Goal: Task Accomplishment & Management: Manage account settings

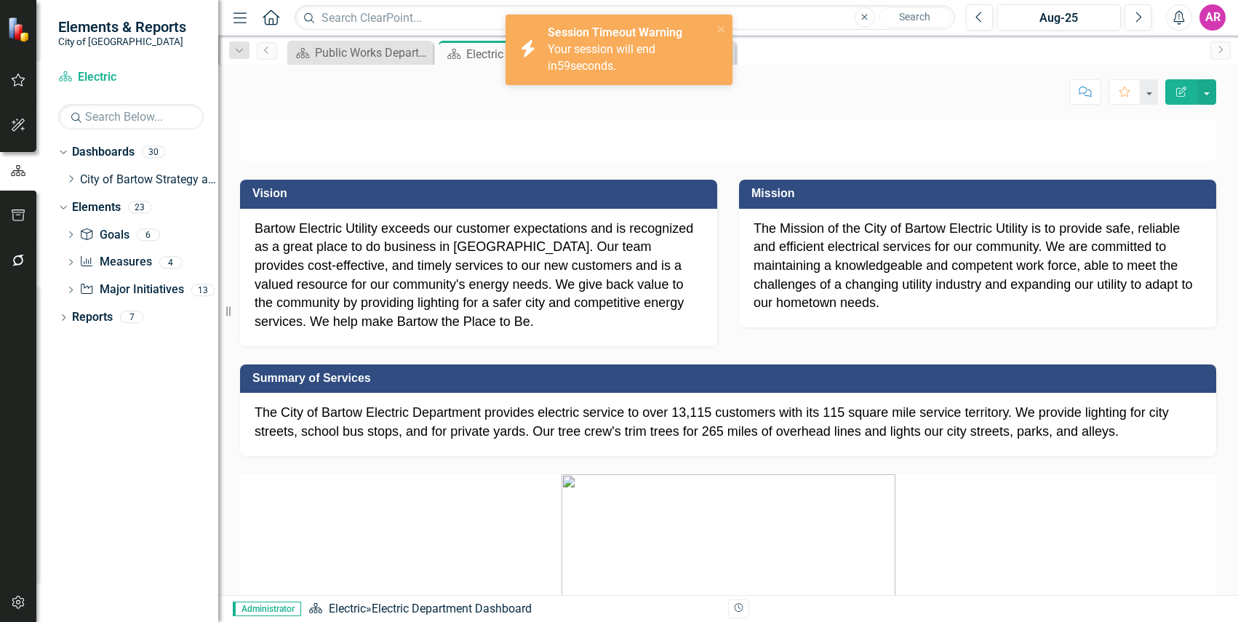
scroll to position [167, 0]
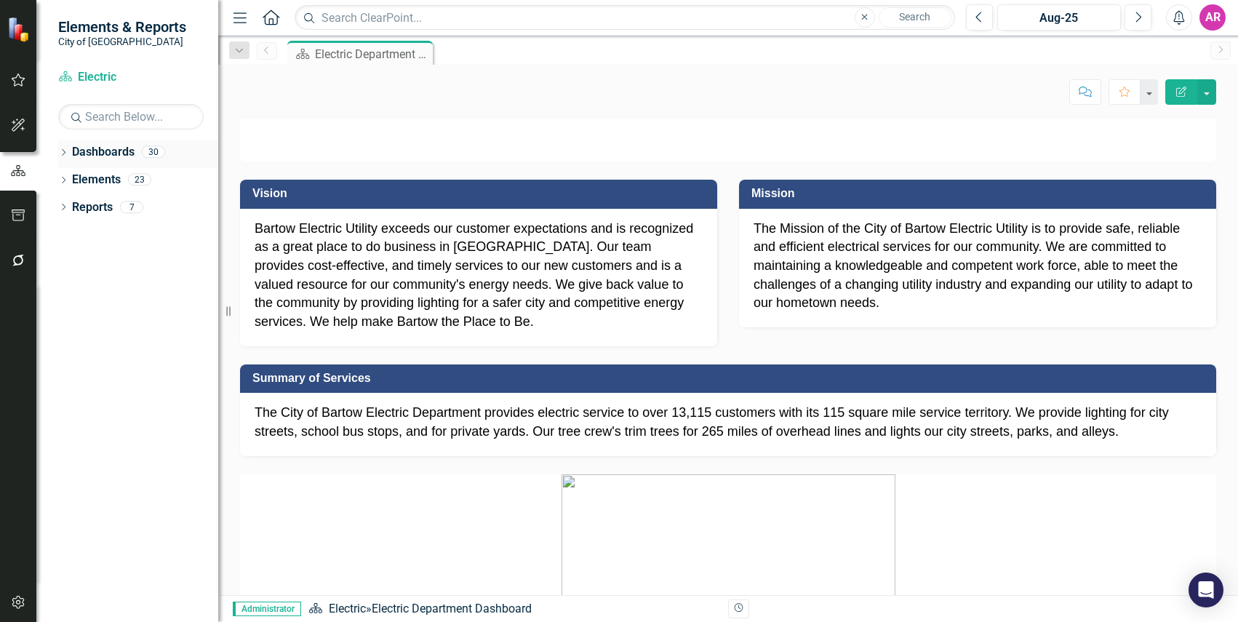
click at [60, 150] on icon "Dropdown" at bounding box center [63, 154] width 10 height 8
click at [70, 178] on icon "Dropdown" at bounding box center [70, 179] width 11 height 9
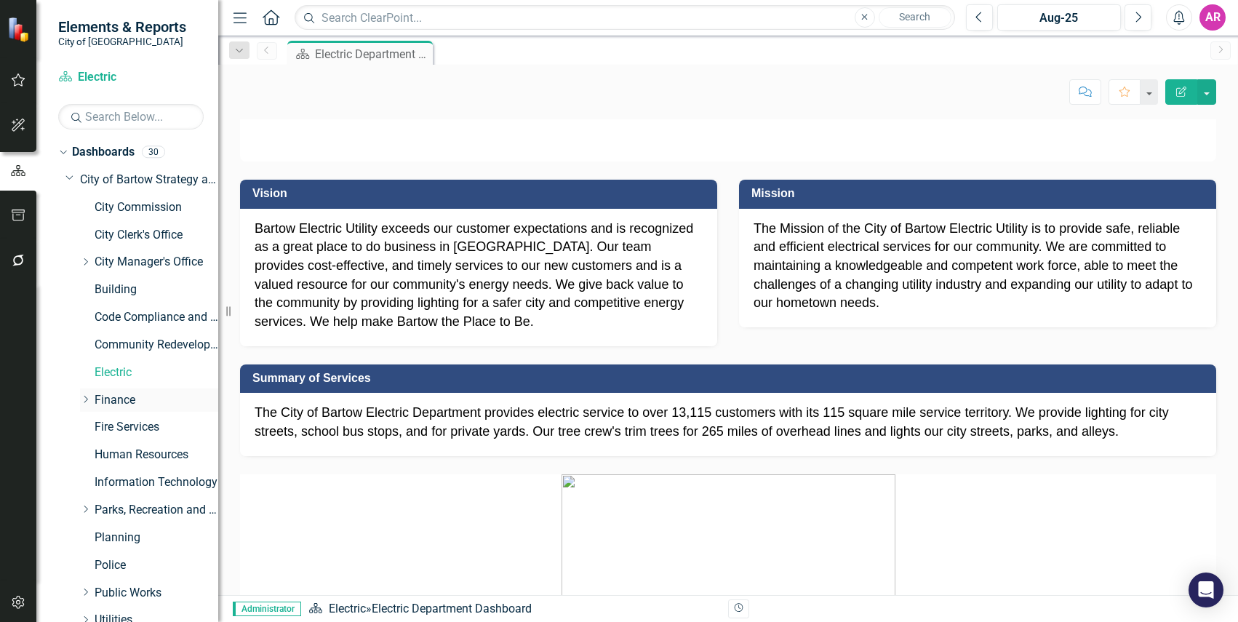
click at [85, 400] on icon "Dropdown" at bounding box center [85, 399] width 11 height 9
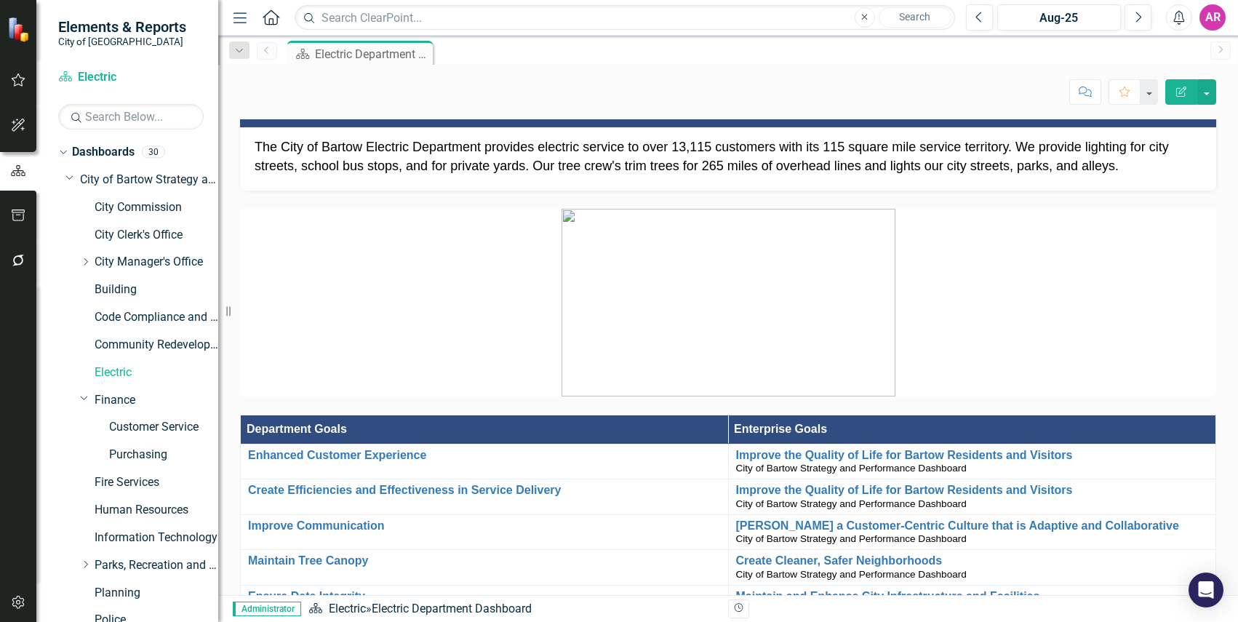
scroll to position [364, 0]
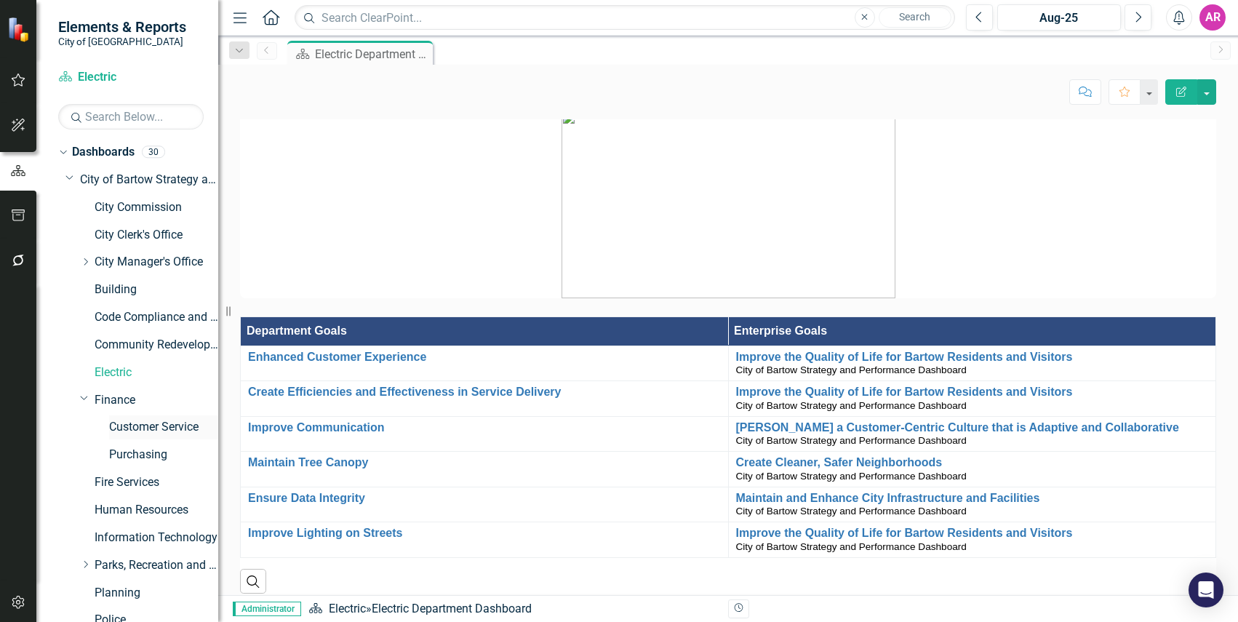
drag, startPoint x: 144, startPoint y: 427, endPoint x: 137, endPoint y: 430, distance: 7.8
click at [144, 427] on link "Customer Service" at bounding box center [163, 427] width 109 height 17
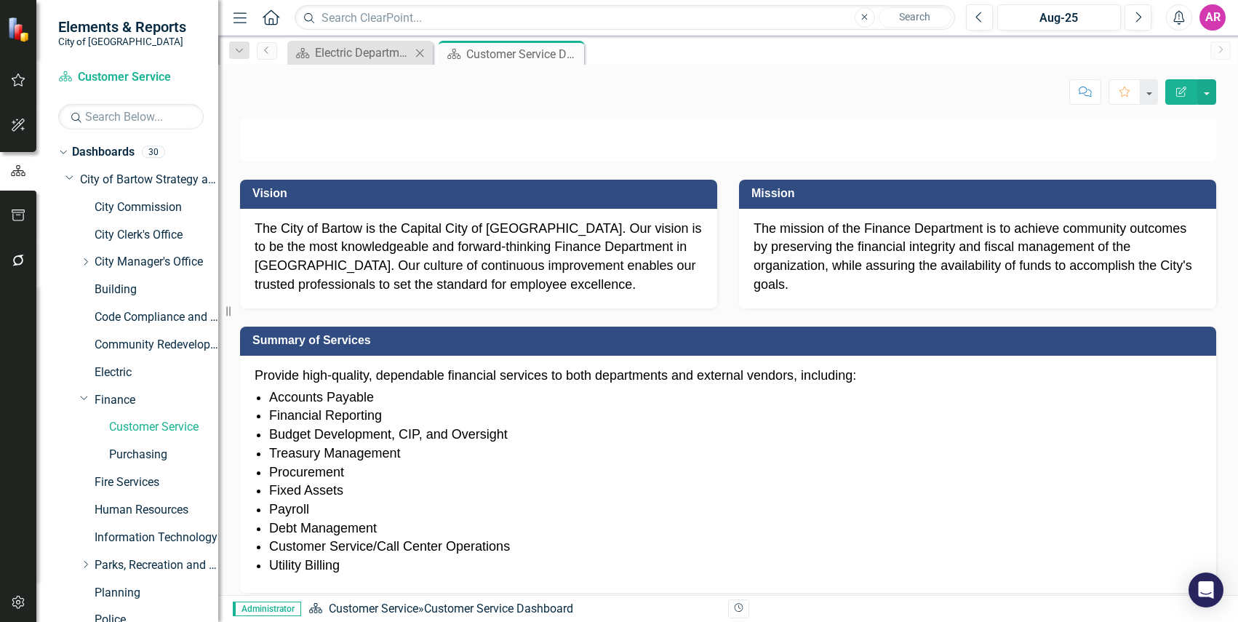
click at [422, 54] on icon "Close" at bounding box center [419, 53] width 15 height 12
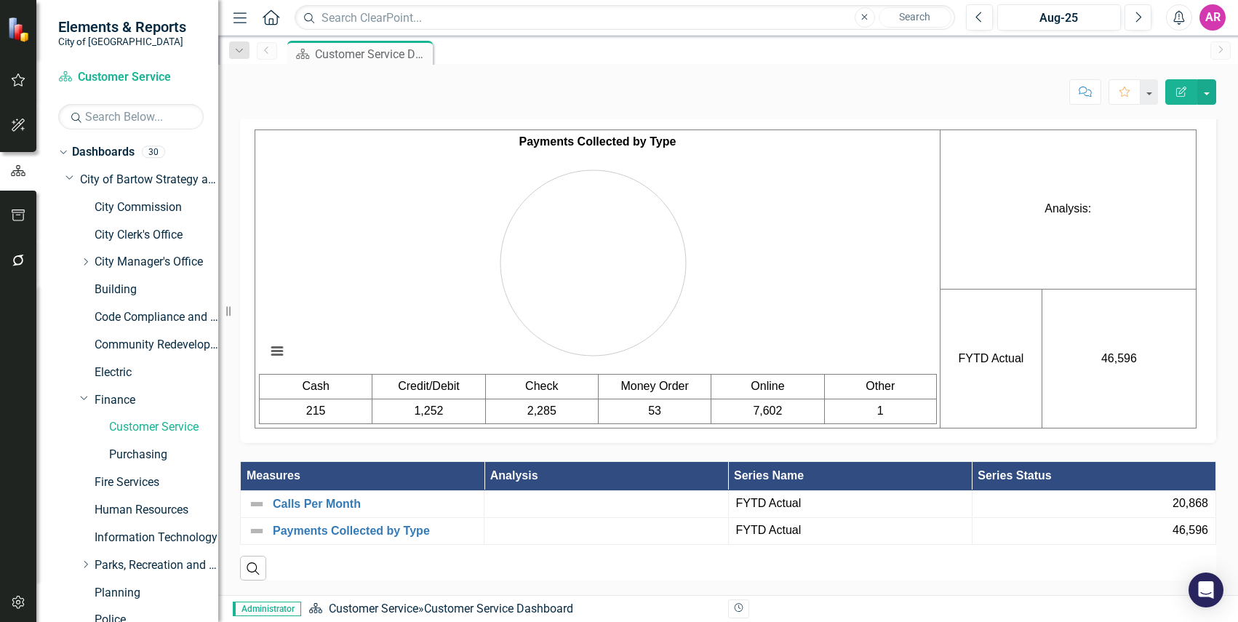
scroll to position [1019, 0]
click at [978, 12] on icon "Previous" at bounding box center [979, 17] width 8 height 13
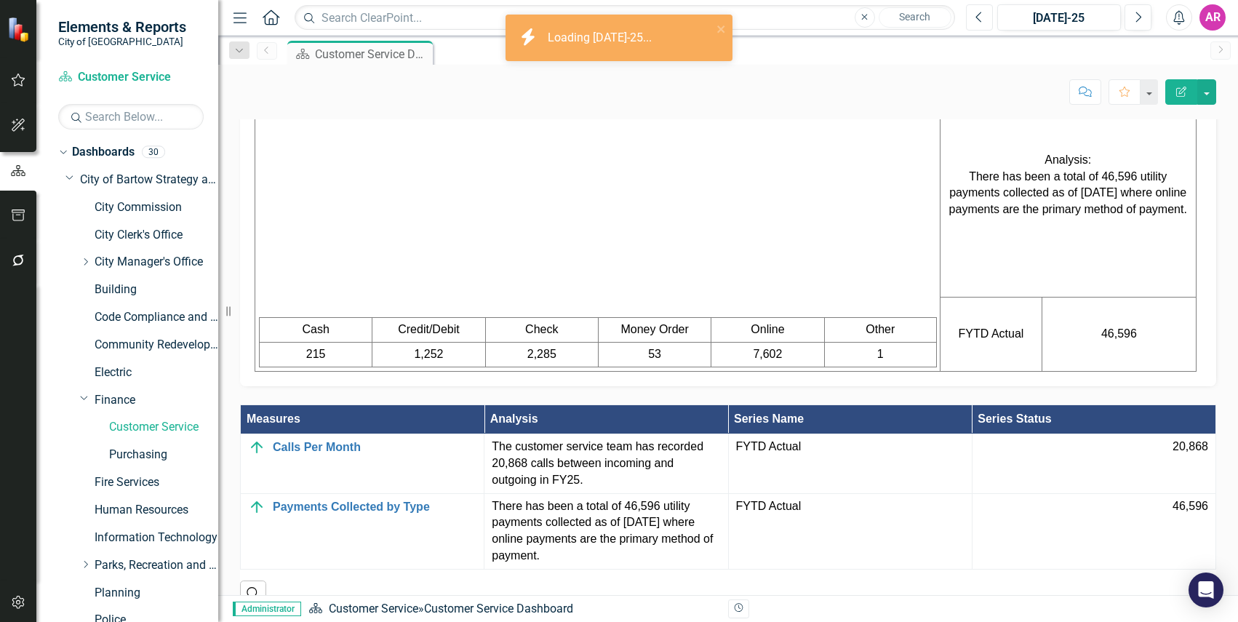
scroll to position [1101, 0]
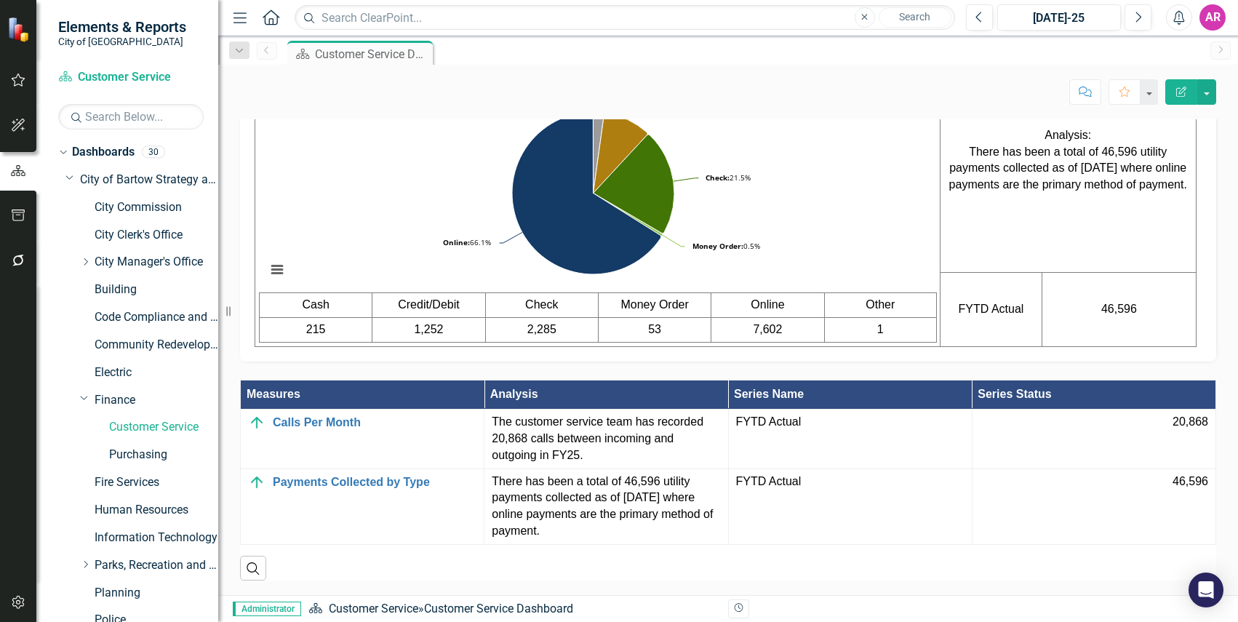
click at [1140, 19] on icon "Next" at bounding box center [1138, 17] width 8 height 13
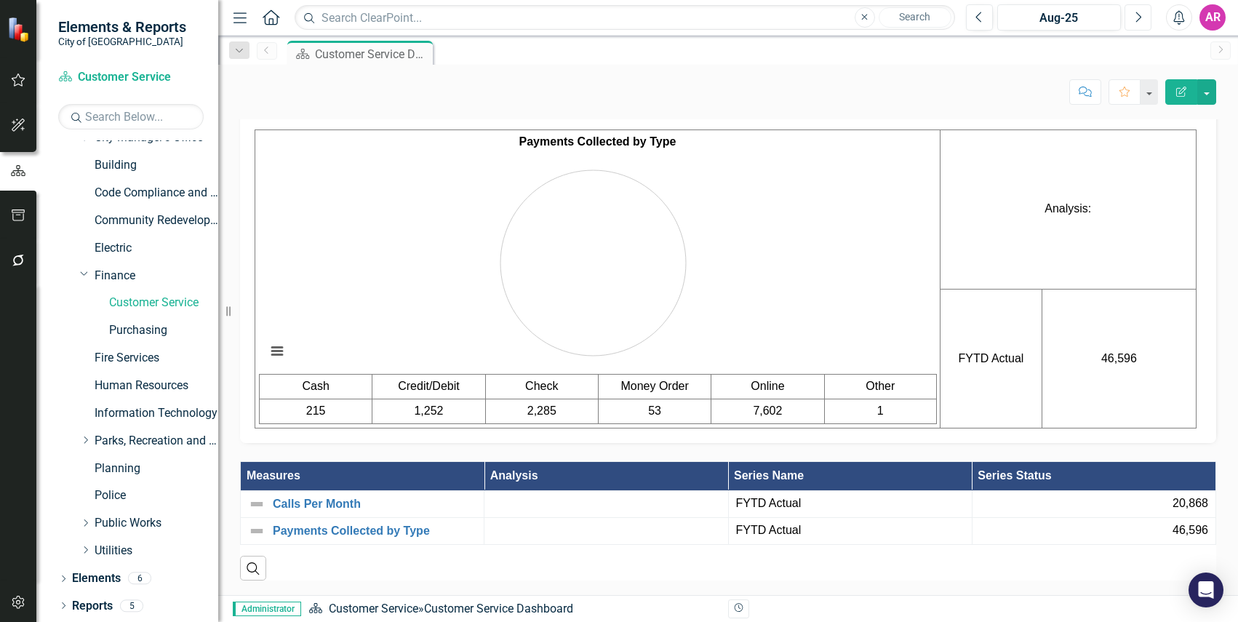
scroll to position [1019, 0]
click at [63, 578] on icon "Dropdown" at bounding box center [63, 580] width 10 height 8
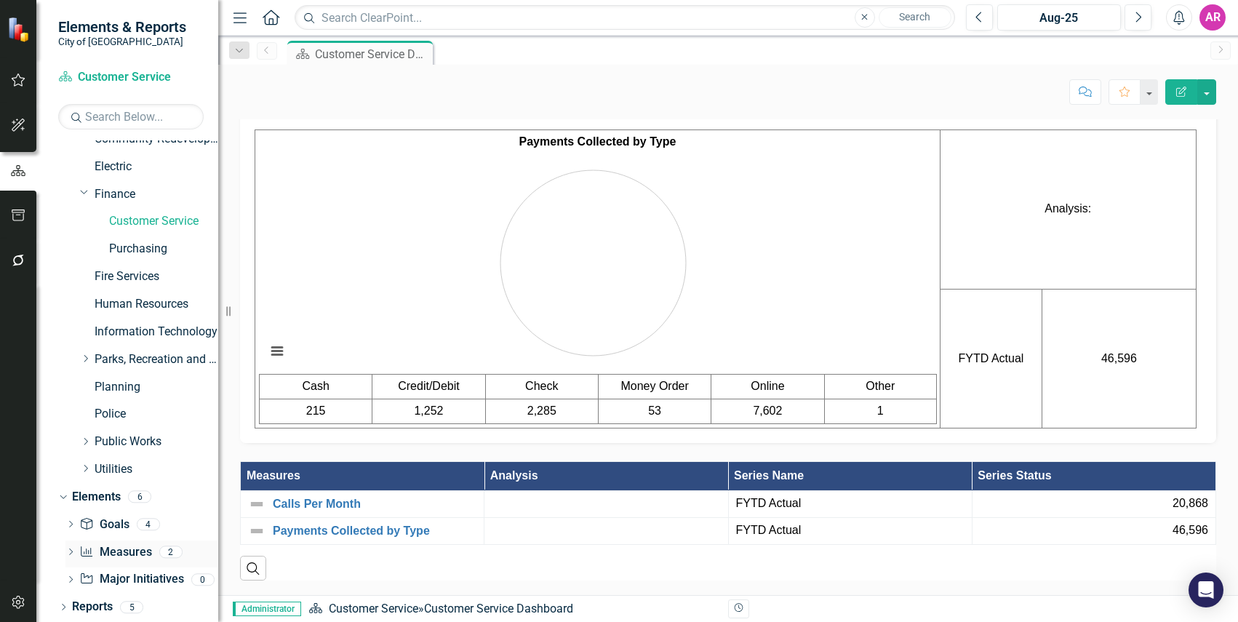
scroll to position [207, 0]
click at [129, 549] on link "Measure Measures" at bounding box center [115, 551] width 72 height 17
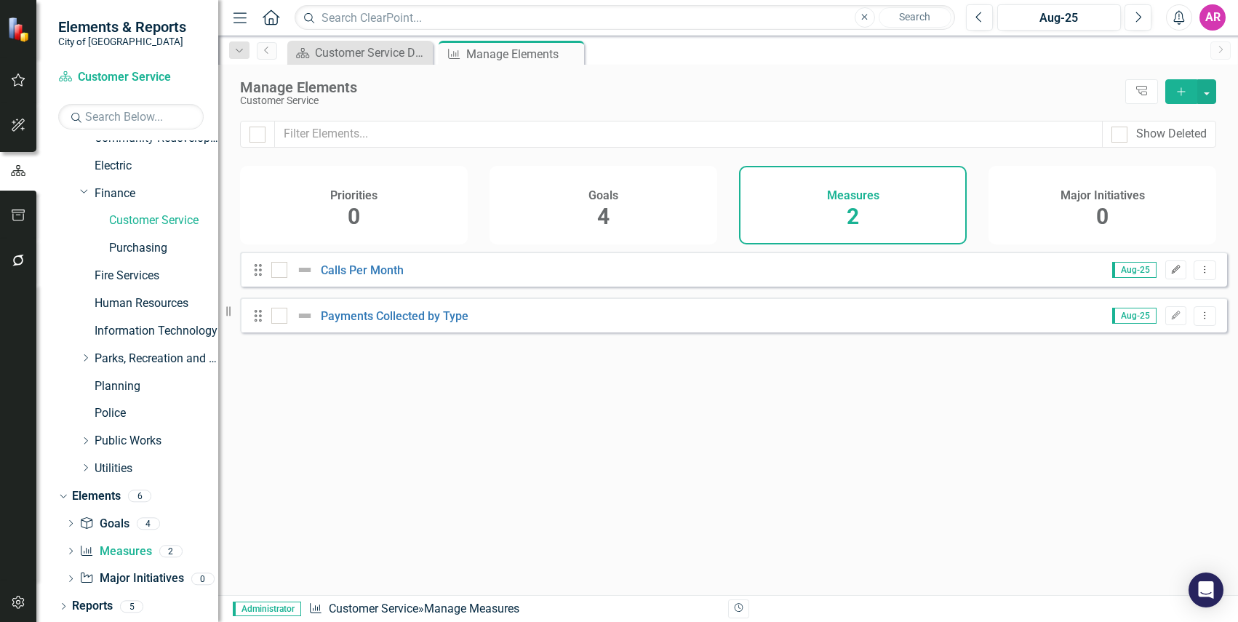
click at [1170, 274] on icon "Edit" at bounding box center [1175, 270] width 11 height 9
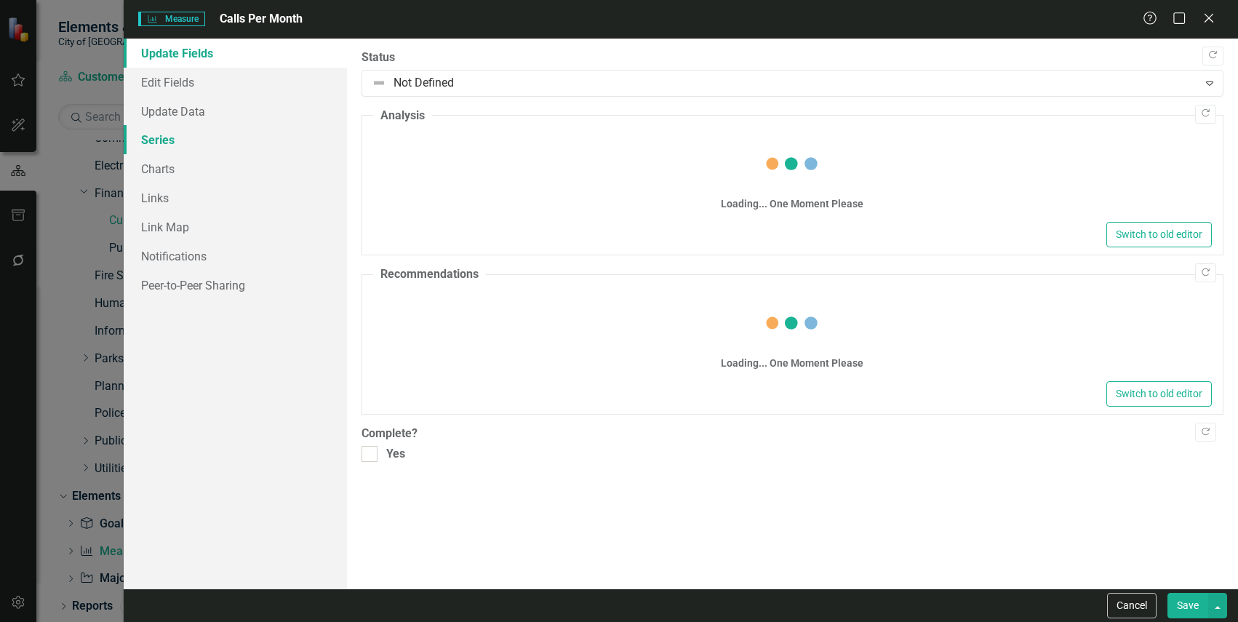
click at [212, 137] on link "Series" at bounding box center [235, 139] width 223 height 29
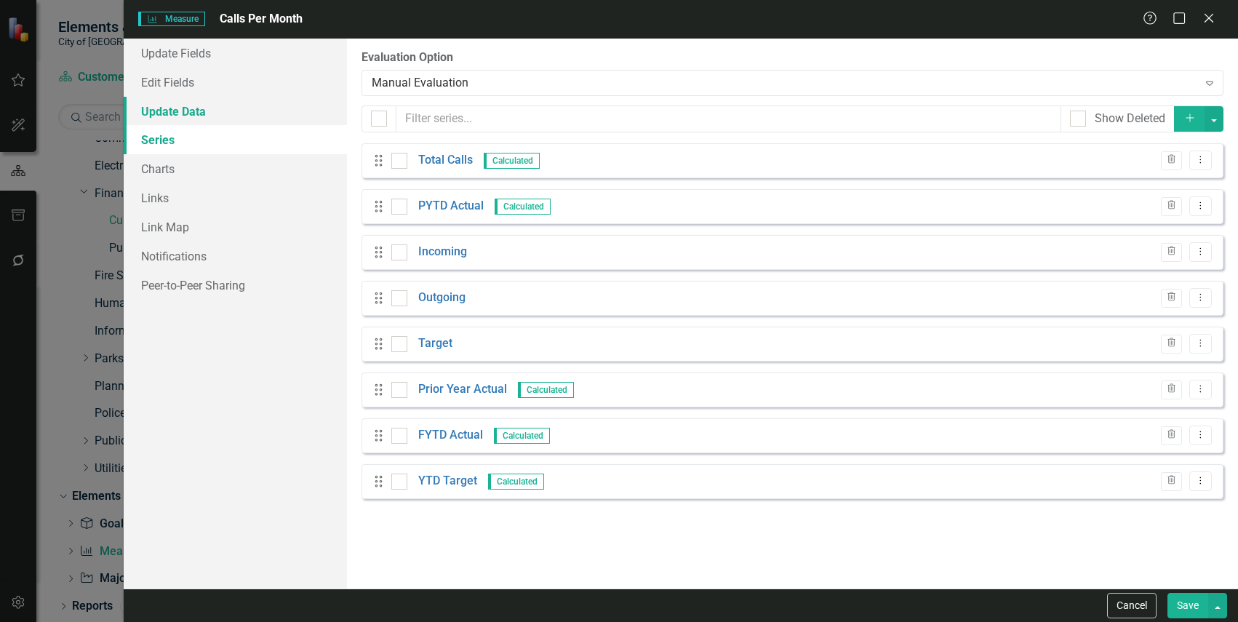
click at [274, 110] on link "Update Data" at bounding box center [235, 111] width 223 height 29
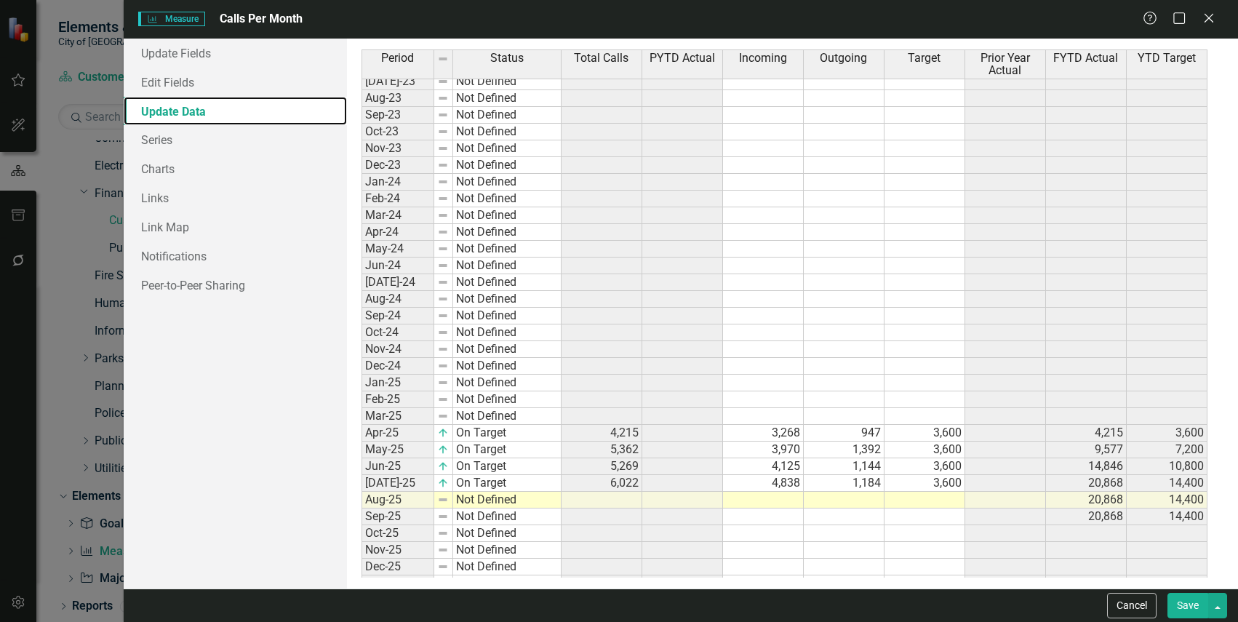
scroll to position [356, 0]
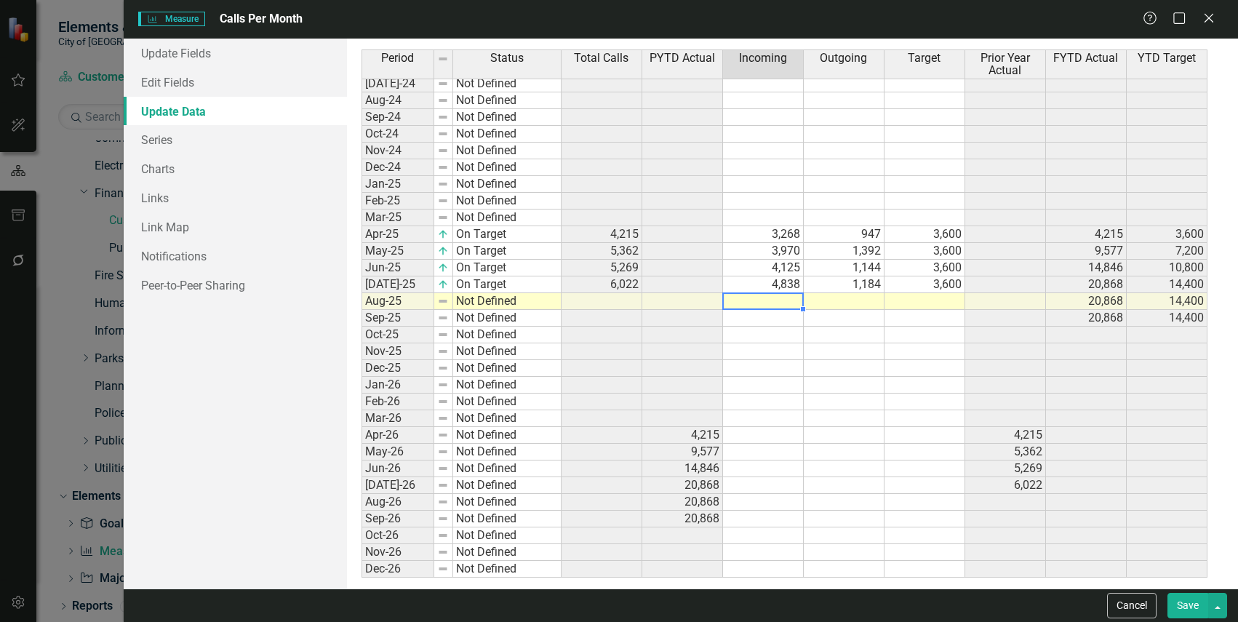
click at [778, 295] on tbody "Jul-23 Not Defined Aug-23 Not Defined Sep-23 Not Defined Oct-23 Not Defined Nov…" at bounding box center [785, 225] width 846 height 703
click at [538, 300] on td "Not Defined" at bounding box center [507, 301] width 108 height 17
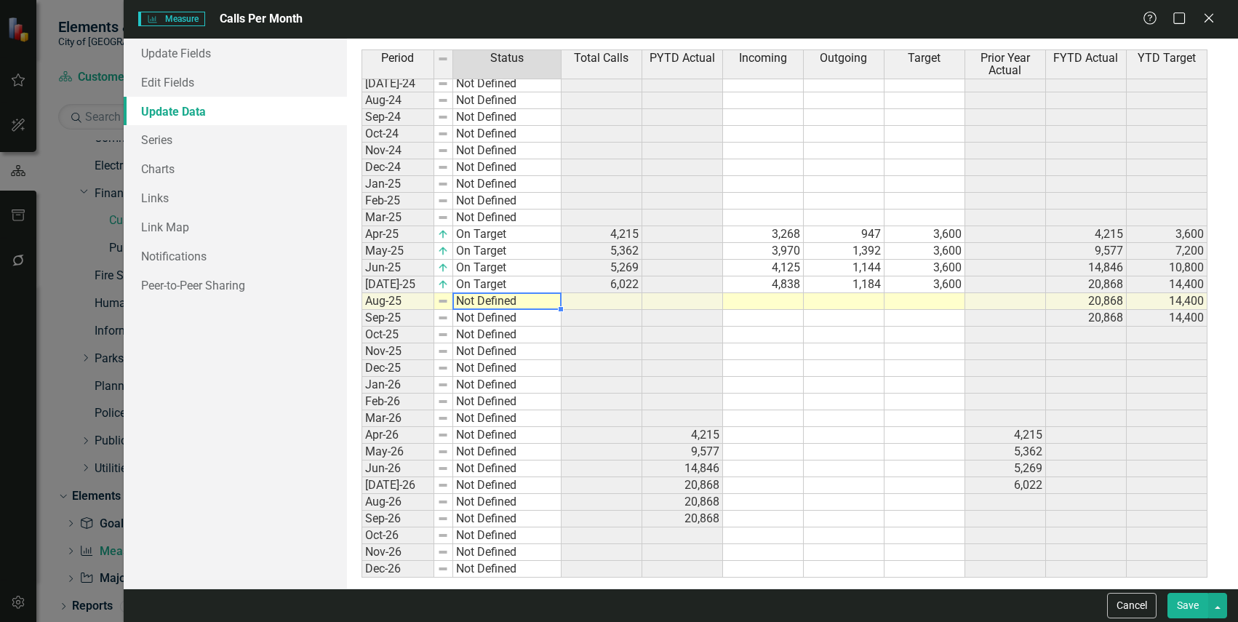
click at [538, 300] on td "Not Defined" at bounding box center [507, 301] width 108 height 17
click at [531, 319] on div "Period Status Total Calls PYTD Actual Incoming Outgoing Target Prior Year Actua…" at bounding box center [793, 313] width 862 height 528
click at [786, 295] on td at bounding box center [763, 301] width 81 height 17
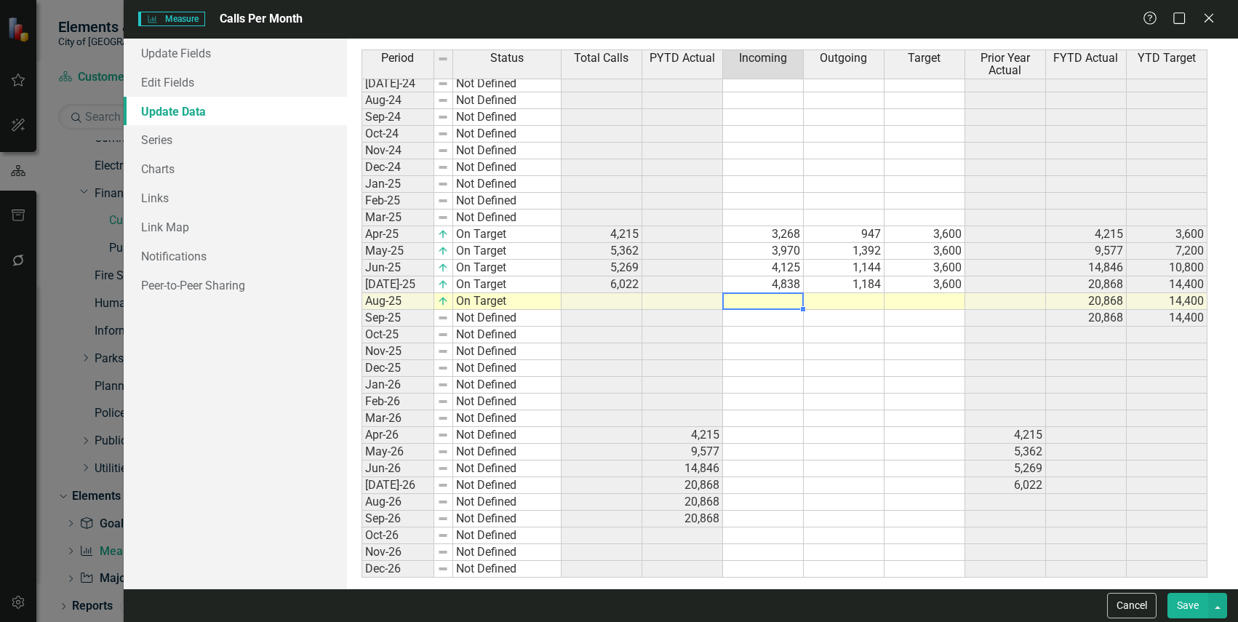
click at [775, 299] on td at bounding box center [763, 301] width 81 height 17
click at [362, 308] on div "Period Status Total Calls PYTD Actual Incoming Outgoing Target Prior Year Actua…" at bounding box center [362, 210] width 0 height 733
click at [922, 302] on td at bounding box center [925, 301] width 81 height 17
type textarea "36"
click at [922, 302] on td "36" at bounding box center [925, 301] width 81 height 17
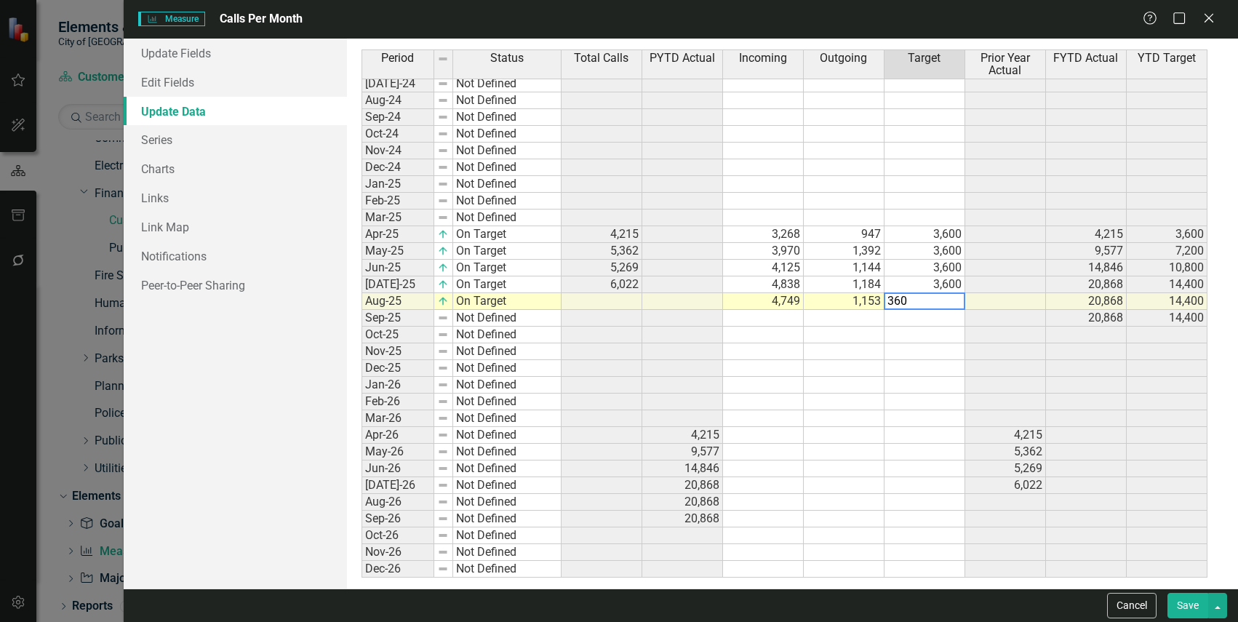
type textarea "3600"
click at [362, 376] on div "Period Status Total Calls PYTD Actual Incoming Outgoing Target Prior Year Actua…" at bounding box center [362, 210] width 0 height 733
click at [1175, 610] on button "Save" at bounding box center [1188, 605] width 41 height 25
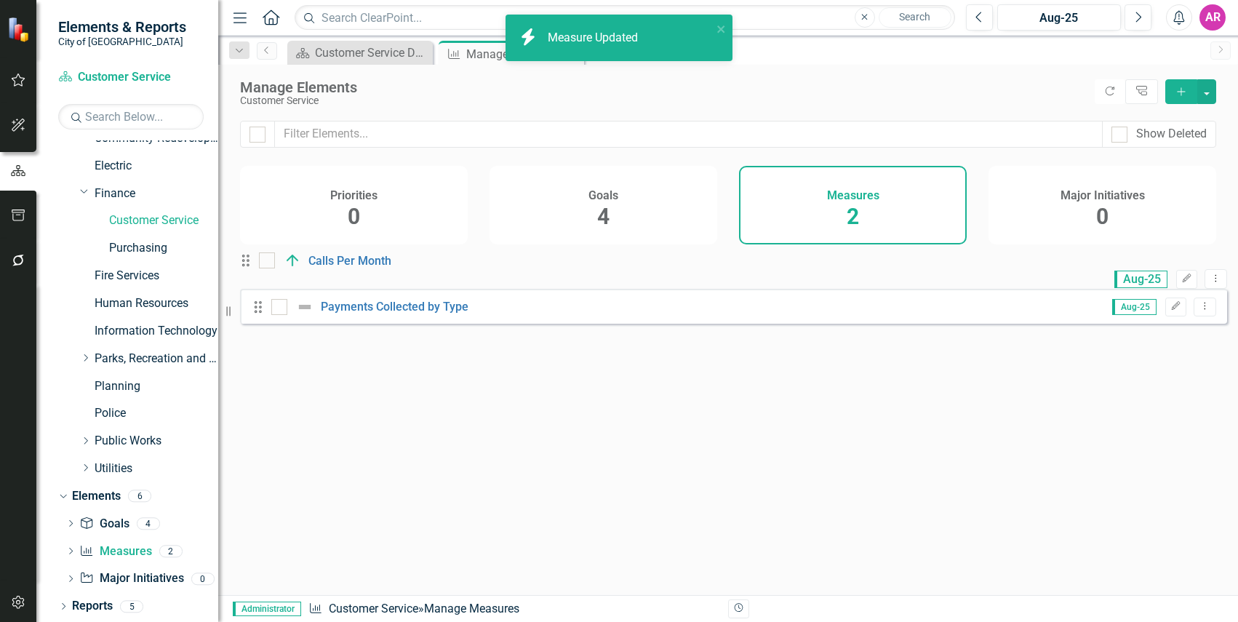
scroll to position [0, 0]
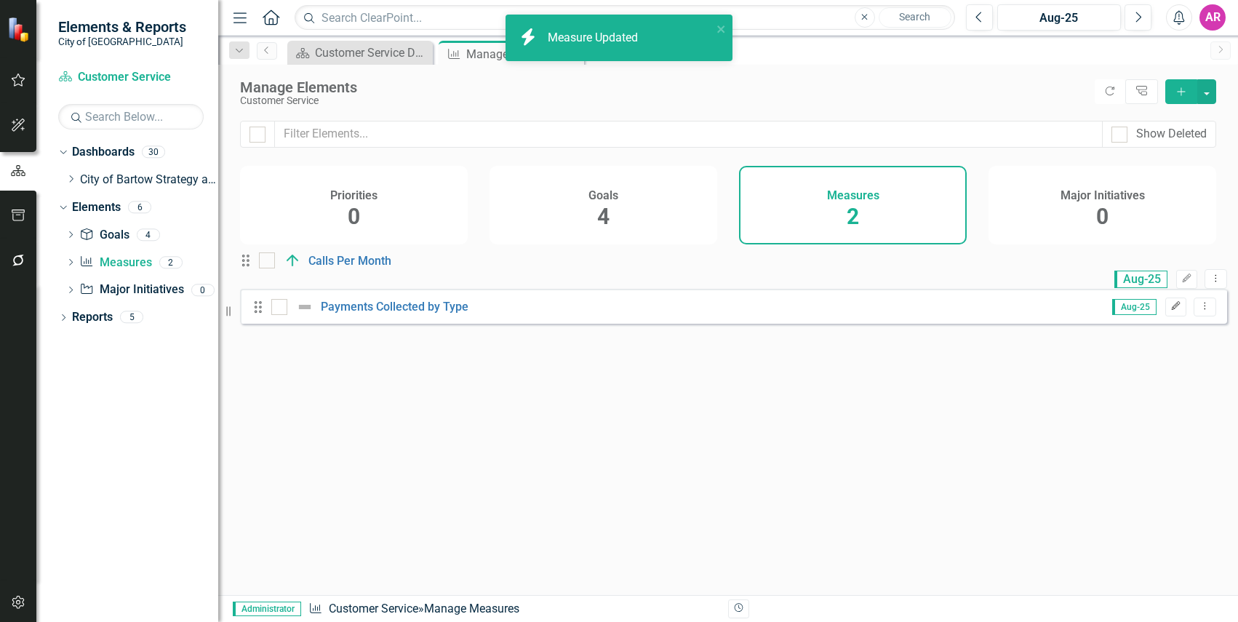
click at [1170, 311] on icon "Edit" at bounding box center [1175, 306] width 11 height 9
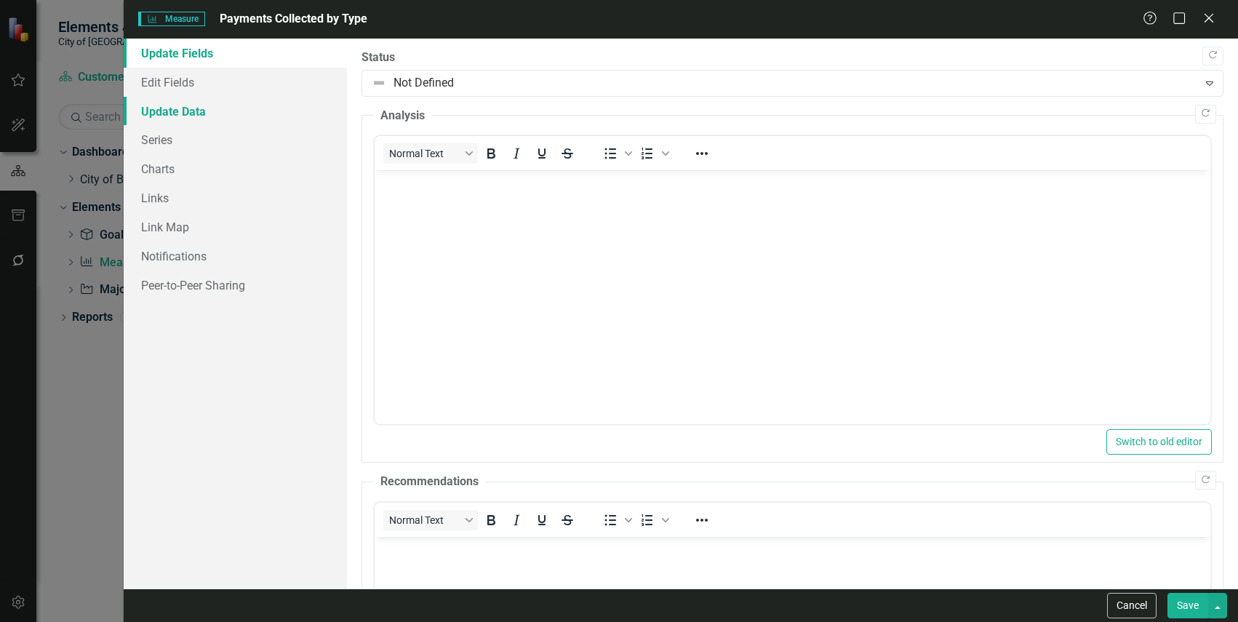
click at [192, 104] on link "Update Data" at bounding box center [235, 111] width 223 height 29
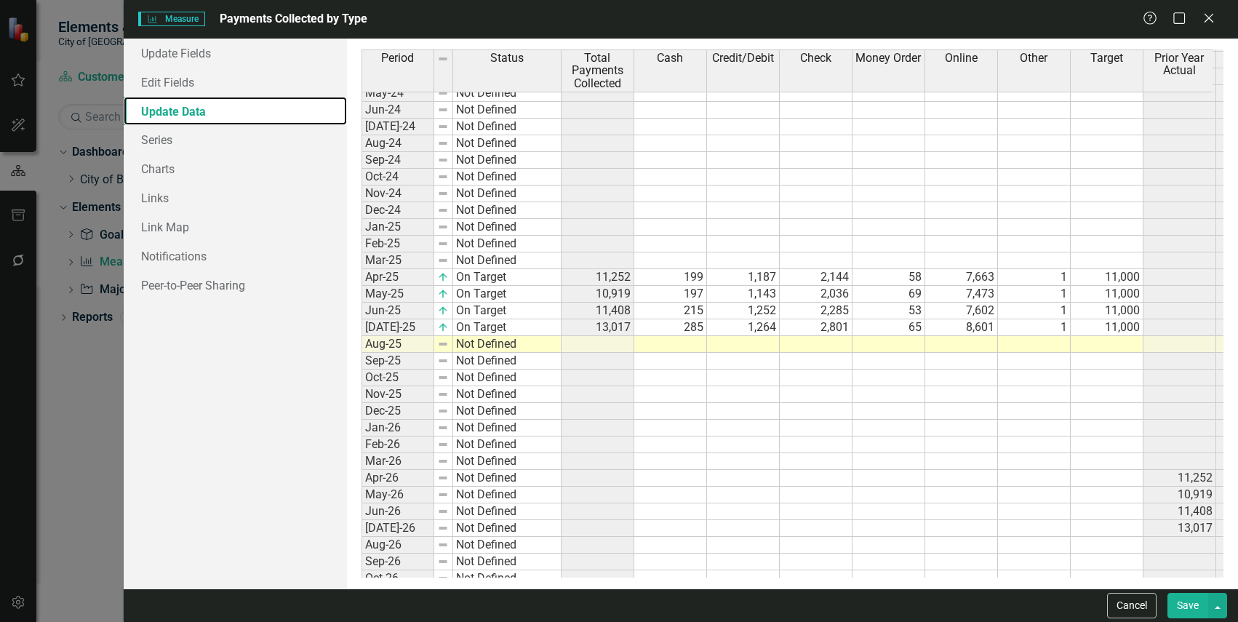
scroll to position [380, 0]
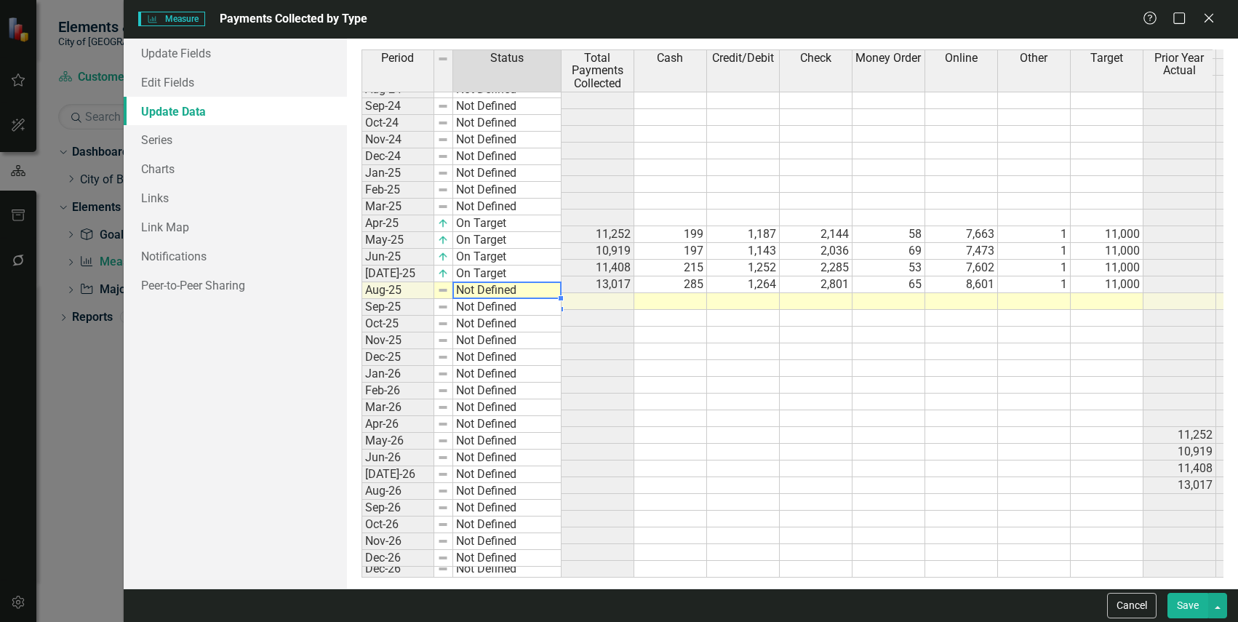
click at [527, 287] on tbody "Jul-23 Not Defined Aug-23 Not Defined Sep-23 Not Defined Oct-23 Not Defined Nov…" at bounding box center [462, 214] width 200 height 703
click at [527, 282] on td "On Target" at bounding box center [507, 274] width 108 height 17
click at [530, 294] on td "Not Defined" at bounding box center [507, 290] width 108 height 17
click at [520, 303] on div "Period Status Total Payments Collected Cash Credit/Debit Check Money Order Onli…" at bounding box center [793, 313] width 862 height 528
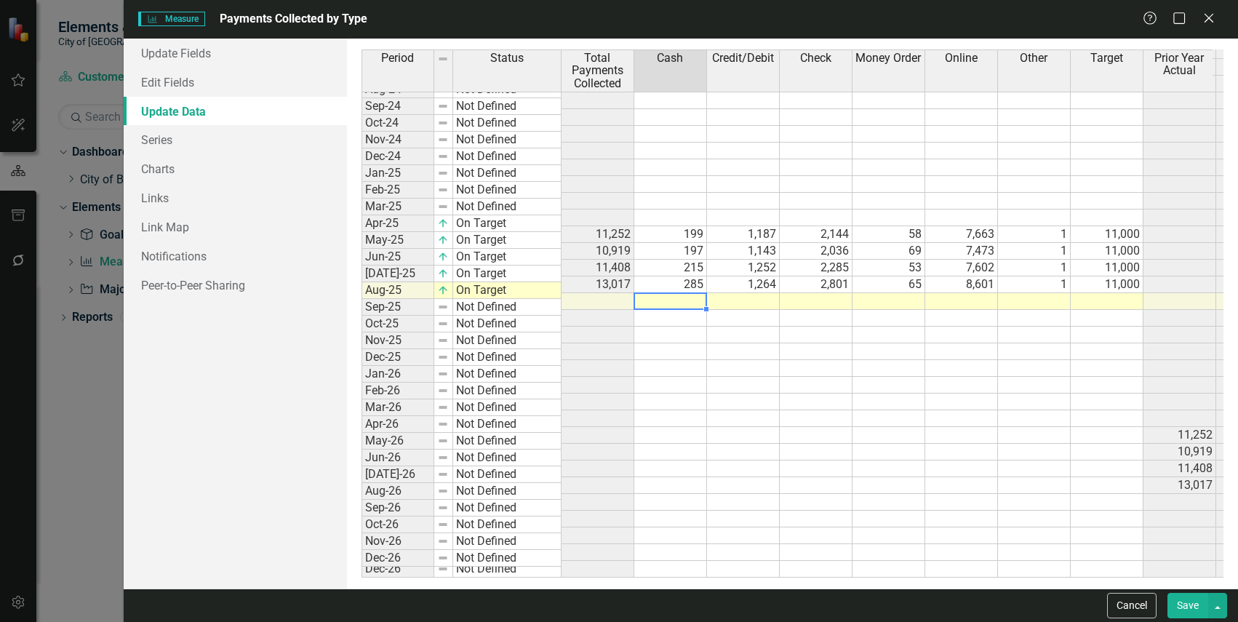
click at [662, 293] on td at bounding box center [670, 301] width 73 height 17
click at [688, 293] on td at bounding box center [670, 301] width 73 height 17
type textarea "284"
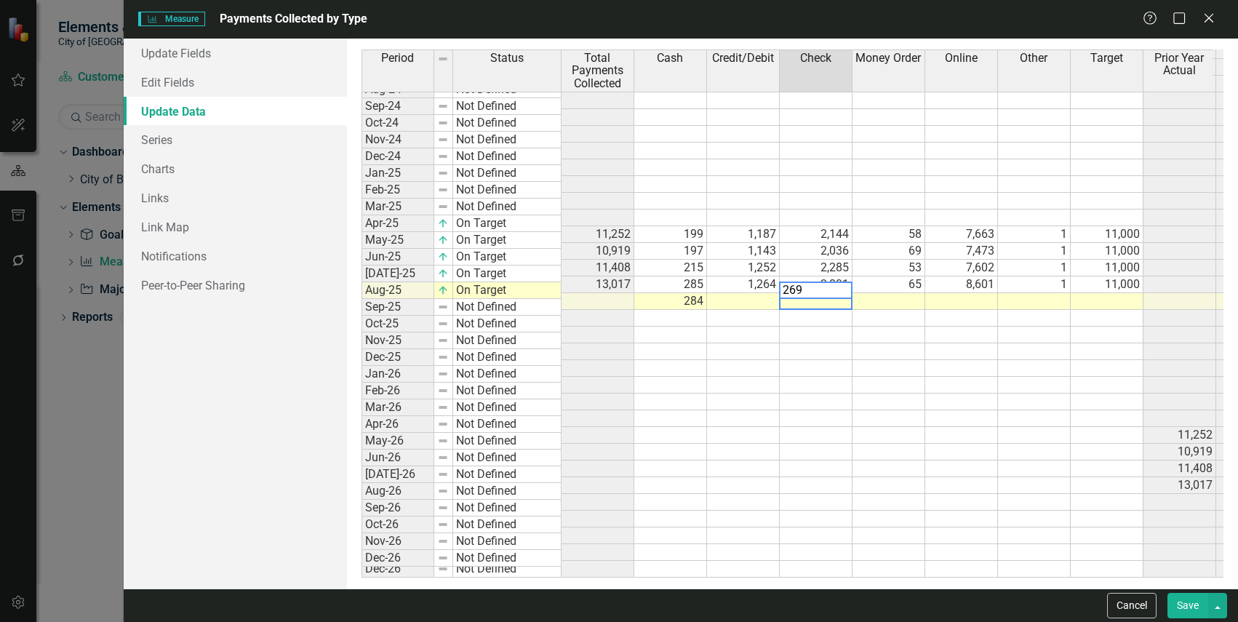
type textarea "2695"
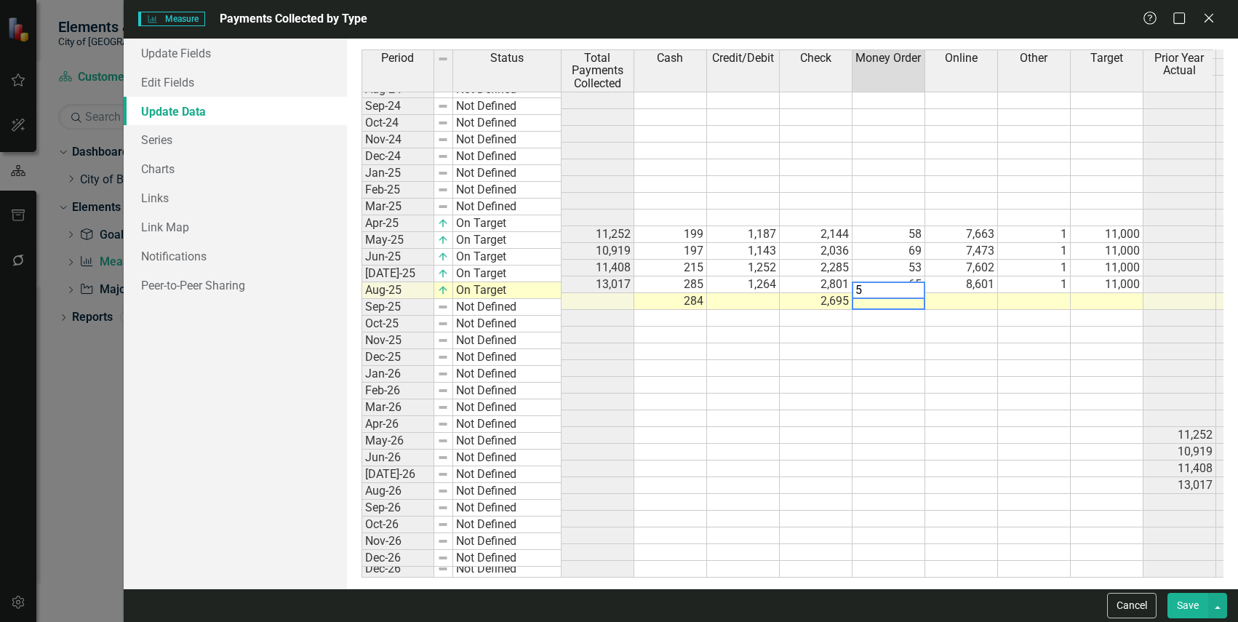
type textarea "53"
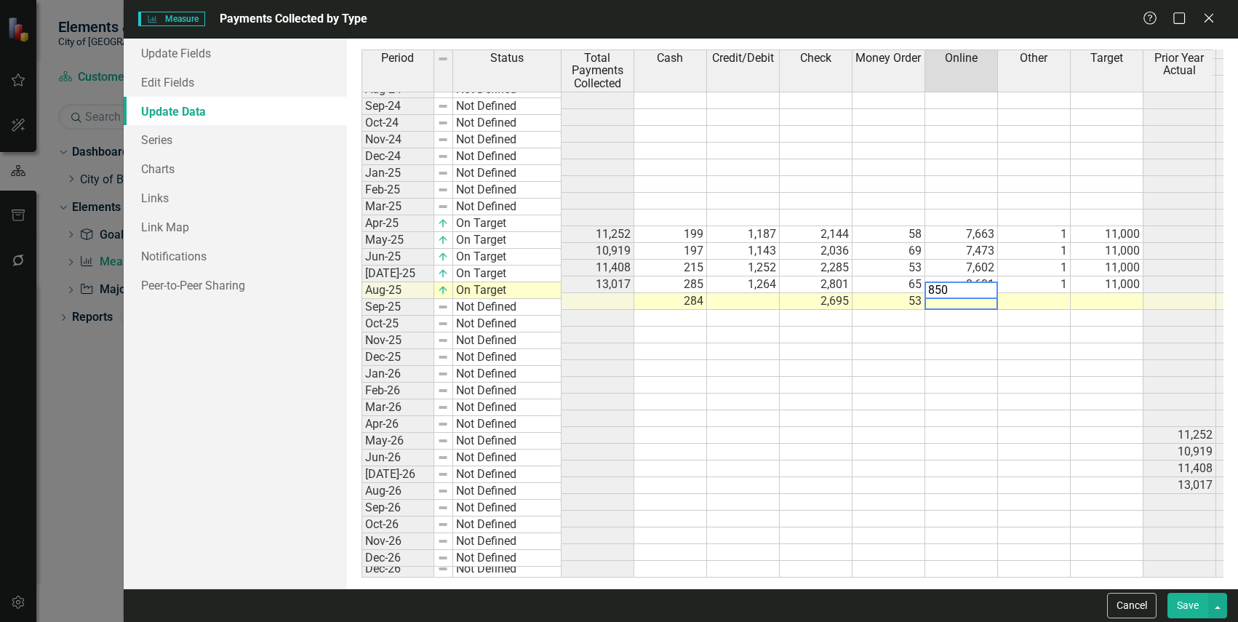
type textarea "8505"
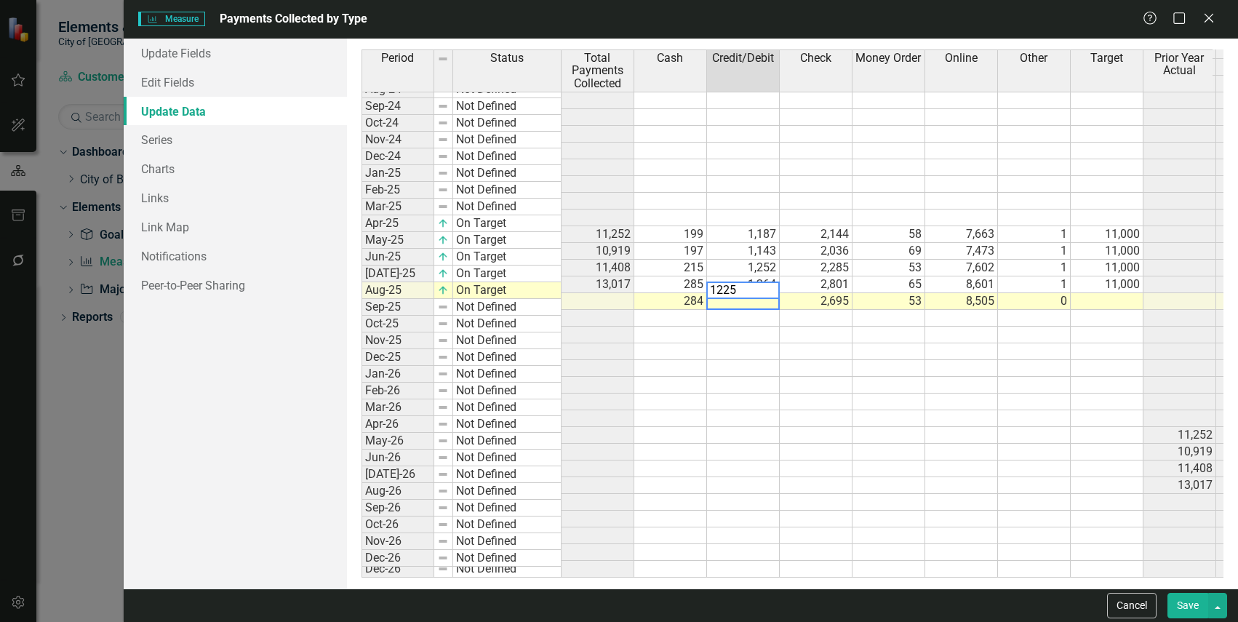
type textarea "1225"
click at [986, 427] on td at bounding box center [961, 435] width 73 height 17
click at [1189, 607] on button "Save" at bounding box center [1188, 605] width 41 height 25
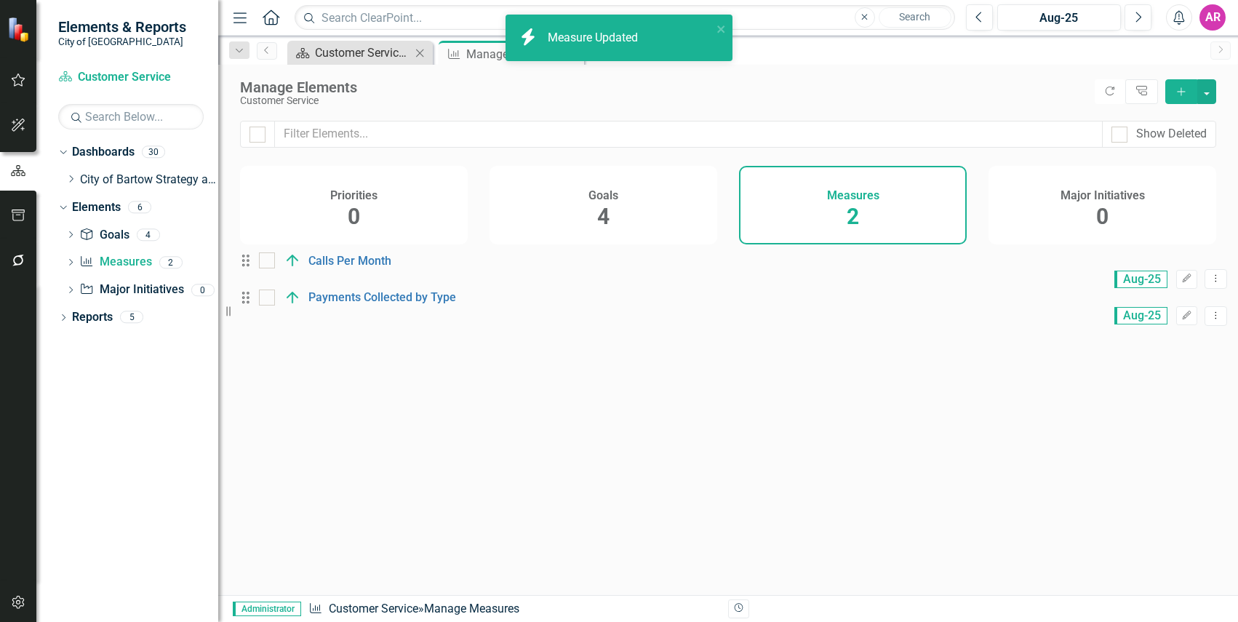
click at [340, 48] on div "Customer Service Dashboard" at bounding box center [363, 53] width 96 height 18
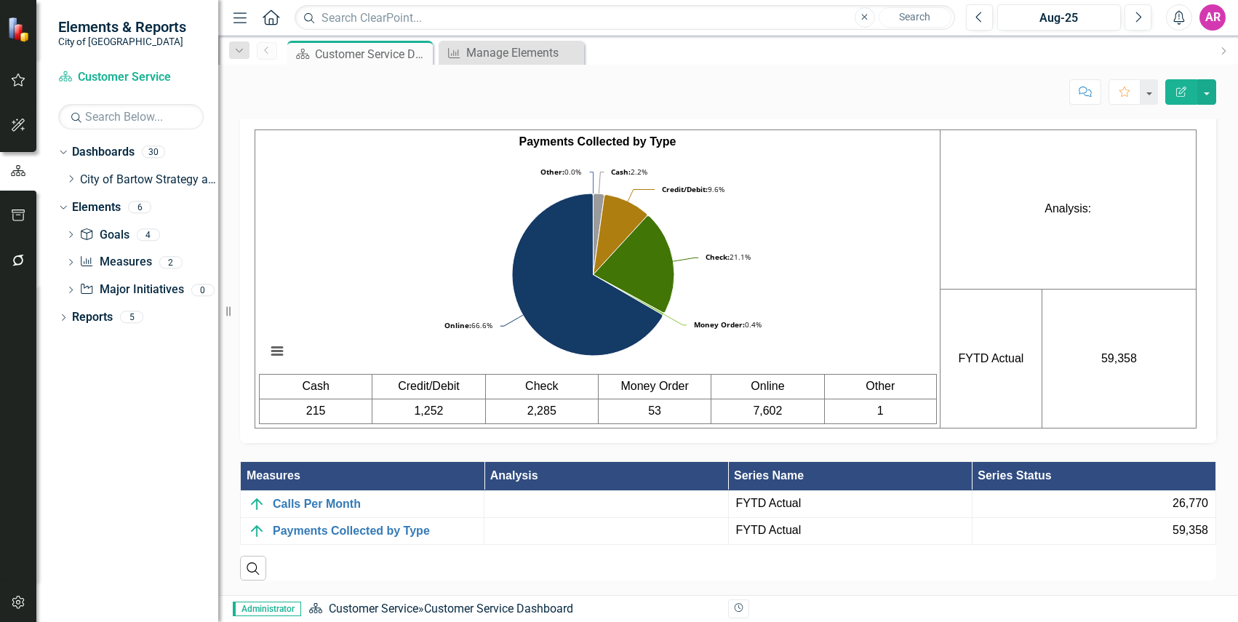
scroll to position [1019, 0]
click at [838, 294] on rect "Interactive chart" at bounding box center [593, 265] width 668 height 218
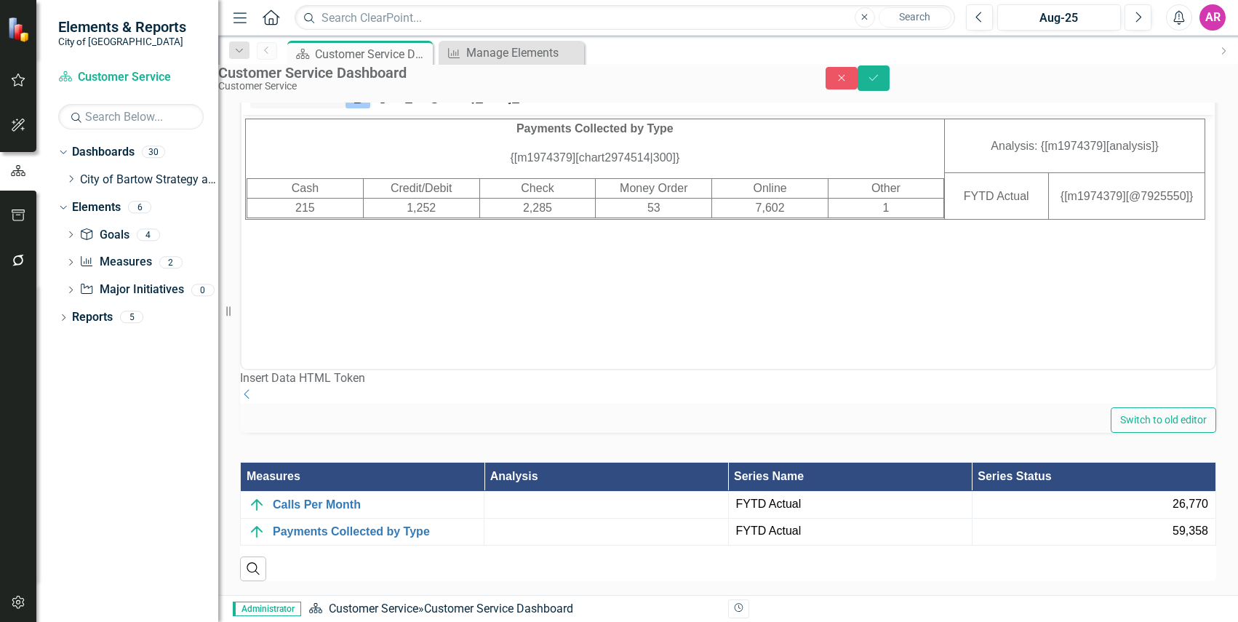
scroll to position [0, 0]
click at [446, 190] on td "Credit/Debit" at bounding box center [421, 189] width 116 height 20
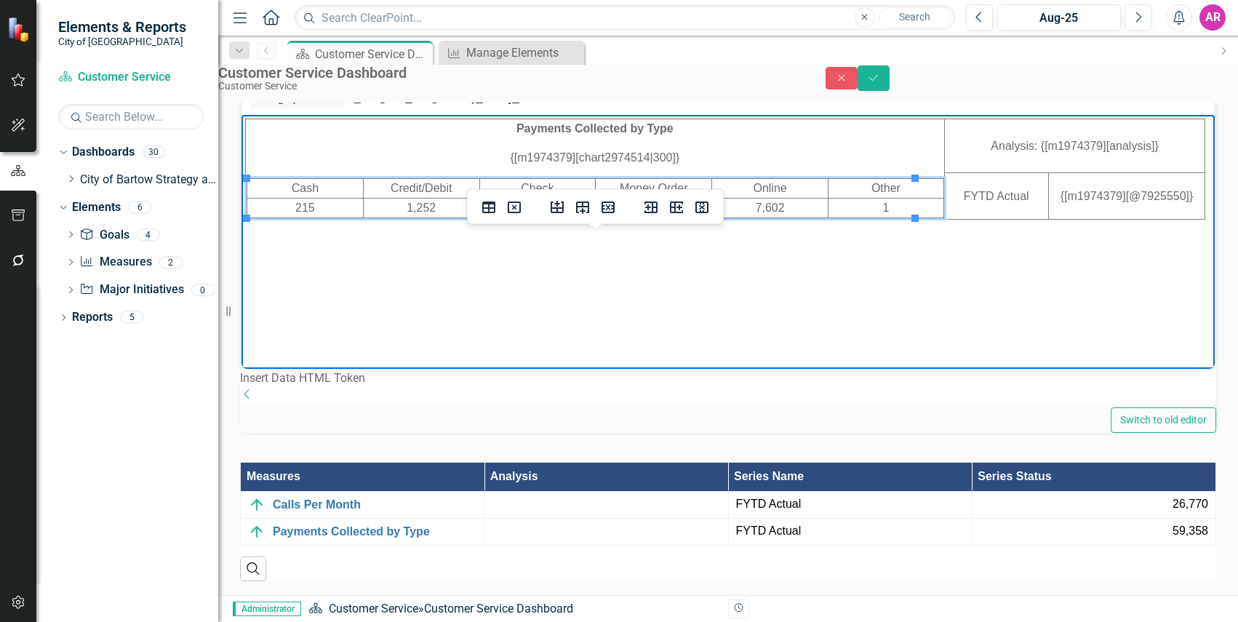
click at [956, 549] on div "Measures Analysis Series Name Series Status Calls Per Month Link Map View Link …" at bounding box center [728, 512] width 998 height 137
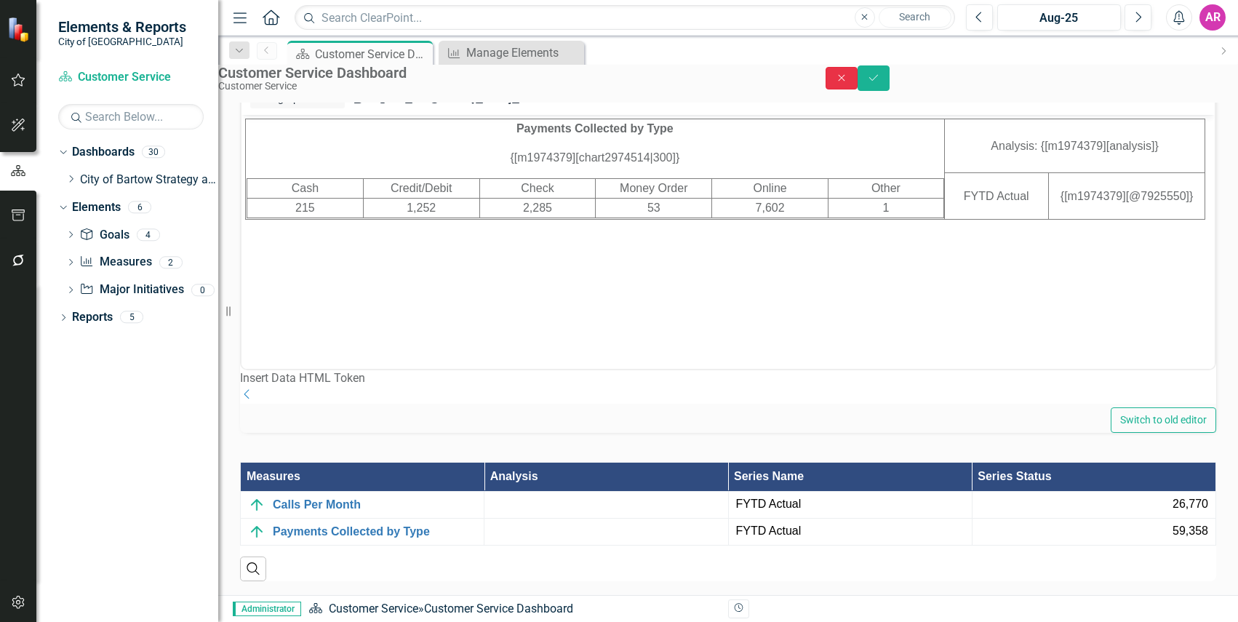
click at [848, 83] on icon "Close" at bounding box center [841, 78] width 13 height 10
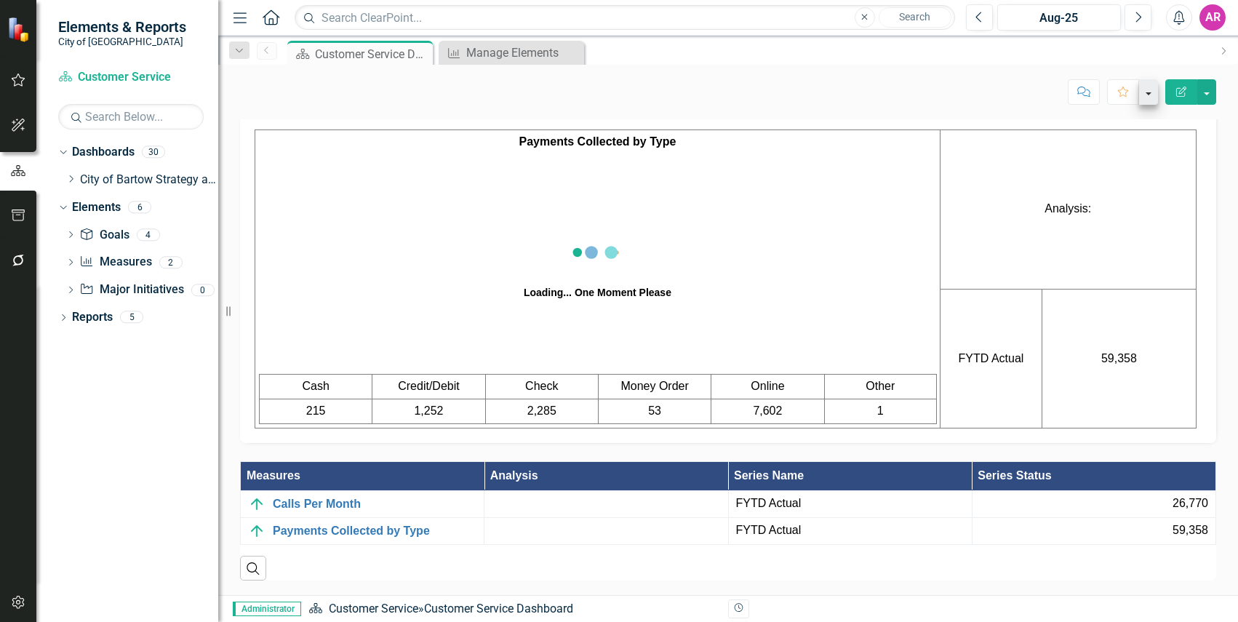
scroll to position [1019, 0]
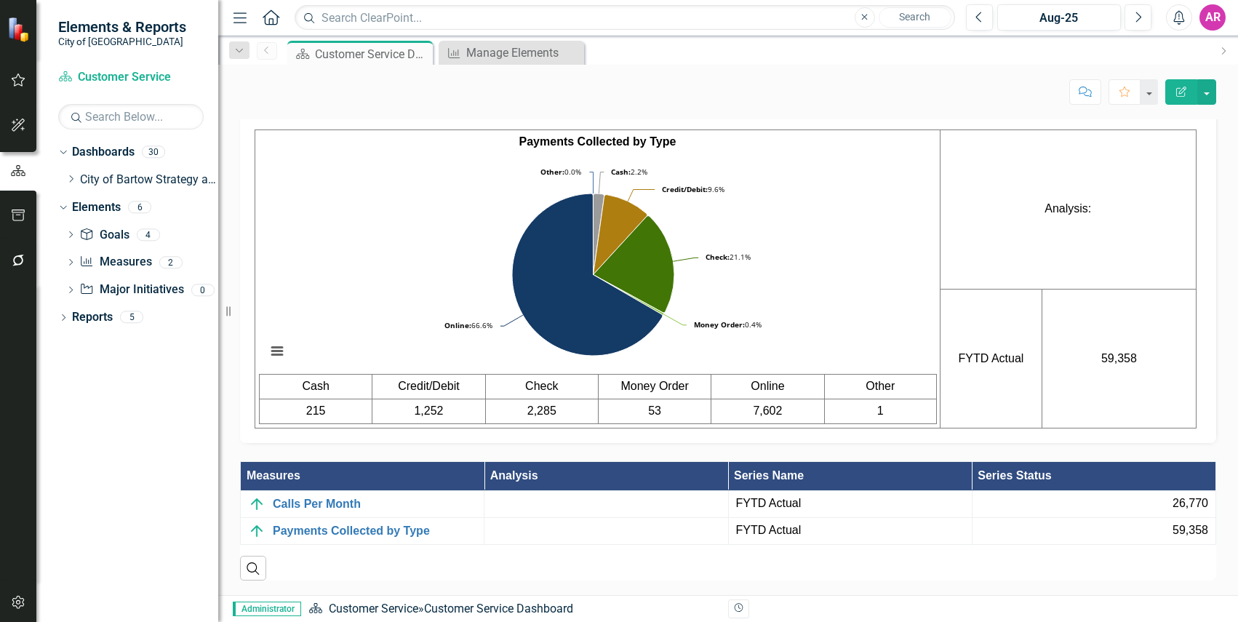
click at [1210, 354] on div "Featured Measures Payments Collected by Type Chart Pie chart with 6 slices. Pay…" at bounding box center [728, 257] width 998 height 372
click at [73, 179] on icon at bounding box center [72, 178] width 4 height 7
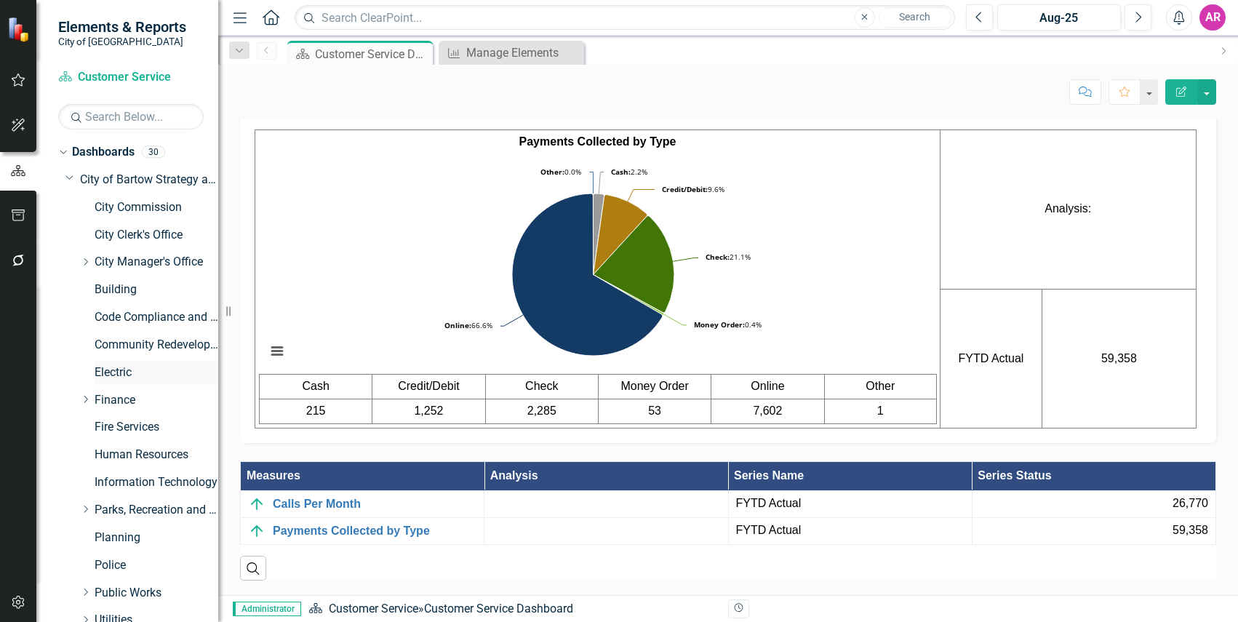
click at [127, 367] on link "Electric" at bounding box center [157, 372] width 124 height 17
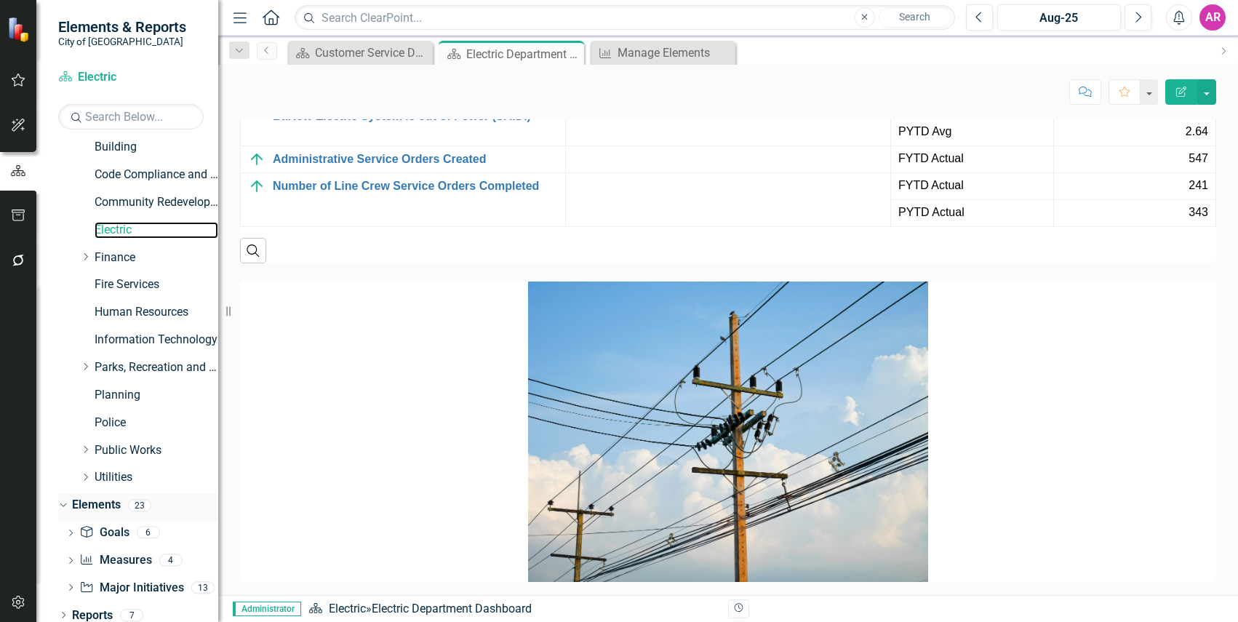
scroll to position [151, 0]
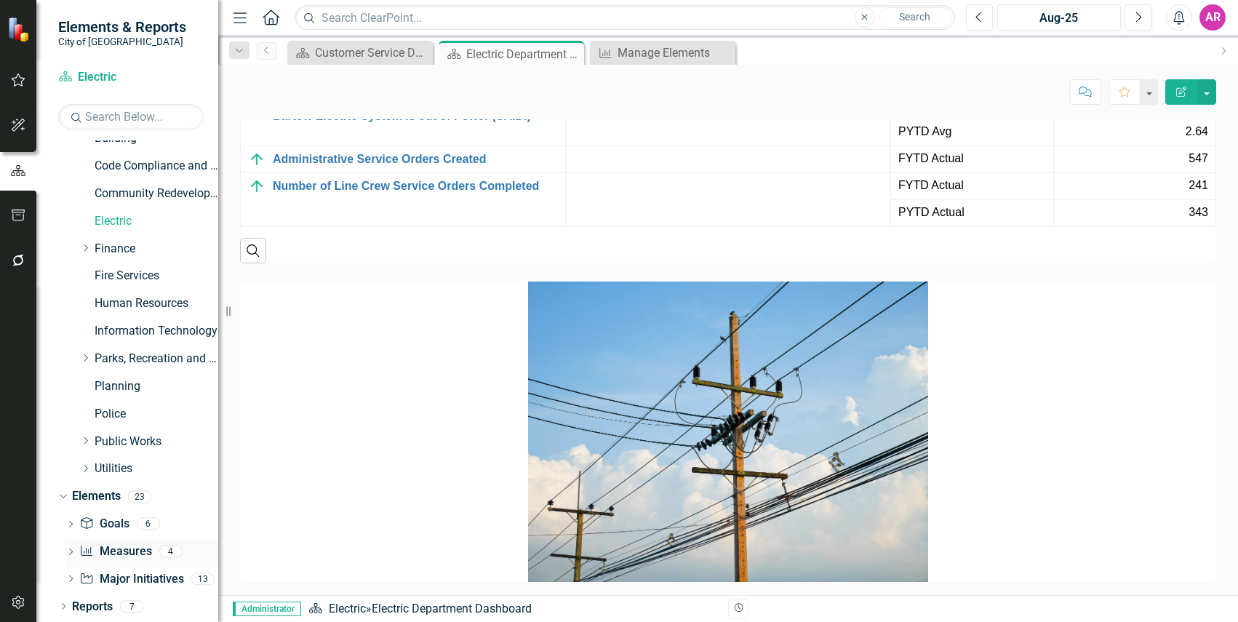
click at [100, 551] on link "Measure Measures" at bounding box center [115, 551] width 72 height 17
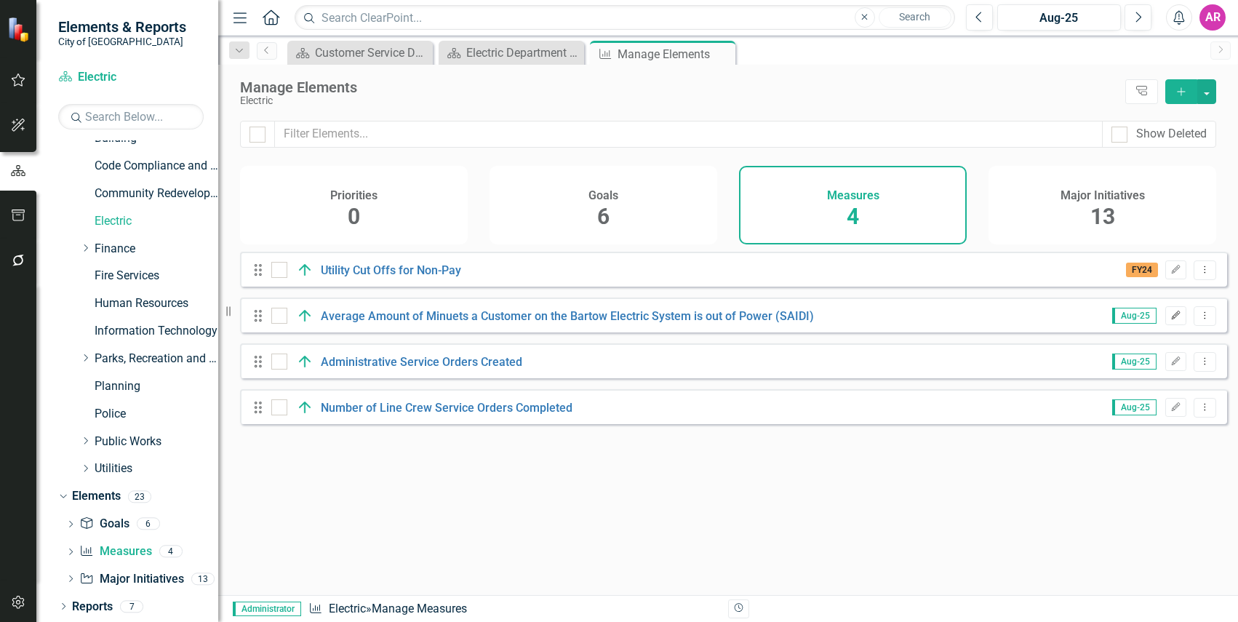
click at [1170, 320] on icon "Edit" at bounding box center [1175, 315] width 11 height 9
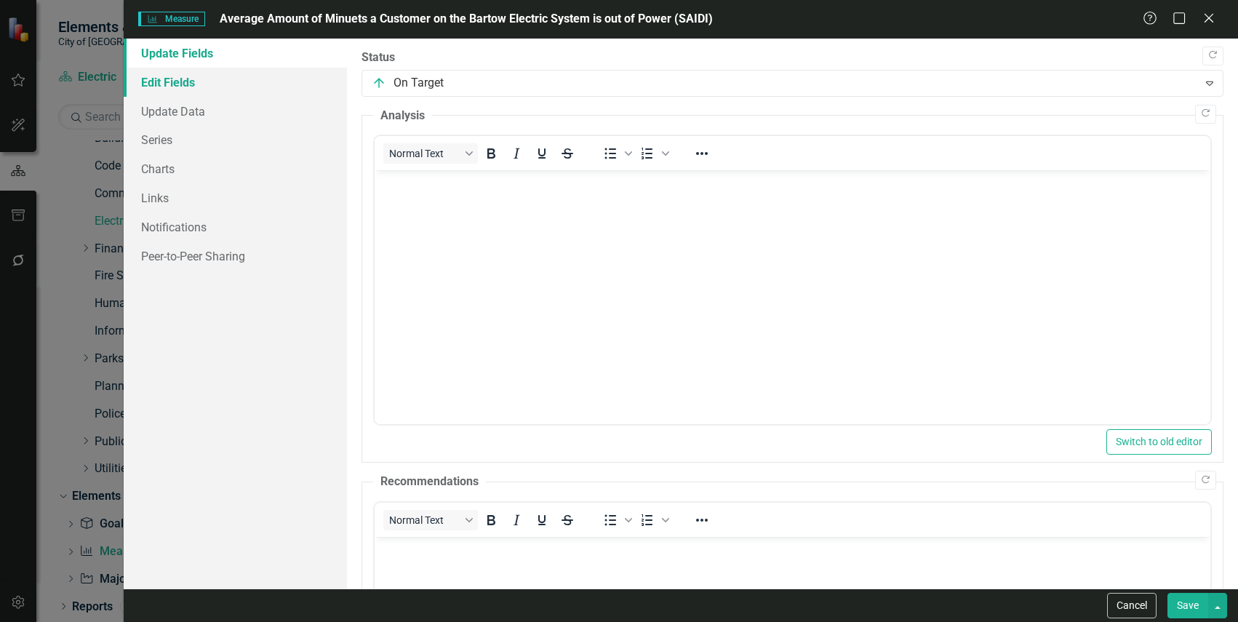
click at [241, 87] on link "Edit Fields" at bounding box center [235, 82] width 223 height 29
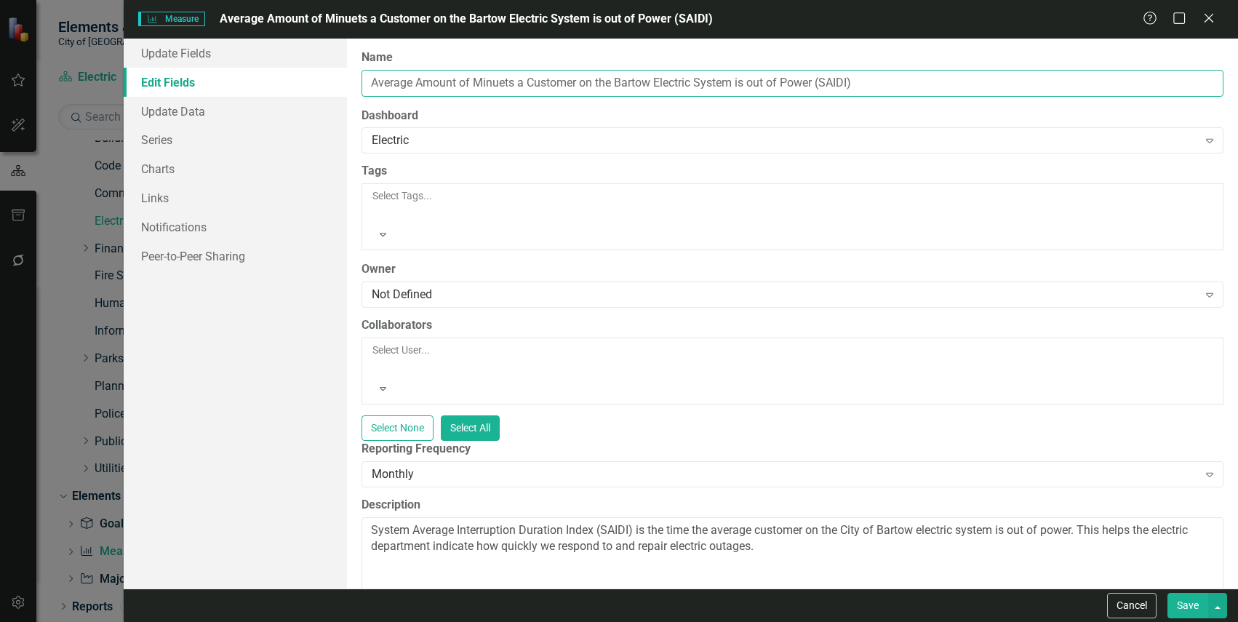
click at [396, 82] on input "Average Amount of Minuets a Customer on the Bartow Electric System is out of Po…" at bounding box center [793, 83] width 862 height 27
type input "Additive Amount of Minuets a Customer on the Bartow Electric System is out of P…"
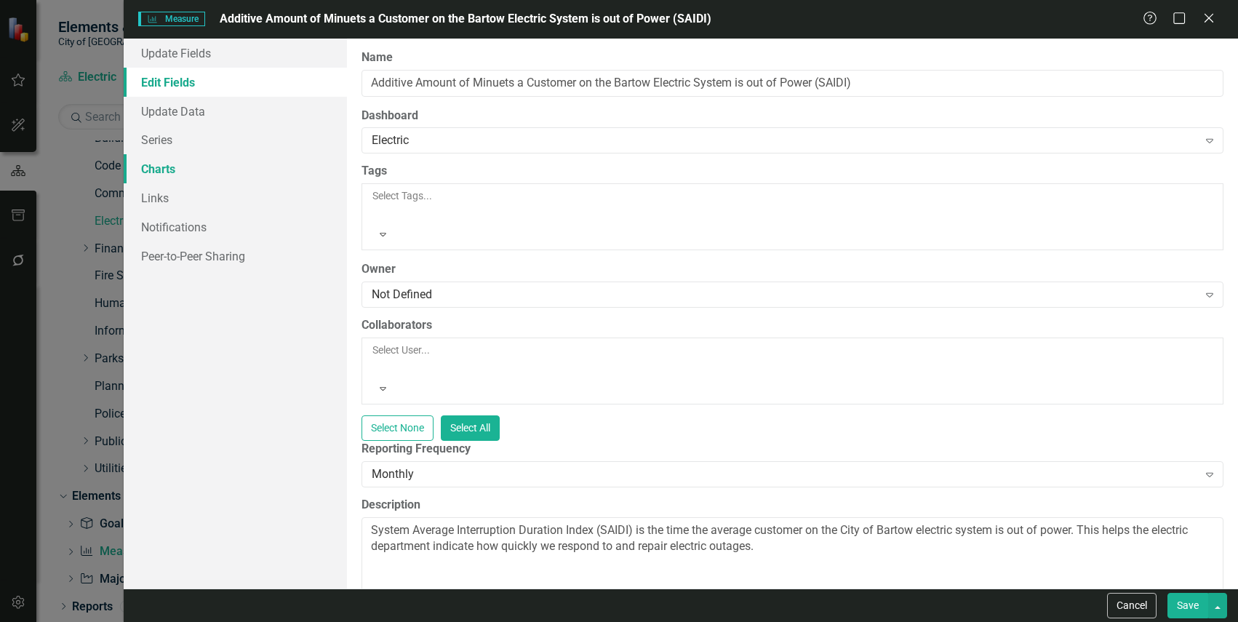
click at [172, 169] on link "Charts" at bounding box center [235, 168] width 223 height 29
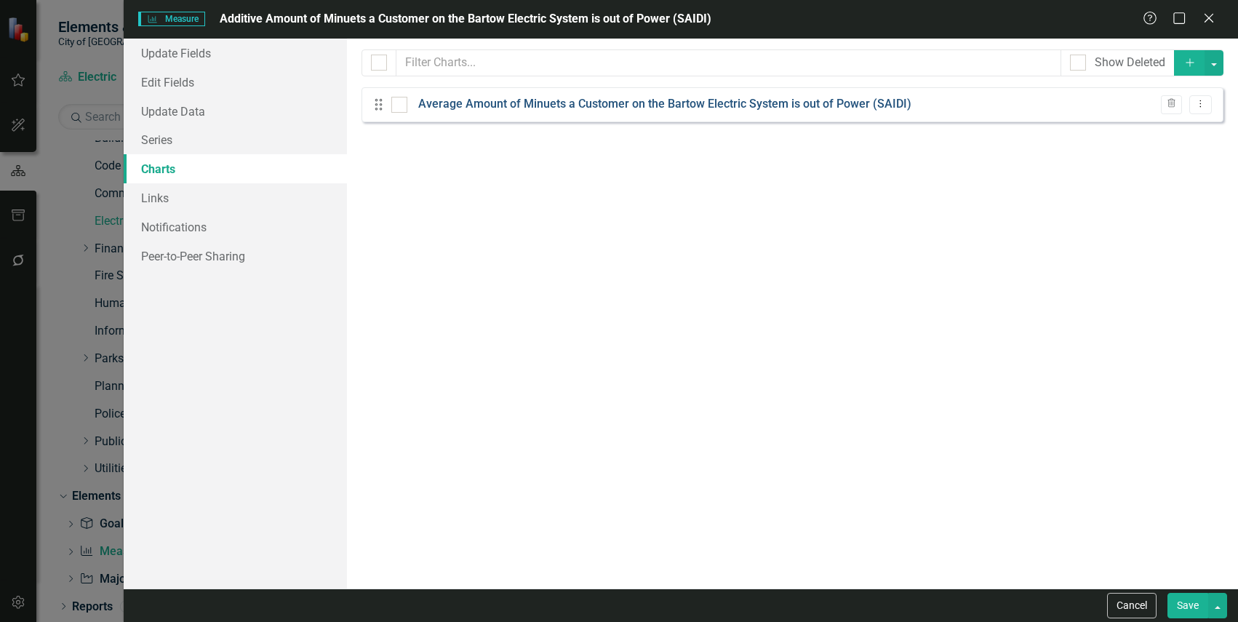
click at [694, 108] on link "Average Amount of Minuets a Customer on the Bartow Electric System is out of Po…" at bounding box center [664, 104] width 493 height 17
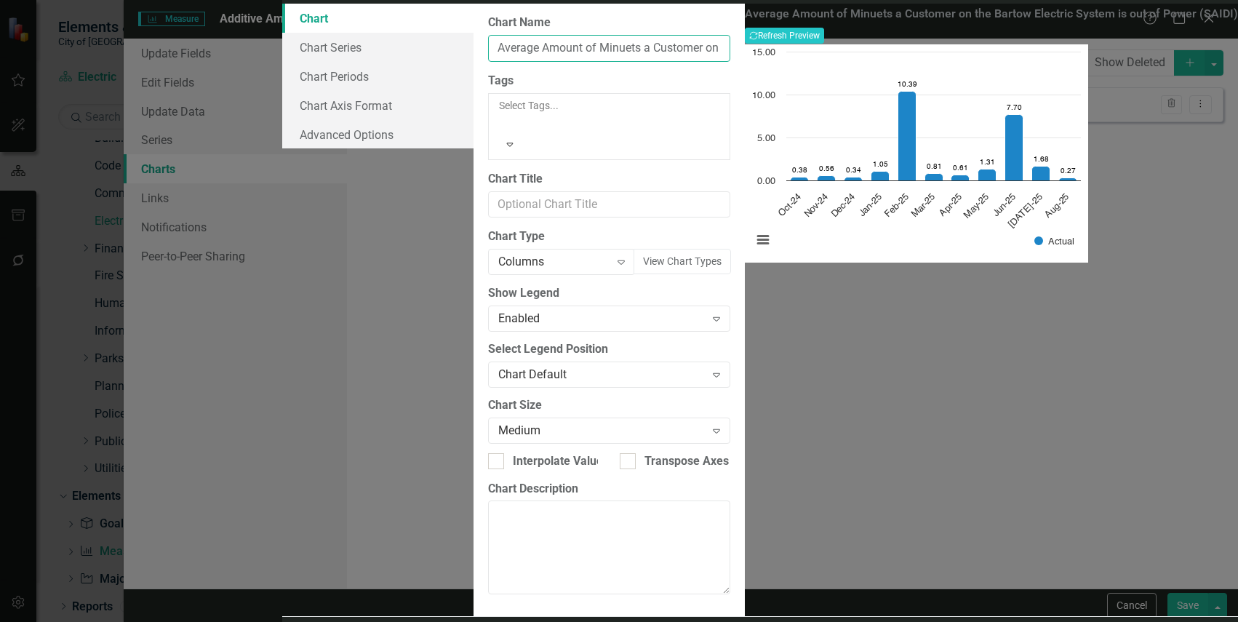
click at [493, 62] on input "Average Amount of Minuets a Customer on the Bartow Electric System is out of Po…" at bounding box center [609, 48] width 242 height 27
type input "Additive Amount of Minuets a Customer on the Bartow Electric System is out of P…"
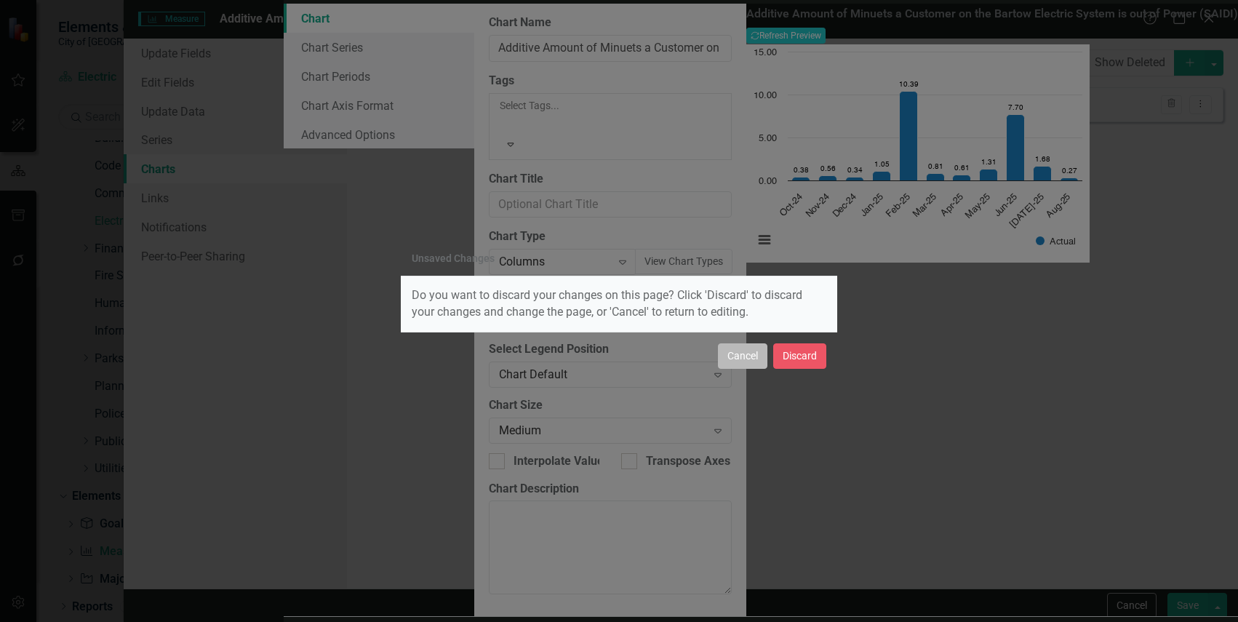
click at [741, 356] on button "Cancel" at bounding box center [742, 355] width 49 height 25
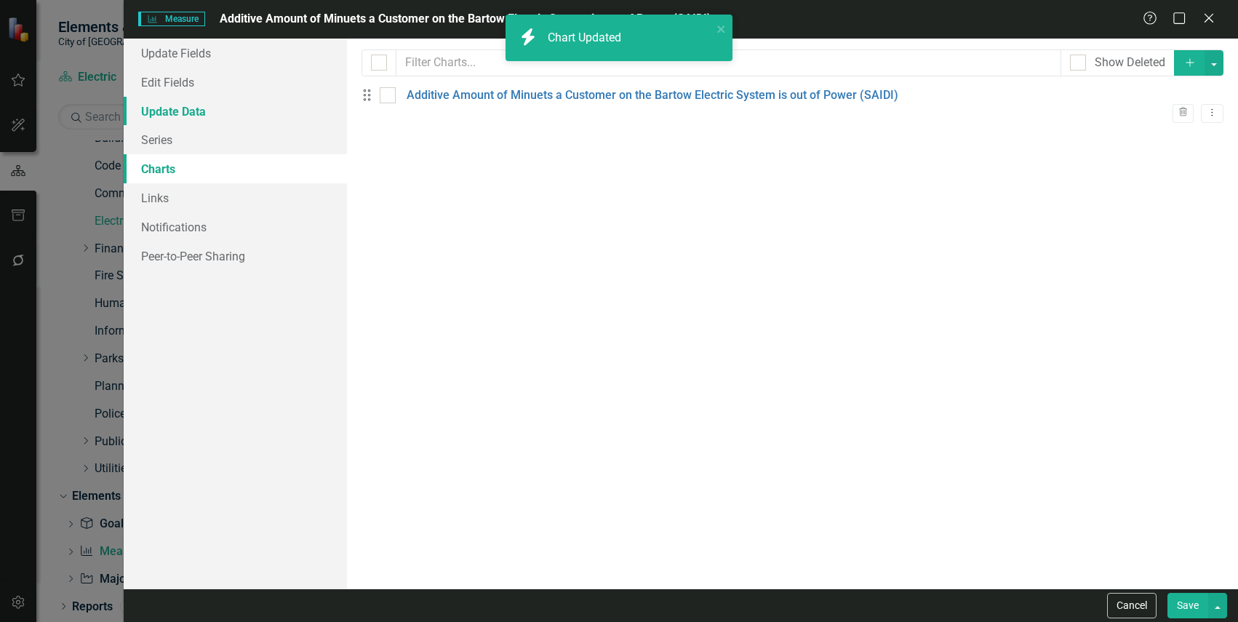
click at [209, 105] on link "Update Data" at bounding box center [235, 111] width 223 height 29
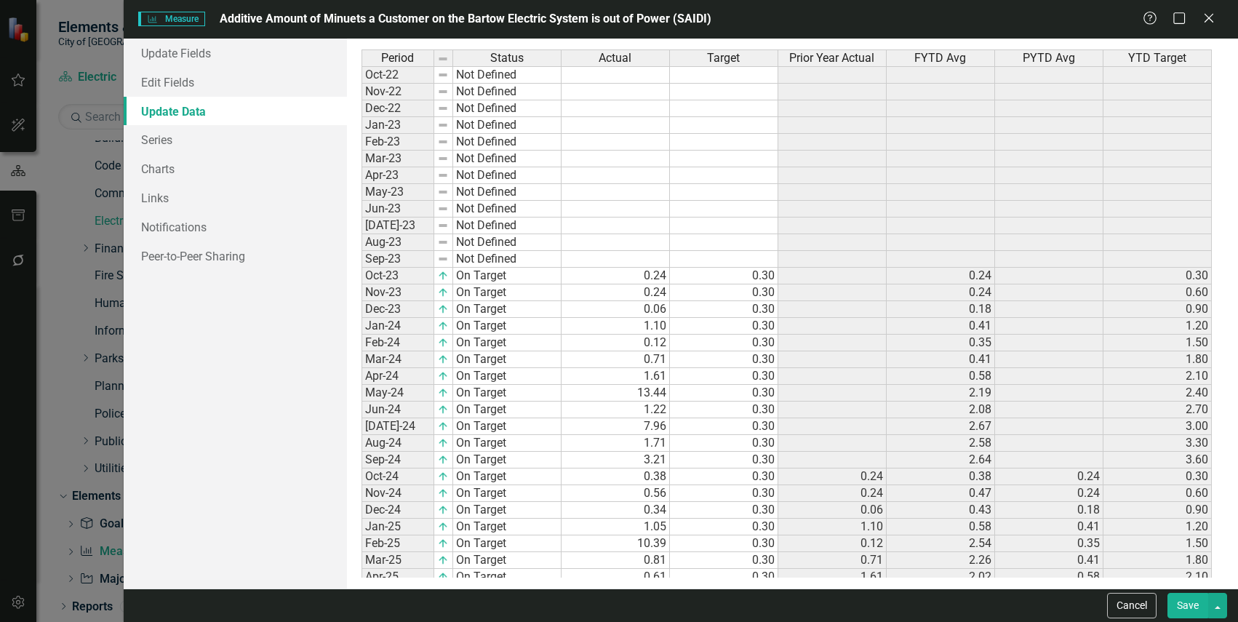
click at [1192, 602] on button "Save" at bounding box center [1188, 605] width 41 height 25
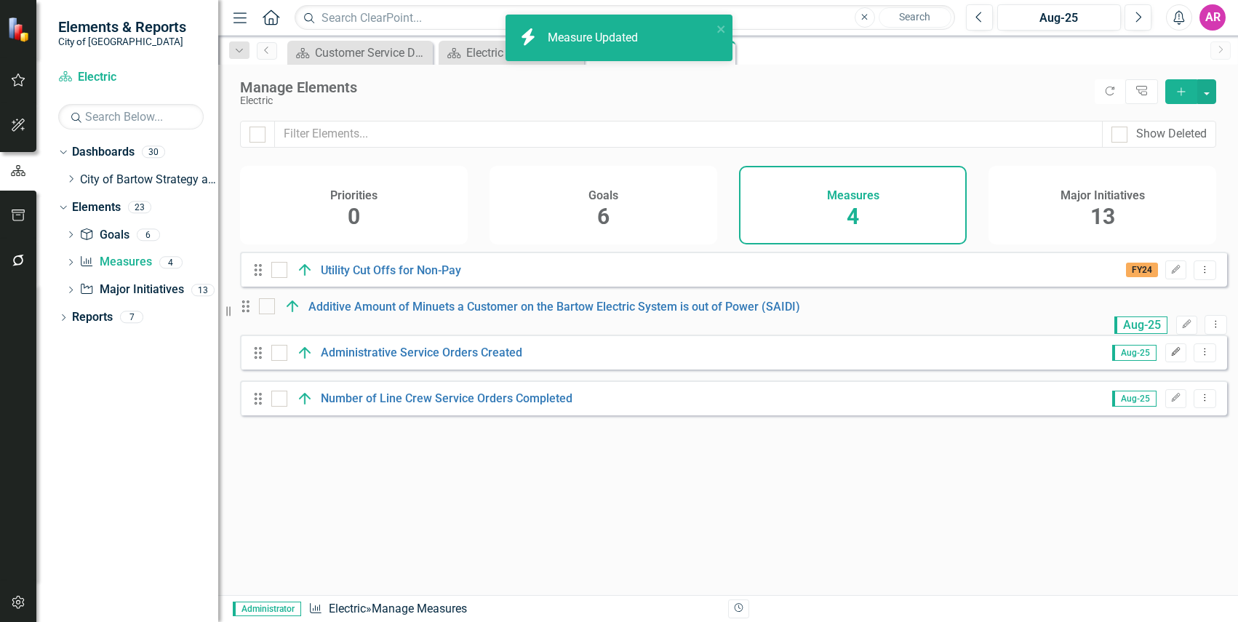
click at [1170, 356] on icon "Edit" at bounding box center [1175, 352] width 11 height 9
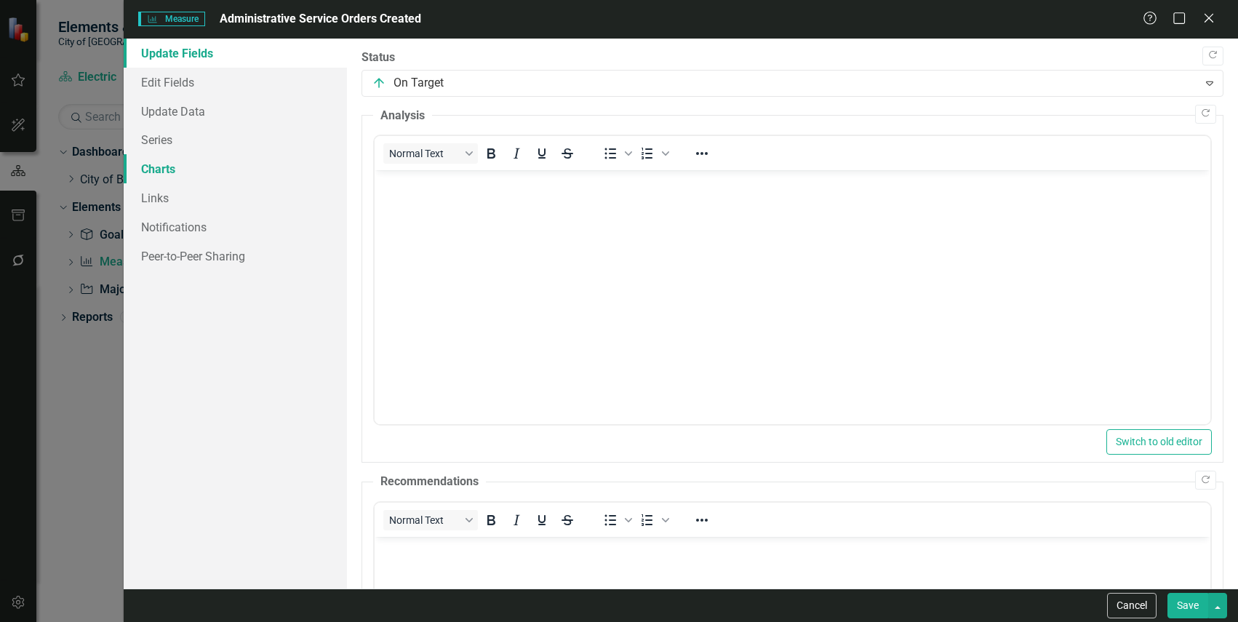
click at [216, 170] on link "Charts" at bounding box center [235, 168] width 223 height 29
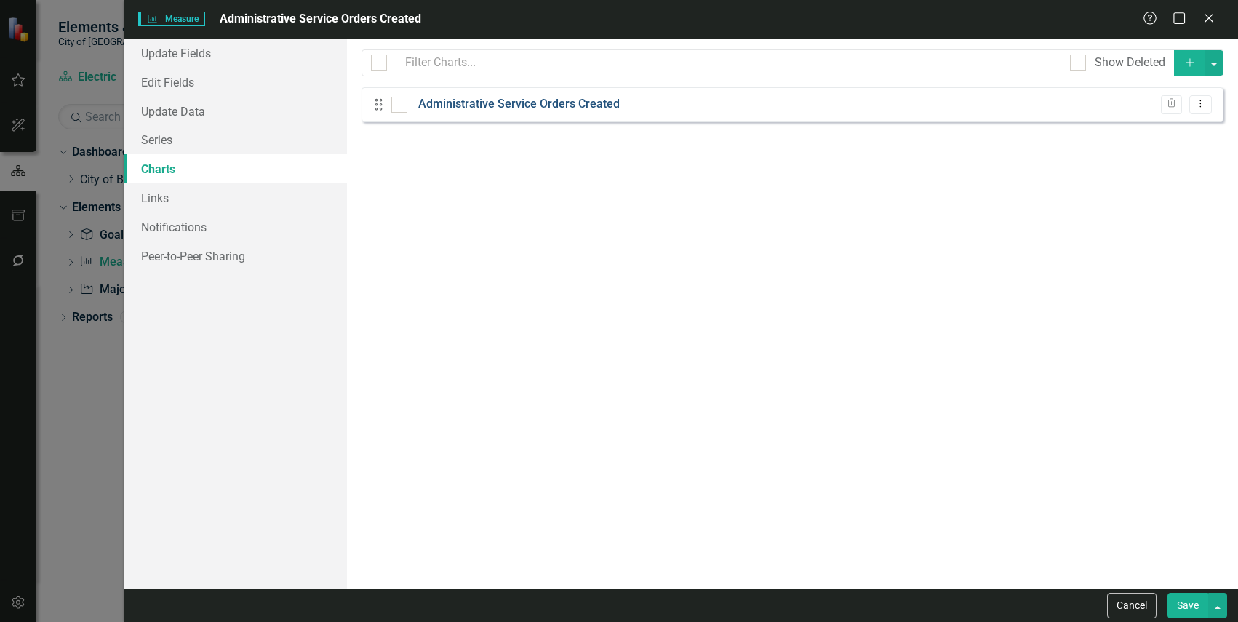
click at [530, 112] on link "Administrative Service Orders Created" at bounding box center [518, 104] width 201 height 17
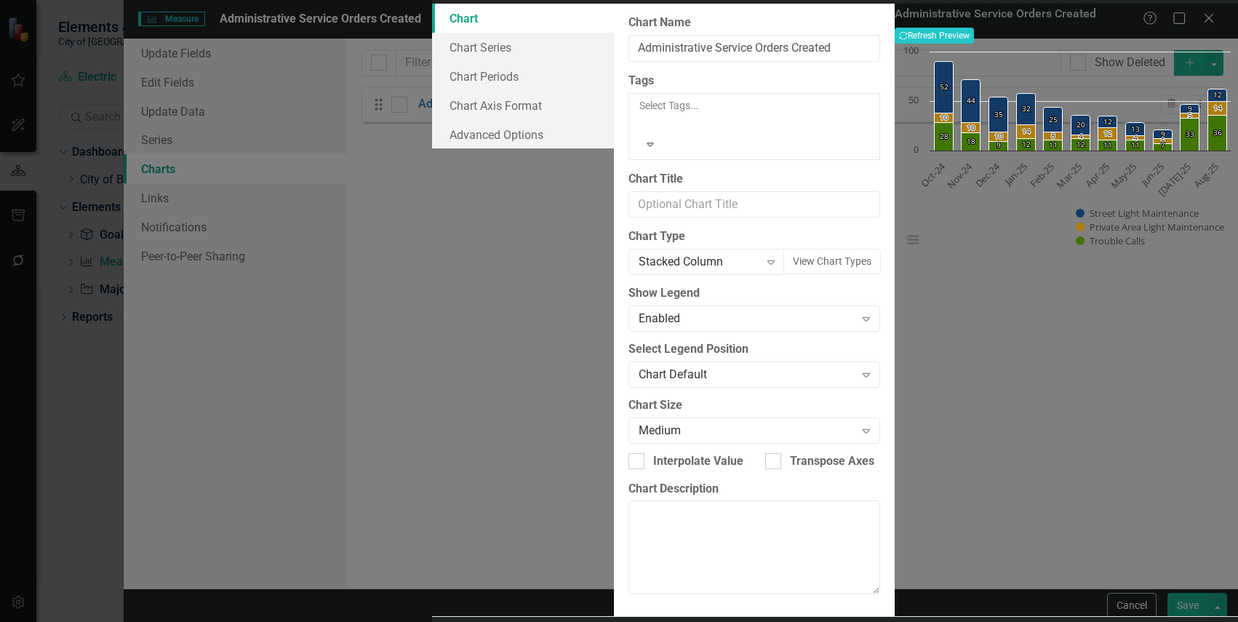
click at [1095, 263] on rect "Interactive chart" at bounding box center [1066, 153] width 343 height 218
click at [1100, 247] on button "Show Trouble Calls" at bounding box center [1111, 240] width 70 height 13
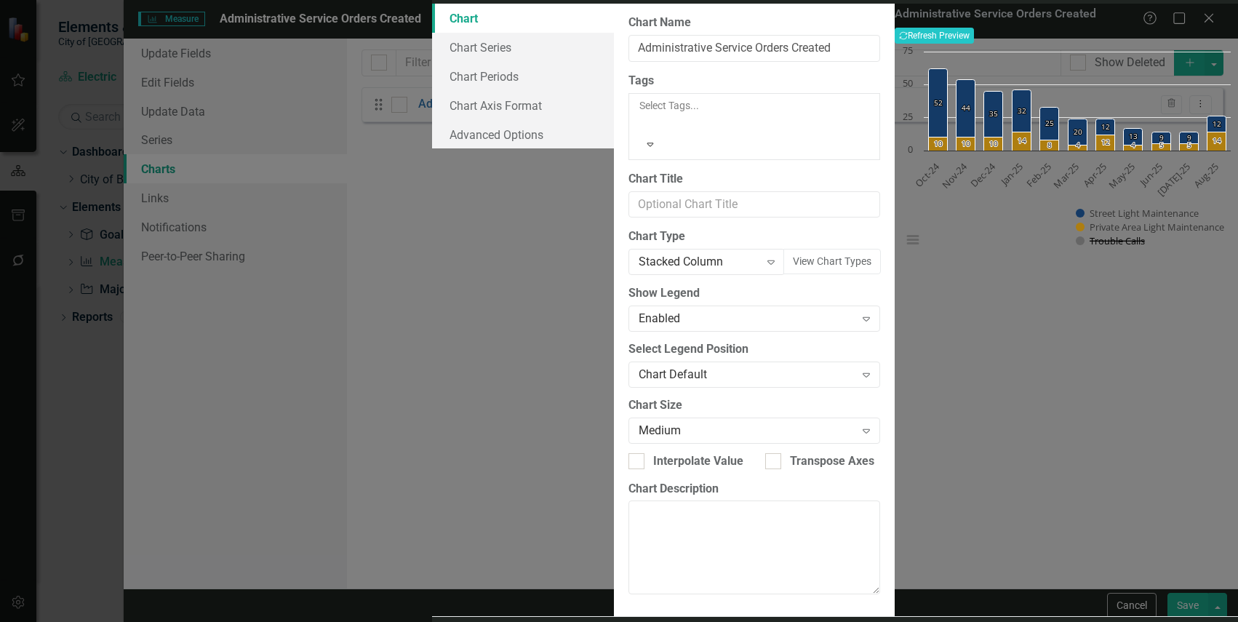
click at [1106, 247] on button "Show Trouble Calls" at bounding box center [1111, 240] width 70 height 13
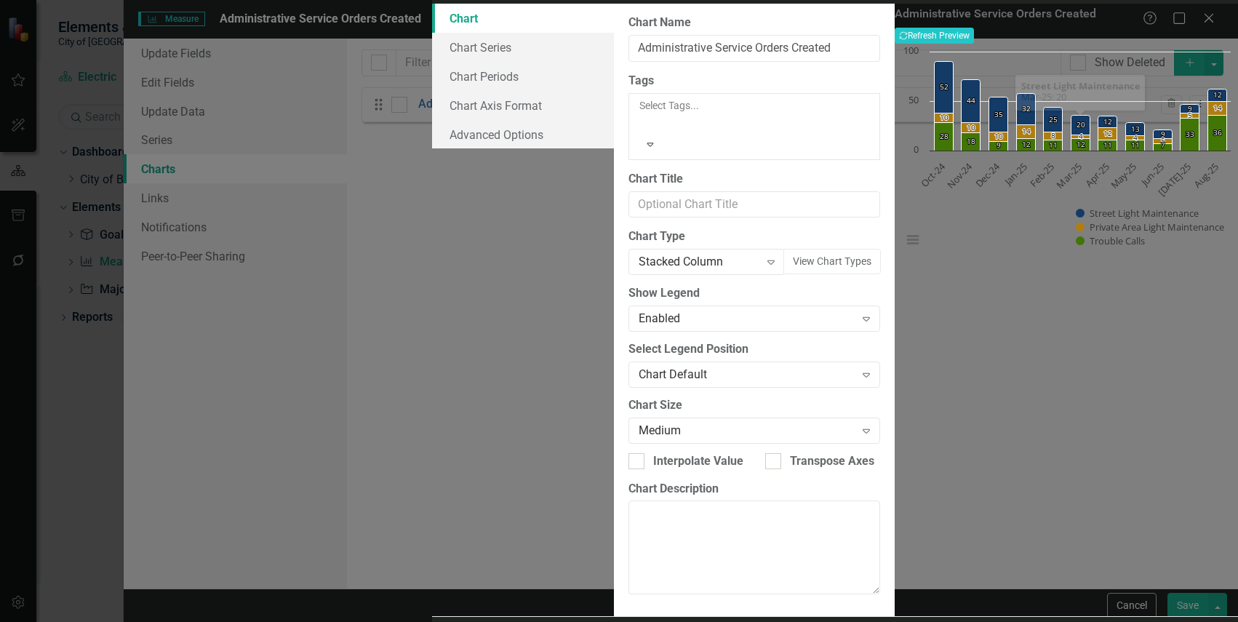
click at [1074, 444] on div "Administrative Service Orders Created Recalculate Refresh Preview Chart Bar cha…" at bounding box center [1066, 310] width 343 height 612
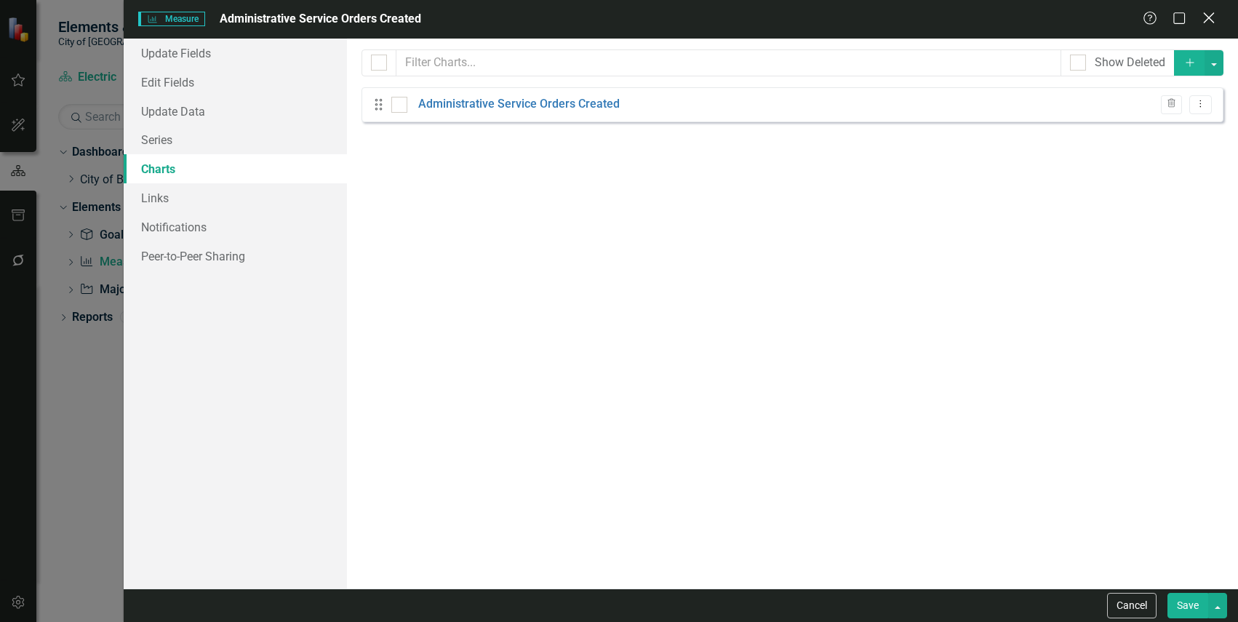
click at [1202, 23] on icon "Close" at bounding box center [1209, 18] width 18 height 14
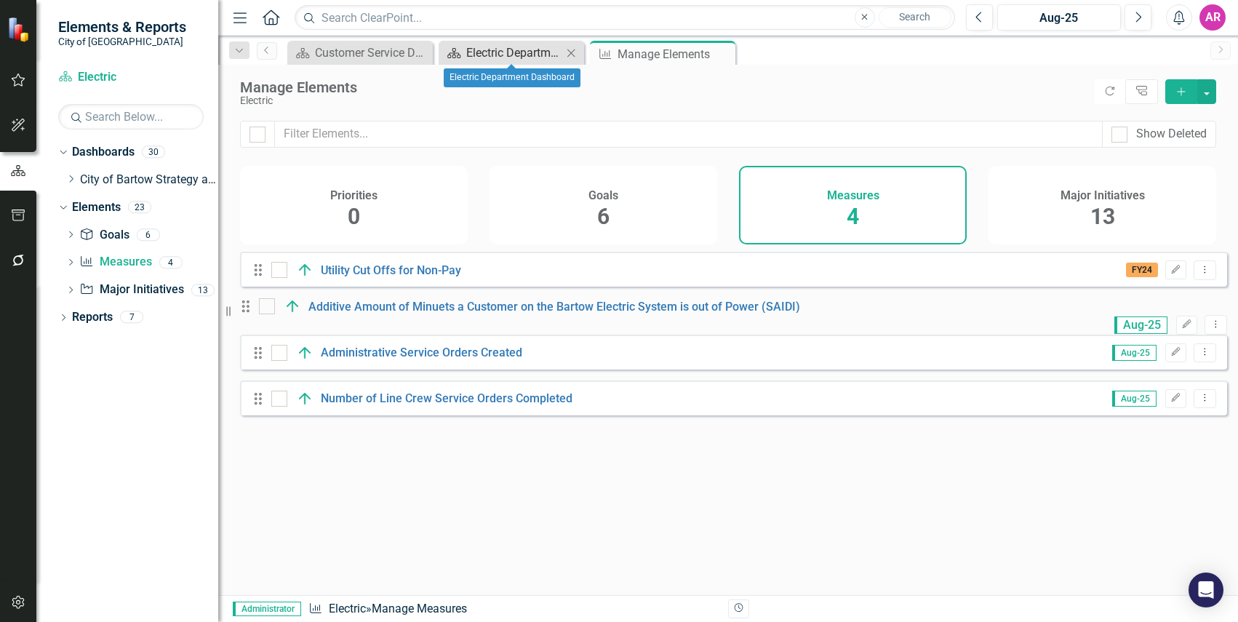
click at [503, 51] on div "Electric Department Dashboard" at bounding box center [514, 53] width 96 height 18
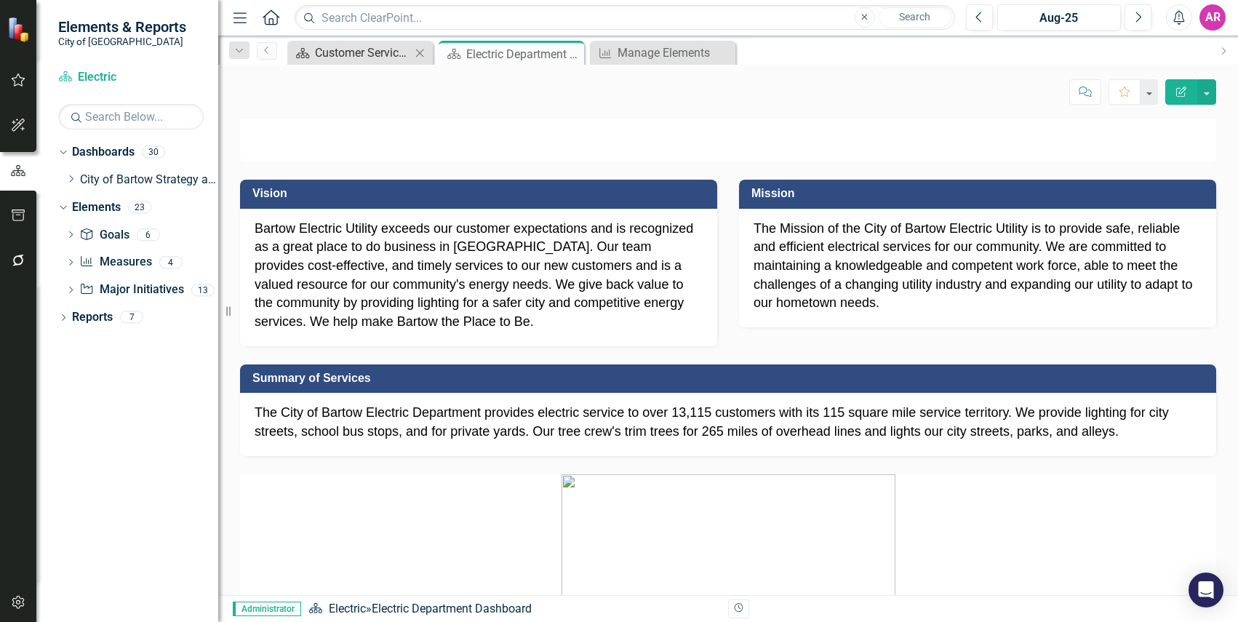
click at [374, 49] on div "Customer Service Dashboard" at bounding box center [363, 53] width 96 height 18
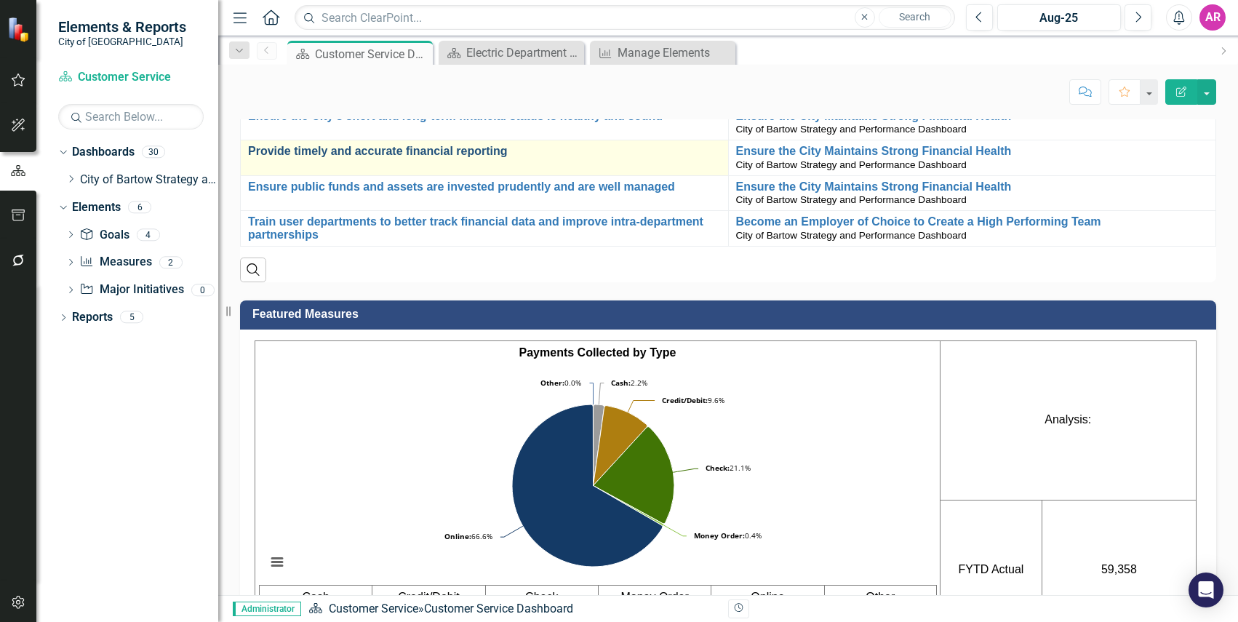
scroll to position [1019, 0]
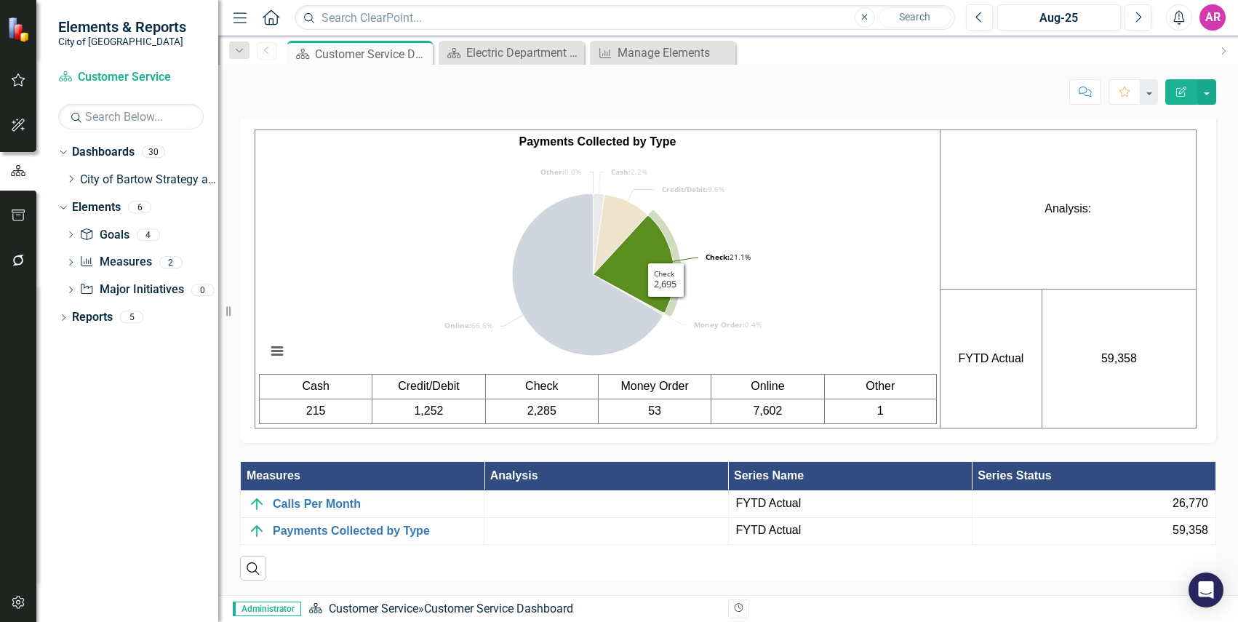
click at [667, 312] on g "Interactive chart" at bounding box center [596, 274] width 169 height 162
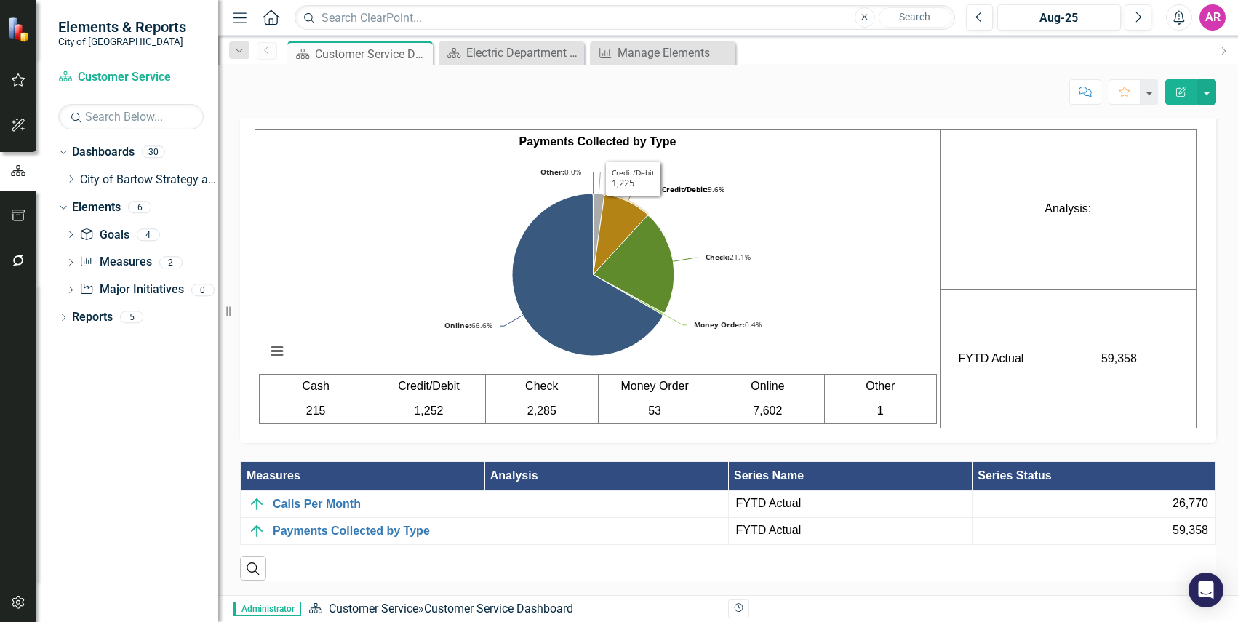
click at [781, 223] on rect "Interactive chart" at bounding box center [593, 265] width 668 height 218
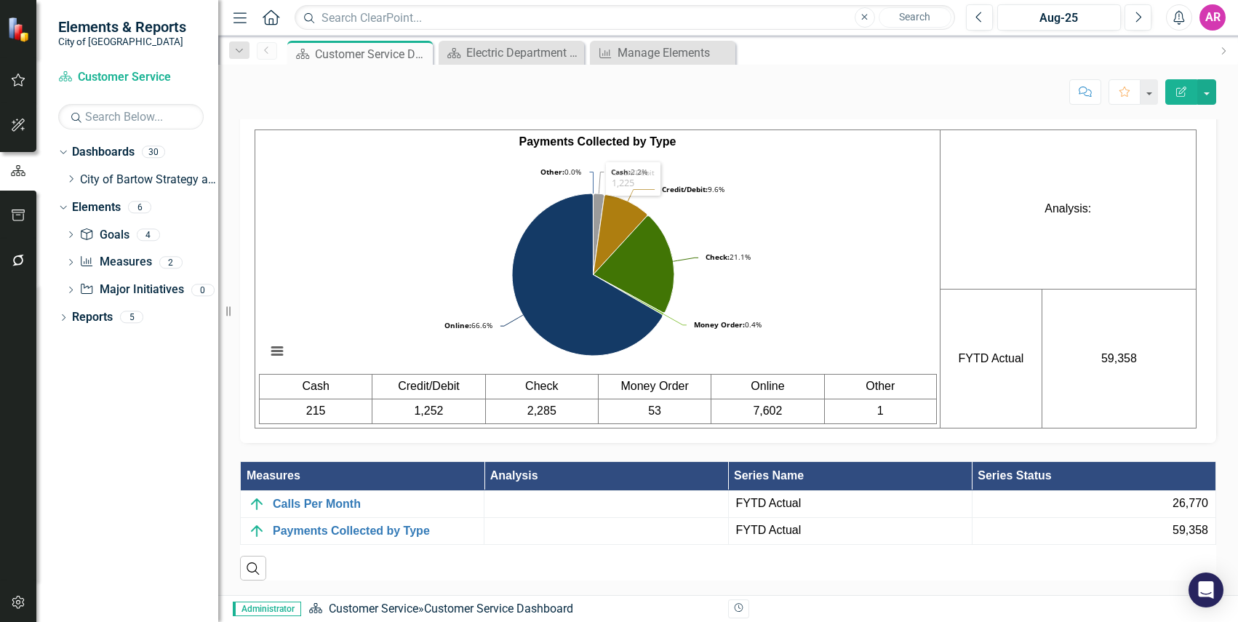
click at [781, 223] on rect "Interactive chart" at bounding box center [593, 265] width 668 height 218
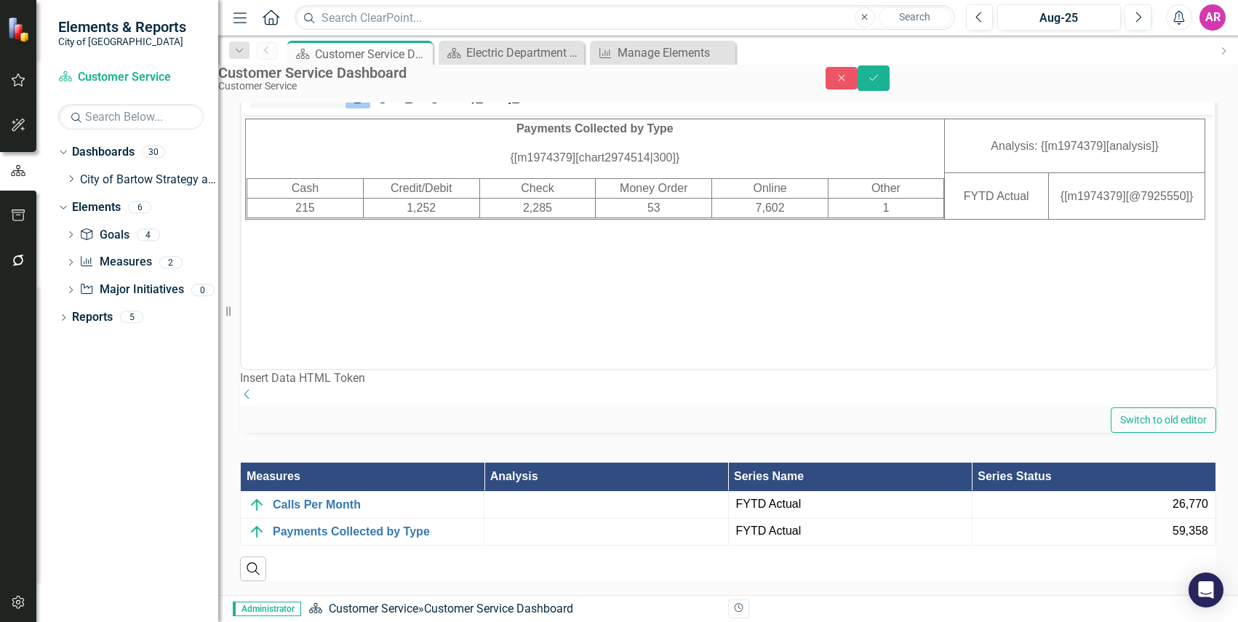
scroll to position [0, 0]
click at [858, 89] on button "Close" at bounding box center [842, 78] width 32 height 23
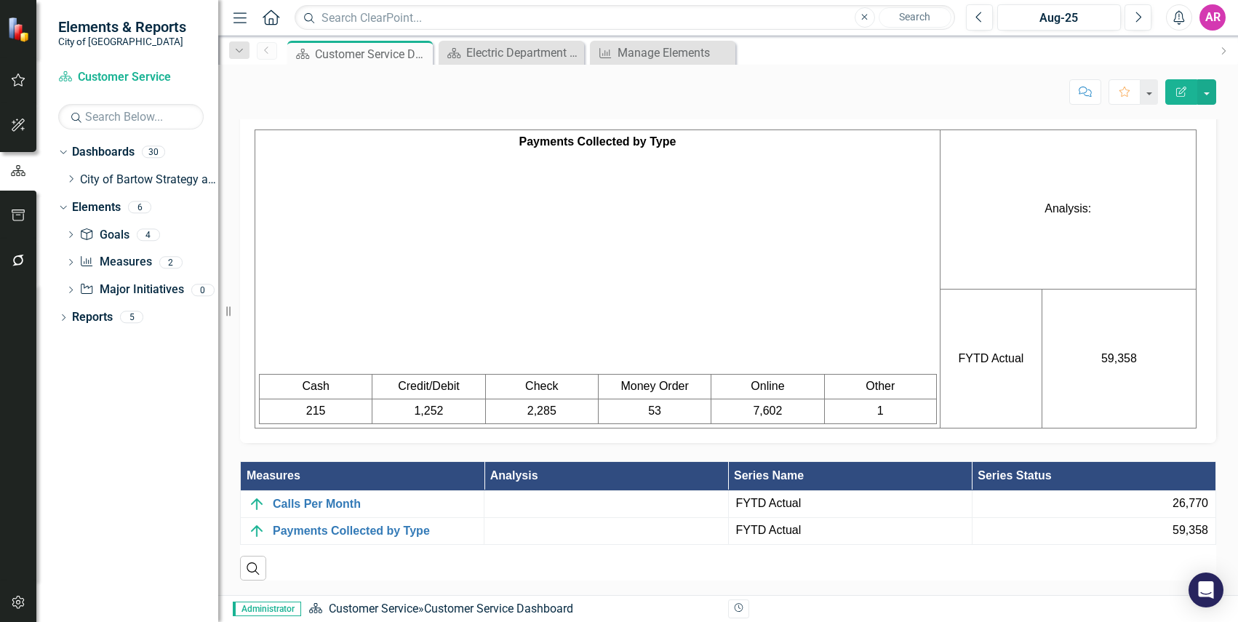
scroll to position [1019, 0]
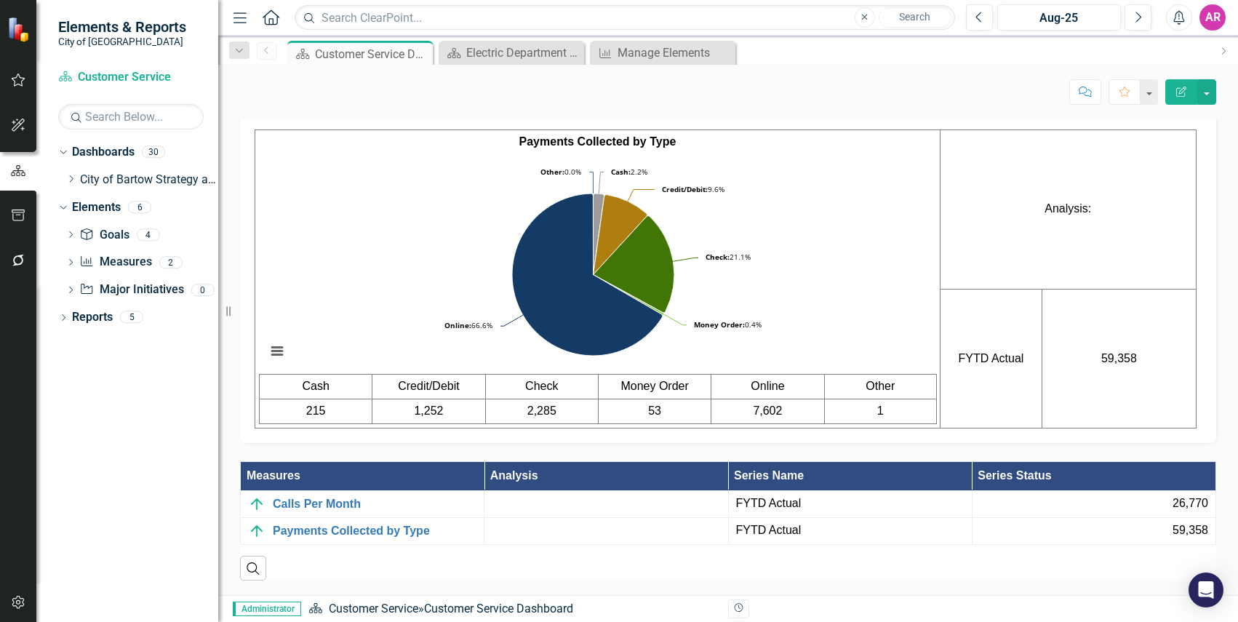
click at [319, 415] on td "215" at bounding box center [316, 411] width 113 height 25
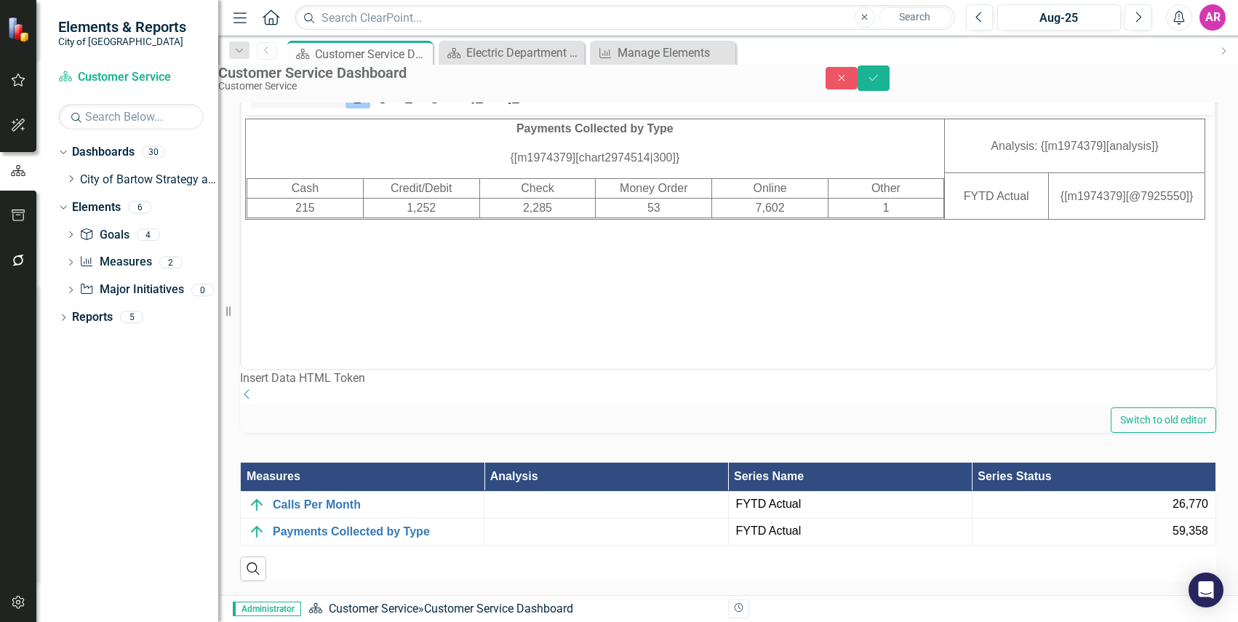
scroll to position [0, 0]
click at [315, 209] on td "215" at bounding box center [305, 209] width 116 height 20
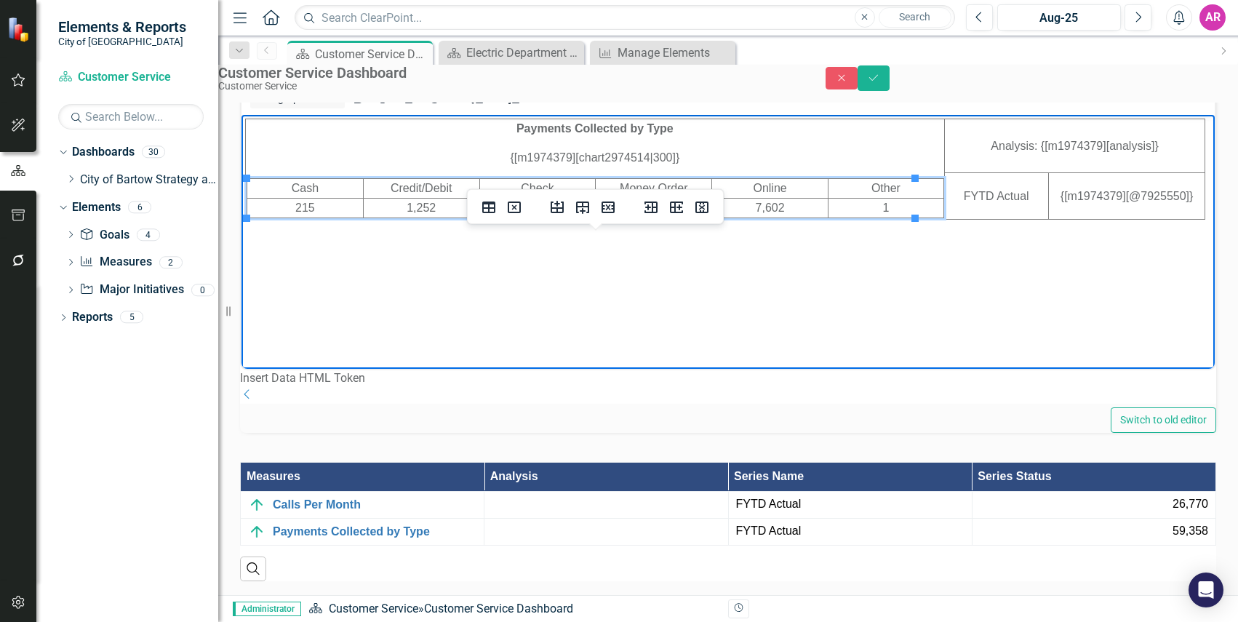
click at [314, 209] on td "215" at bounding box center [305, 209] width 116 height 20
click at [415, 215] on td "1,252" at bounding box center [421, 209] width 116 height 20
click at [415, 214] on td "1,252" at bounding box center [421, 209] width 116 height 20
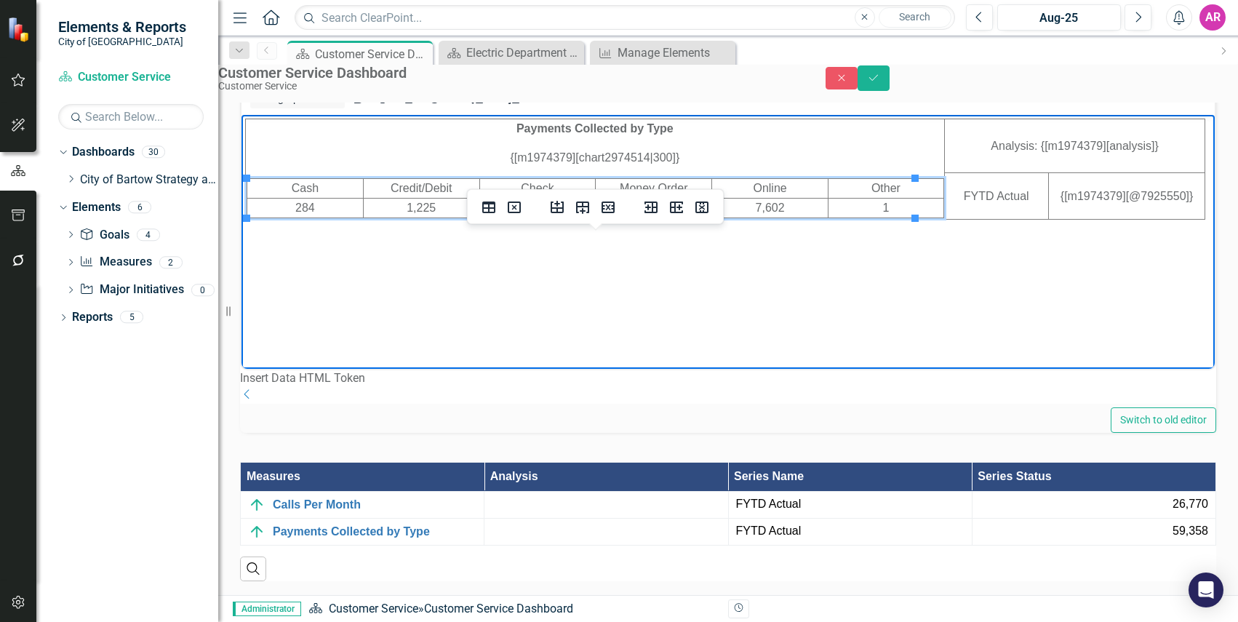
click at [533, 211] on td "2,285" at bounding box center [537, 209] width 116 height 20
drag, startPoint x: 540, startPoint y: 208, endPoint x: 520, endPoint y: 208, distance: 20.4
click at [520, 208] on td "2,285" at bounding box center [537, 209] width 116 height 20
drag, startPoint x: 770, startPoint y: 212, endPoint x: 733, endPoint y: 209, distance: 36.4
click at [733, 209] on td "7,602" at bounding box center [770, 209] width 116 height 20
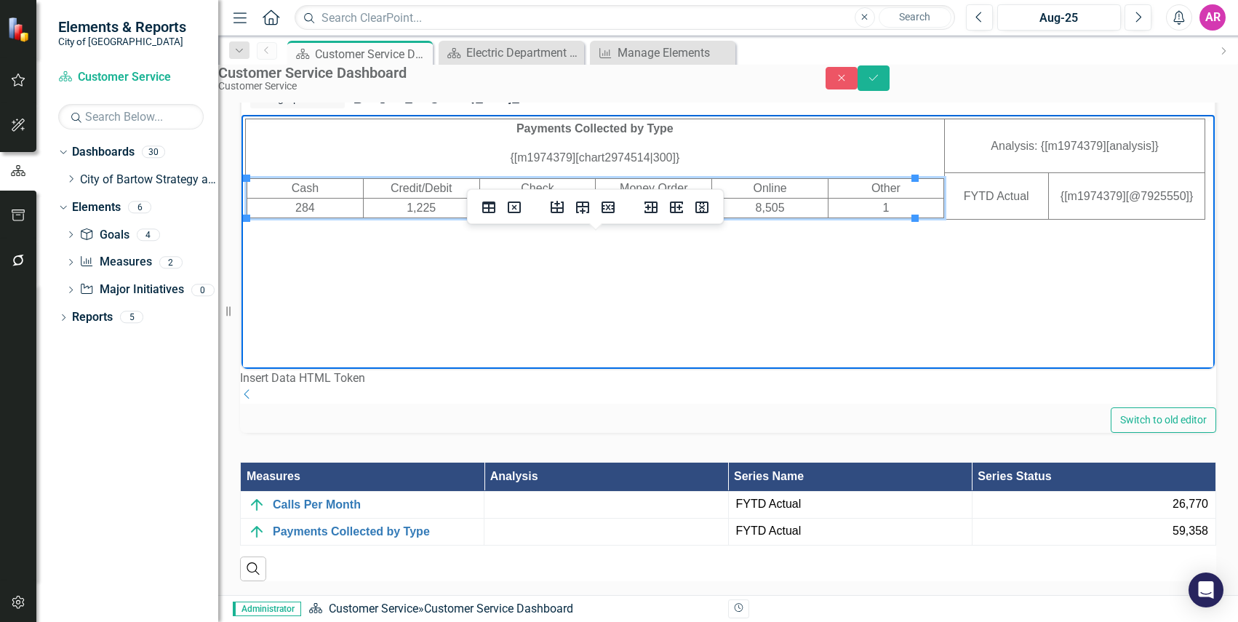
click at [869, 209] on td "1" at bounding box center [886, 209] width 116 height 20
click at [880, 83] on icon "Save" at bounding box center [873, 78] width 13 height 10
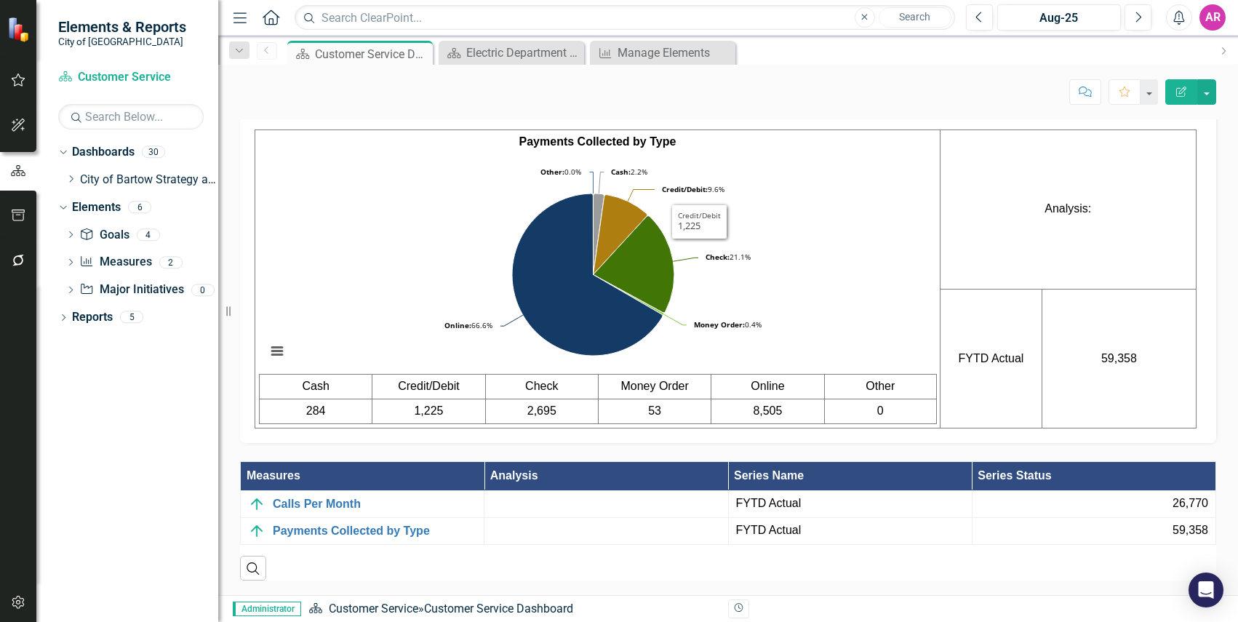
scroll to position [1019, 0]
click at [567, 509] on div at bounding box center [606, 503] width 228 height 17
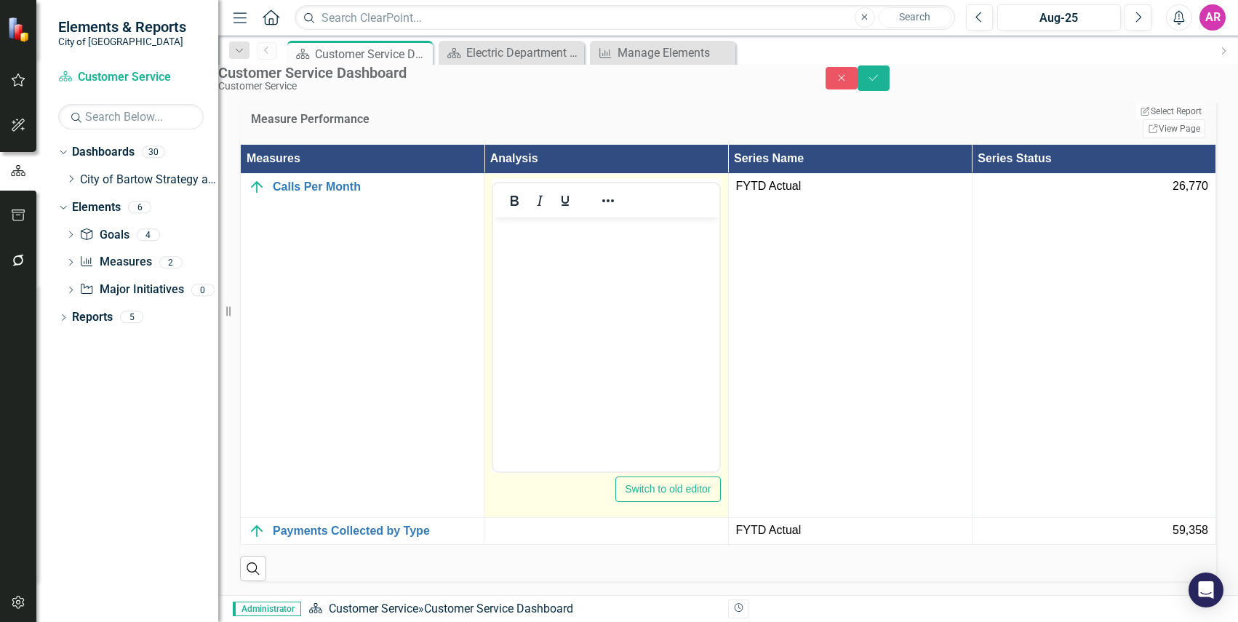
scroll to position [1310, 0]
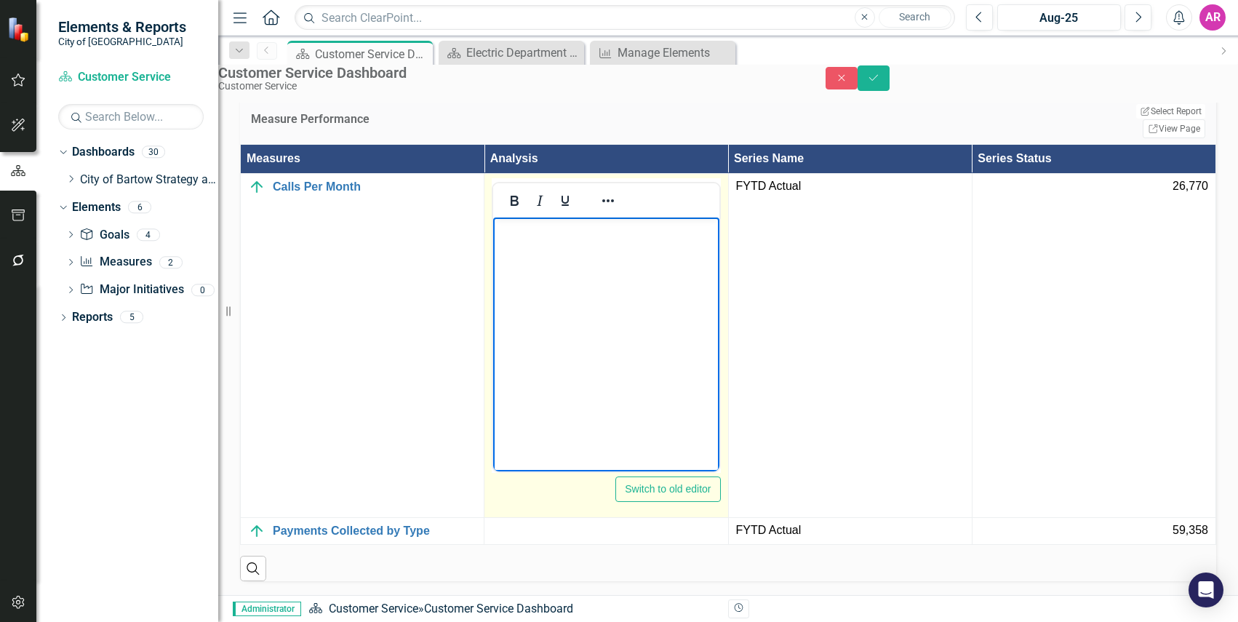
click at [581, 323] on body "Rich Text Area. Press ALT-0 for help." at bounding box center [605, 326] width 225 height 218
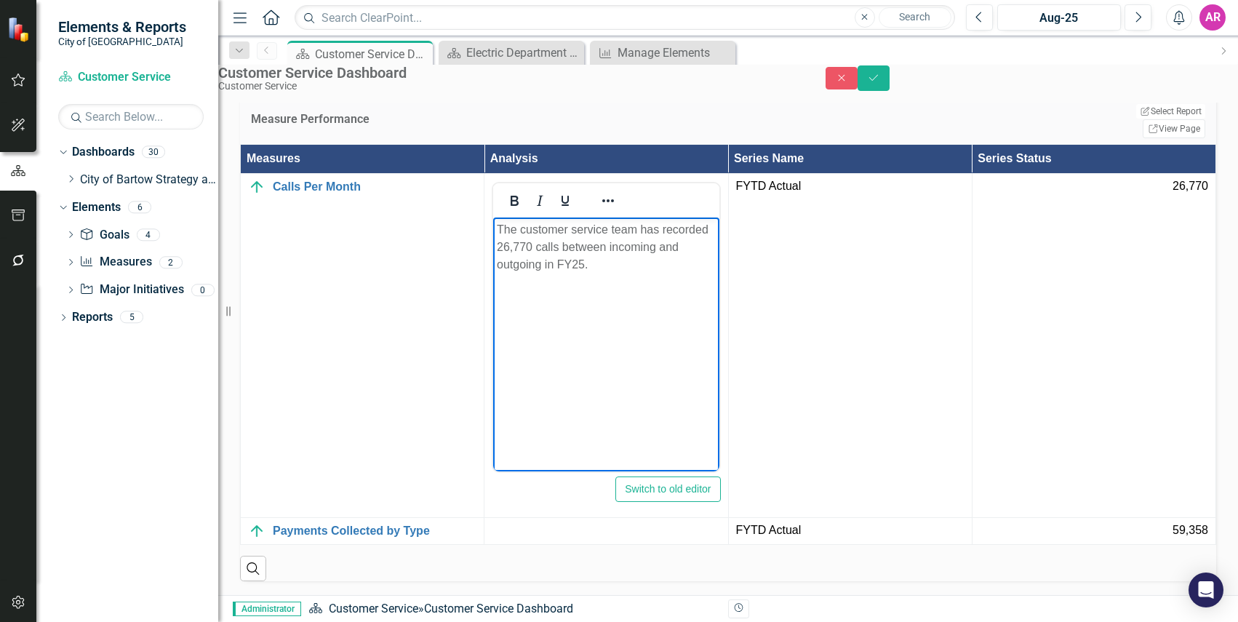
scroll to position [1409, 0]
click at [661, 522] on div at bounding box center [606, 530] width 228 height 17
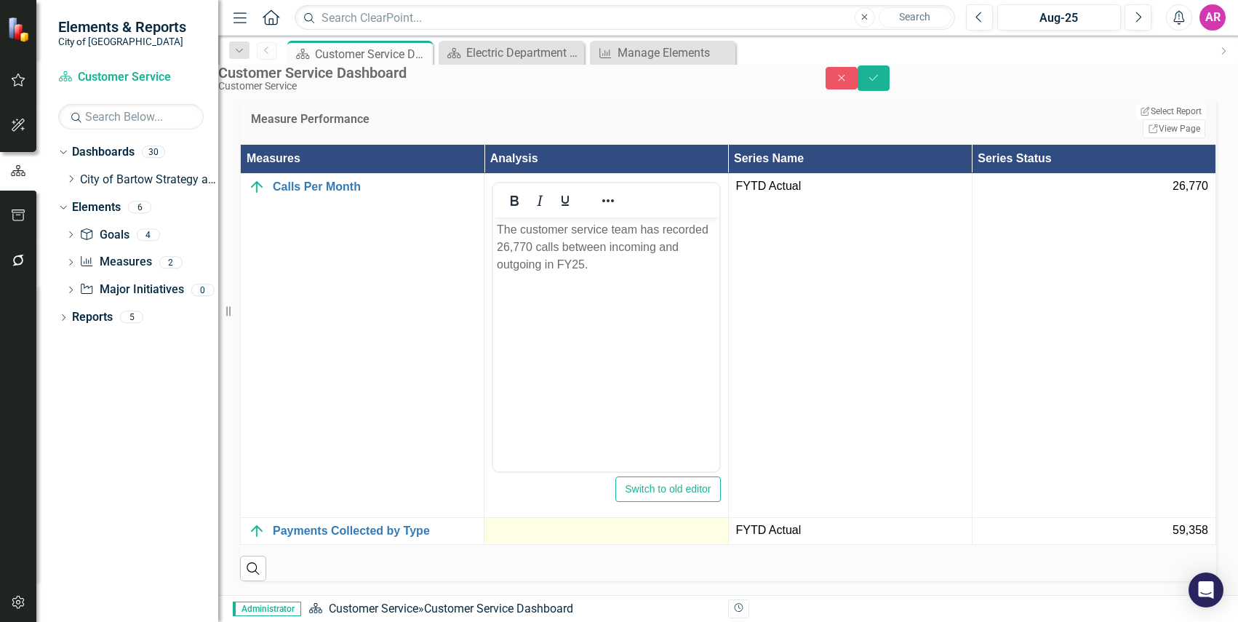
click at [661, 522] on div at bounding box center [606, 530] width 228 height 17
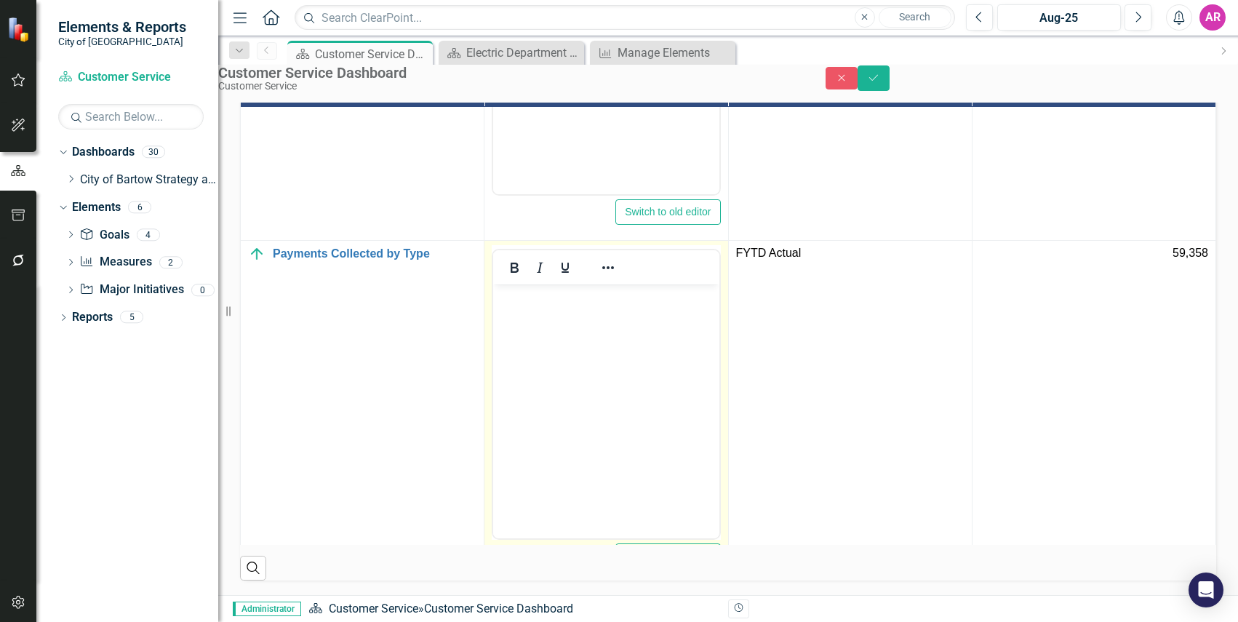
scroll to position [262, 28]
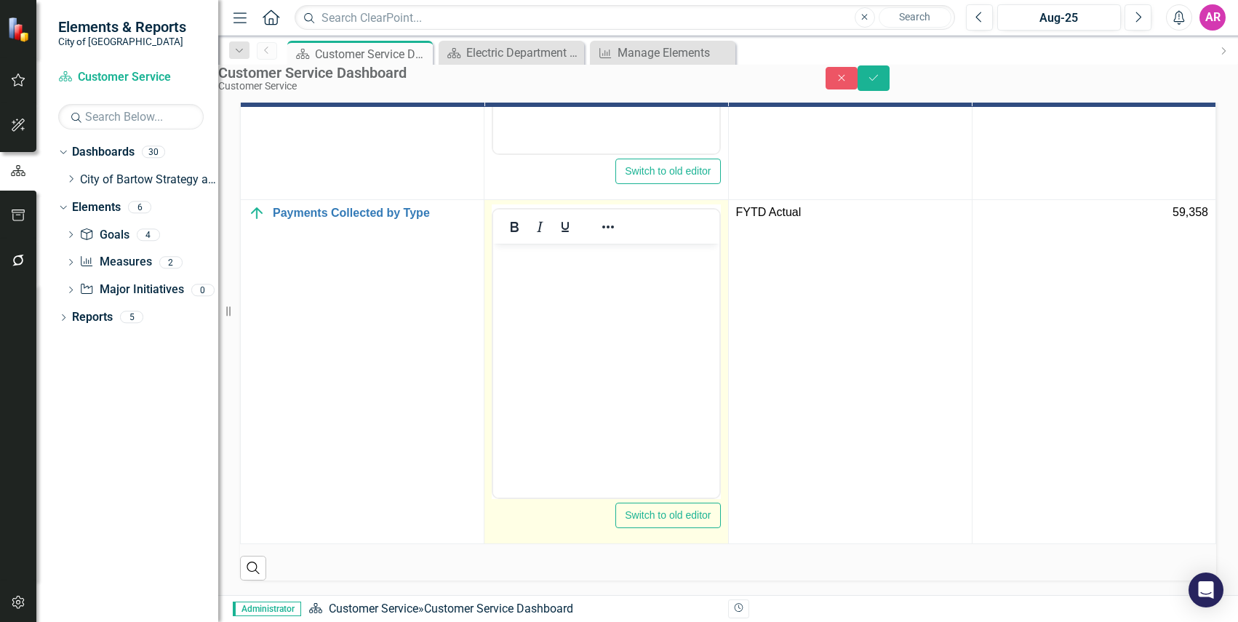
click at [618, 365] on body "Rich Text Area. Press ALT-0 for help." at bounding box center [605, 353] width 225 height 218
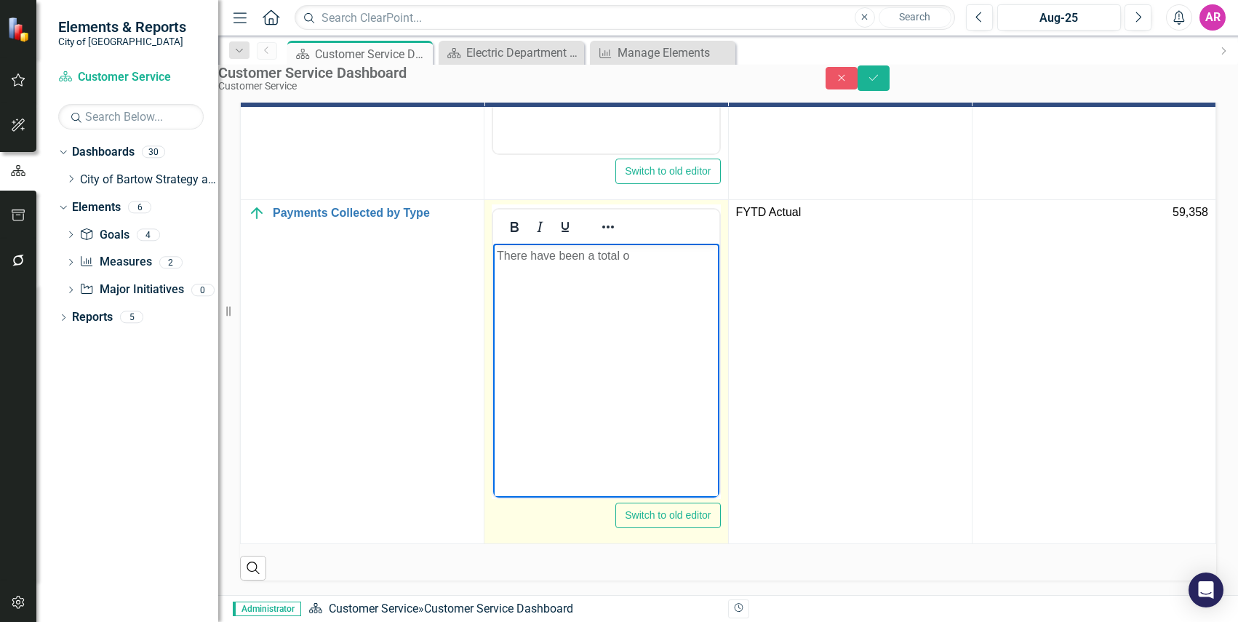
scroll to position [262, 39]
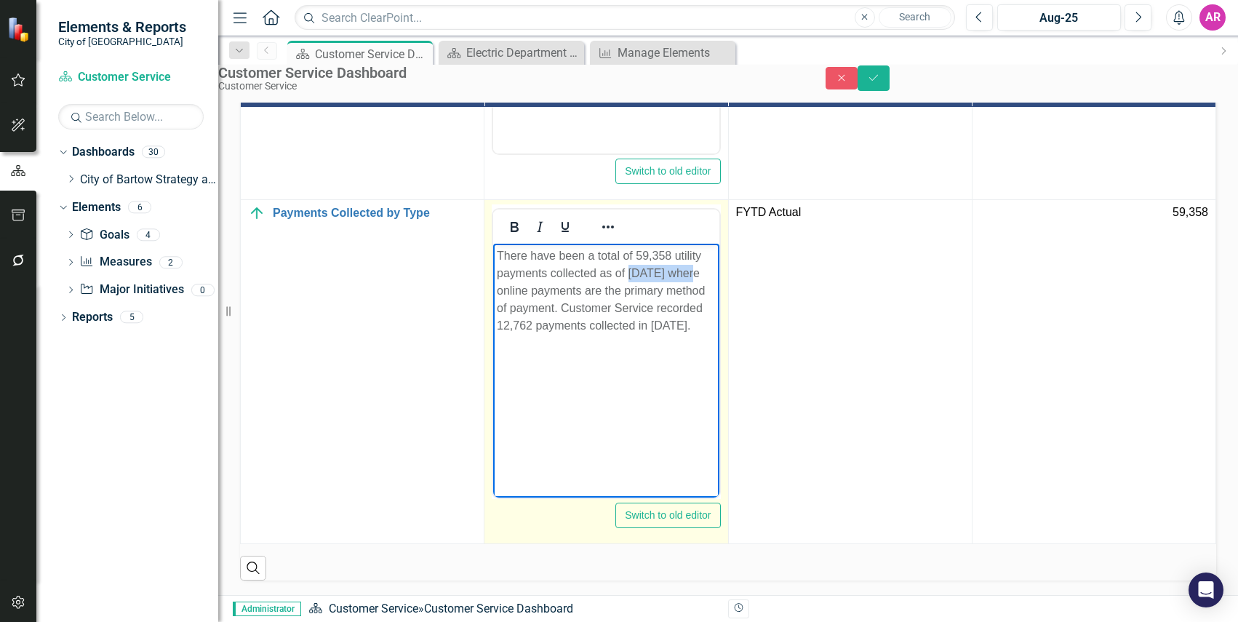
drag, startPoint x: 691, startPoint y: 275, endPoint x: 628, endPoint y: 273, distance: 63.3
click at [628, 273] on p "There have been a total of 59,358 utility payments collected as of August 2025 …" at bounding box center [606, 290] width 218 height 87
click at [641, 358] on body "There have been a total of 59,358 utility payments collected in FY25 where onli…" at bounding box center [605, 353] width 225 height 218
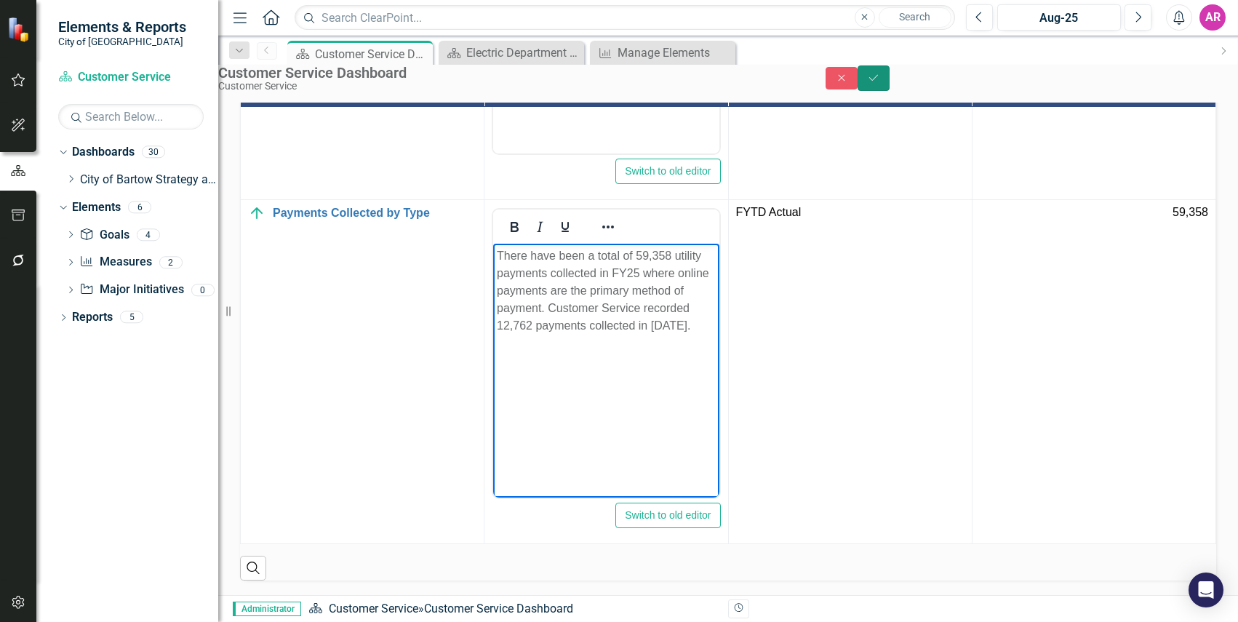
click at [880, 83] on icon "Save" at bounding box center [873, 78] width 13 height 10
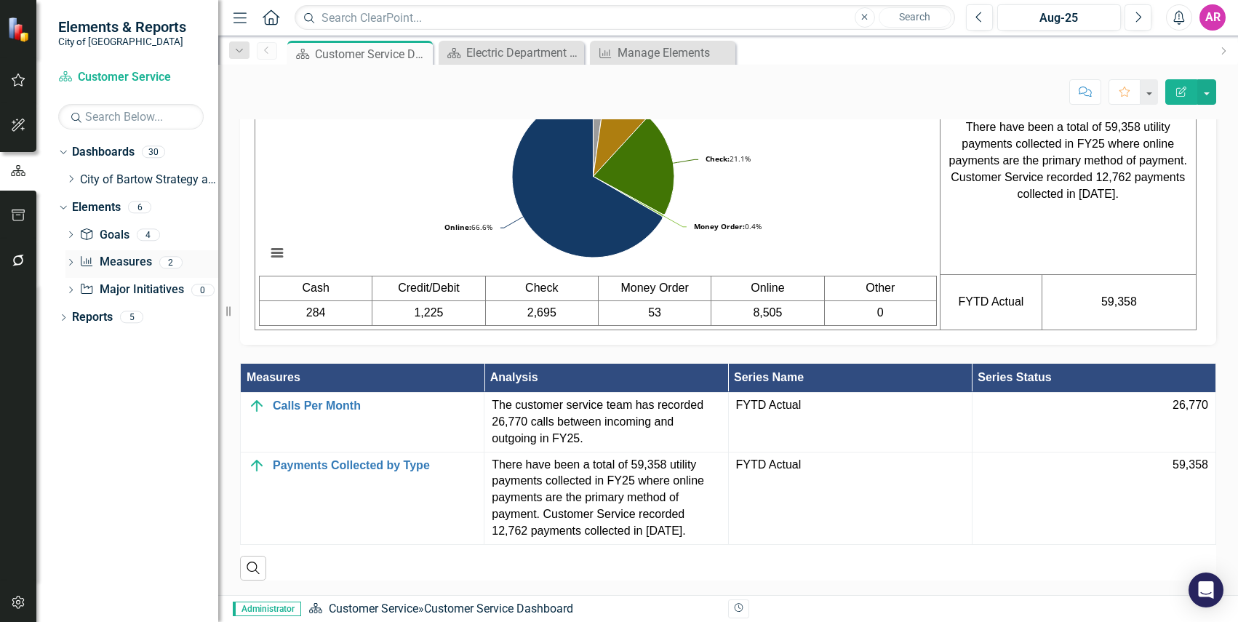
scroll to position [826, 0]
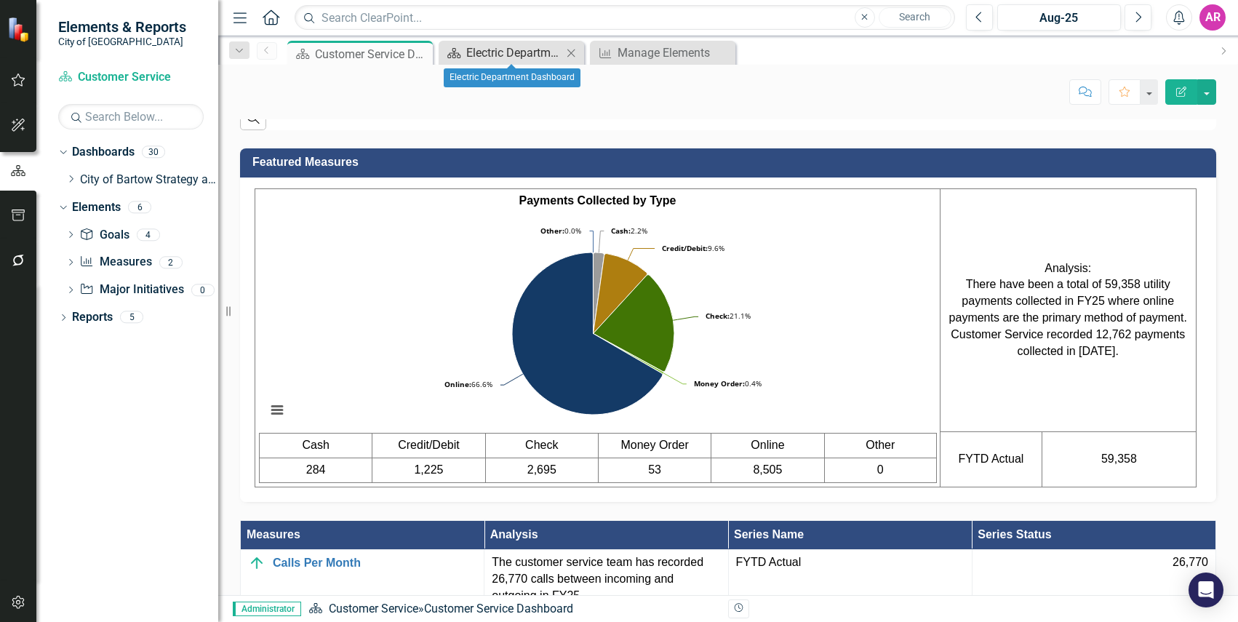
click at [514, 52] on div "Electric Department Dashboard" at bounding box center [514, 53] width 96 height 18
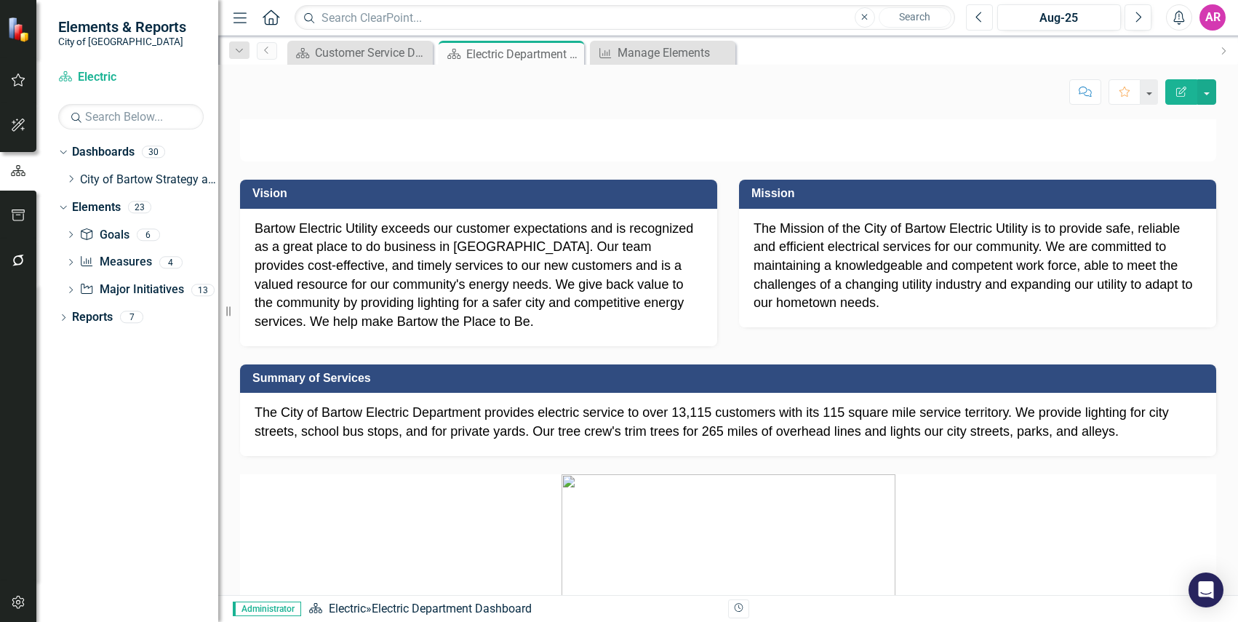
click at [985, 20] on button "Previous" at bounding box center [979, 17] width 27 height 26
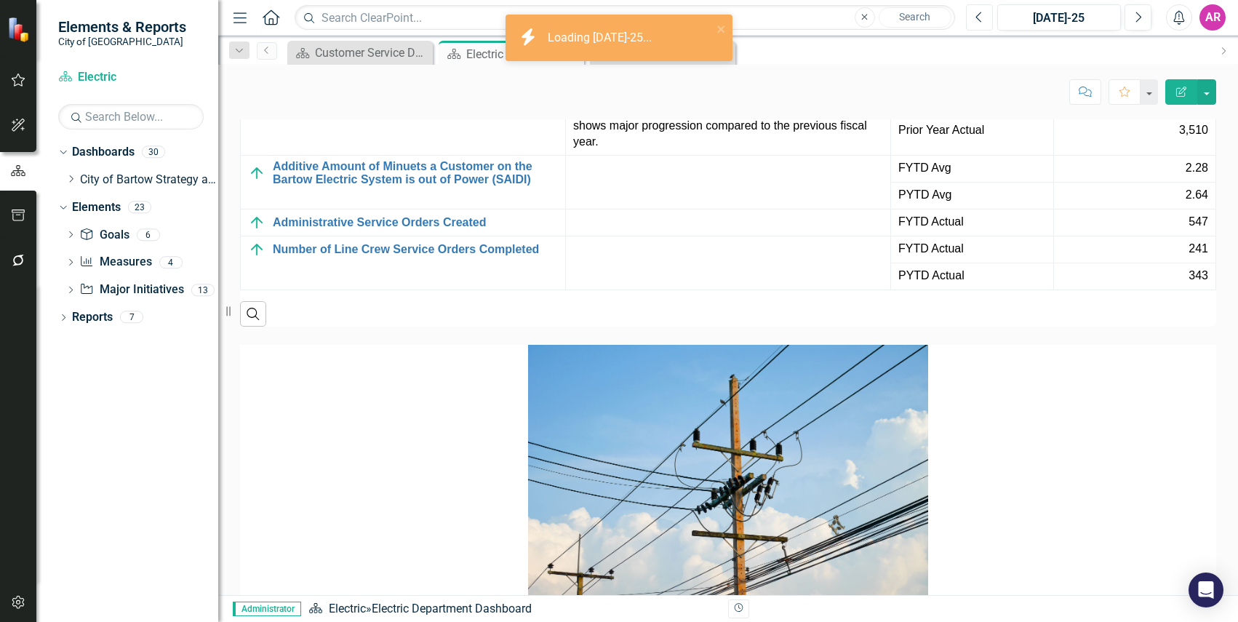
scroll to position [2346, 0]
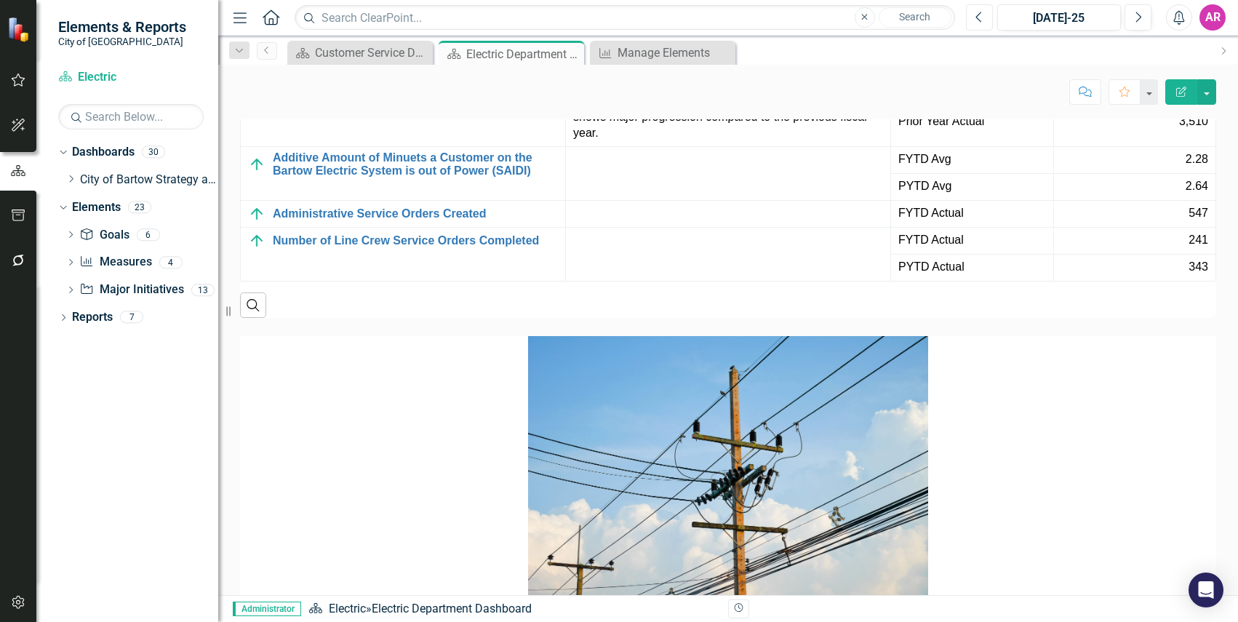
click at [979, 24] on button "Previous" at bounding box center [979, 17] width 27 height 26
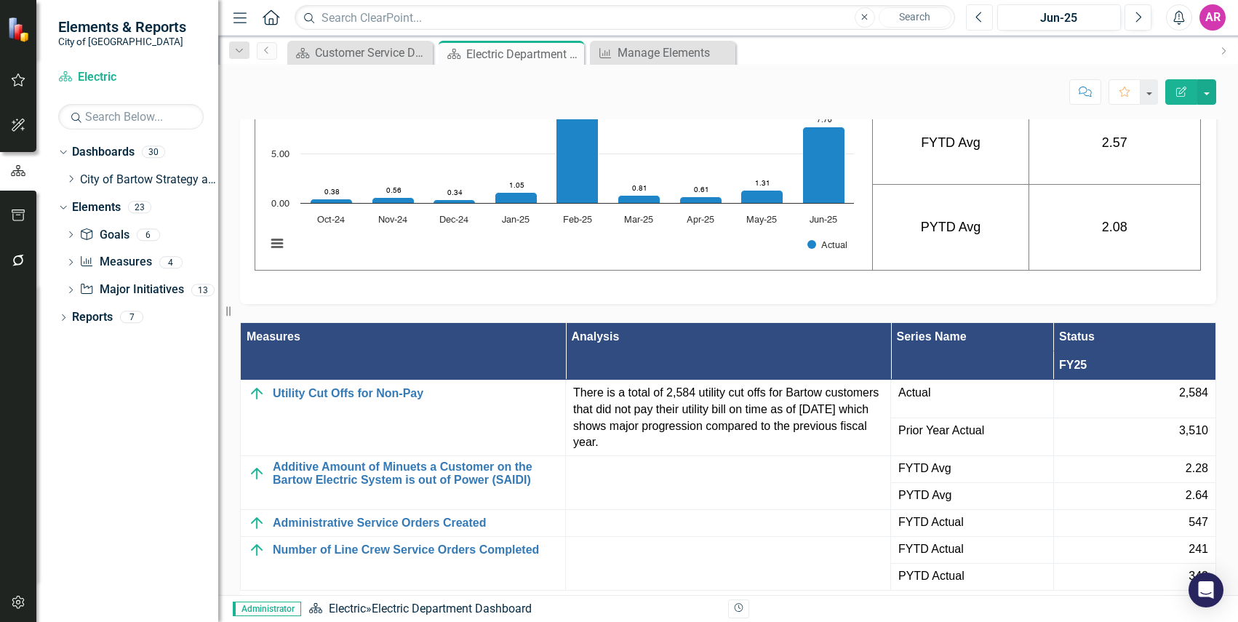
scroll to position [2400, 0]
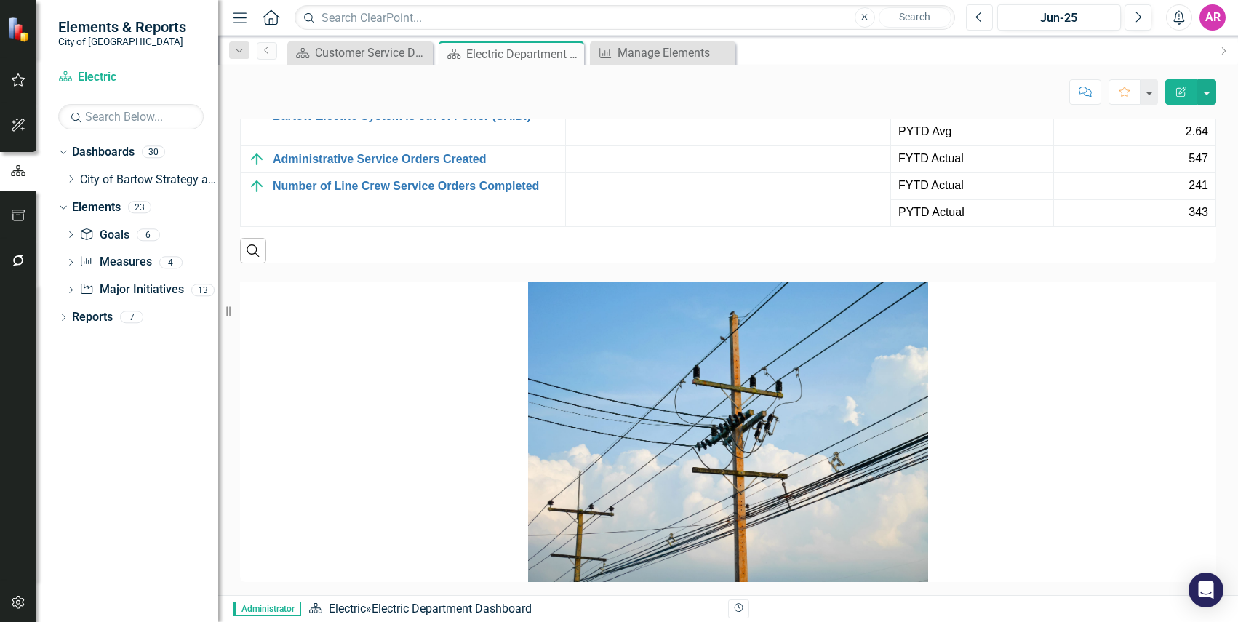
click at [983, 23] on button "Previous" at bounding box center [979, 17] width 27 height 26
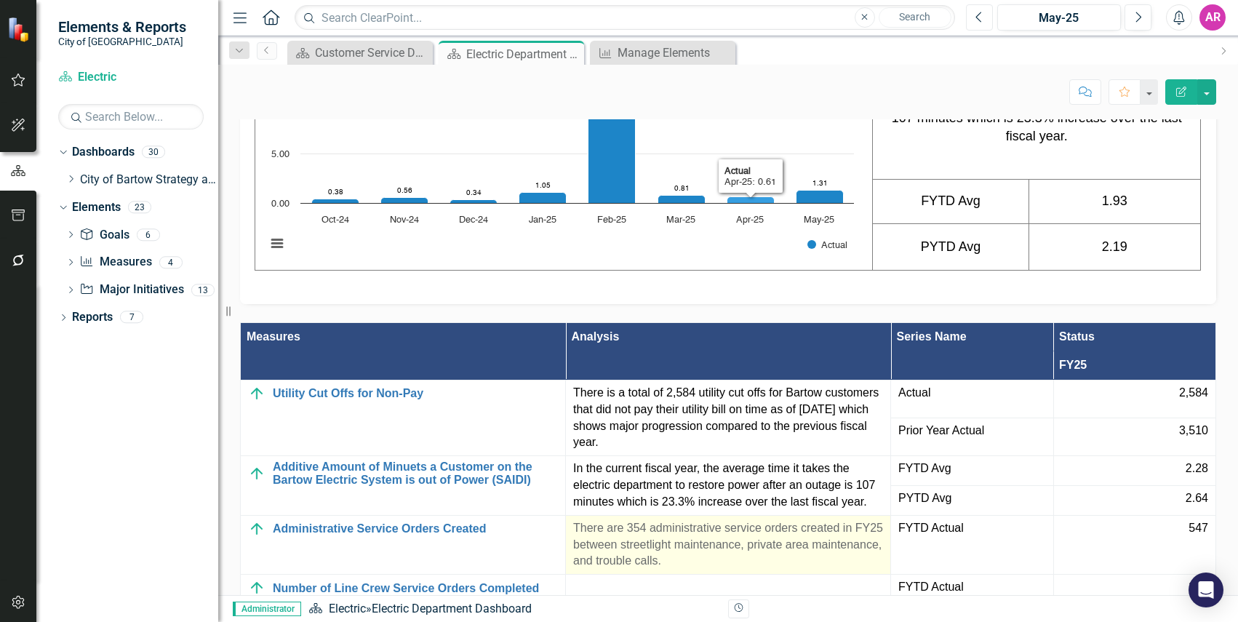
scroll to position [2400, 0]
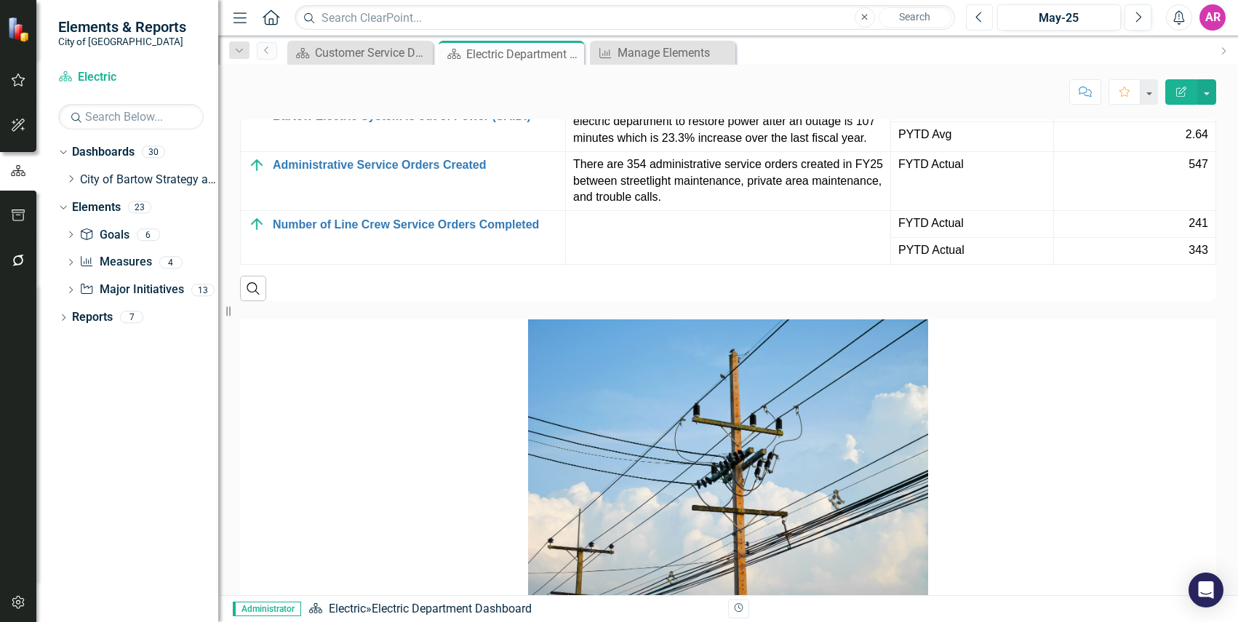
click at [986, 17] on button "Previous" at bounding box center [979, 17] width 27 height 26
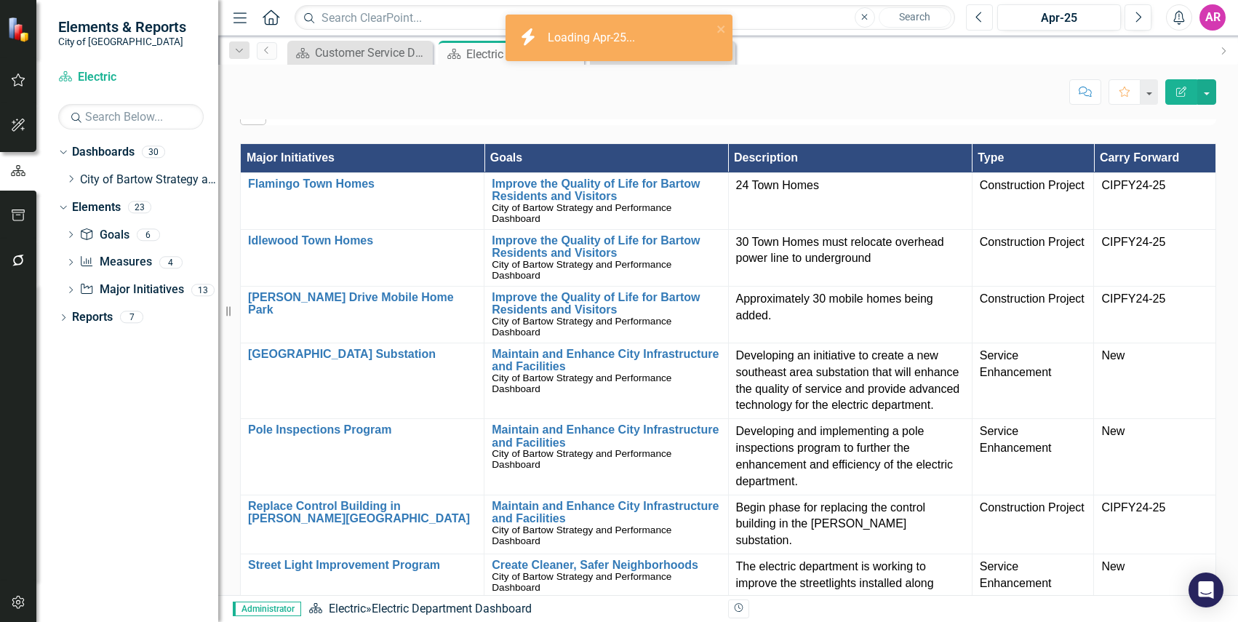
scroll to position [2273, 0]
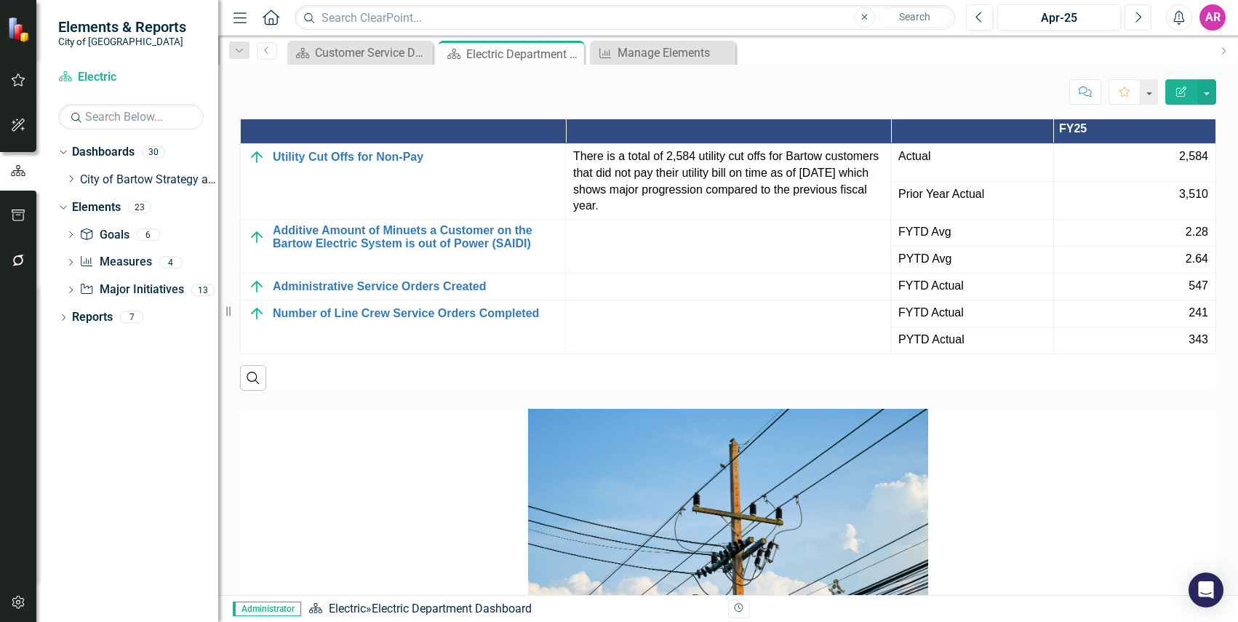
click at [1147, 20] on button "Next" at bounding box center [1138, 17] width 27 height 26
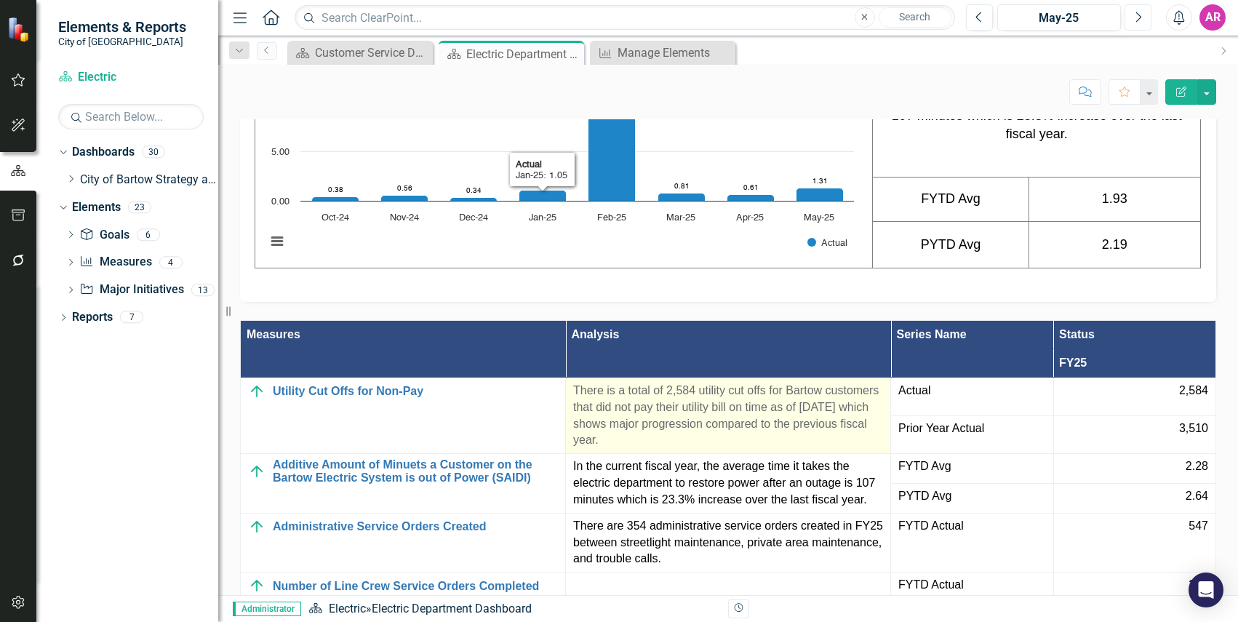
scroll to position [2328, 0]
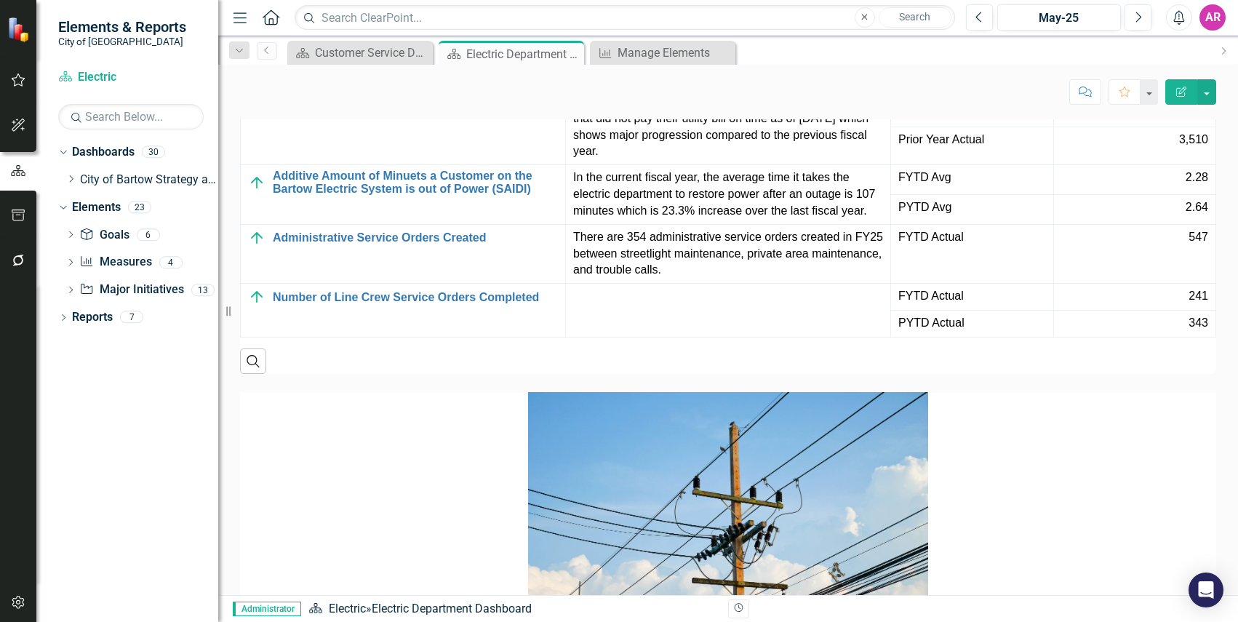
drag, startPoint x: 1222, startPoint y: 143, endPoint x: 1186, endPoint y: 75, distance: 76.8
click at [1140, 15] on icon "button" at bounding box center [1139, 17] width 6 height 10
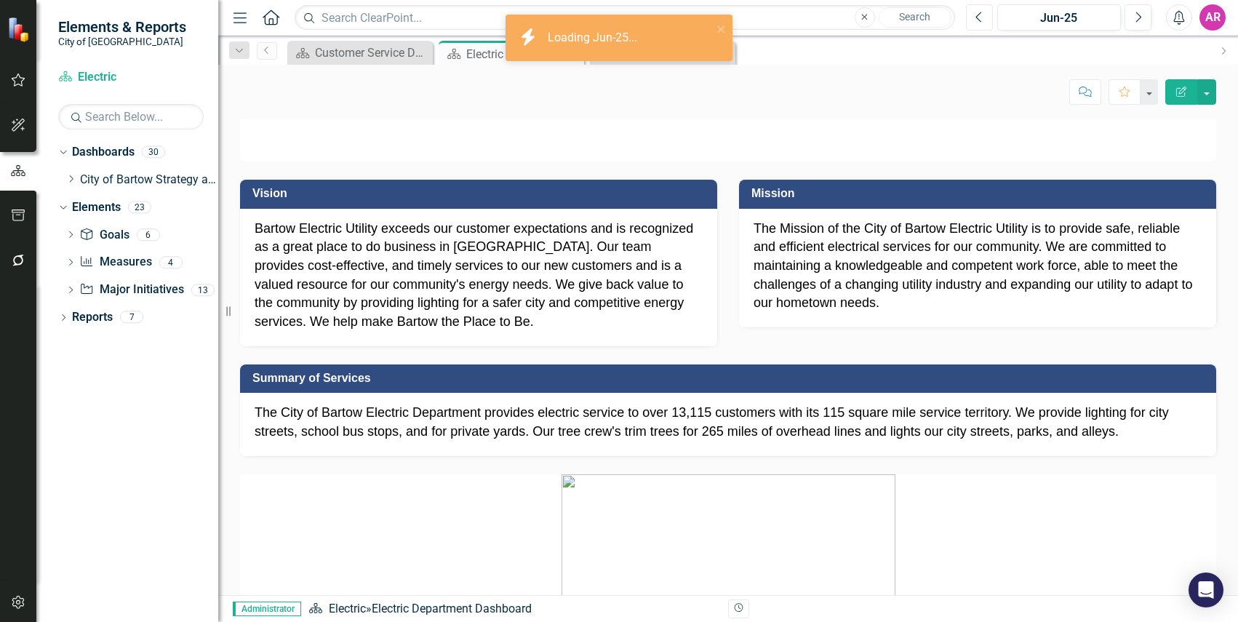
click at [977, 17] on icon "button" at bounding box center [978, 17] width 6 height 10
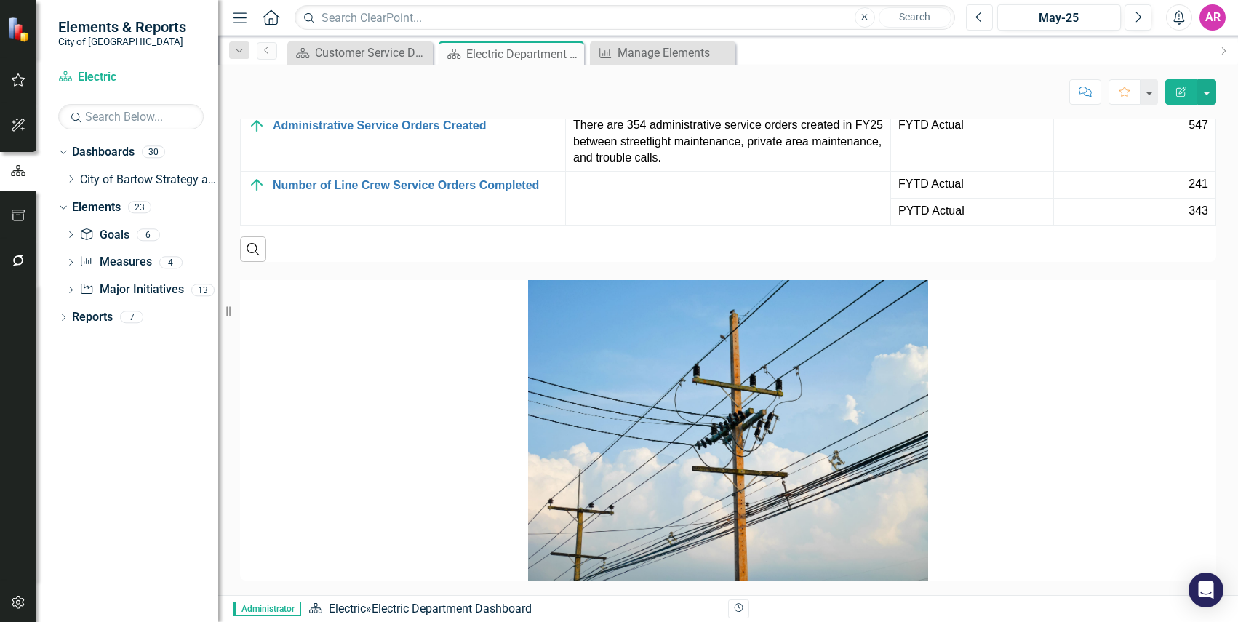
scroll to position [2428, 0]
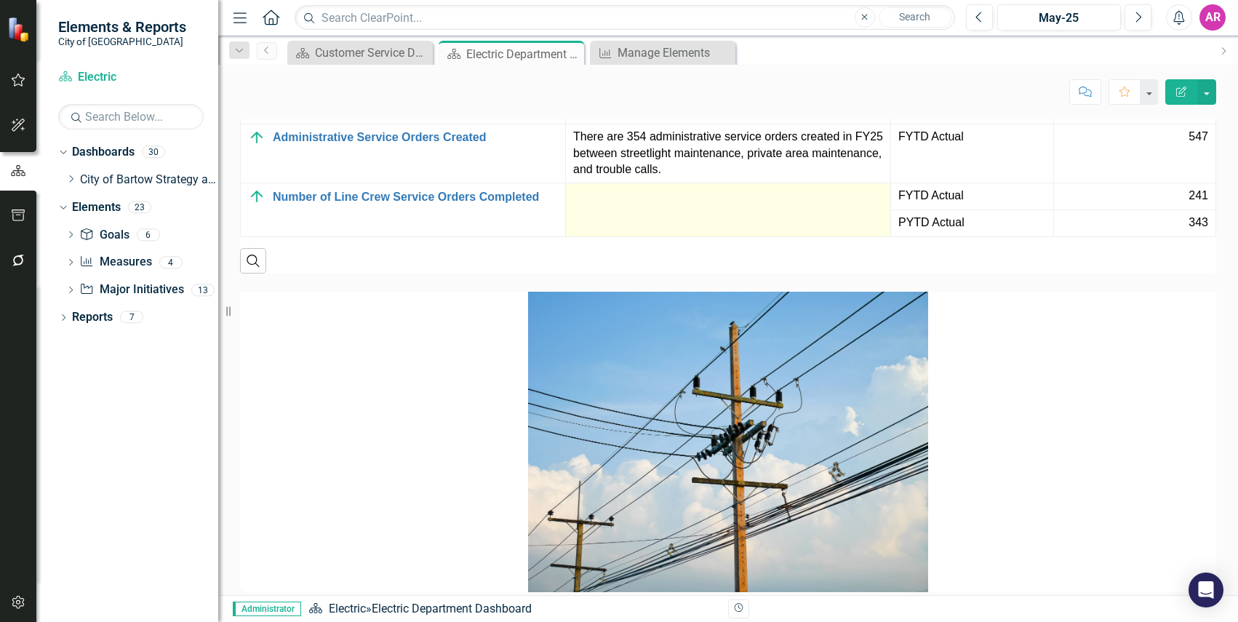
click at [669, 237] on td at bounding box center [728, 210] width 325 height 54
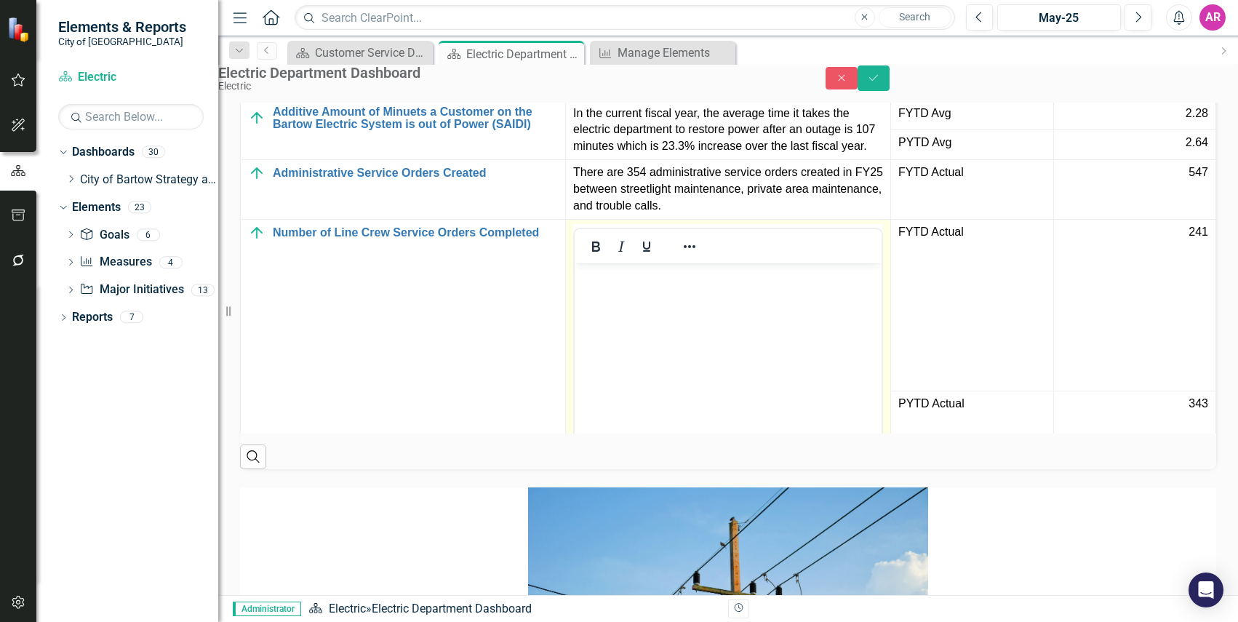
scroll to position [0, 0]
click at [668, 327] on body "Rich Text Area. Press ALT-0 for help." at bounding box center [728, 372] width 307 height 218
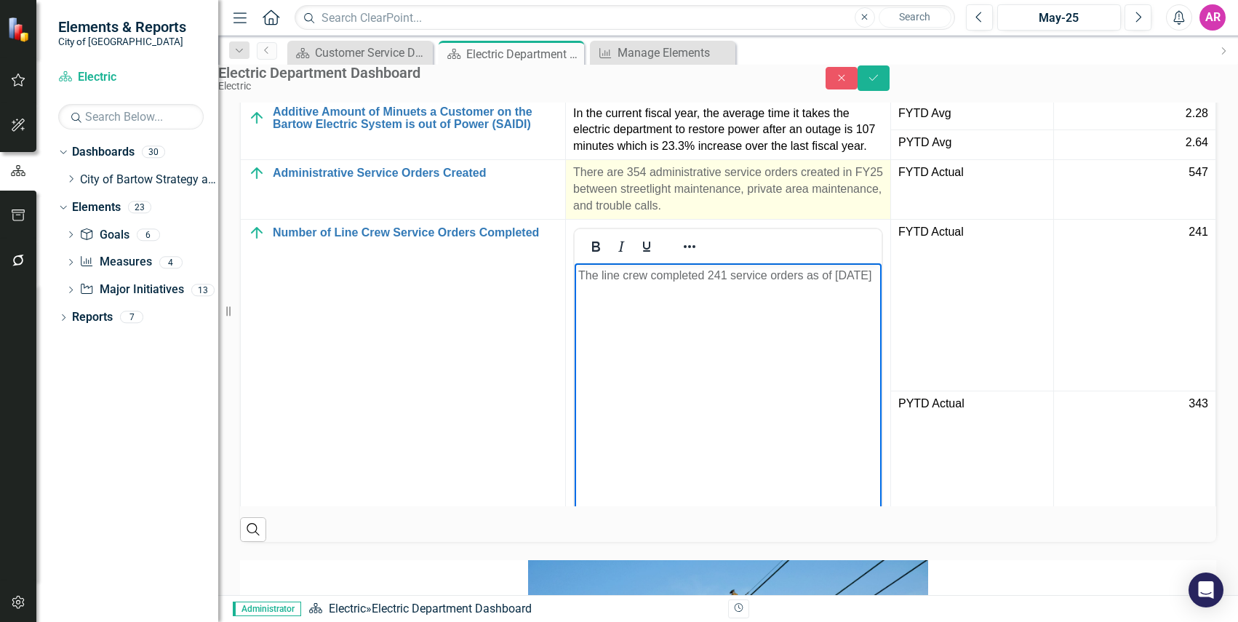
scroll to position [141, 40]
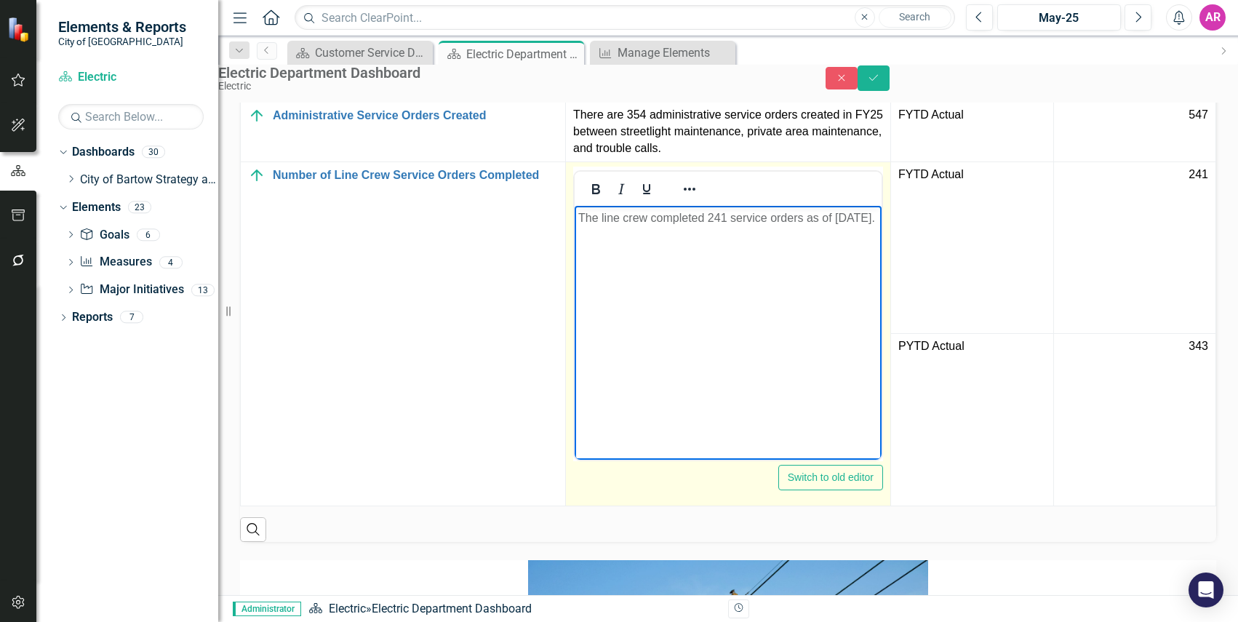
click at [789, 316] on body "The line crew completed 241 service orders as of May 2025." at bounding box center [728, 314] width 307 height 218
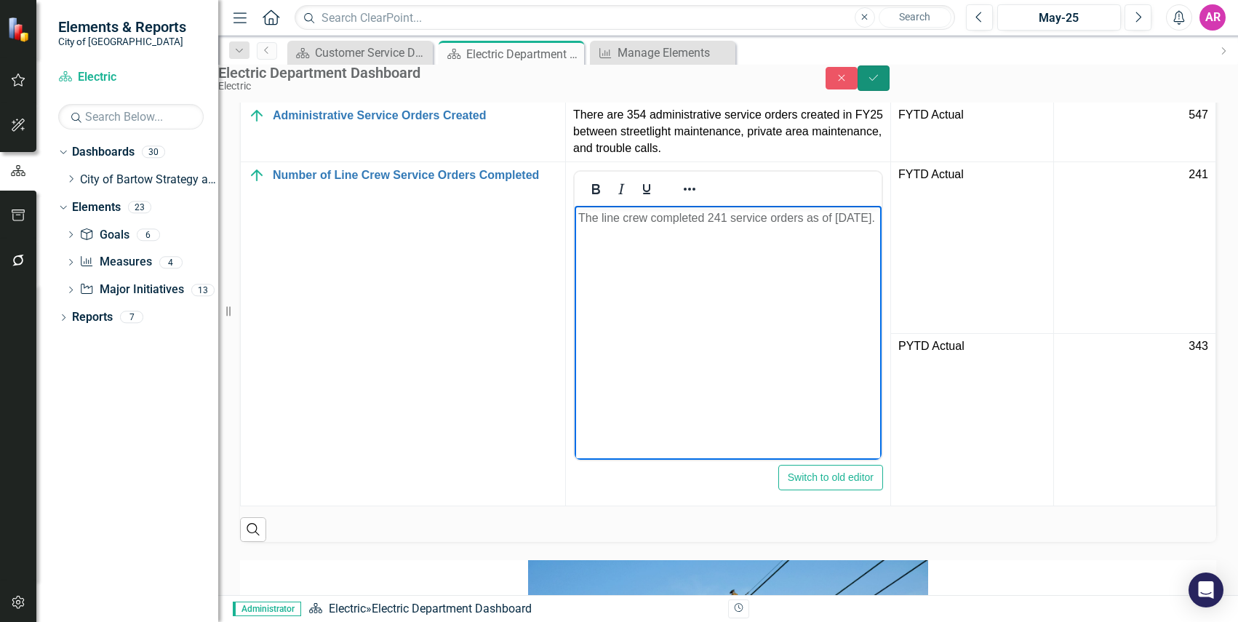
click at [880, 83] on icon "Save" at bounding box center [873, 78] width 13 height 10
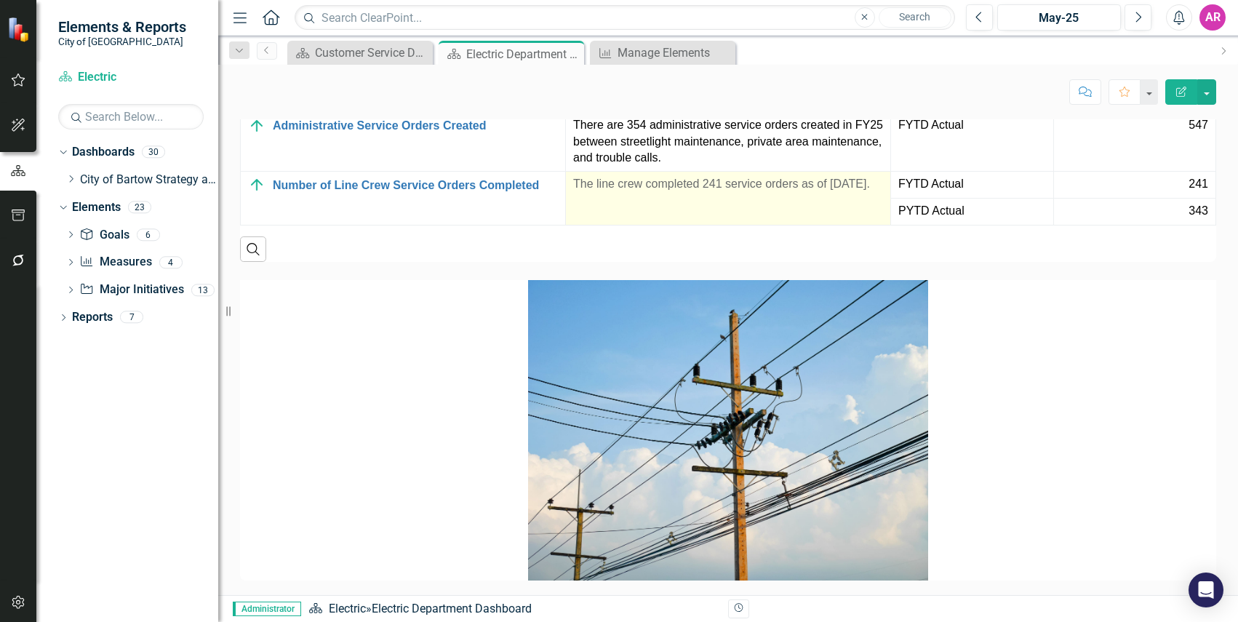
scroll to position [2283, 0]
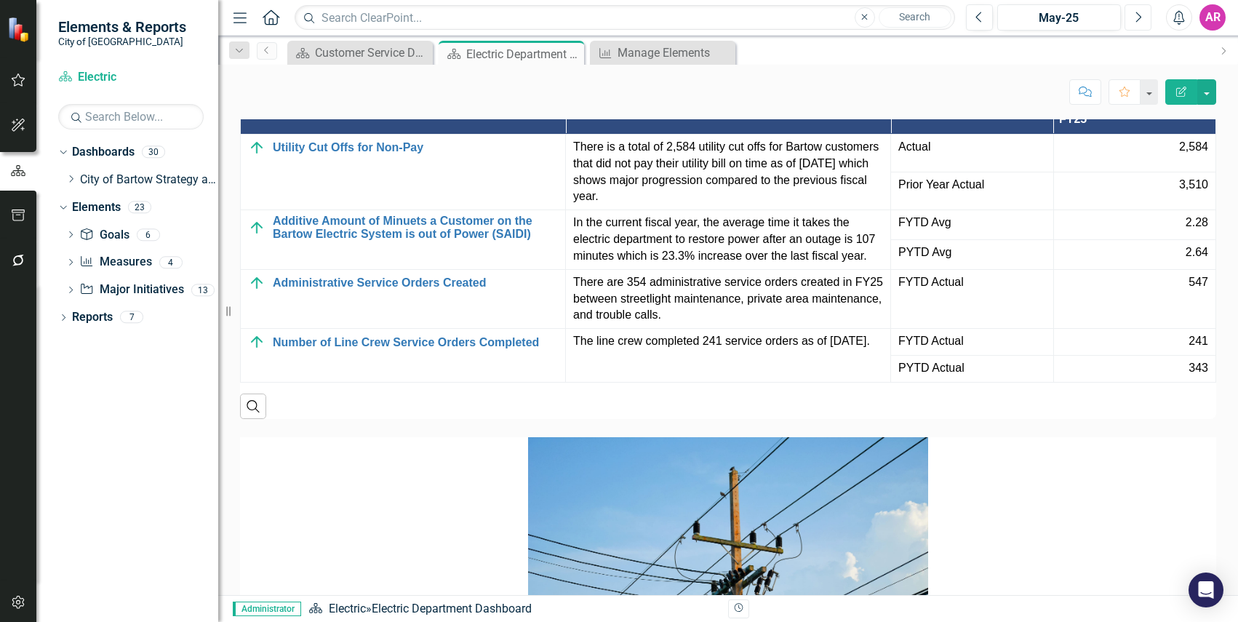
click at [1139, 15] on icon "button" at bounding box center [1139, 17] width 6 height 10
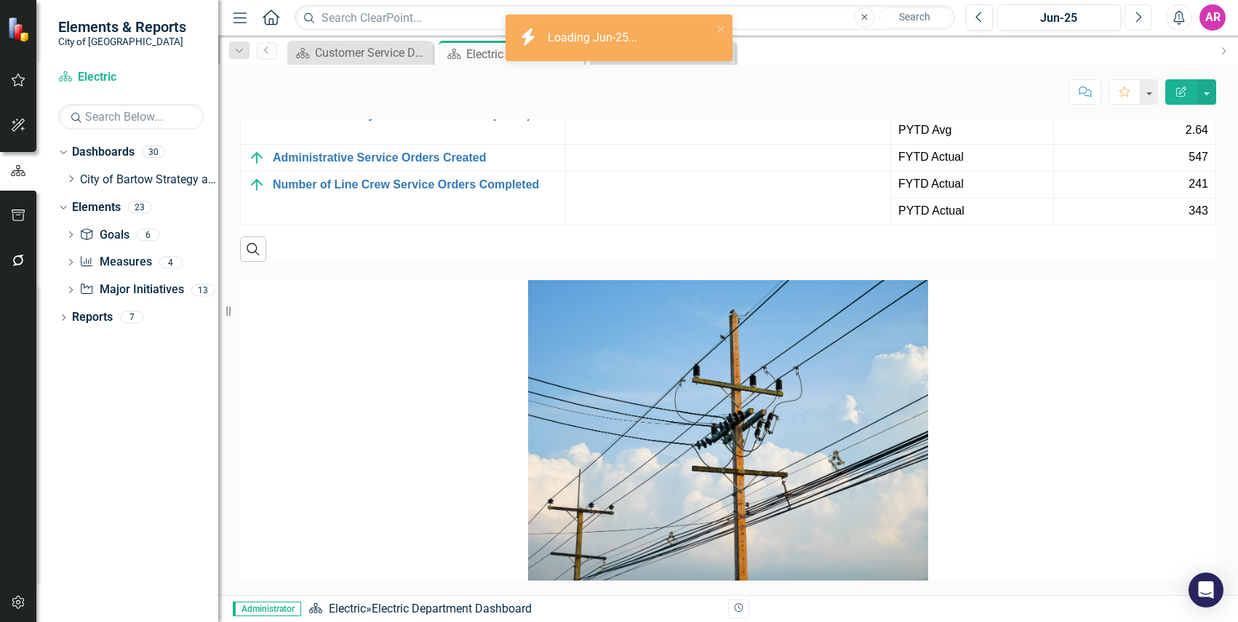
scroll to position [2390, 0]
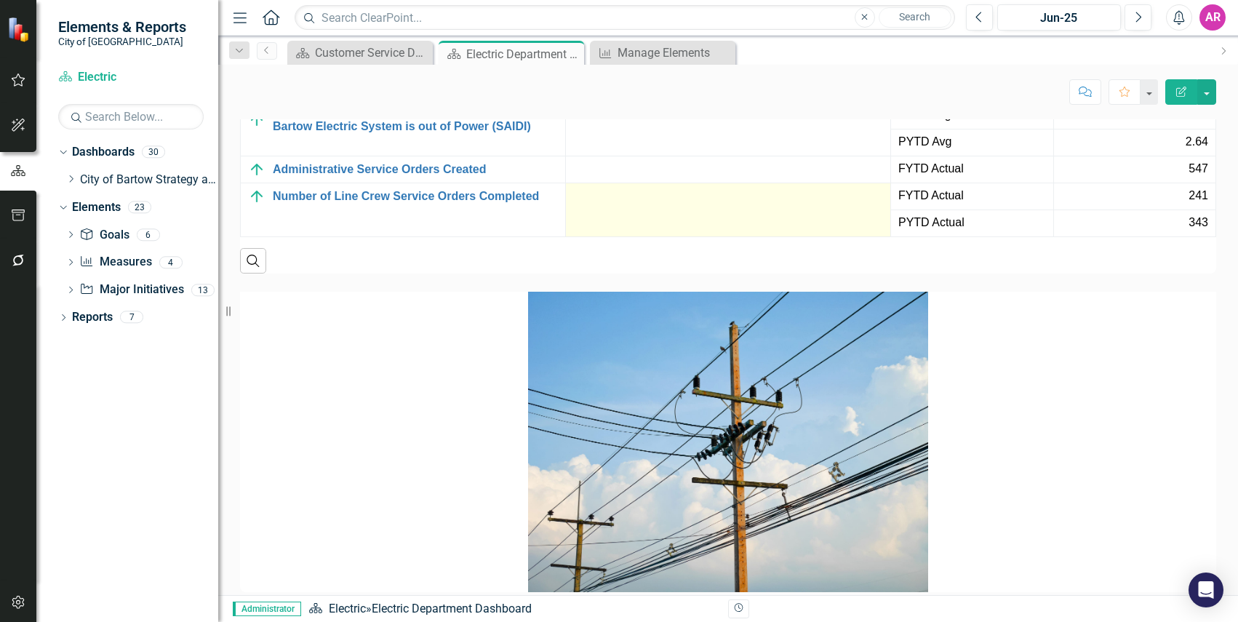
click at [709, 237] on td at bounding box center [728, 210] width 325 height 54
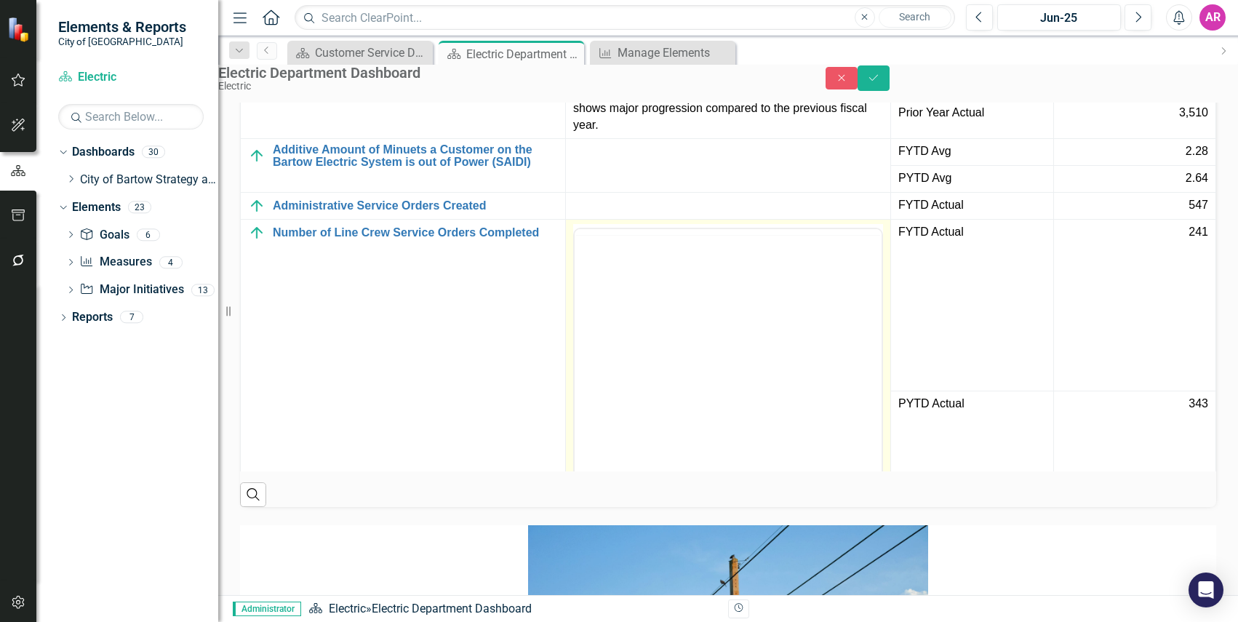
scroll to position [0, 0]
click at [778, 336] on body "Rich Text Area. Press ALT-0 for help." at bounding box center [728, 372] width 307 height 218
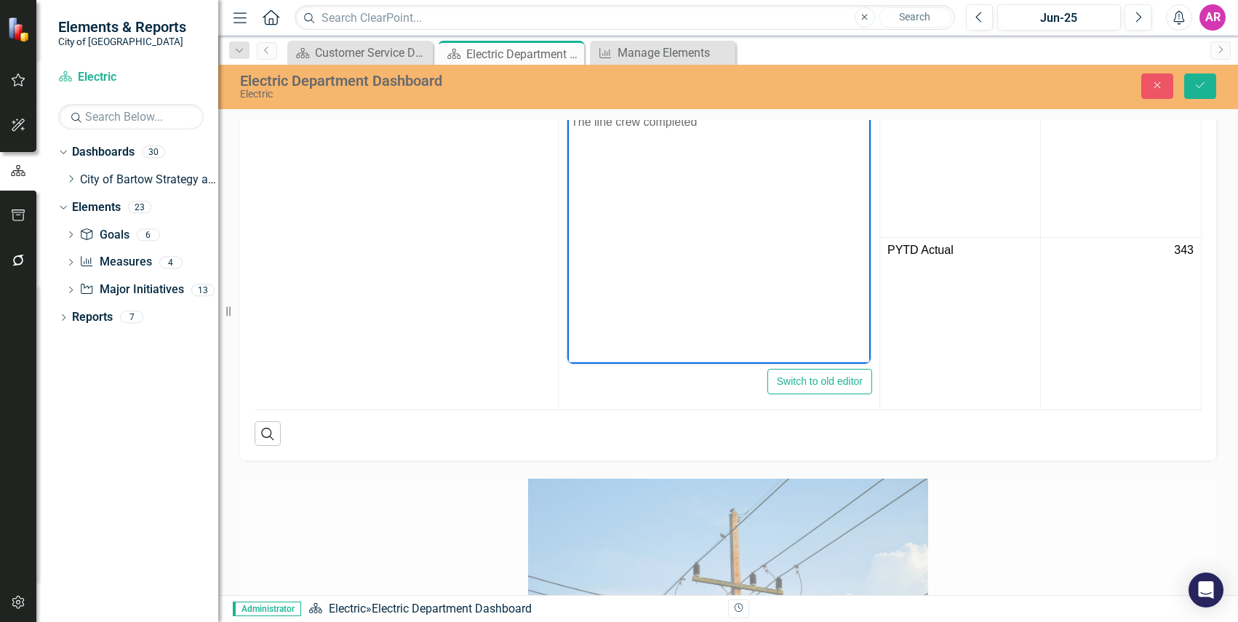
scroll to position [31, 40]
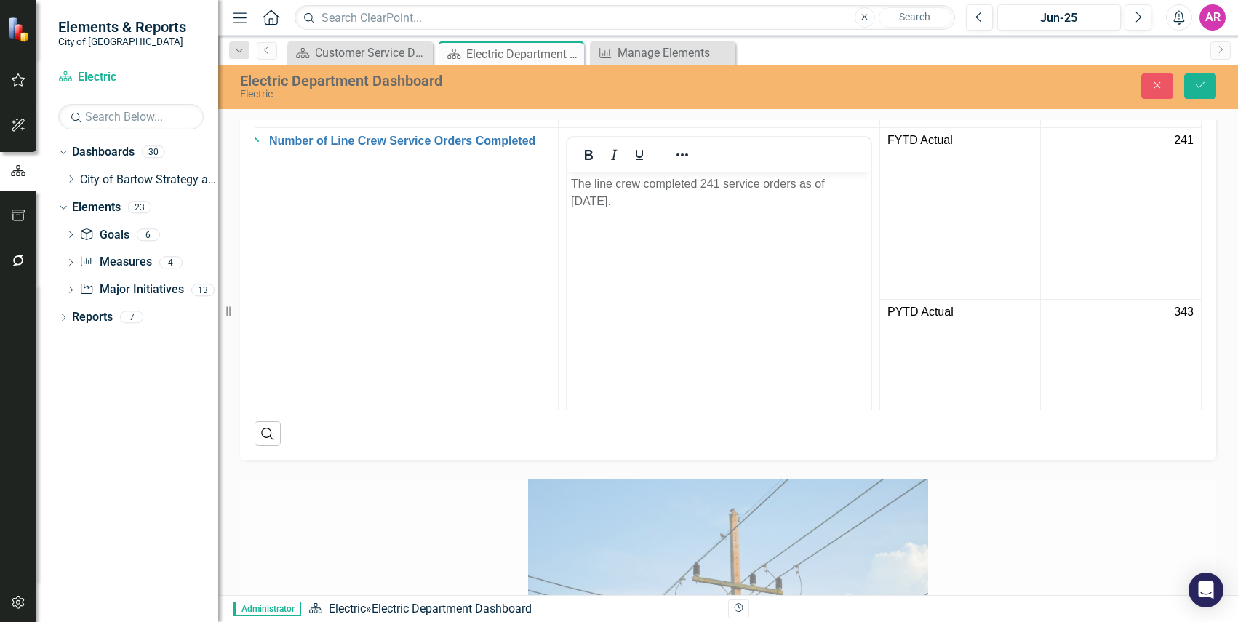
click at [708, 100] on td at bounding box center [720, 74] width 322 height 54
click at [707, 100] on td at bounding box center [720, 74] width 322 height 54
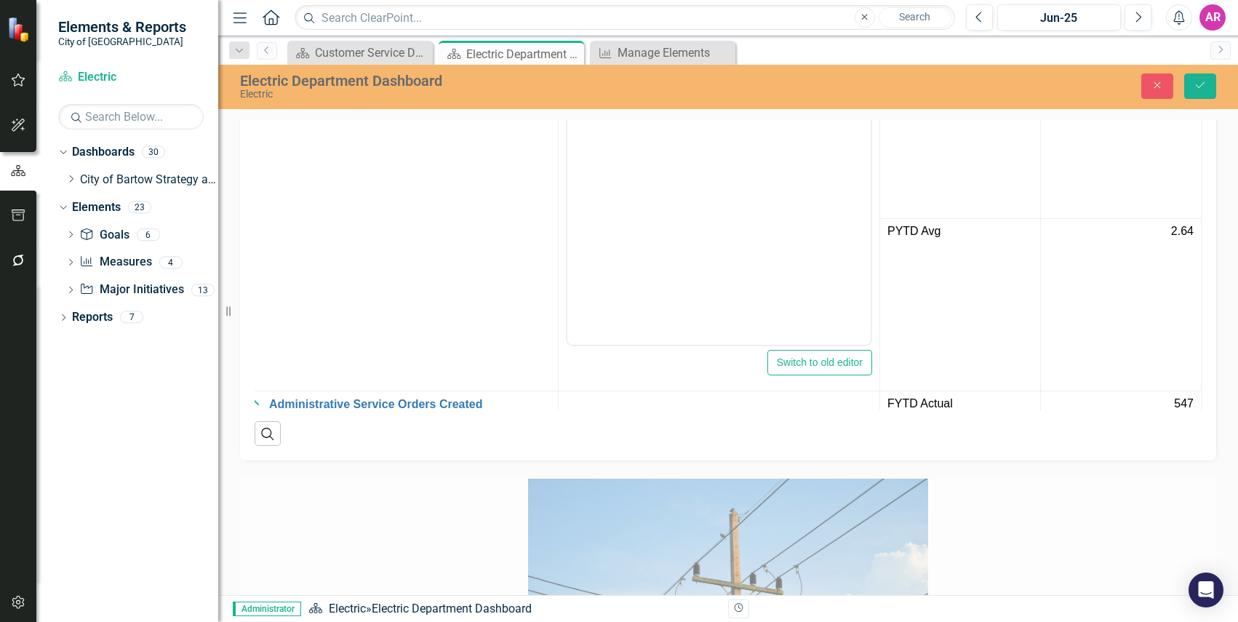
scroll to position [0, 0]
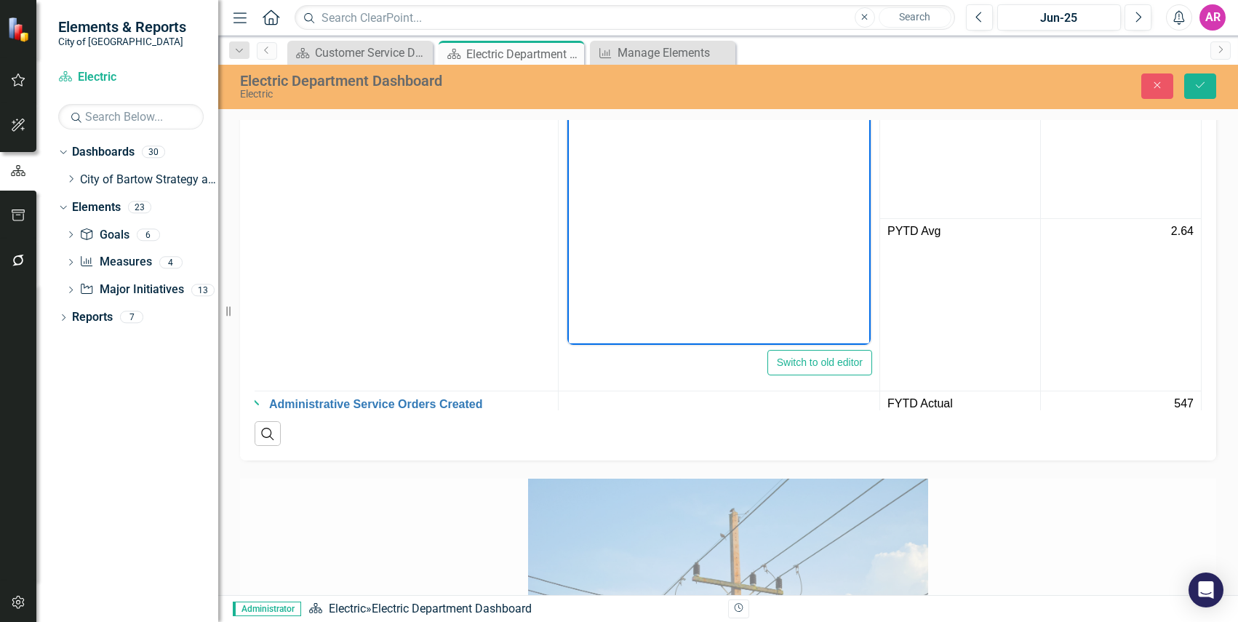
click at [730, 119] on body "Rich Text Area. Press ALT-0 for help." at bounding box center [718, 199] width 303 height 218
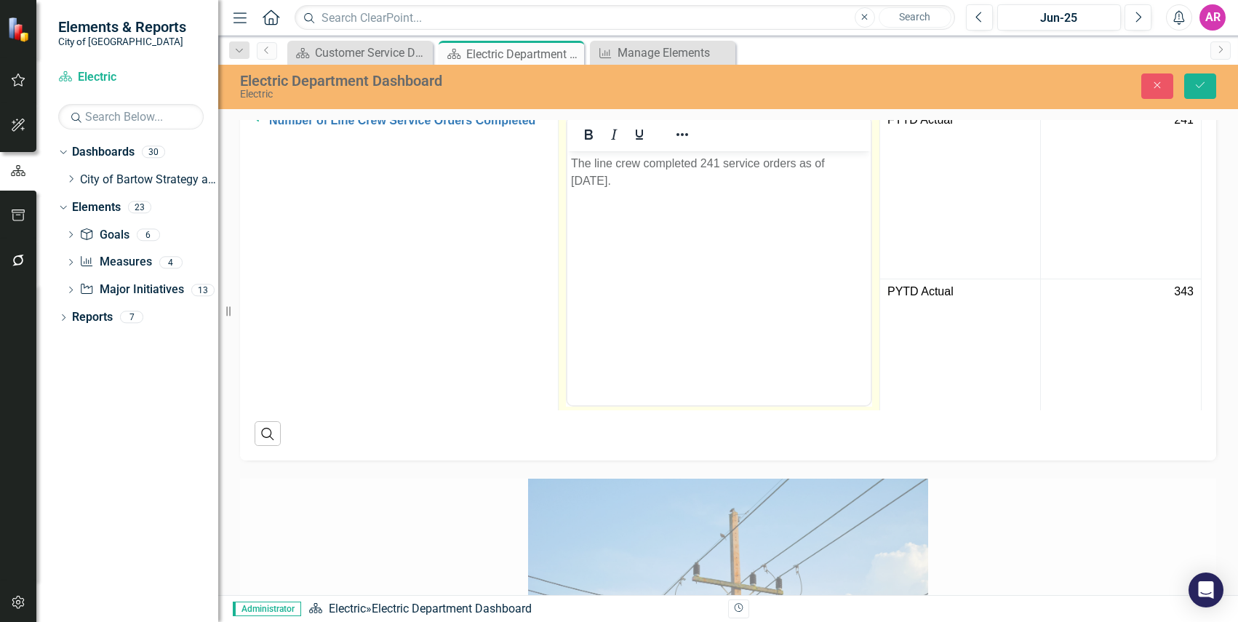
scroll to position [321, 40]
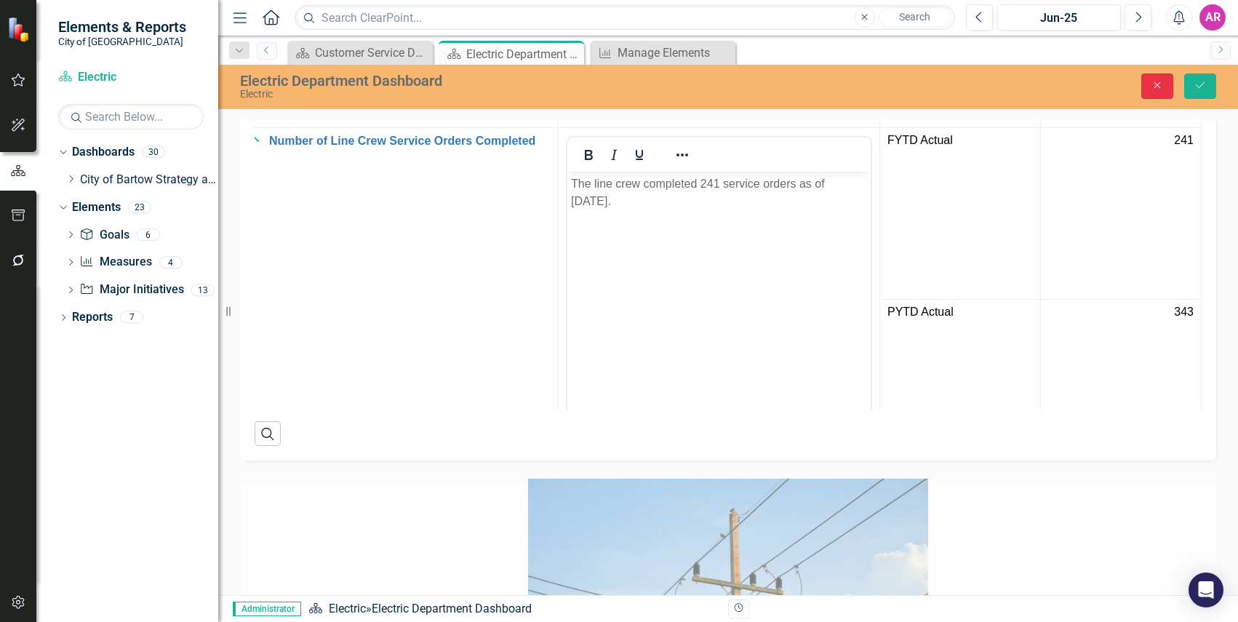
click at [1164, 85] on icon "Close" at bounding box center [1157, 85] width 13 height 10
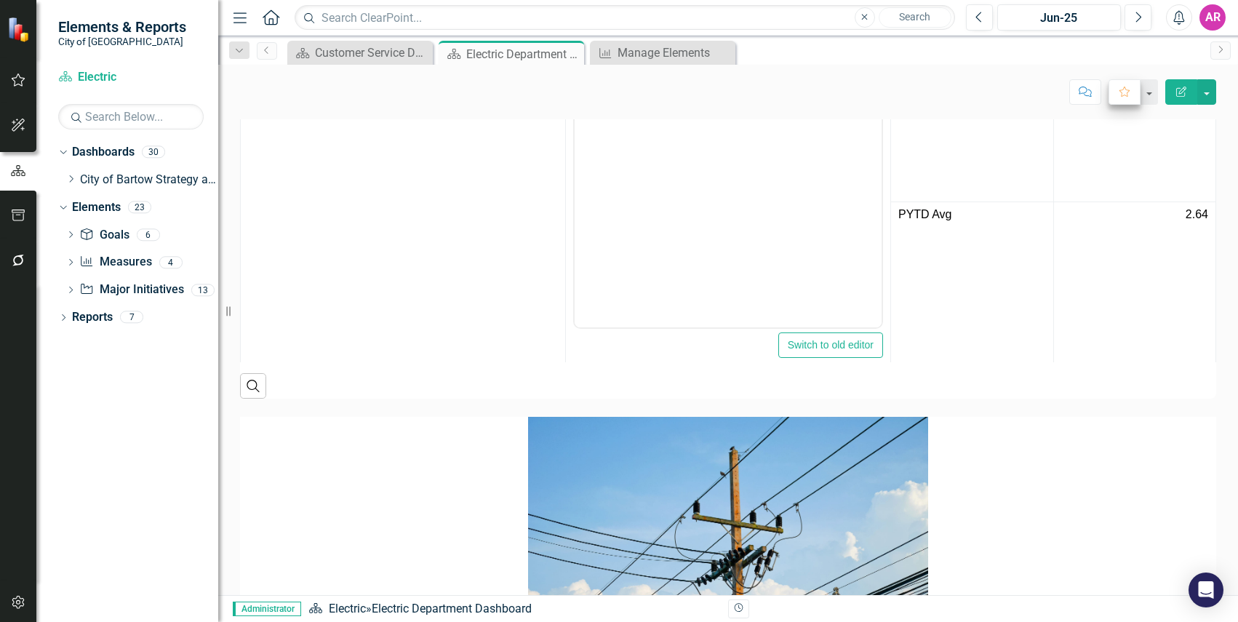
scroll to position [2536, 0]
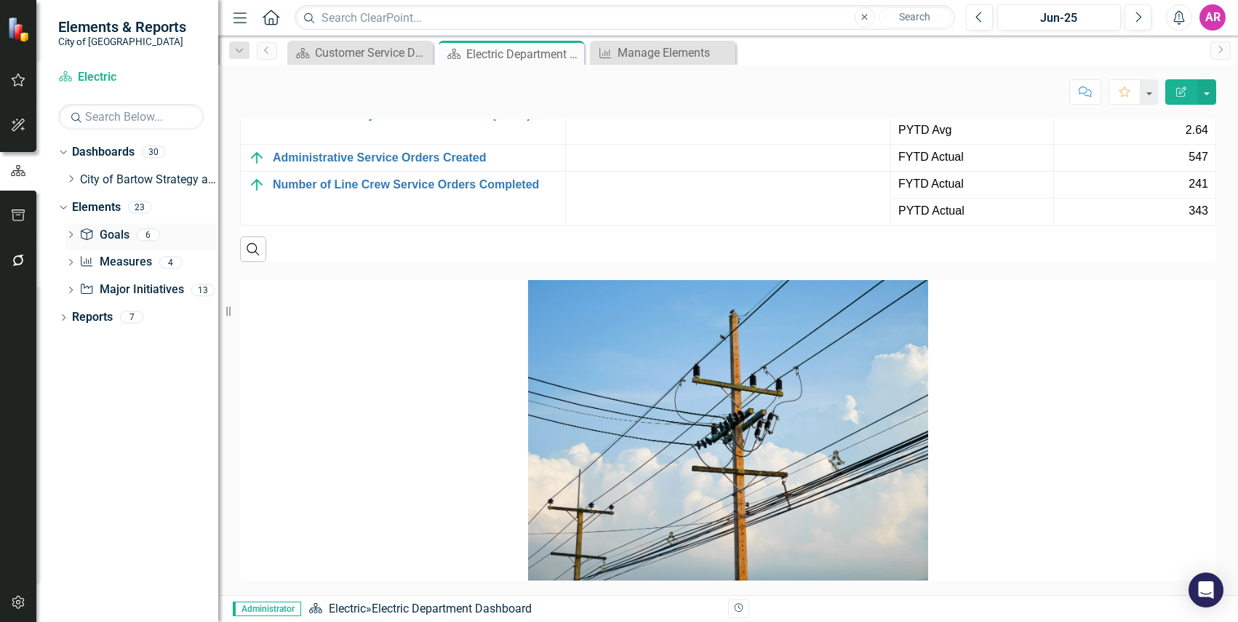
click at [148, 249] on div "Goal Goals 6" at bounding box center [148, 237] width 139 height 28
click at [140, 268] on link "Measure Measures" at bounding box center [115, 262] width 72 height 17
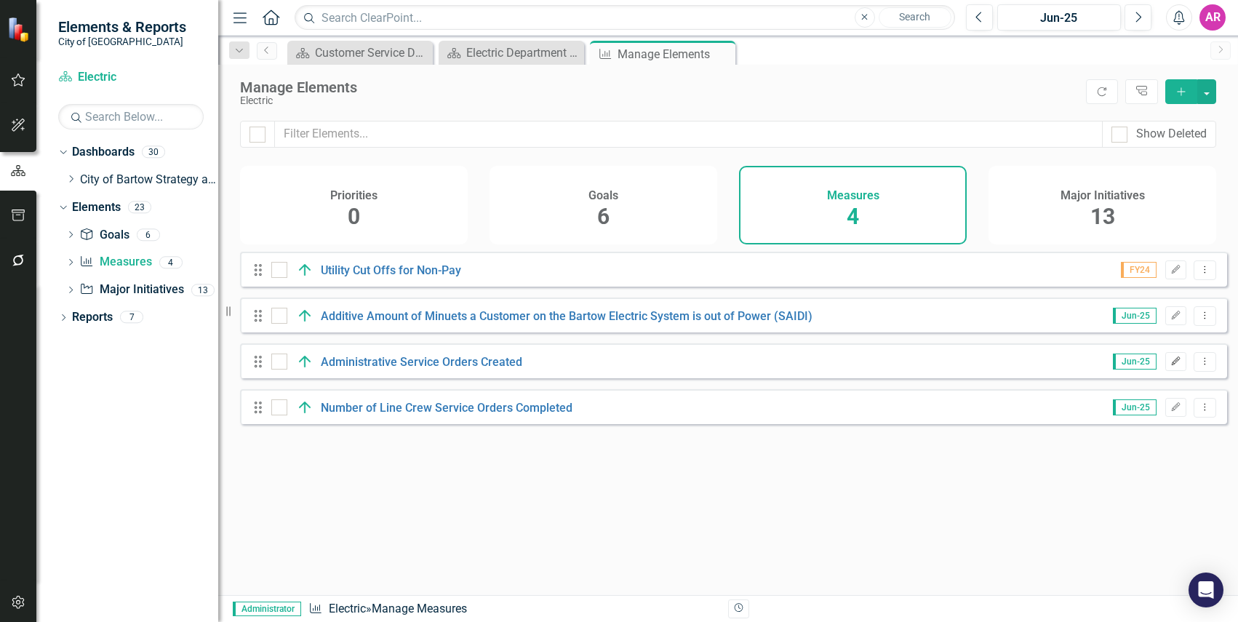
click at [1170, 366] on icon "Edit" at bounding box center [1175, 361] width 11 height 9
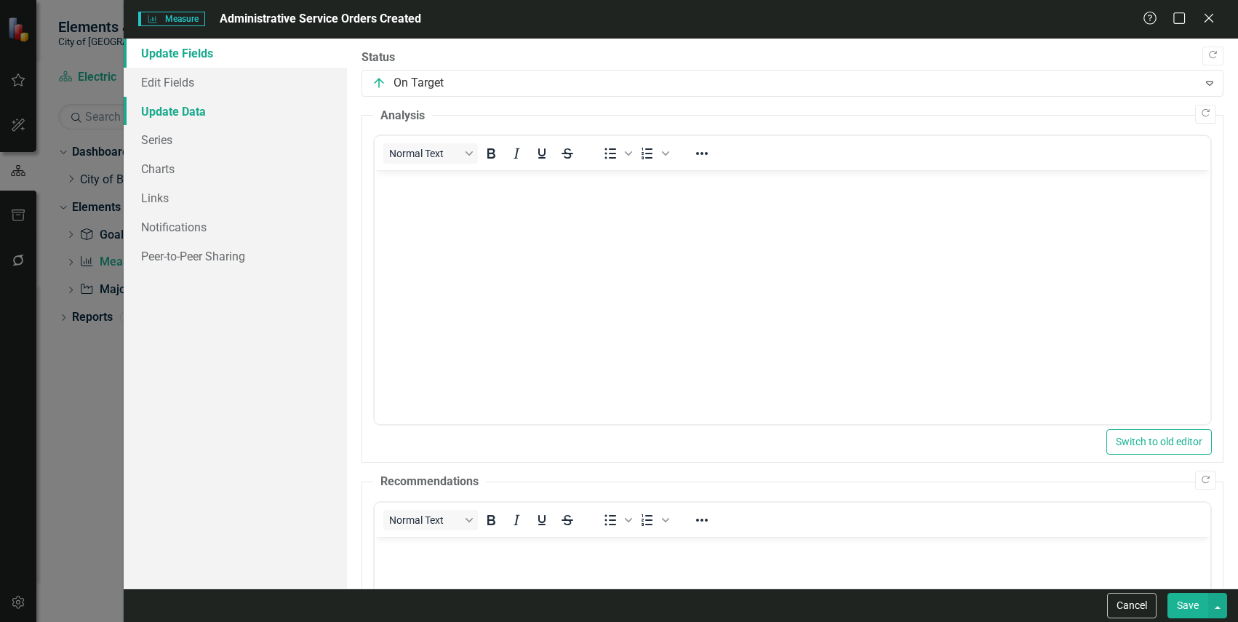
click at [239, 112] on link "Update Data" at bounding box center [235, 111] width 223 height 29
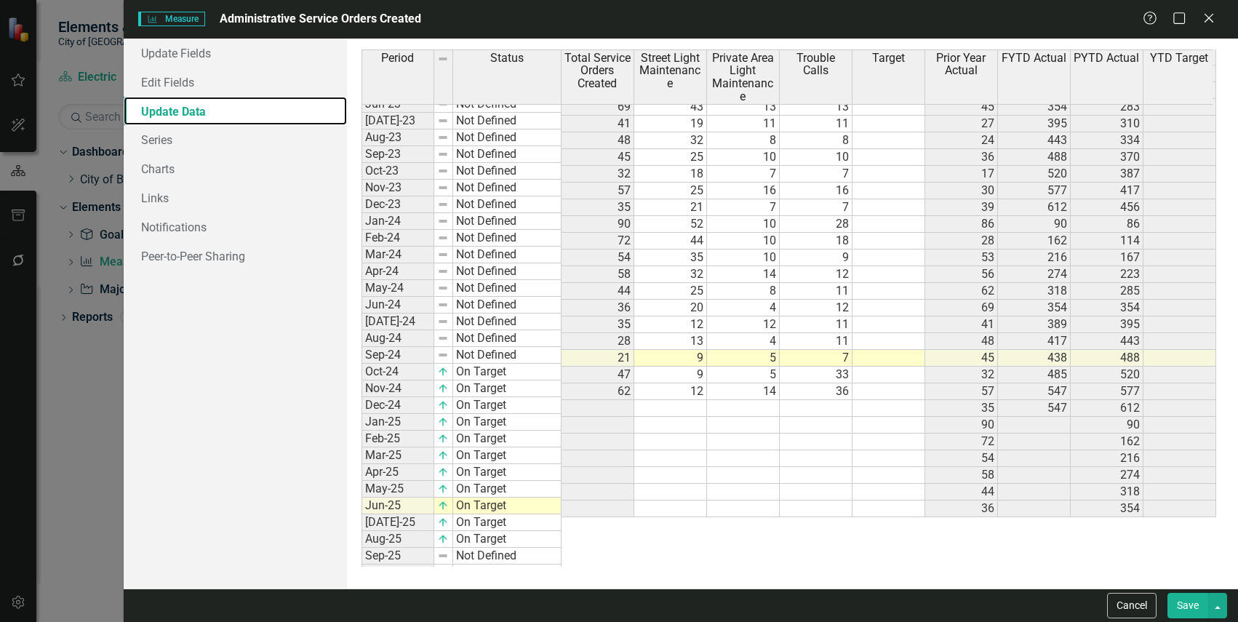
scroll to position [291, 0]
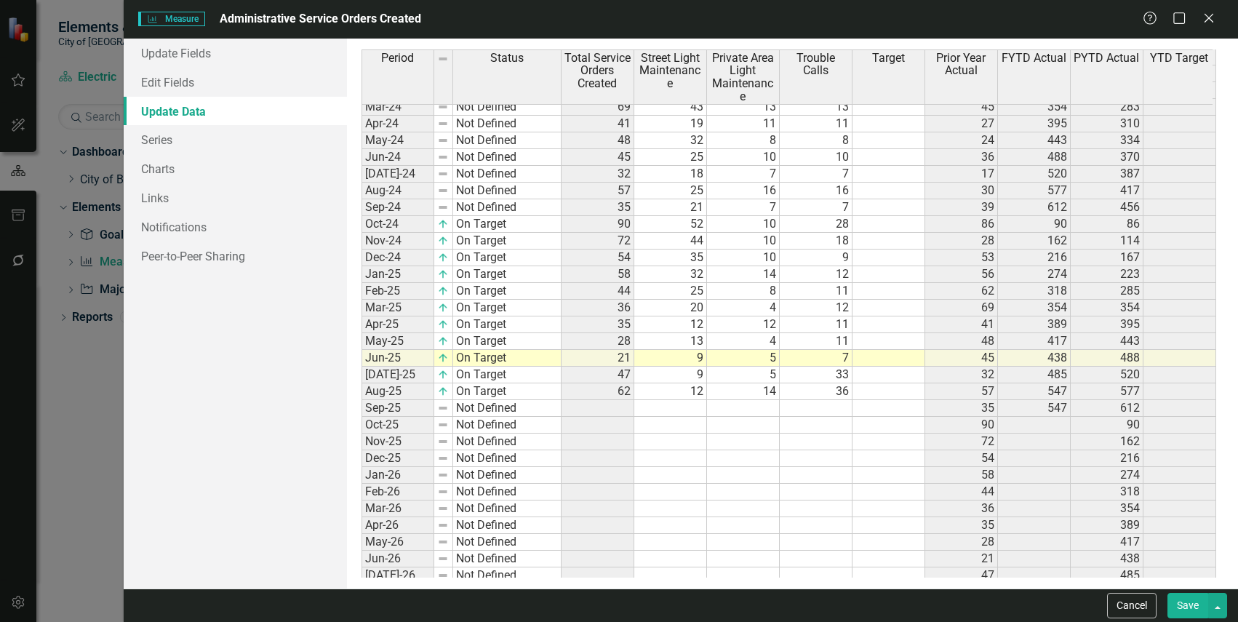
click at [662, 218] on tbody "Feb-23 Not Defined 32 10 19 3 238 Mar-23 Not Defined 45 25 14 6 283 Apr-23 Not …" at bounding box center [789, 274] width 855 height 787
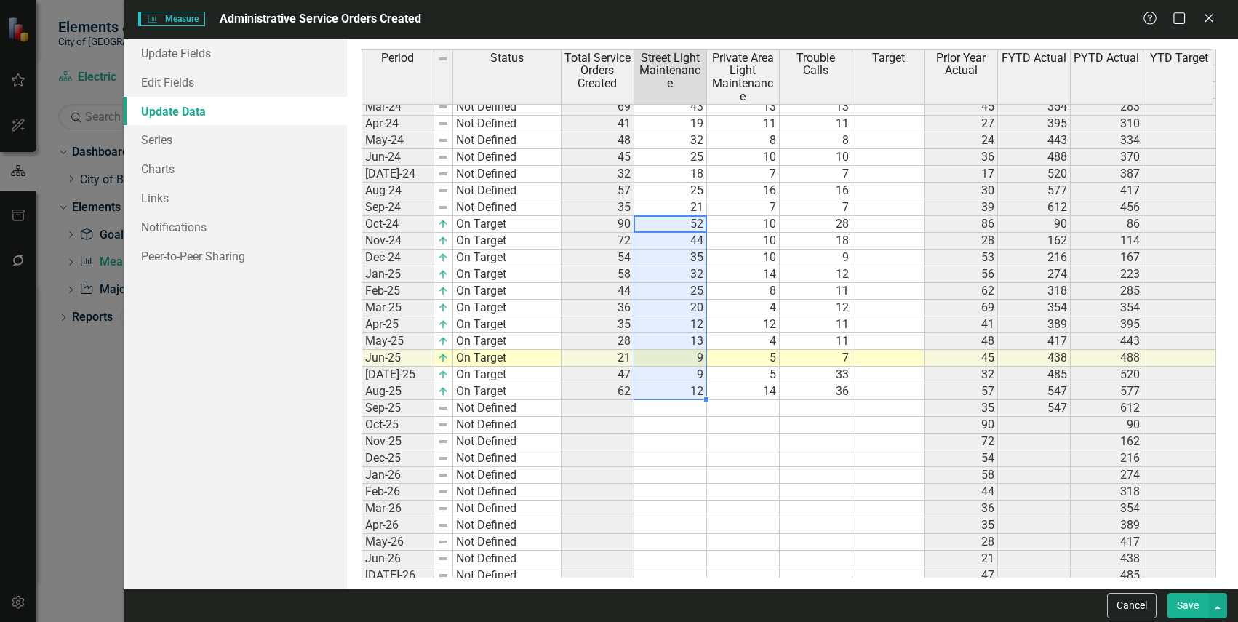
drag, startPoint x: 672, startPoint y: 225, endPoint x: 682, endPoint y: 389, distance: 164.7
click at [682, 389] on tbody "Apr-23 Not Defined 27 14 10 3 310 May-23 Not Defined 24 14 6 4 334 Jun-23 Not D…" at bounding box center [789, 291] width 855 height 754
click at [682, 345] on td "13" at bounding box center [670, 341] width 73 height 17
drag, startPoint x: 679, startPoint y: 223, endPoint x: 679, endPoint y: 353, distance: 130.2
click at [679, 353] on tbody "Apr-23 Not Defined 27 14 10 3 310 May-23 Not Defined 24 14 6 4 334 Jun-23 Not D…" at bounding box center [789, 291] width 855 height 754
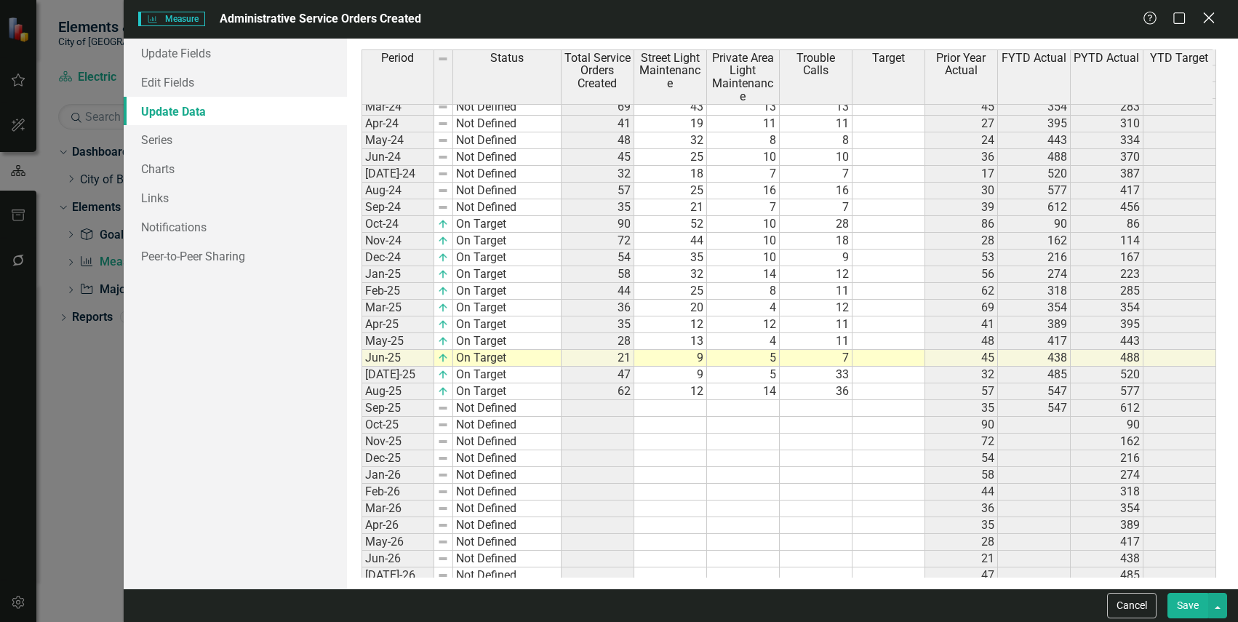
click at [1206, 23] on icon "Close" at bounding box center [1209, 18] width 18 height 14
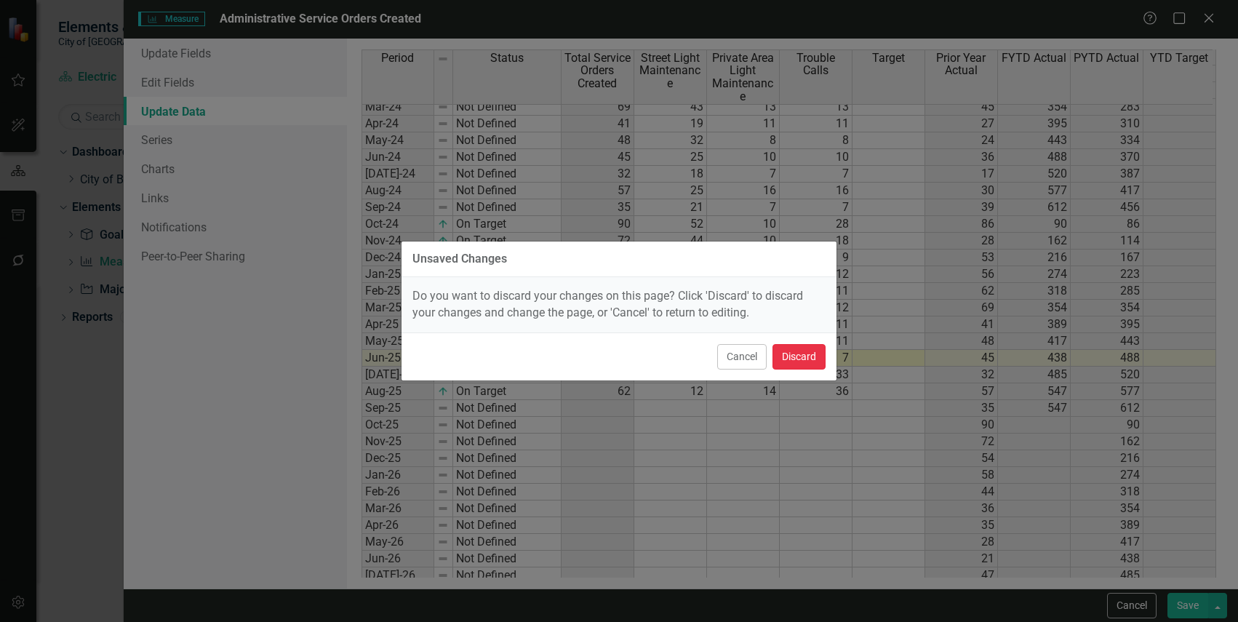
click at [809, 354] on button "Discard" at bounding box center [799, 356] width 53 height 25
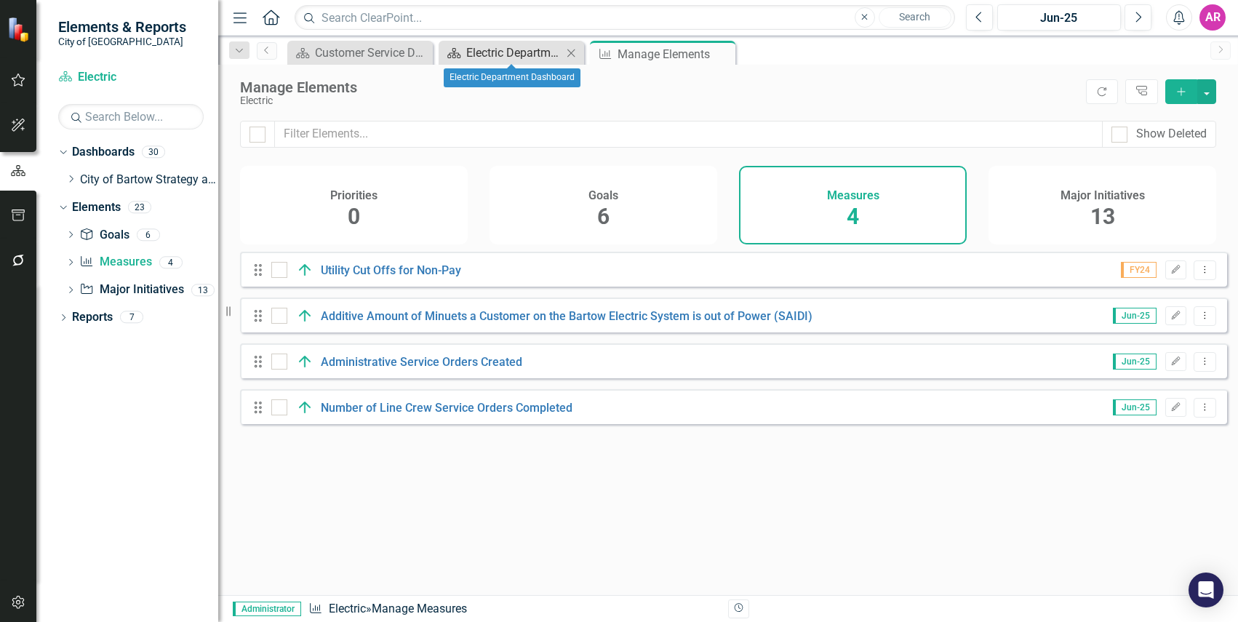
click at [495, 48] on div "Electric Department Dashboard" at bounding box center [514, 53] width 96 height 18
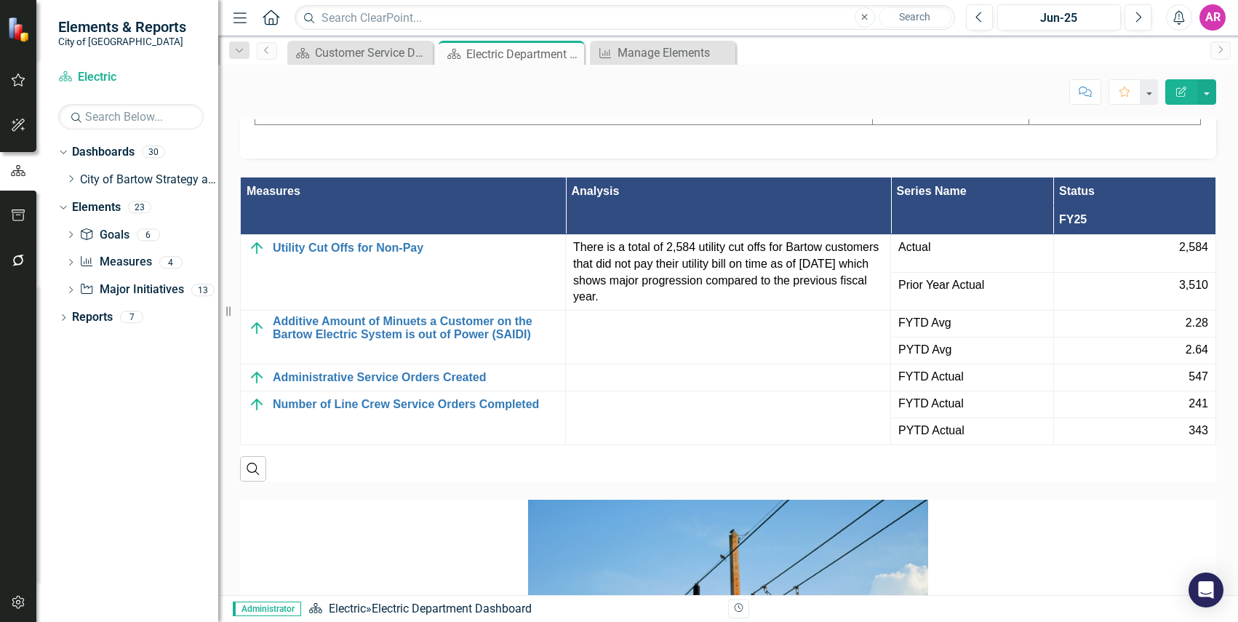
scroll to position [2400, 0]
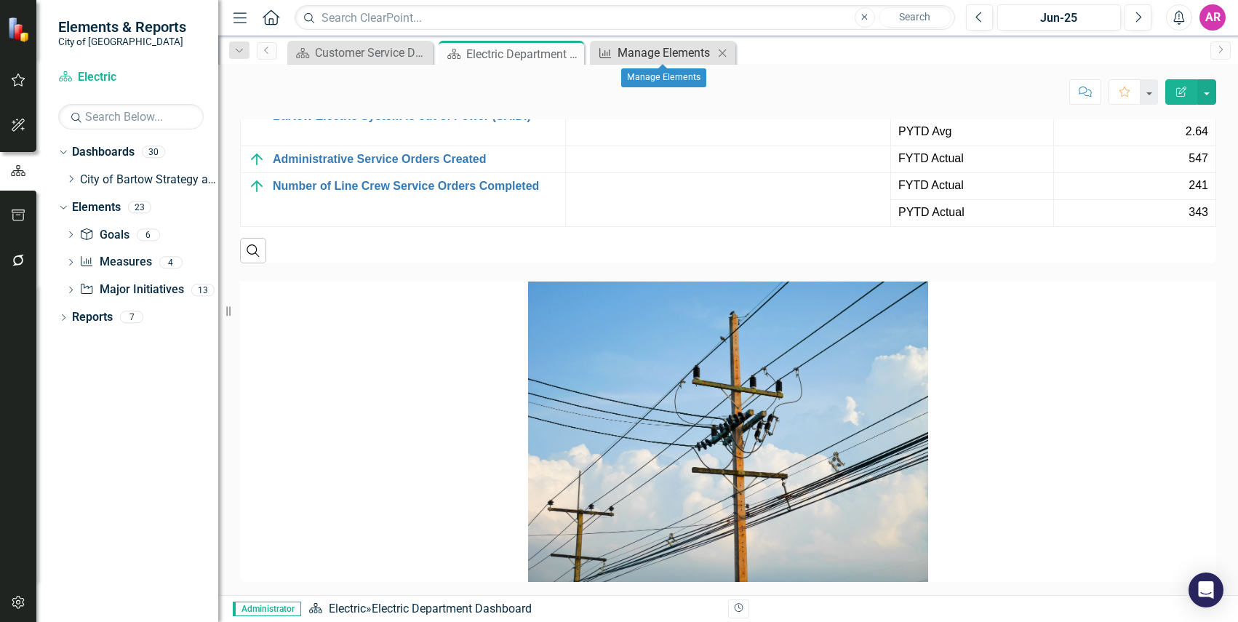
click at [686, 60] on div "Manage Elements" at bounding box center [666, 53] width 96 height 18
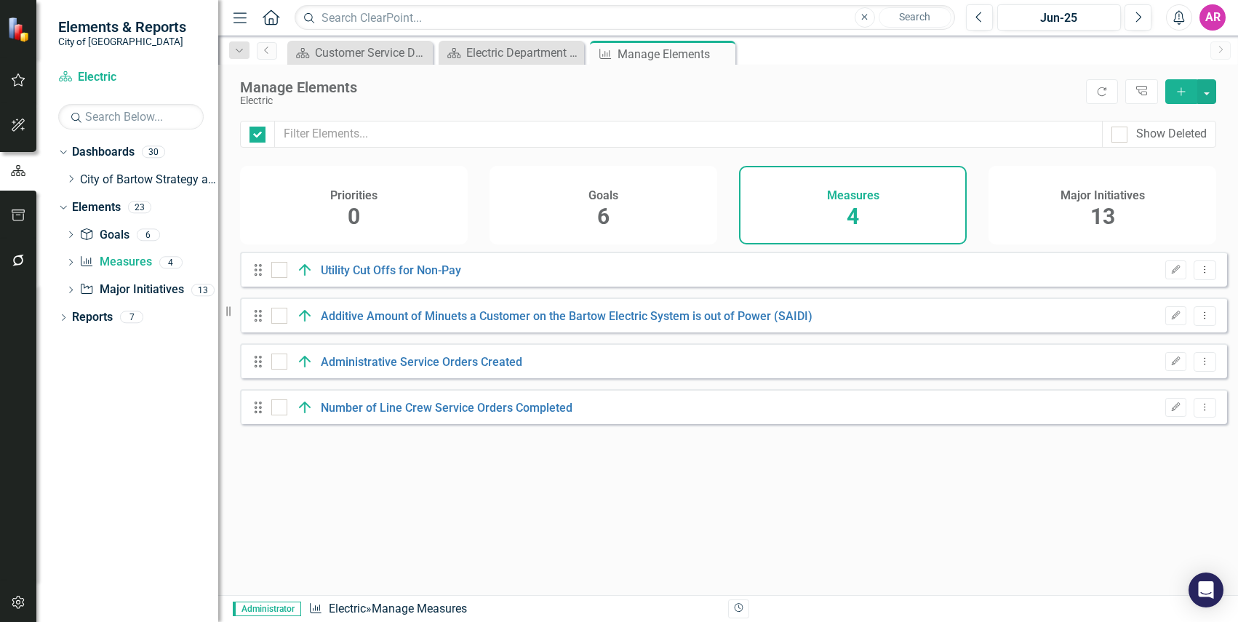
checkbox input "false"
click at [1170, 366] on icon "Edit" at bounding box center [1175, 361] width 11 height 9
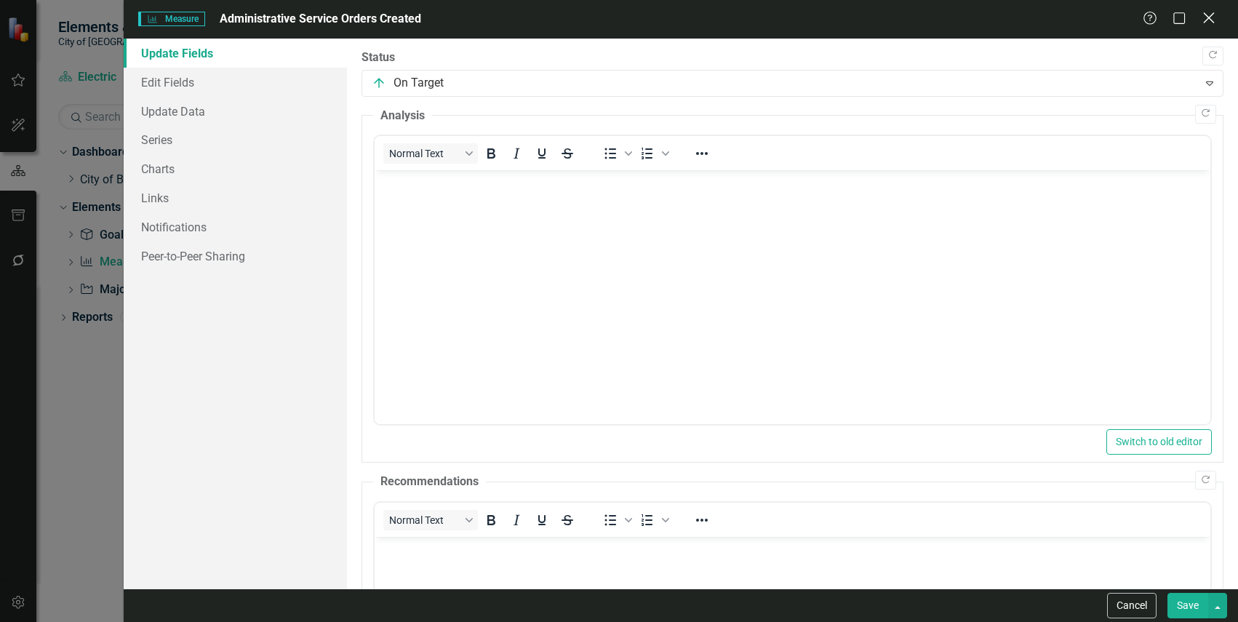
click at [1213, 20] on icon "Close" at bounding box center [1209, 18] width 18 height 14
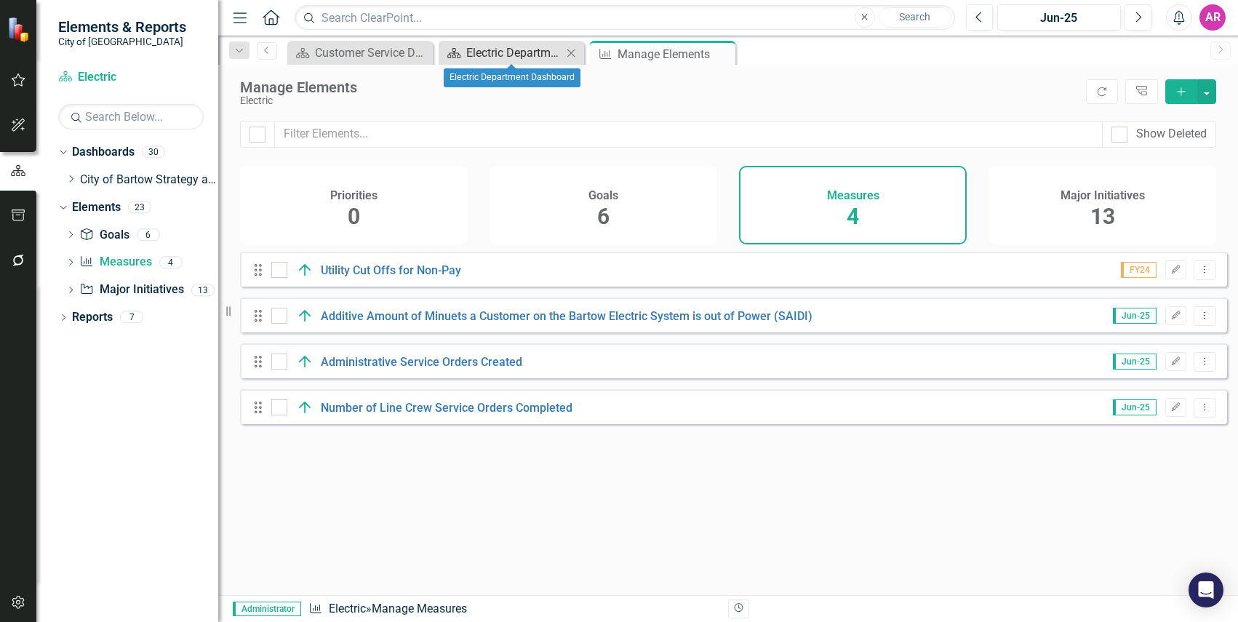
click at [535, 55] on div "Electric Department Dashboard" at bounding box center [514, 53] width 96 height 18
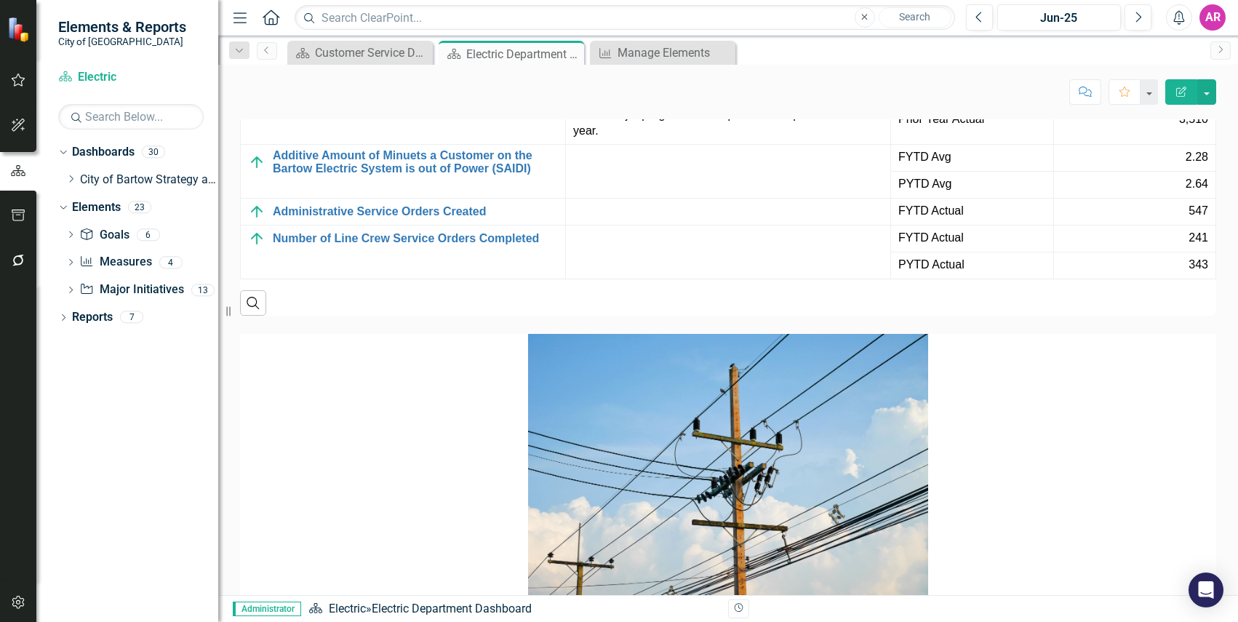
scroll to position [2318, 0]
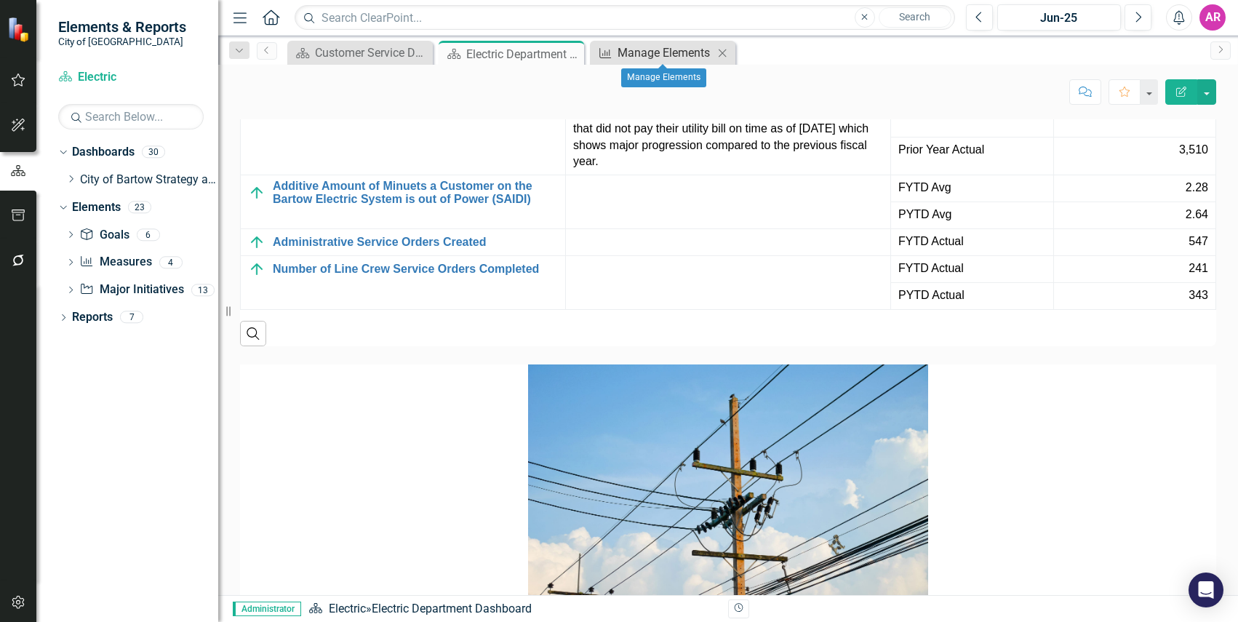
click at [674, 55] on div "Manage Elements" at bounding box center [666, 53] width 96 height 18
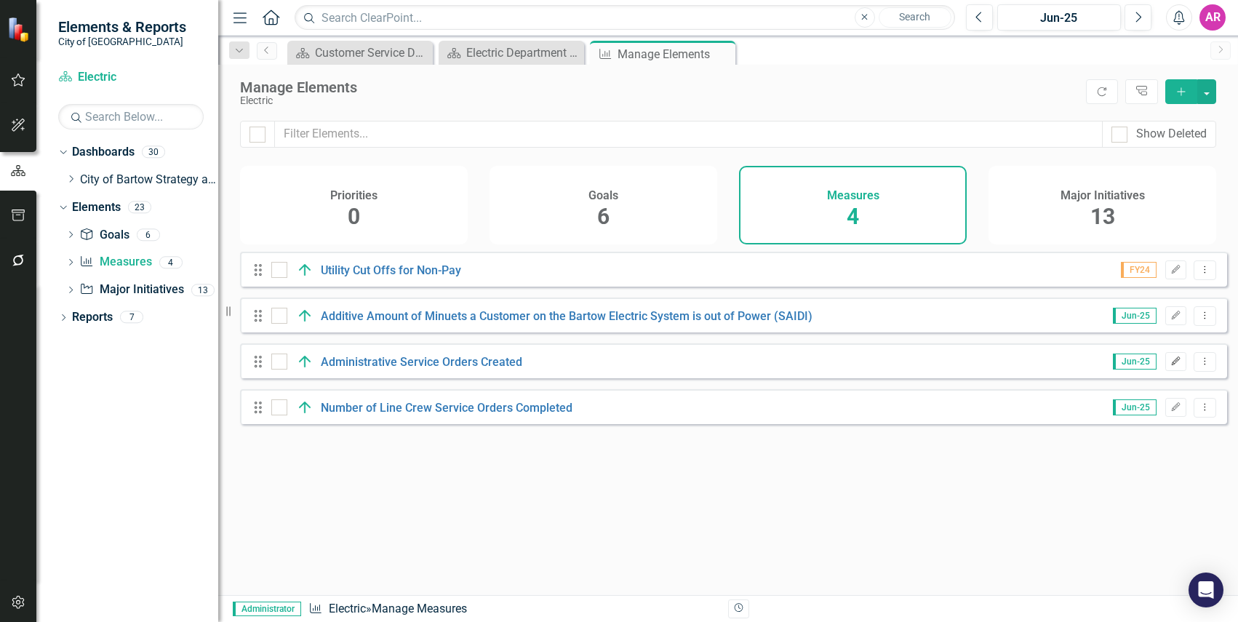
click at [1170, 366] on icon "Edit" at bounding box center [1175, 361] width 11 height 9
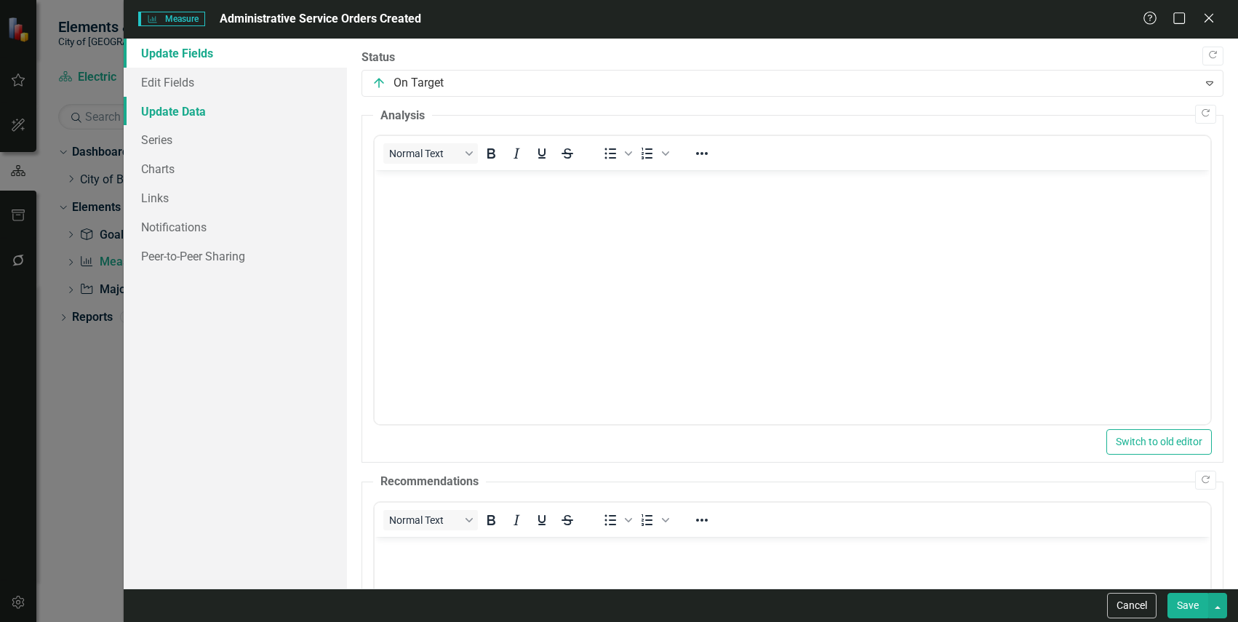
click at [239, 102] on link "Update Data" at bounding box center [235, 111] width 223 height 29
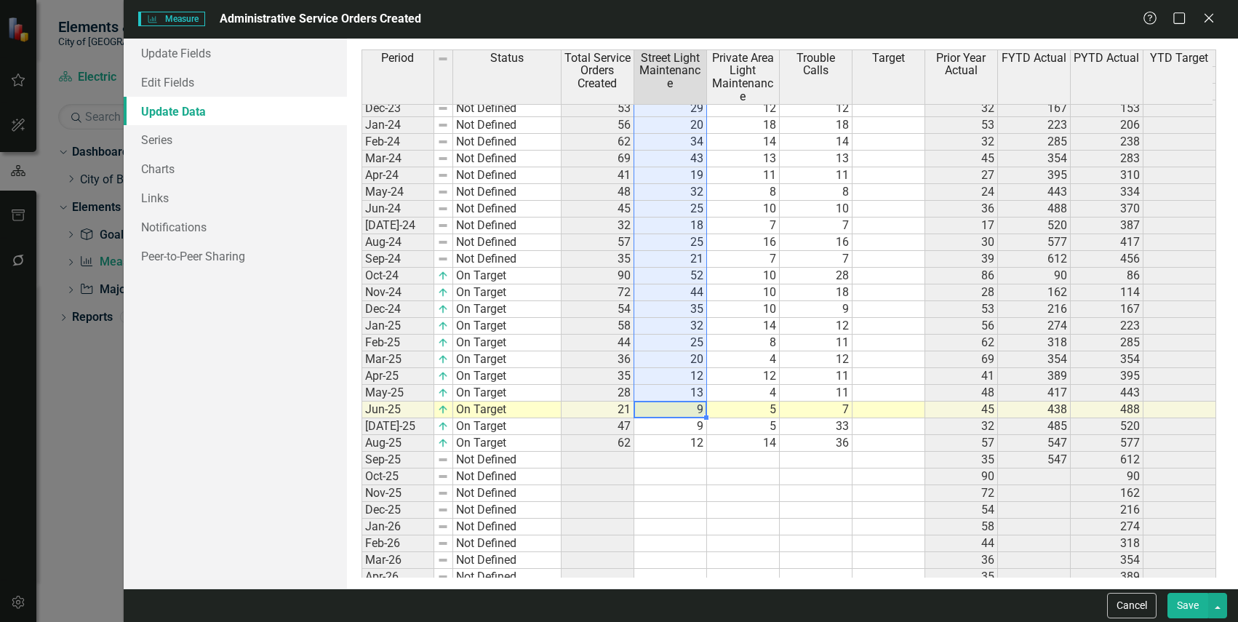
scroll to position [123, 0]
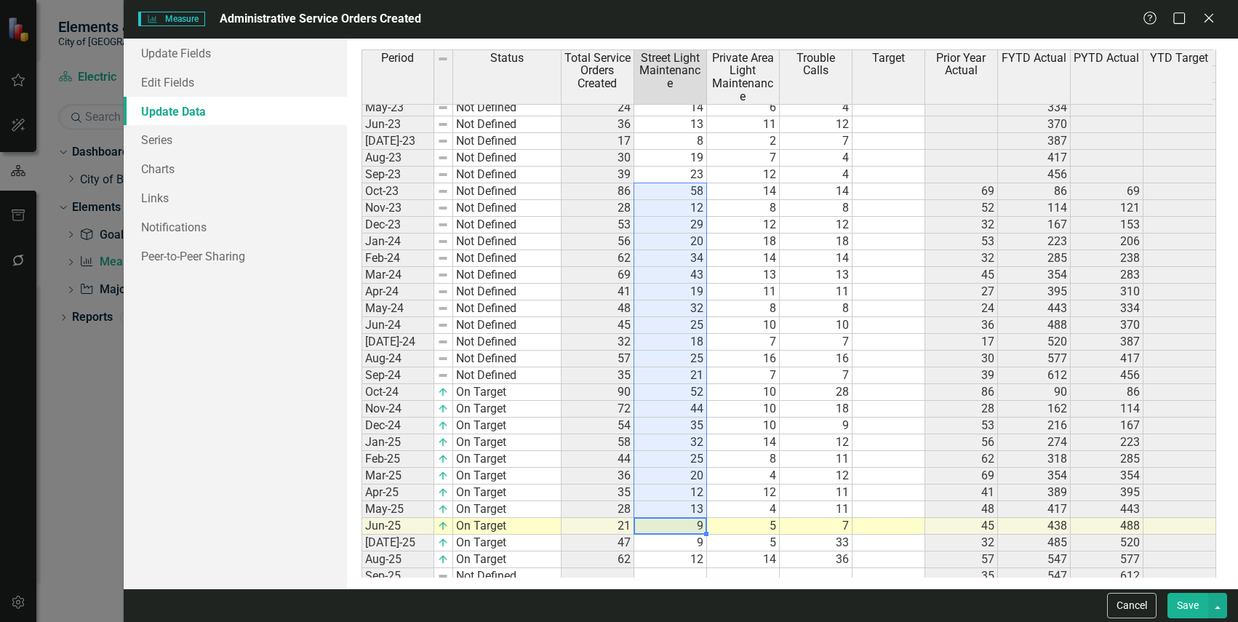
drag, startPoint x: 692, startPoint y: 260, endPoint x: 652, endPoint y: 185, distance: 84.9
click at [652, 185] on tbody "Nov-22 Not Defined 52 12 21 19 121 Dec-22 Not Defined 32 15 15 2 153 Jan-23 Not…" at bounding box center [789, 392] width 855 height 787
click at [687, 192] on td "58" at bounding box center [670, 191] width 73 height 17
drag, startPoint x: 688, startPoint y: 192, endPoint x: 668, endPoint y: 525, distance: 333.7
click at [668, 525] on tbody "Nov-22 Not Defined 52 12 21 19 121 Dec-22 Not Defined 32 15 15 2 153 Jan-23 Not…" at bounding box center [789, 392] width 855 height 787
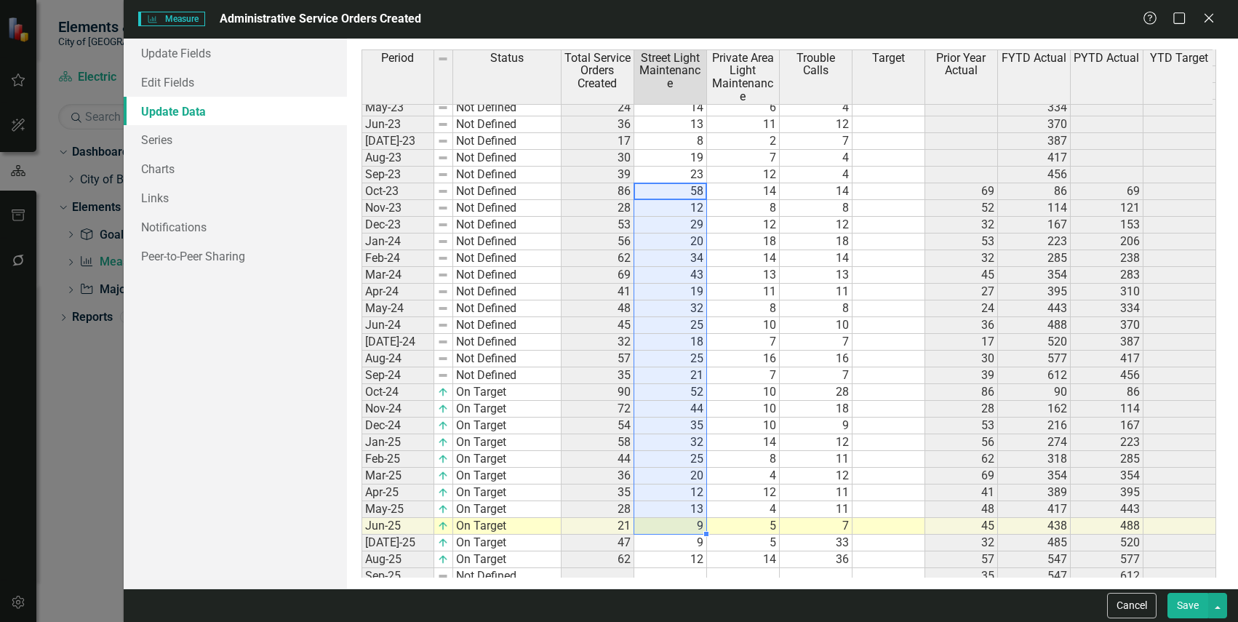
drag, startPoint x: 1207, startPoint y: 16, endPoint x: 1095, endPoint y: 90, distance: 134.4
click at [1207, 16] on icon at bounding box center [1209, 18] width 9 height 9
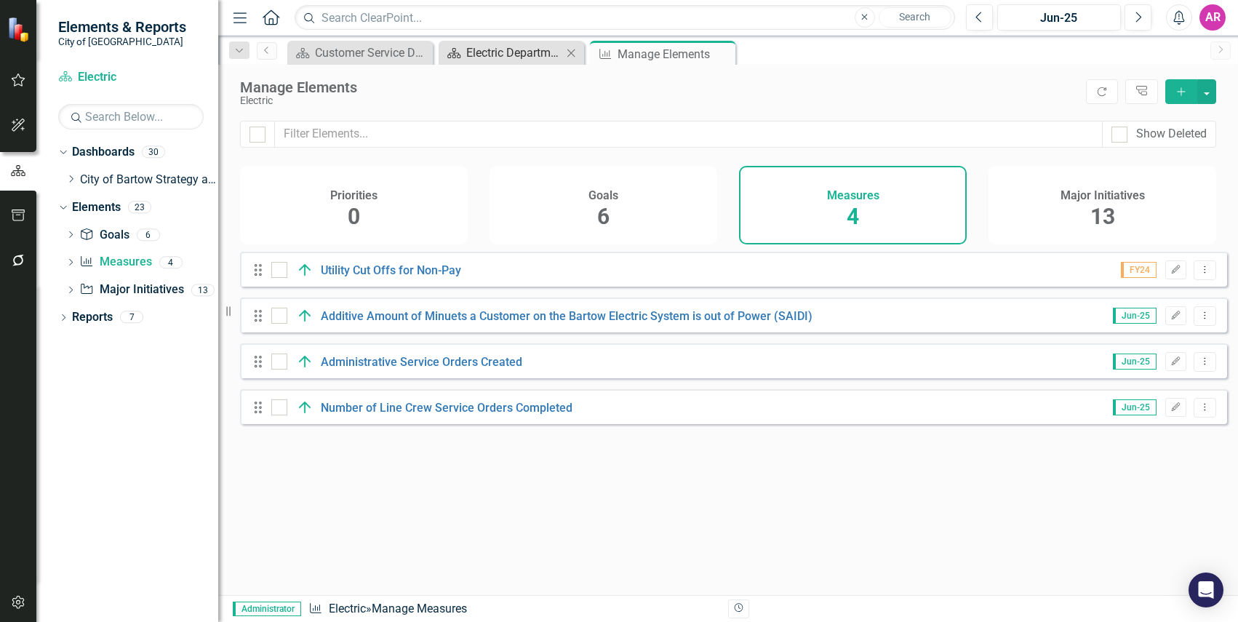
click at [491, 50] on div "Electric Department Dashboard" at bounding box center [514, 53] width 96 height 18
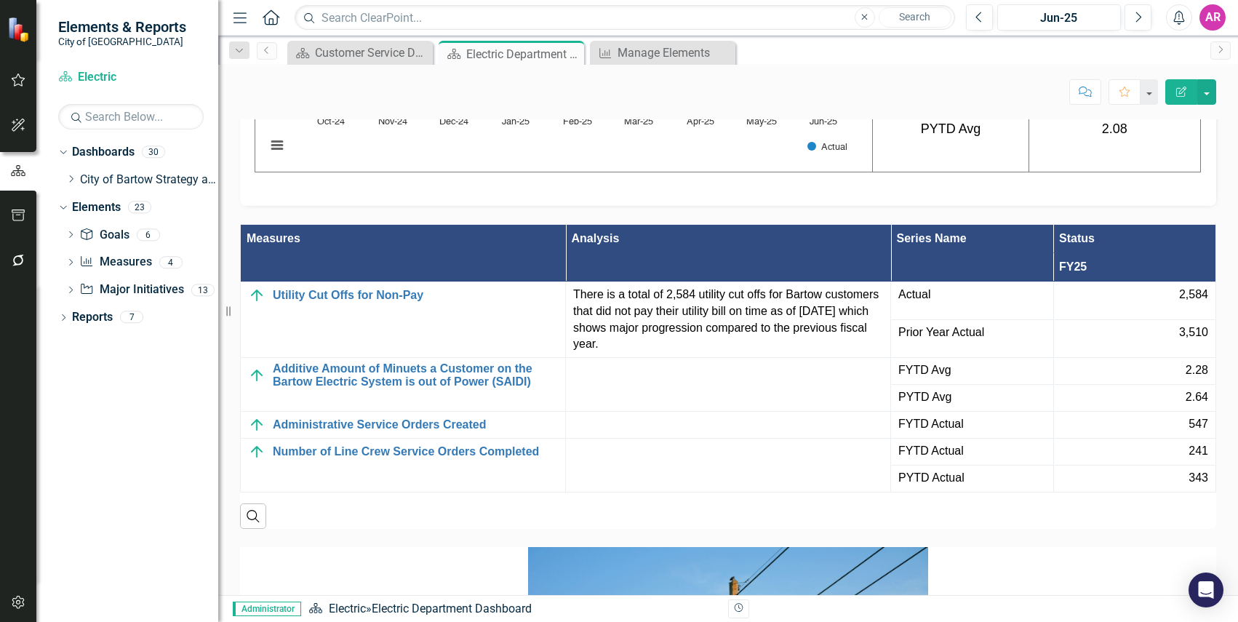
scroll to position [2400, 0]
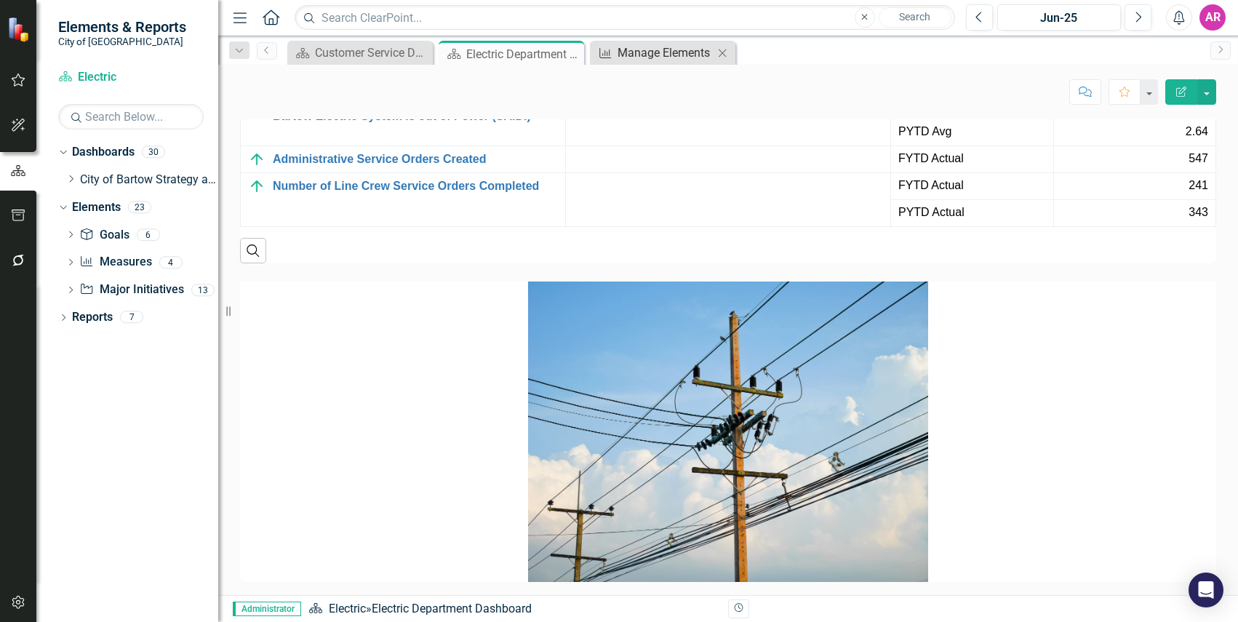
click at [664, 52] on div "Manage Elements" at bounding box center [666, 53] width 96 height 18
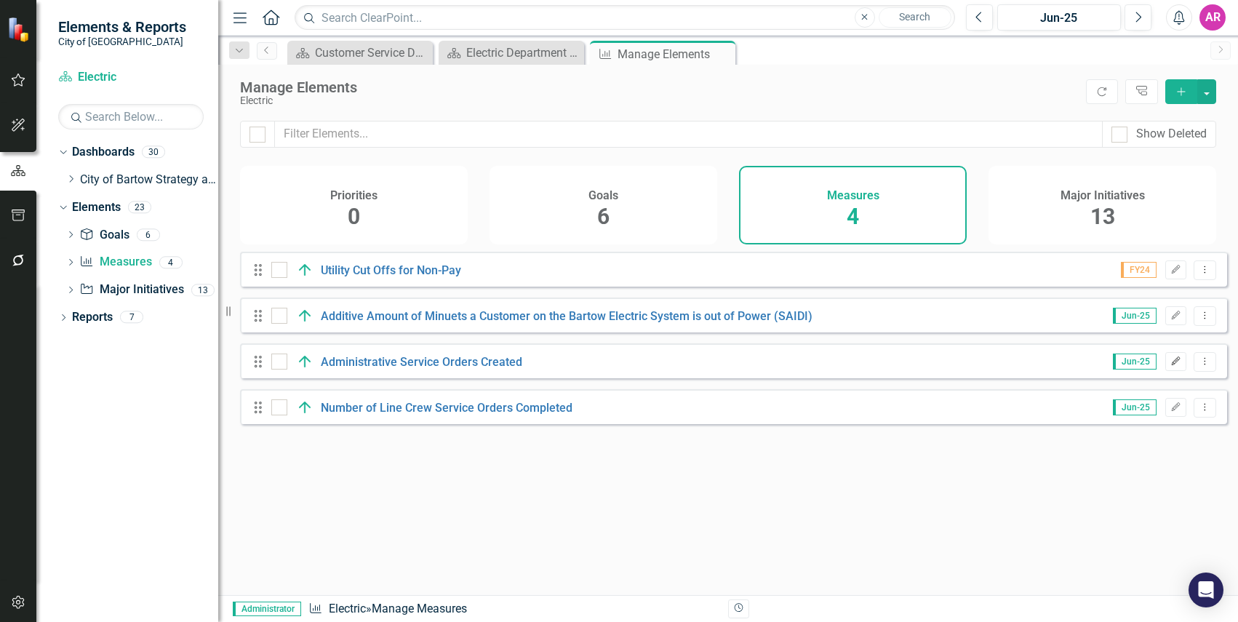
click at [1170, 366] on icon "Edit" at bounding box center [1175, 361] width 11 height 9
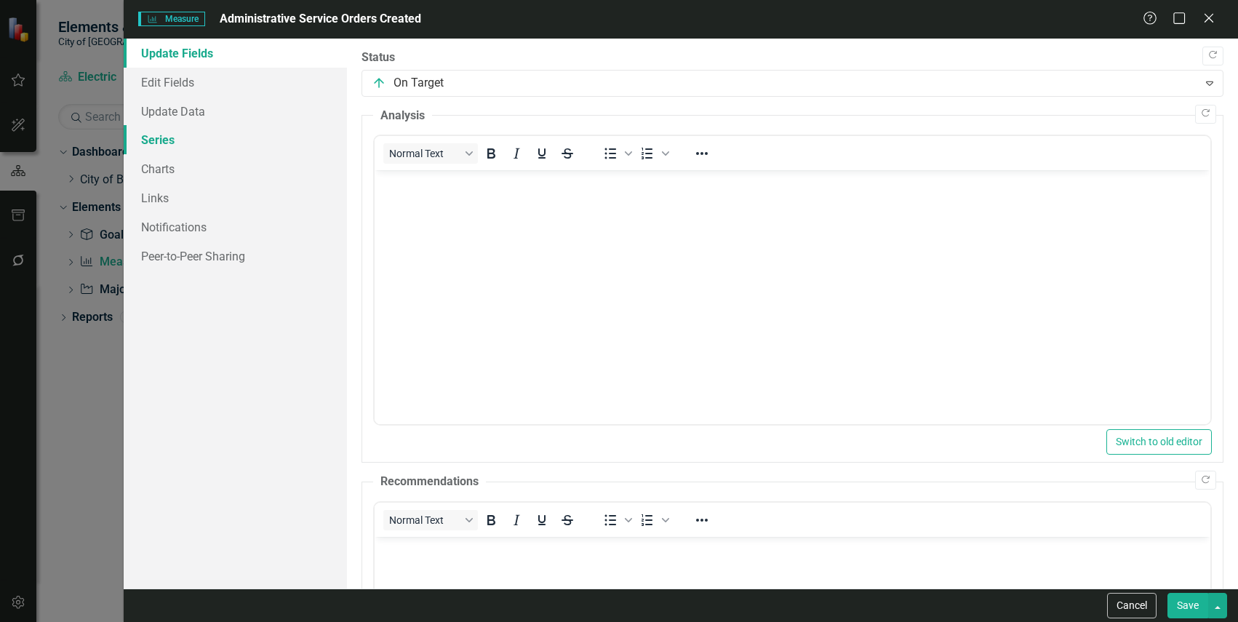
click at [207, 142] on link "Series" at bounding box center [235, 139] width 223 height 29
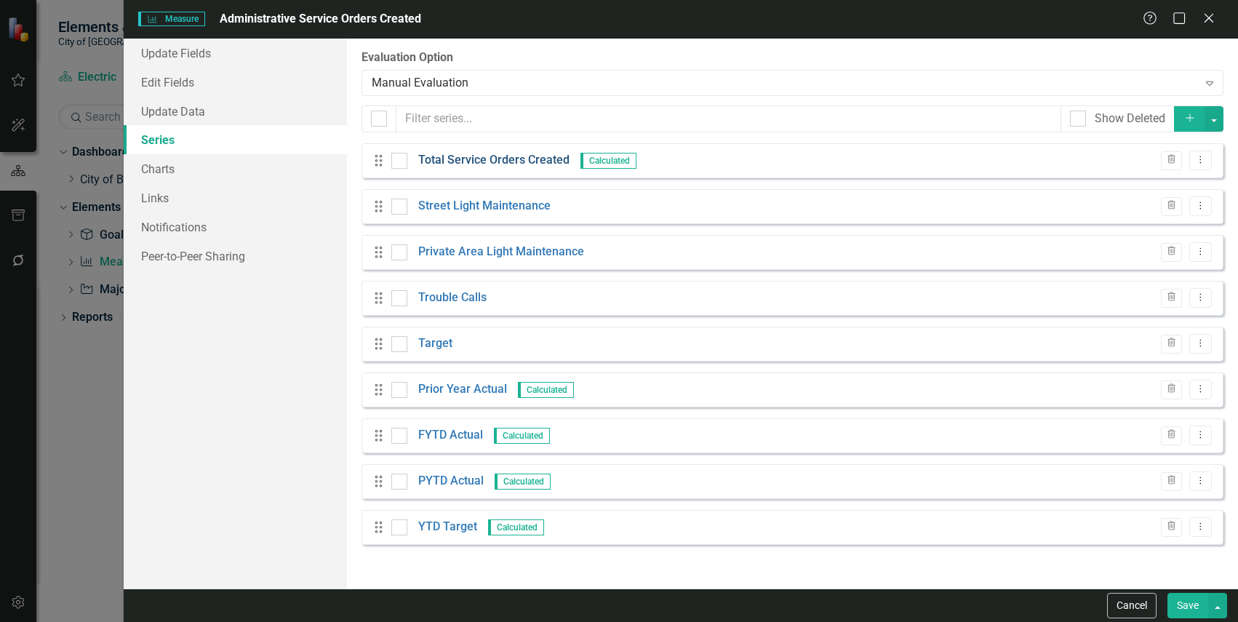
click at [479, 157] on link "Total Service Orders Created" at bounding box center [493, 160] width 151 height 17
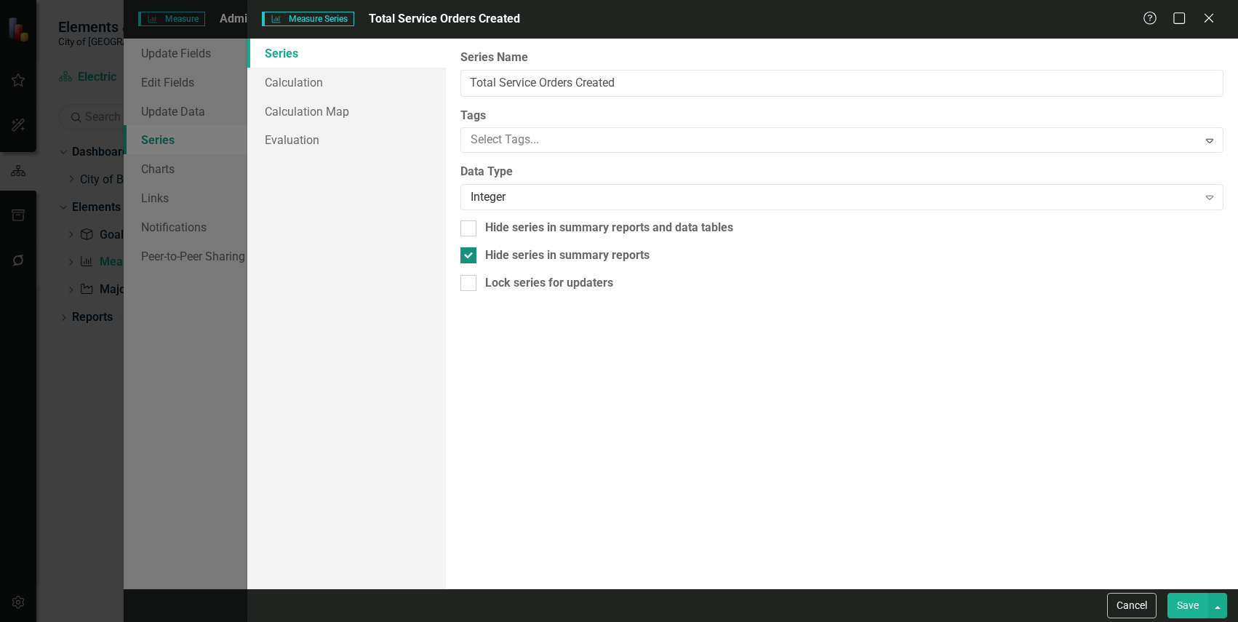
click at [641, 248] on div "Hide series in summary reports" at bounding box center [567, 255] width 164 height 17
click at [470, 248] on input "Hide series in summary reports" at bounding box center [464, 251] width 9 height 9
checkbox input "false"
click at [1199, 607] on button "Save" at bounding box center [1188, 605] width 41 height 25
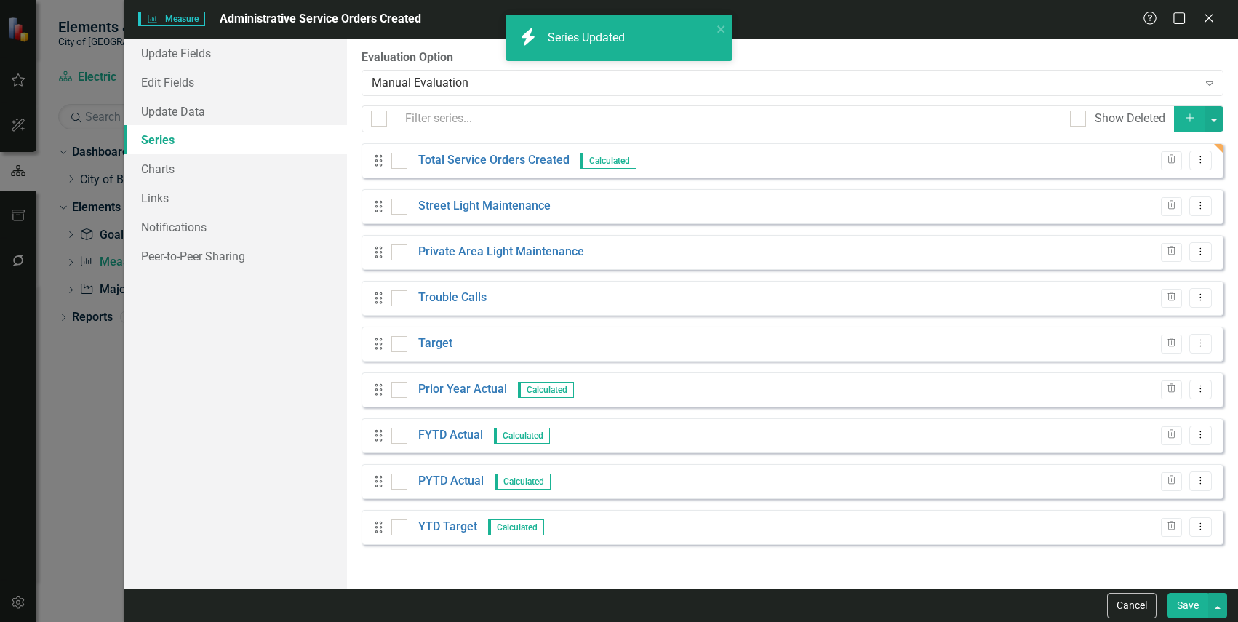
click at [1188, 613] on button "Save" at bounding box center [1188, 605] width 41 height 25
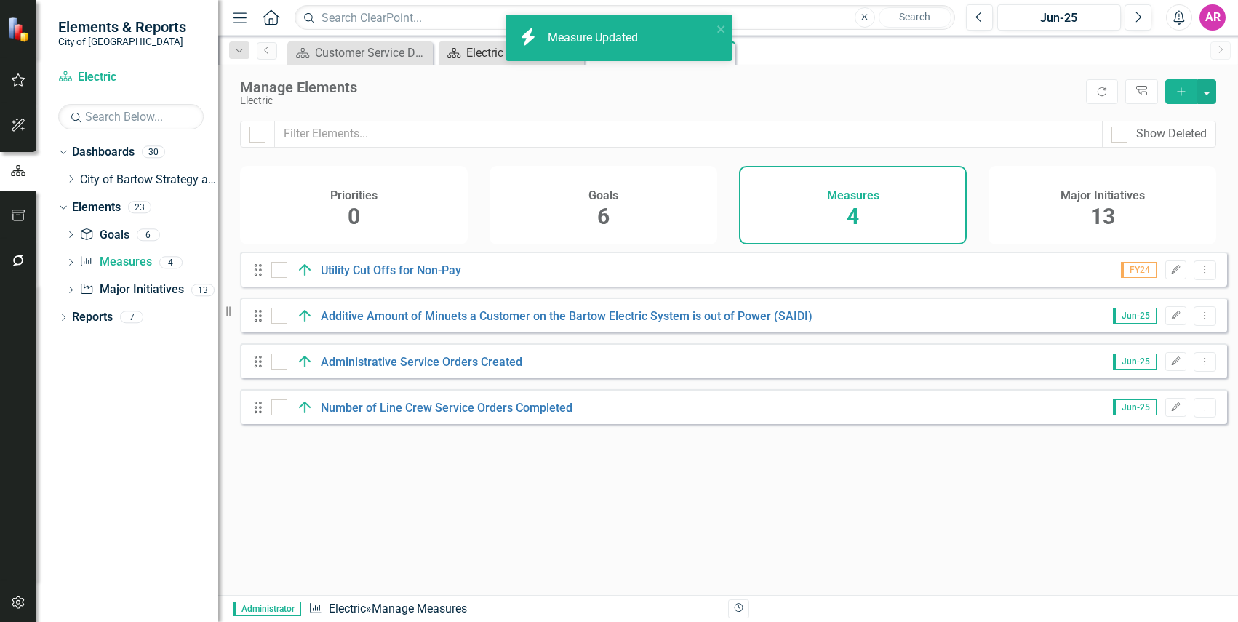
click at [460, 57] on icon at bounding box center [453, 53] width 13 height 10
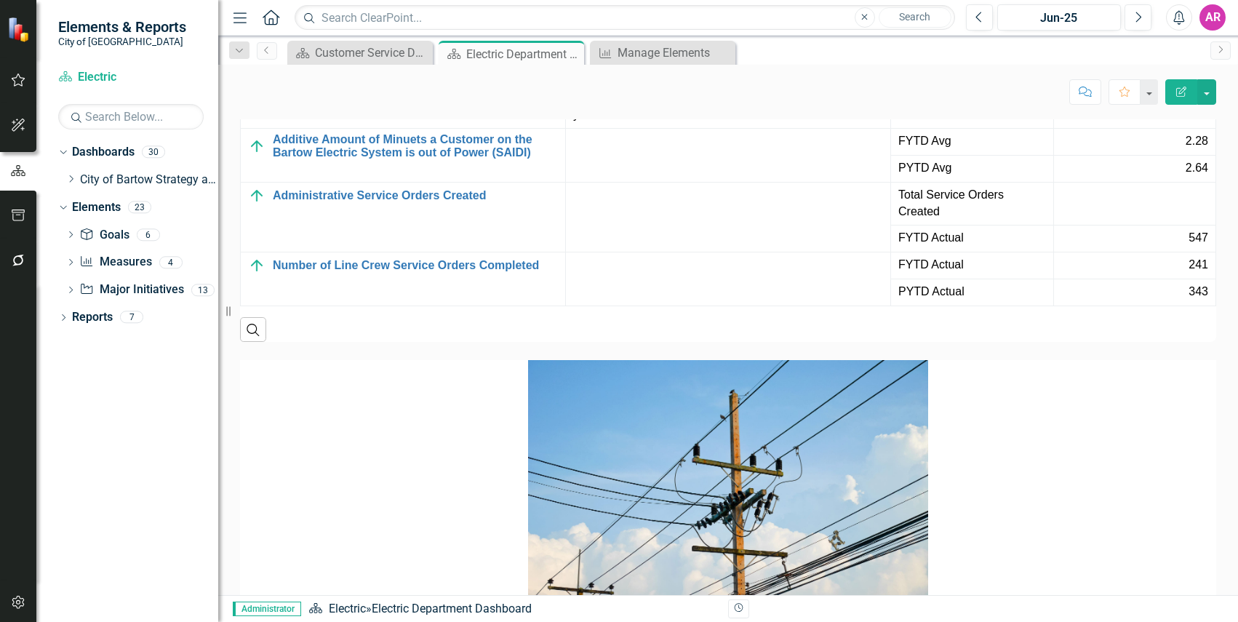
scroll to position [2360, 0]
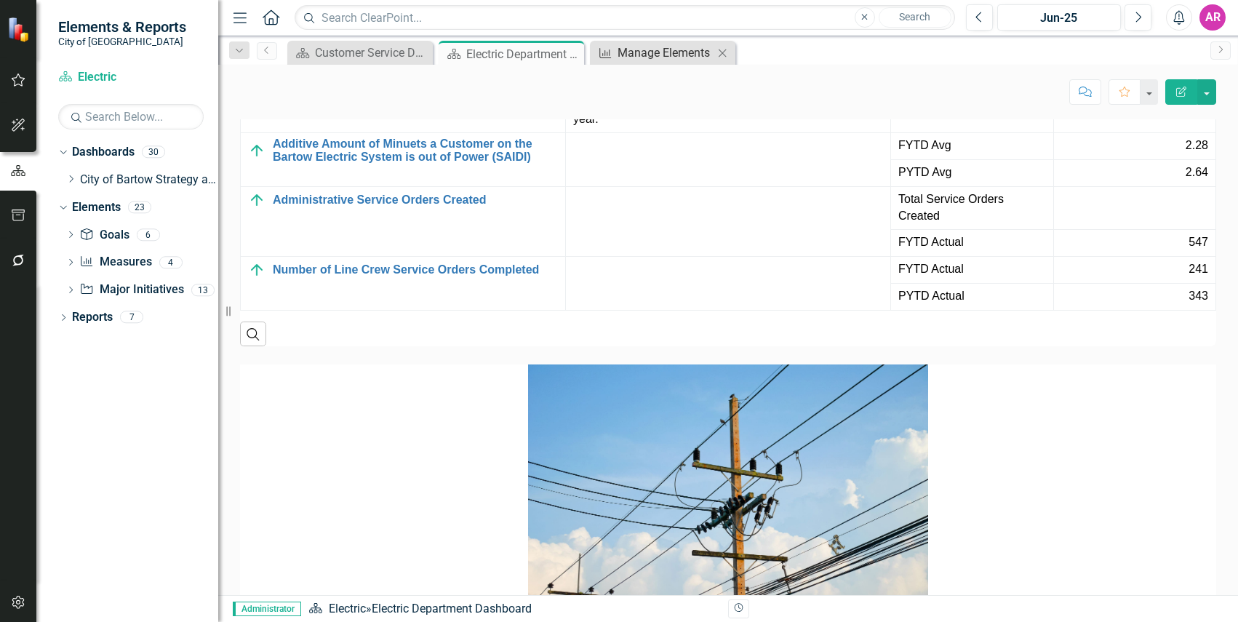
click at [618, 59] on div "Manage Elements" at bounding box center [666, 53] width 96 height 18
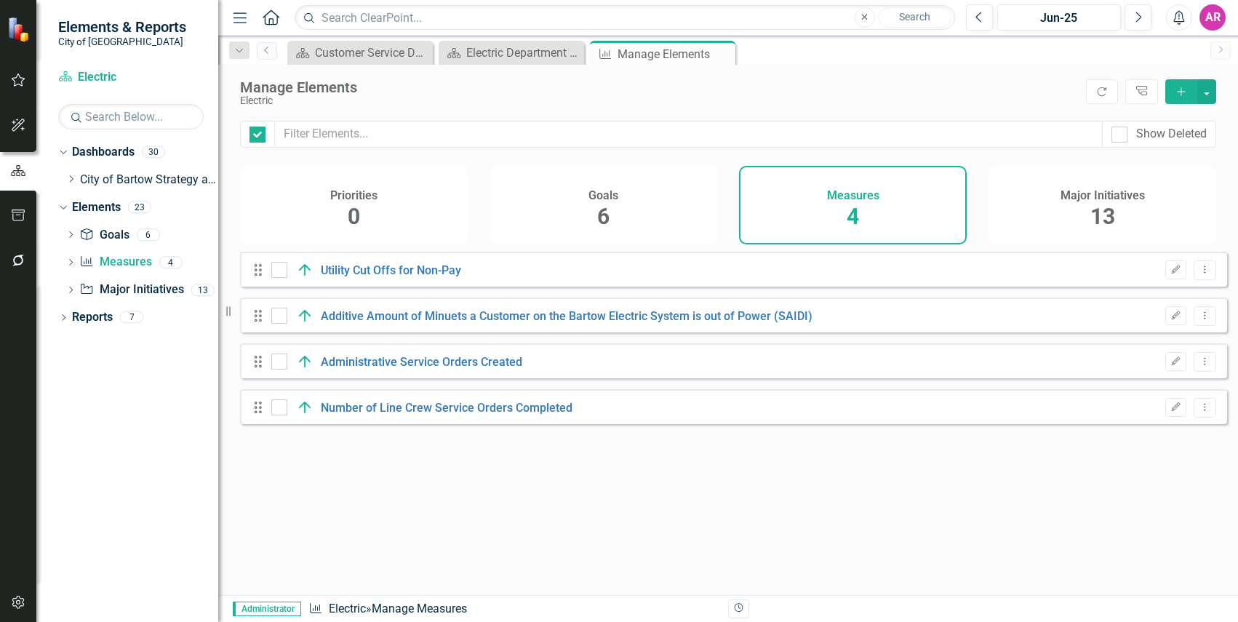
checkbox input "false"
click at [1164, 359] on div "Drag Administrative Service Orders Created Jun-25 Edit Dropdown Menu" at bounding box center [733, 360] width 987 height 35
click at [1165, 367] on button "Edit" at bounding box center [1175, 361] width 21 height 19
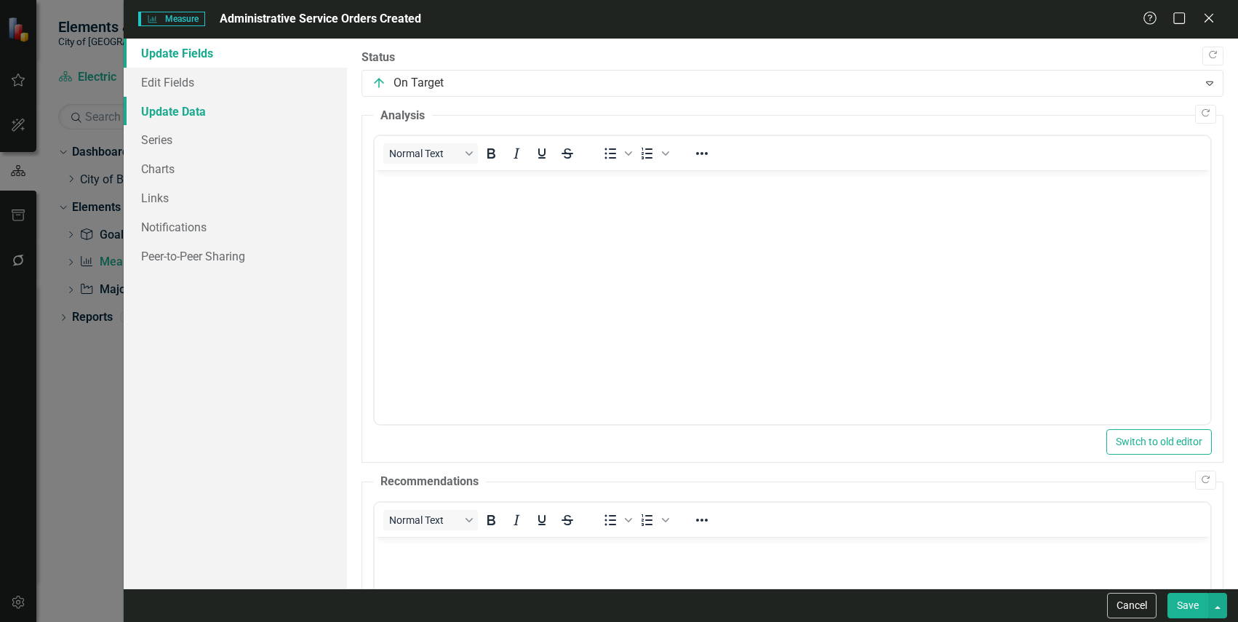
click at [242, 117] on link "Update Data" at bounding box center [235, 111] width 223 height 29
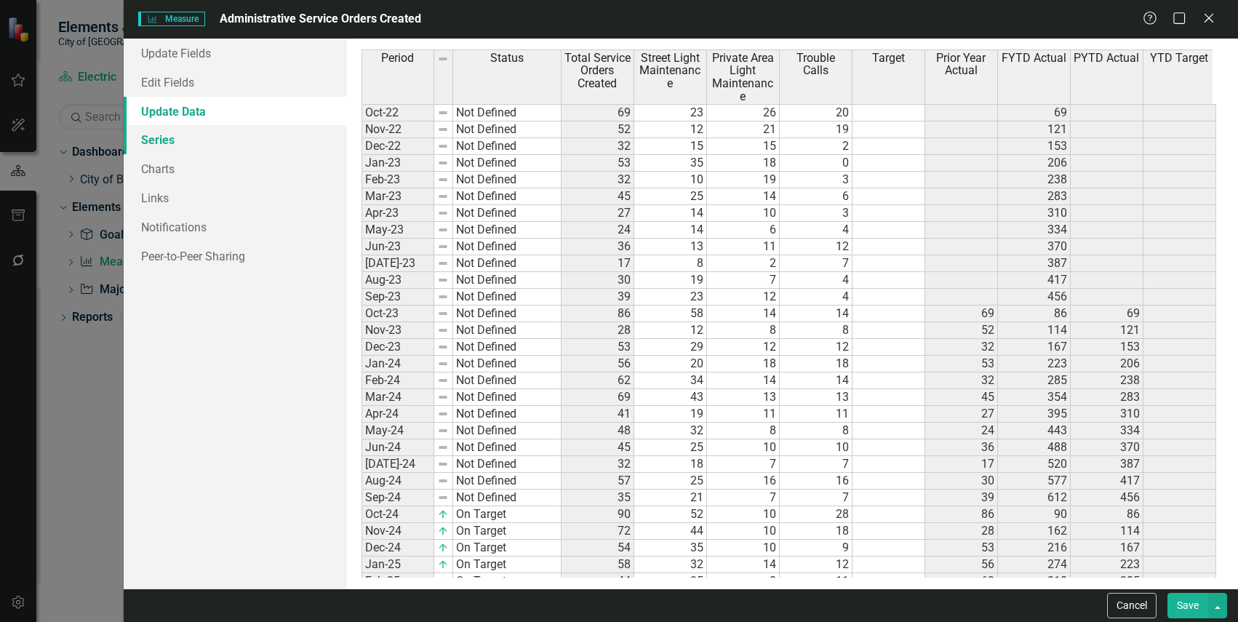
click at [240, 146] on link "Series" at bounding box center [235, 139] width 223 height 29
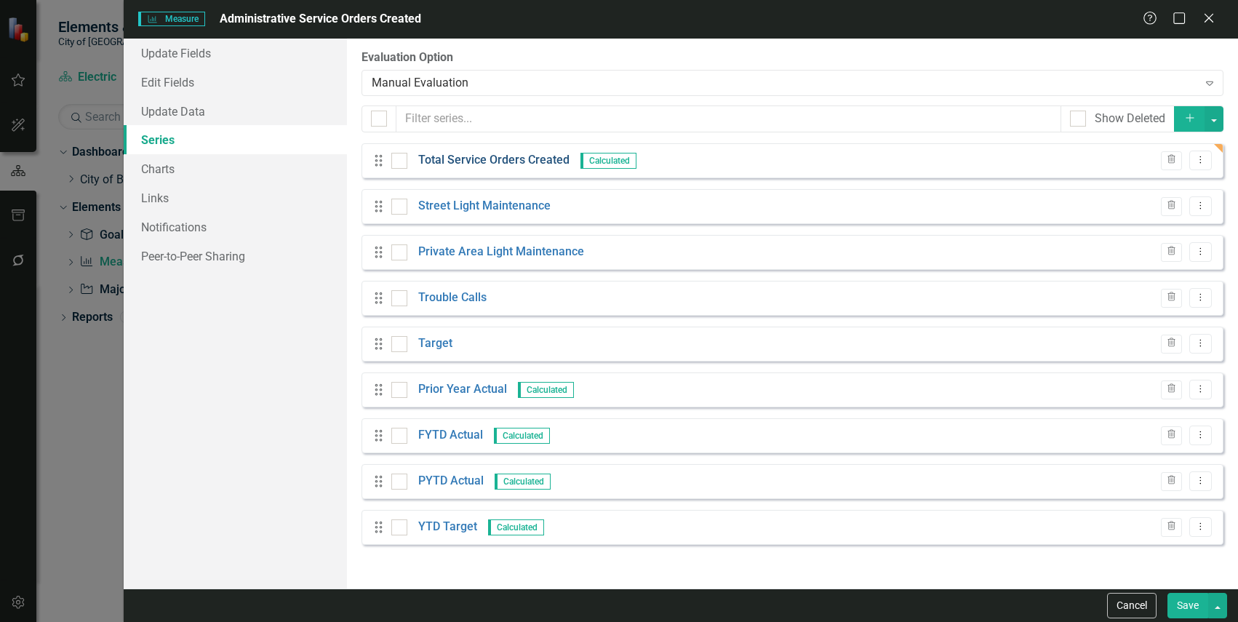
click at [476, 161] on link "Total Service Orders Created" at bounding box center [493, 160] width 151 height 17
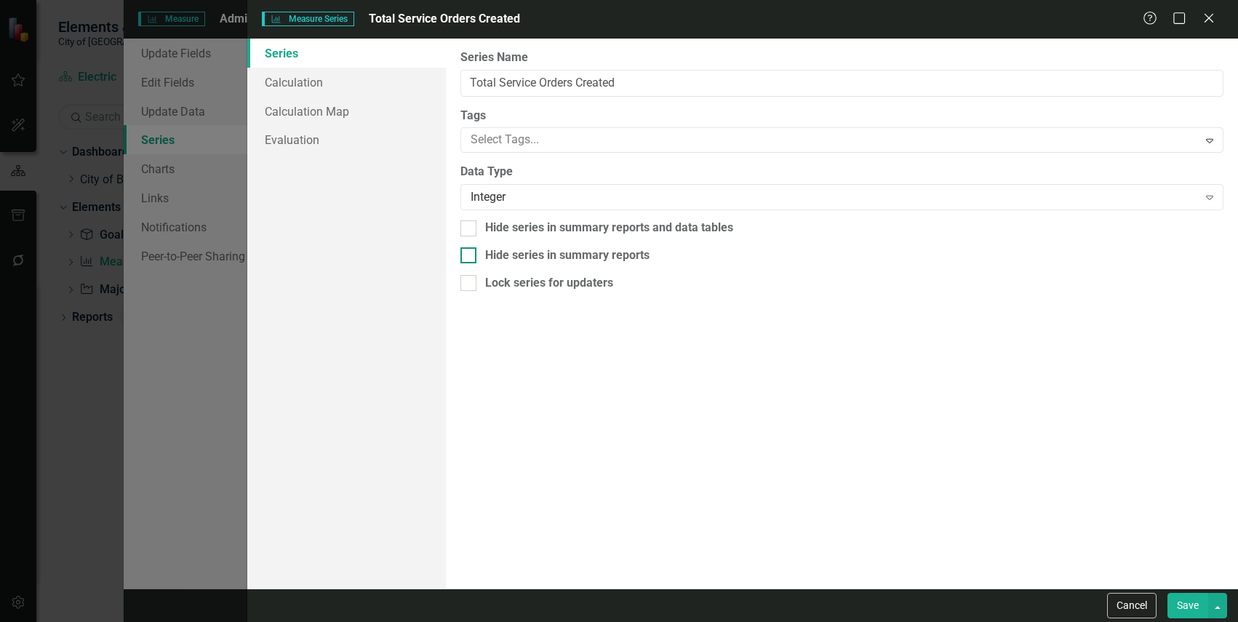
click at [632, 257] on div "Hide series in summary reports" at bounding box center [567, 255] width 164 height 17
click at [470, 257] on input "Hide series in summary reports" at bounding box center [464, 251] width 9 height 9
checkbox input "true"
click at [1199, 606] on button "Save" at bounding box center [1188, 605] width 41 height 25
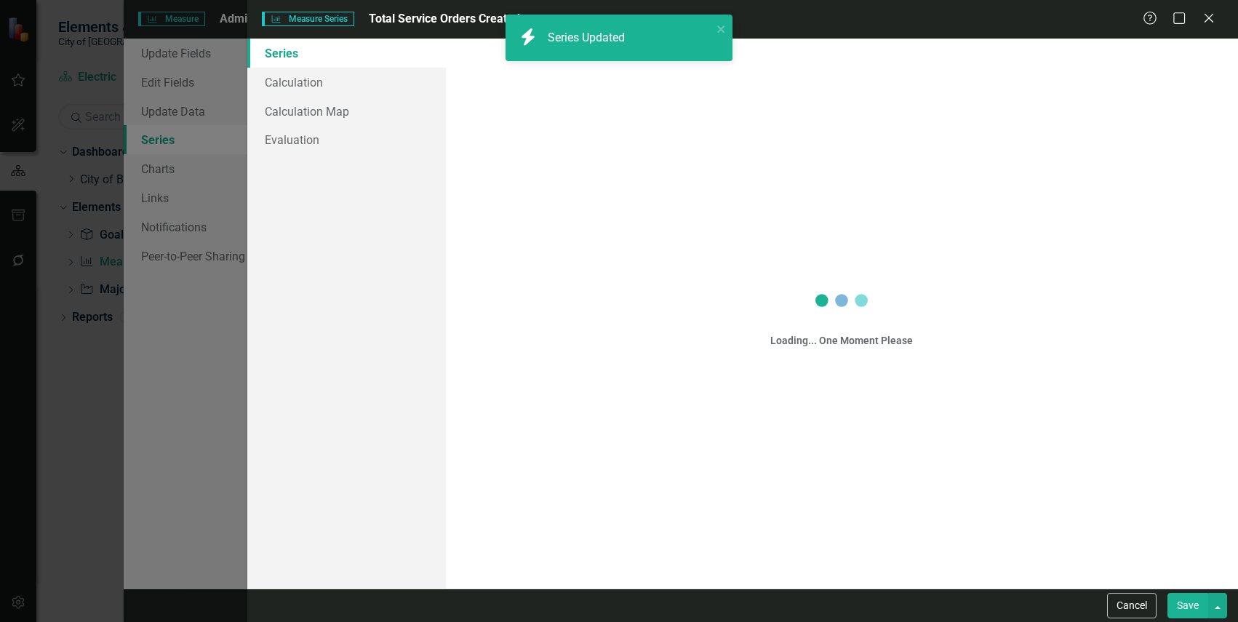
click at [1185, 607] on div "Measure Series Measure Series Total Service Orders Created Help Maximize Close …" at bounding box center [619, 311] width 1238 height 622
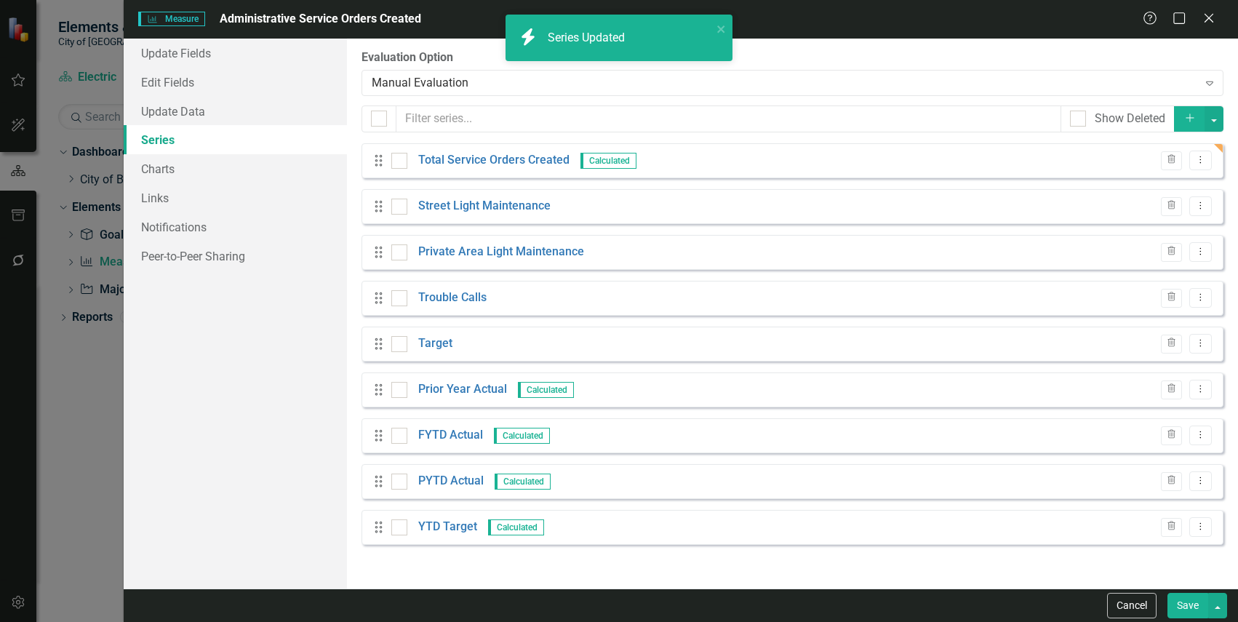
click at [1184, 607] on button "Save" at bounding box center [1188, 605] width 41 height 25
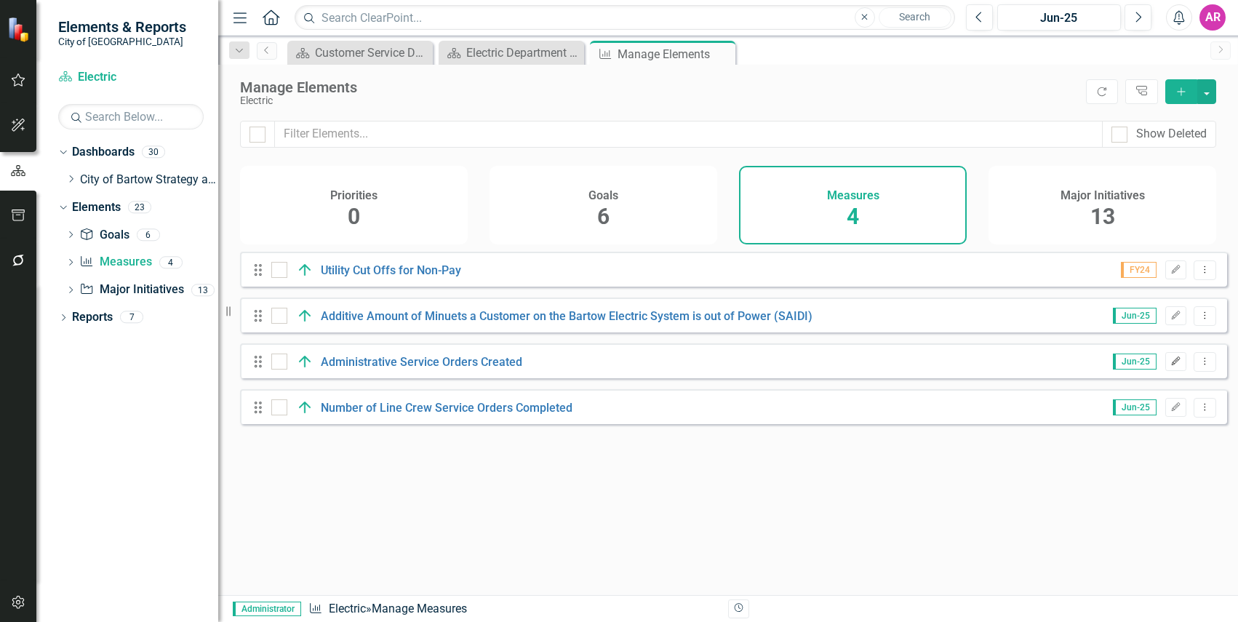
click at [1172, 365] on icon "button" at bounding box center [1176, 360] width 9 height 9
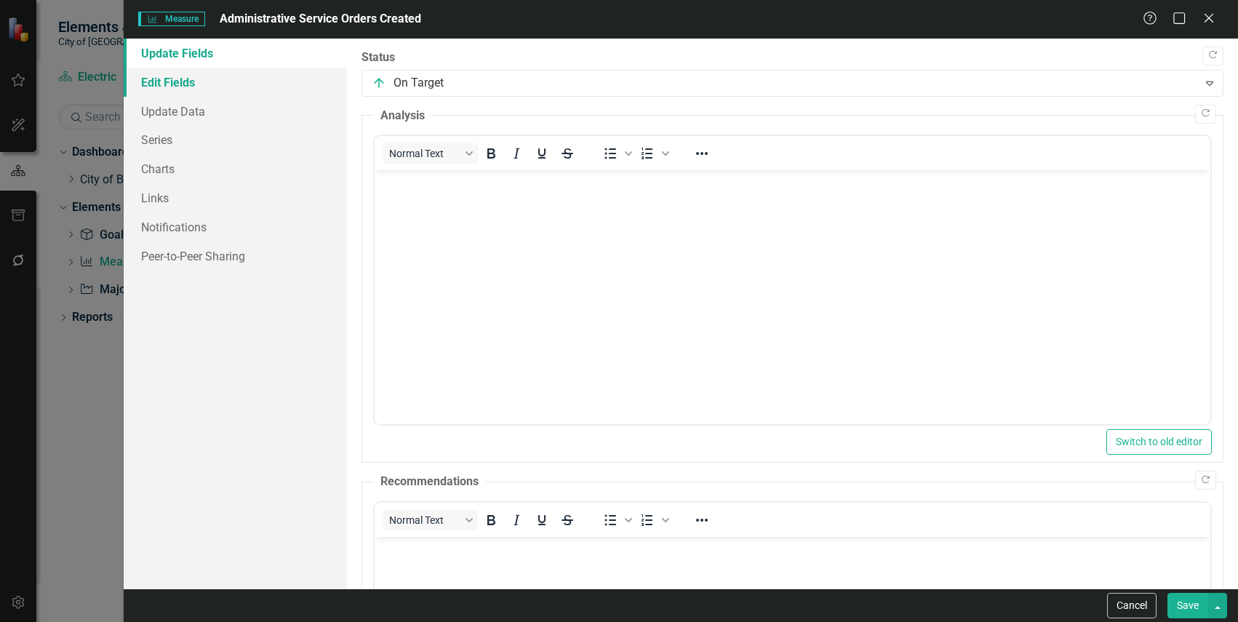
click at [187, 95] on link "Edit Fields" at bounding box center [235, 82] width 223 height 29
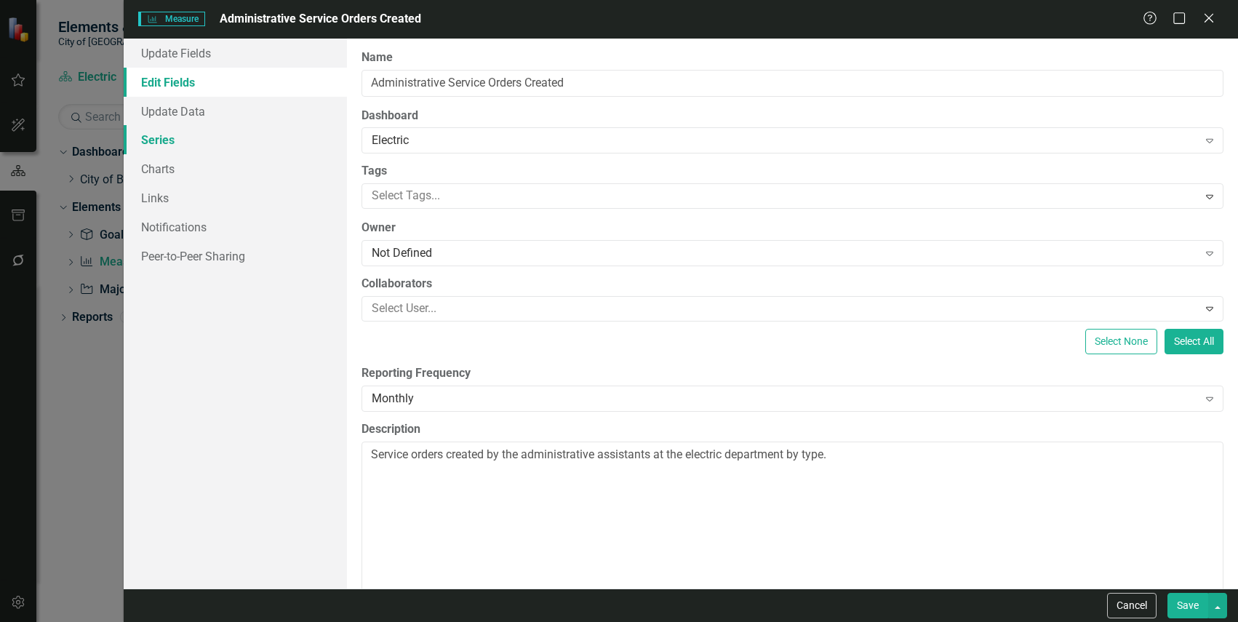
click at [216, 150] on link "Series" at bounding box center [235, 139] width 223 height 29
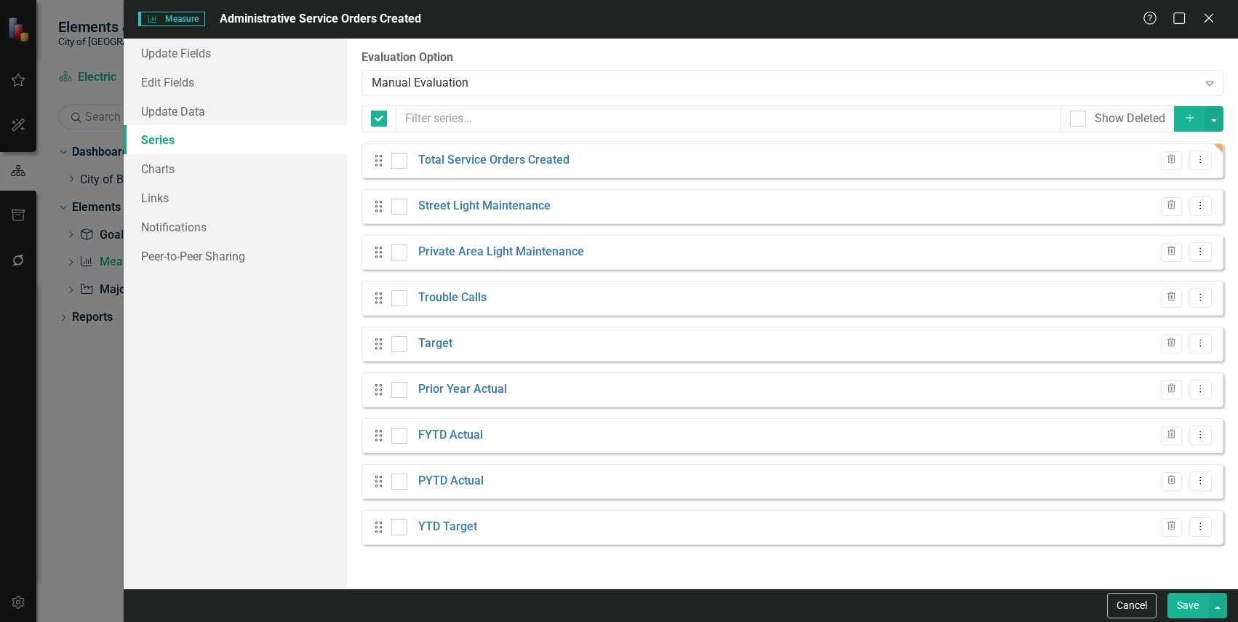
checkbox input "false"
click at [209, 108] on link "Update Data" at bounding box center [235, 111] width 223 height 29
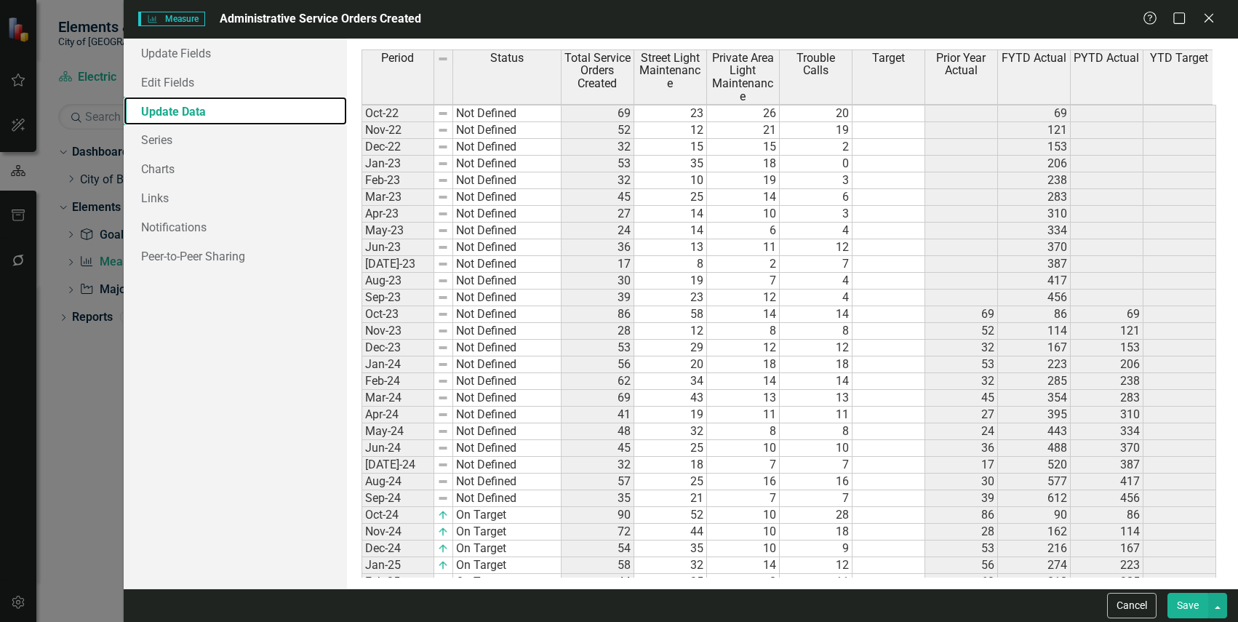
scroll to position [392, 0]
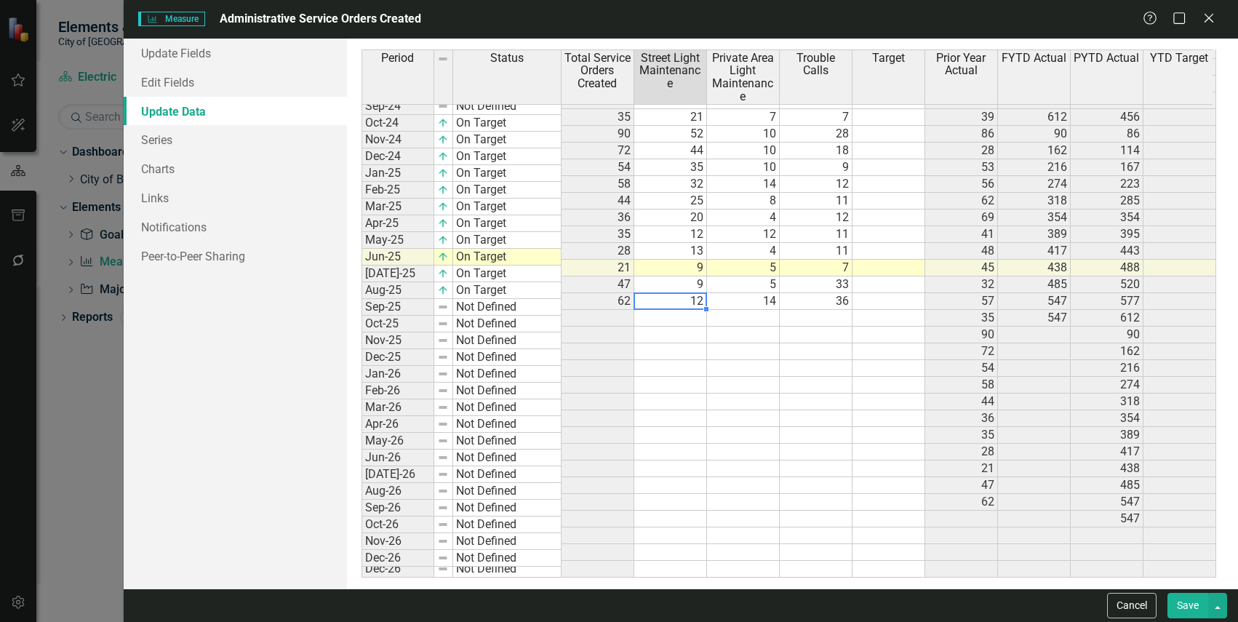
click at [693, 293] on td "12" at bounding box center [670, 301] width 73 height 17
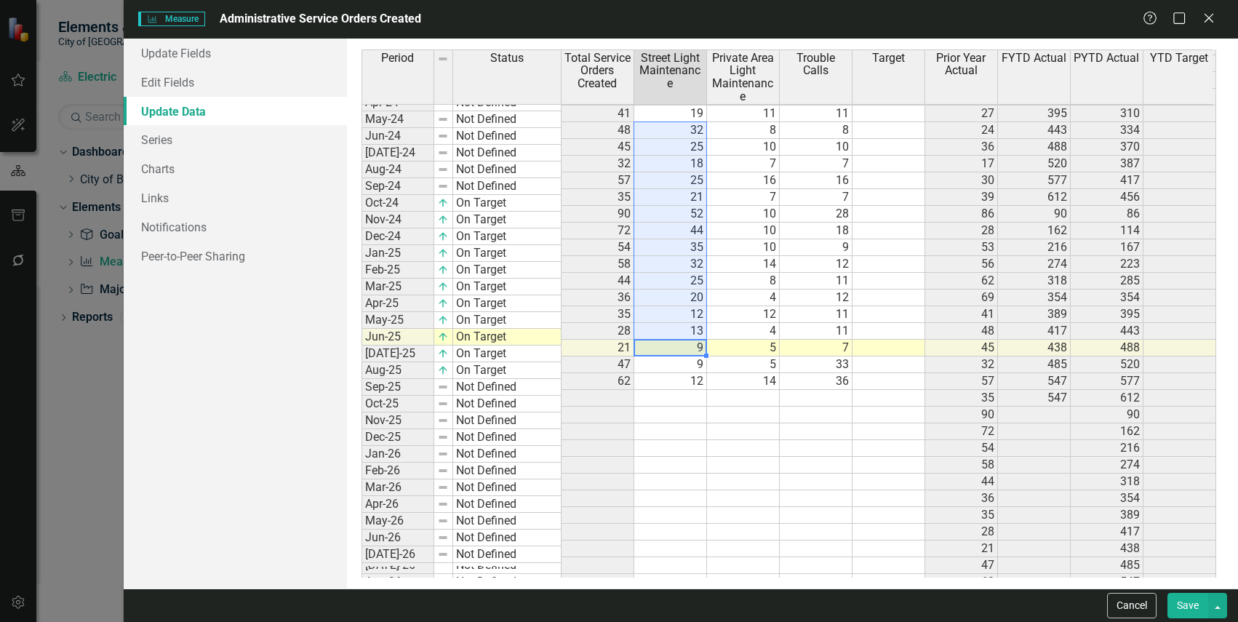
scroll to position [301, 0]
drag, startPoint x: 691, startPoint y: 258, endPoint x: 678, endPoint y: 157, distance: 101.2
click at [678, 157] on tbody "Sep-23 Not Defined 39 23 12 4 456 Oct-23 Not Defined 86 58 14 14 69 86 69 Nov-2…" at bounding box center [789, 323] width 855 height 670
drag, startPoint x: 698, startPoint y: 393, endPoint x: 699, endPoint y: 372, distance: 20.4
click at [699, 393] on td at bounding box center [670, 398] width 73 height 17
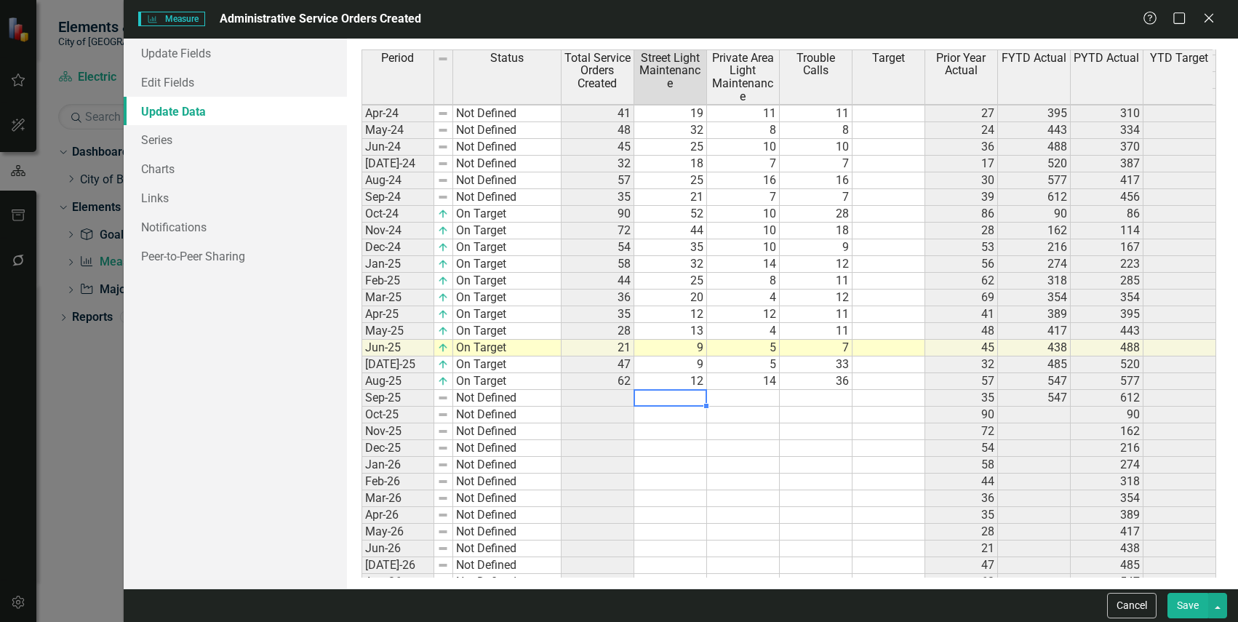
click at [695, 194] on td "21" at bounding box center [670, 197] width 73 height 17
click at [690, 216] on td "52" at bounding box center [670, 214] width 73 height 17
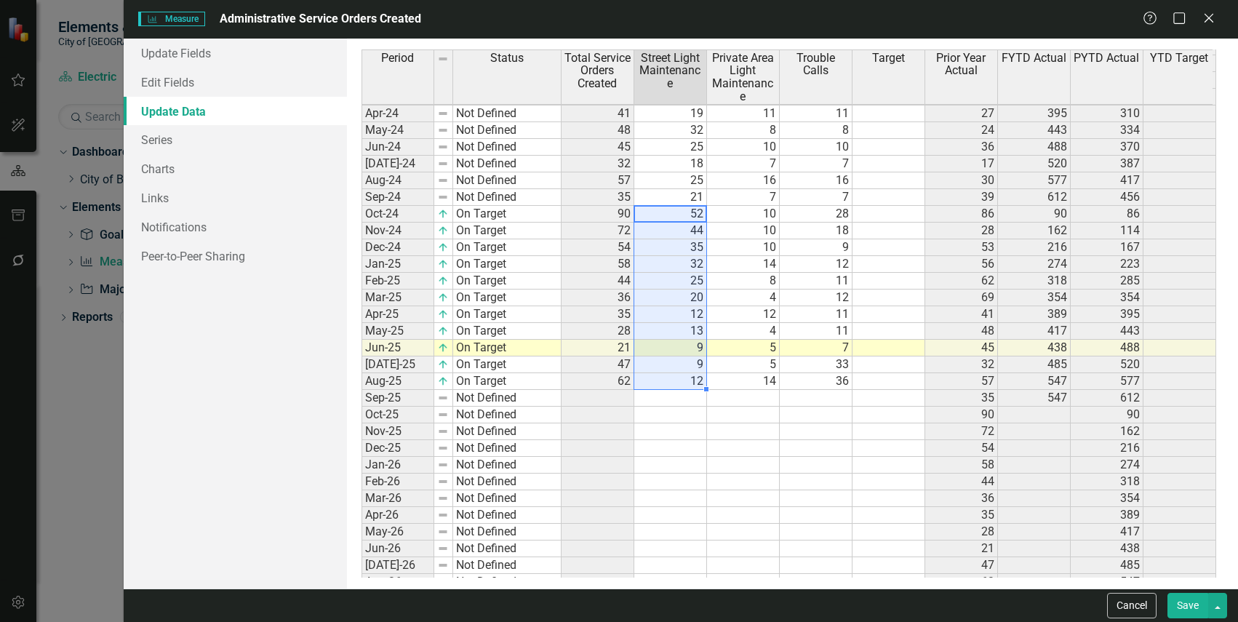
drag, startPoint x: 690, startPoint y: 212, endPoint x: 696, endPoint y: 386, distance: 173.2
click at [696, 386] on tbody "Sep-23 Not Defined 39 23 12 4 456 Oct-23 Not Defined 86 58 14 14 69 86 69 Nov-2…" at bounding box center [789, 323] width 855 height 670
drag, startPoint x: 668, startPoint y: 212, endPoint x: 674, endPoint y: 352, distance: 139.8
click at [668, 212] on td "52" at bounding box center [670, 214] width 73 height 17
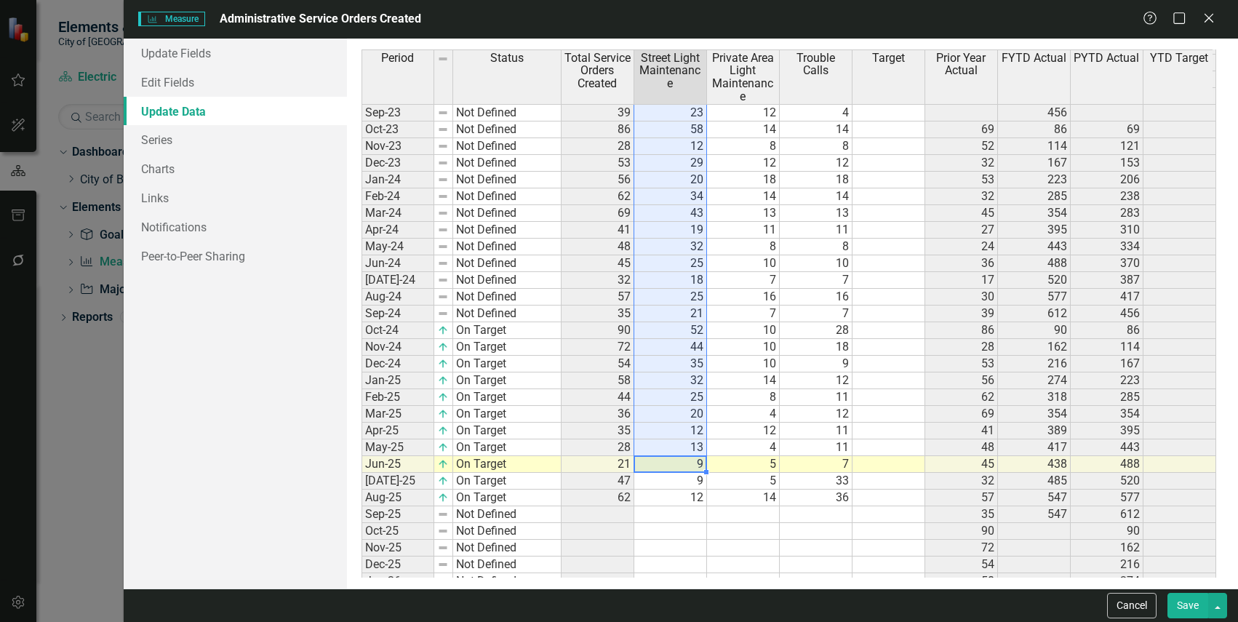
scroll to position [97, 0]
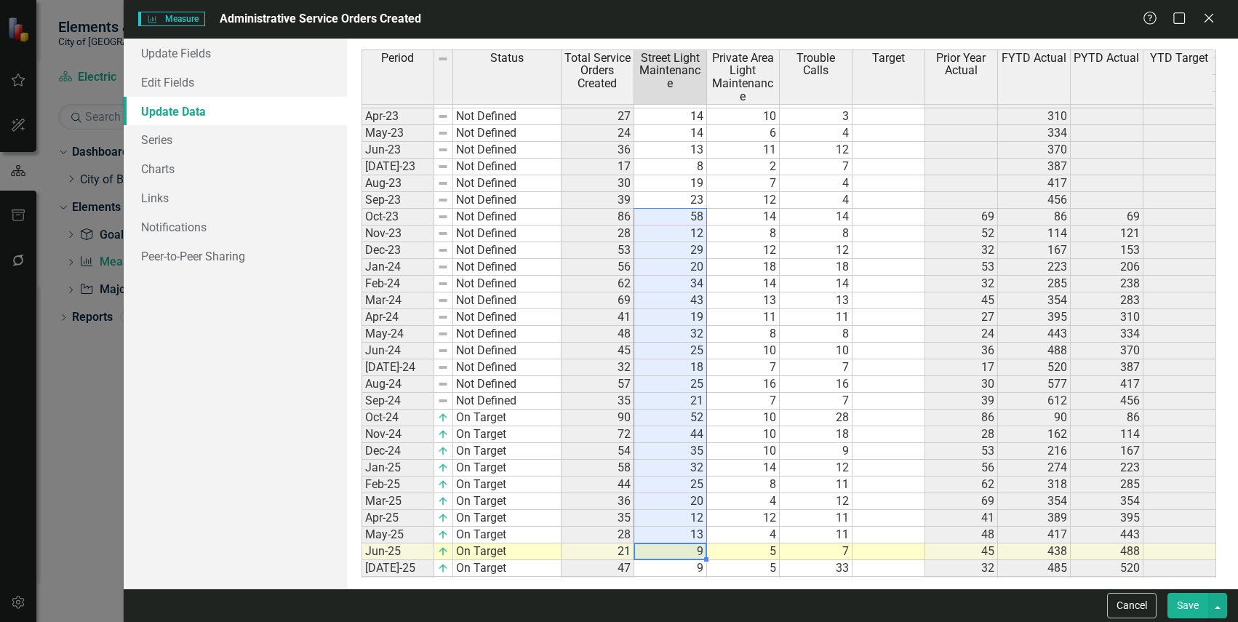
drag, startPoint x: 685, startPoint y: 346, endPoint x: 672, endPoint y: 214, distance: 133.0
click at [672, 214] on tbody "Nov-22 Not Defined 52 12 21 19 121 Dec-22 Not Defined 32 15 15 2 153 Jan-23 Not…" at bounding box center [789, 409] width 855 height 770
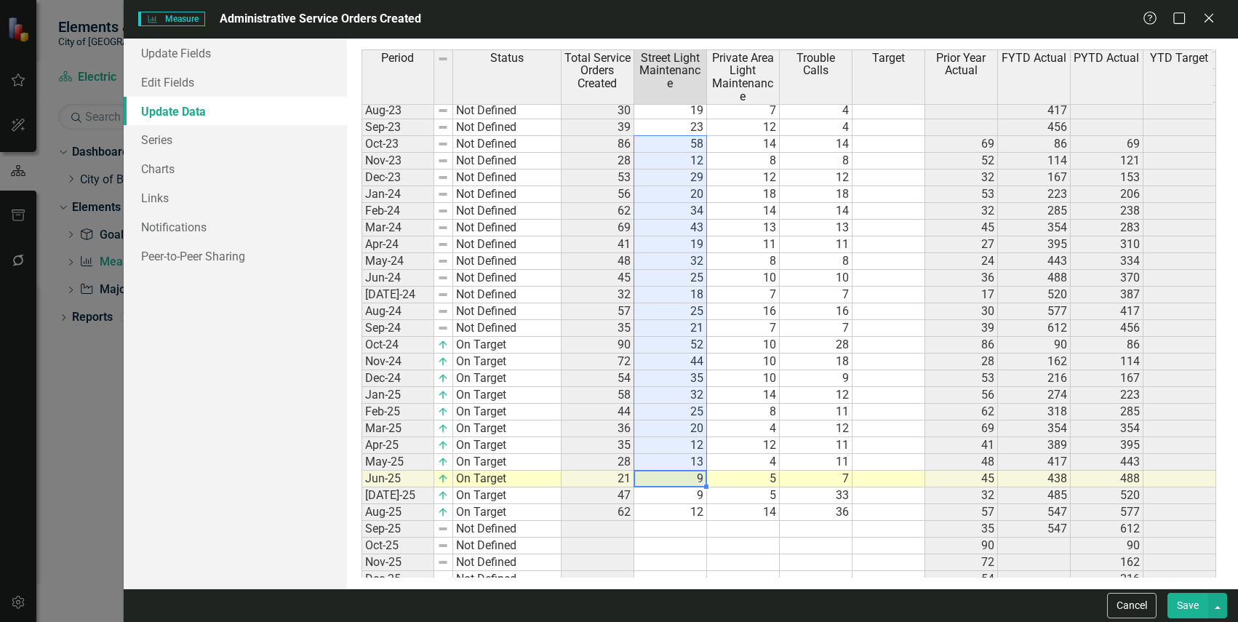
click at [686, 480] on td "9" at bounding box center [670, 479] width 73 height 17
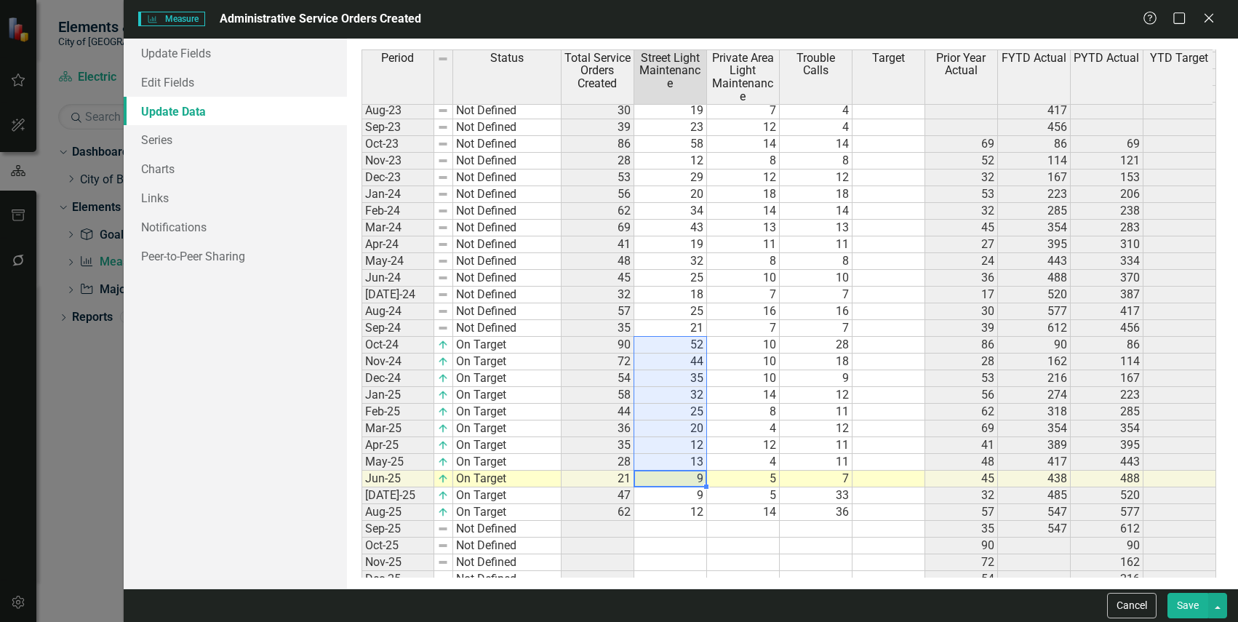
drag, startPoint x: 684, startPoint y: 479, endPoint x: 682, endPoint y: 347, distance: 132.4
click at [682, 347] on tbody "Nov-22 Not Defined 52 12 21 19 121 Dec-22 Not Defined 32 15 15 2 153 Jan-23 Not…" at bounding box center [789, 336] width 855 height 770
click at [1204, 17] on icon "Close" at bounding box center [1209, 18] width 18 height 14
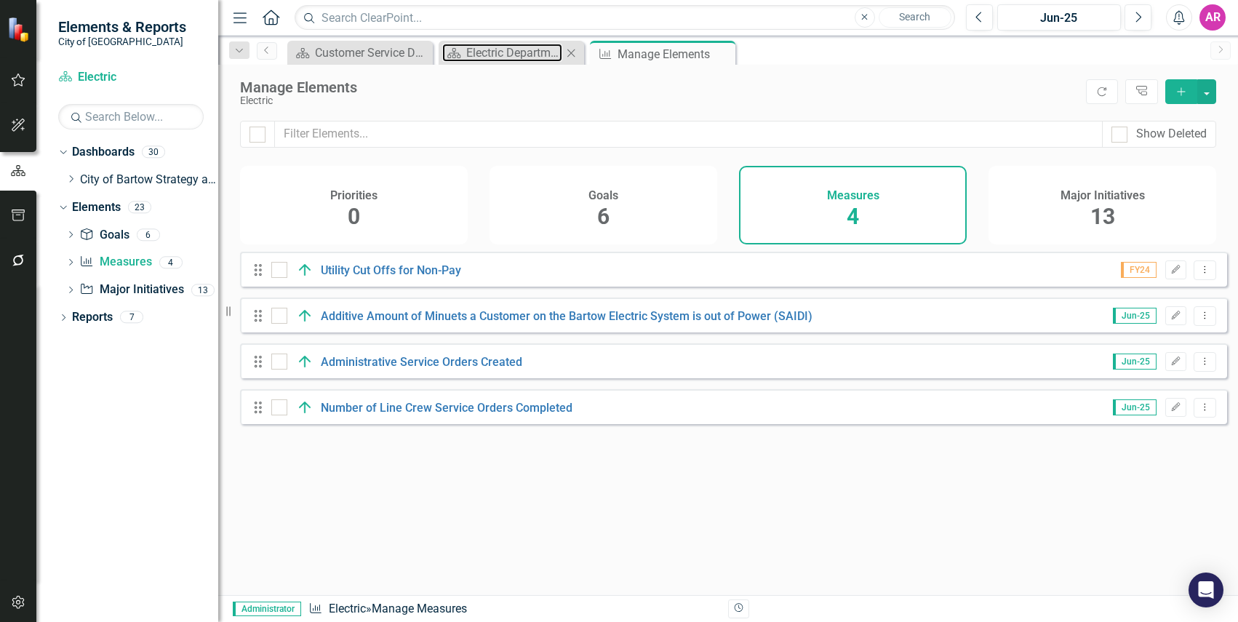
click at [497, 43] on div "Dashboard Electric Department Dashboard Close" at bounding box center [511, 53] width 145 height 24
click at [464, 49] on link "Dashboard Electric Department Dashboard" at bounding box center [502, 53] width 120 height 18
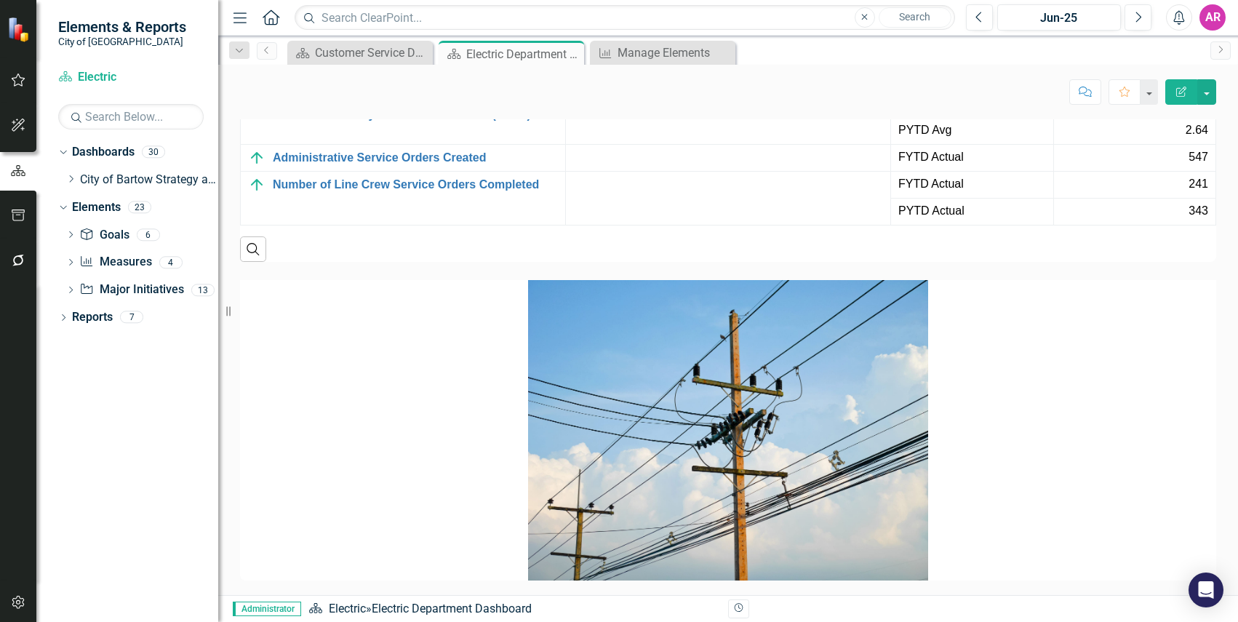
scroll to position [2379, 0]
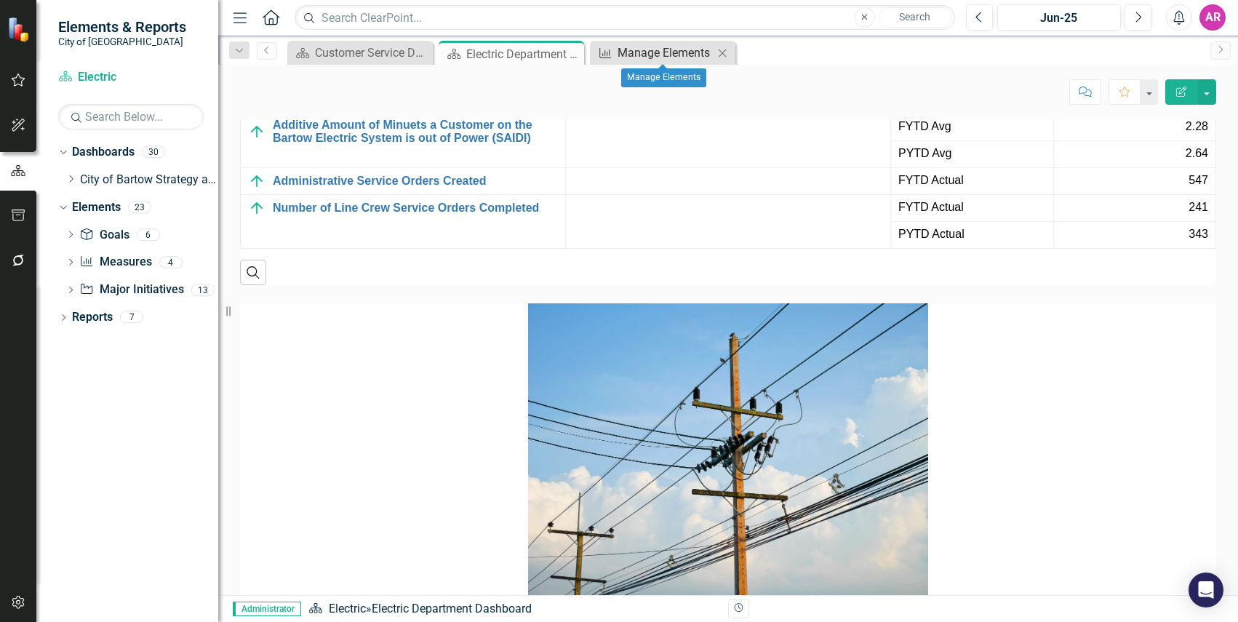
click at [629, 55] on div "Manage Elements" at bounding box center [666, 53] width 96 height 18
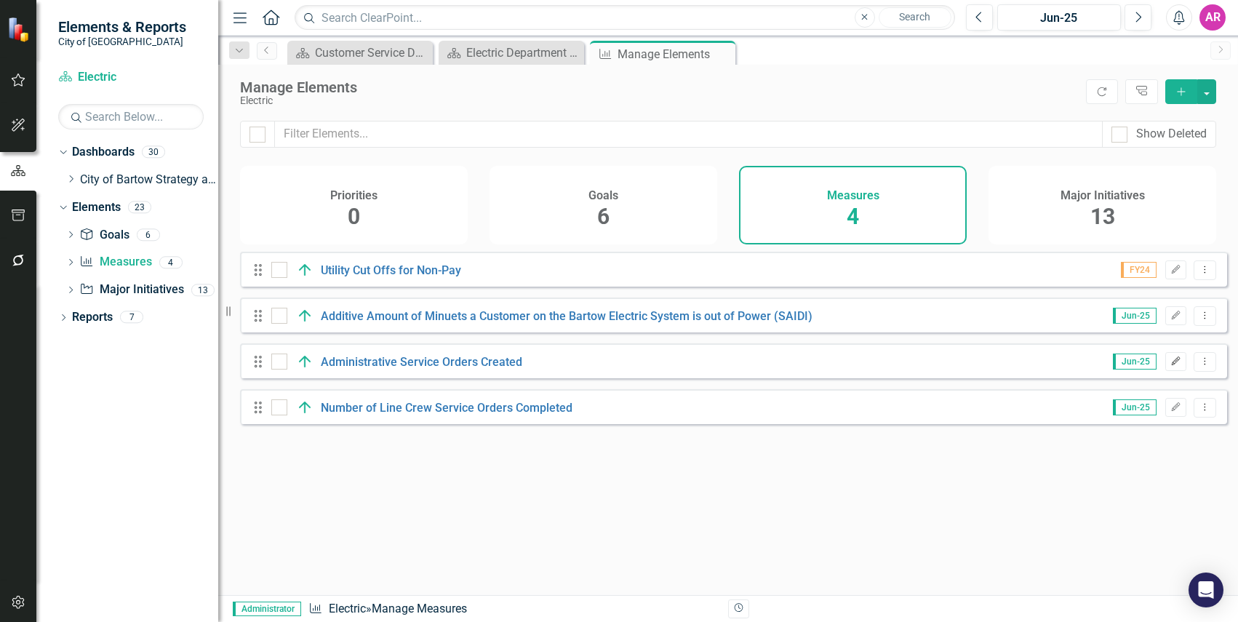
click at [1170, 366] on icon "Edit" at bounding box center [1175, 361] width 11 height 9
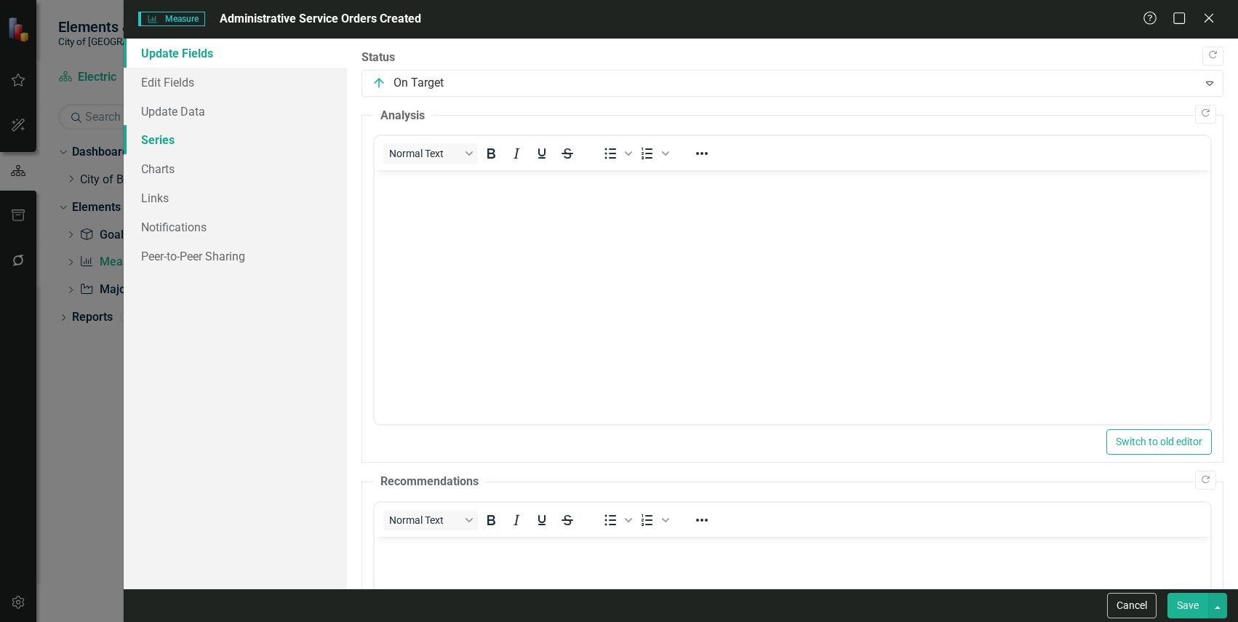
click at [191, 138] on link "Series" at bounding box center [235, 139] width 223 height 29
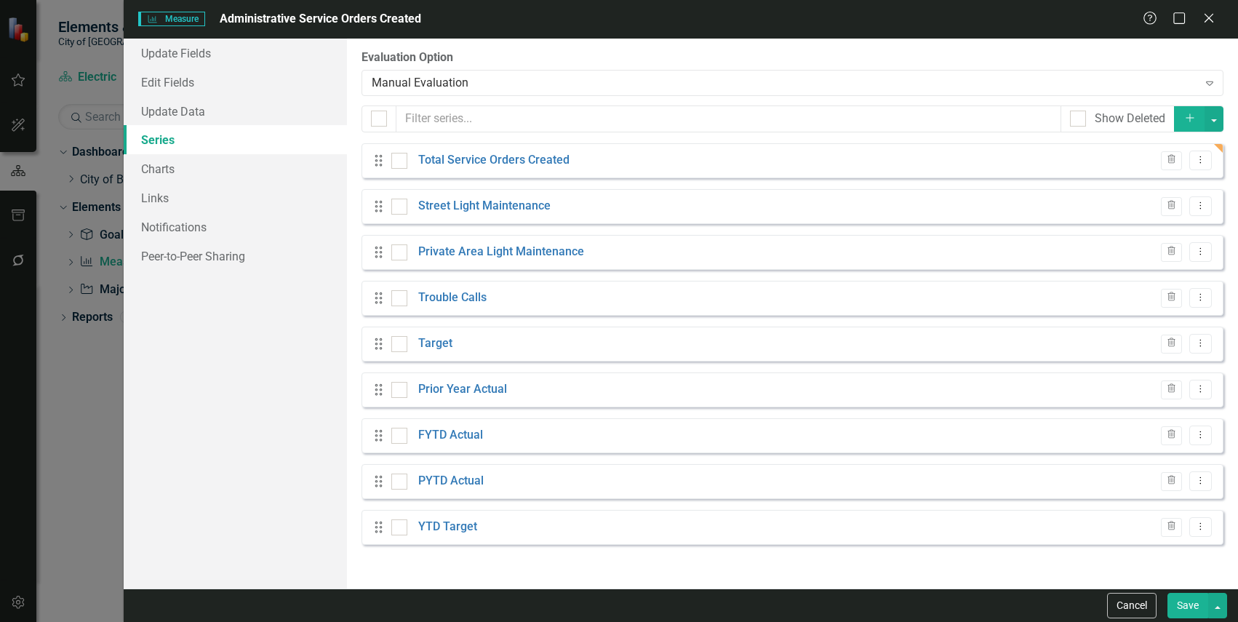
checkbox input "false"
click at [468, 389] on link "Prior Year Actual" at bounding box center [462, 389] width 89 height 17
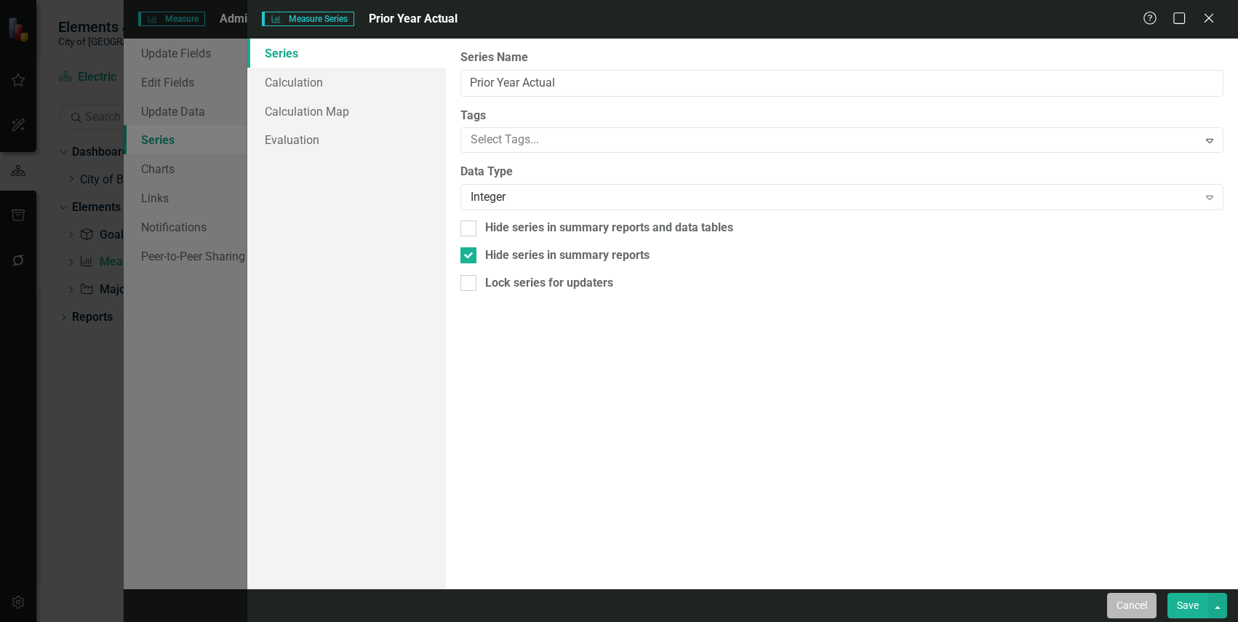
click at [1138, 602] on button "Cancel" at bounding box center [1131, 605] width 49 height 25
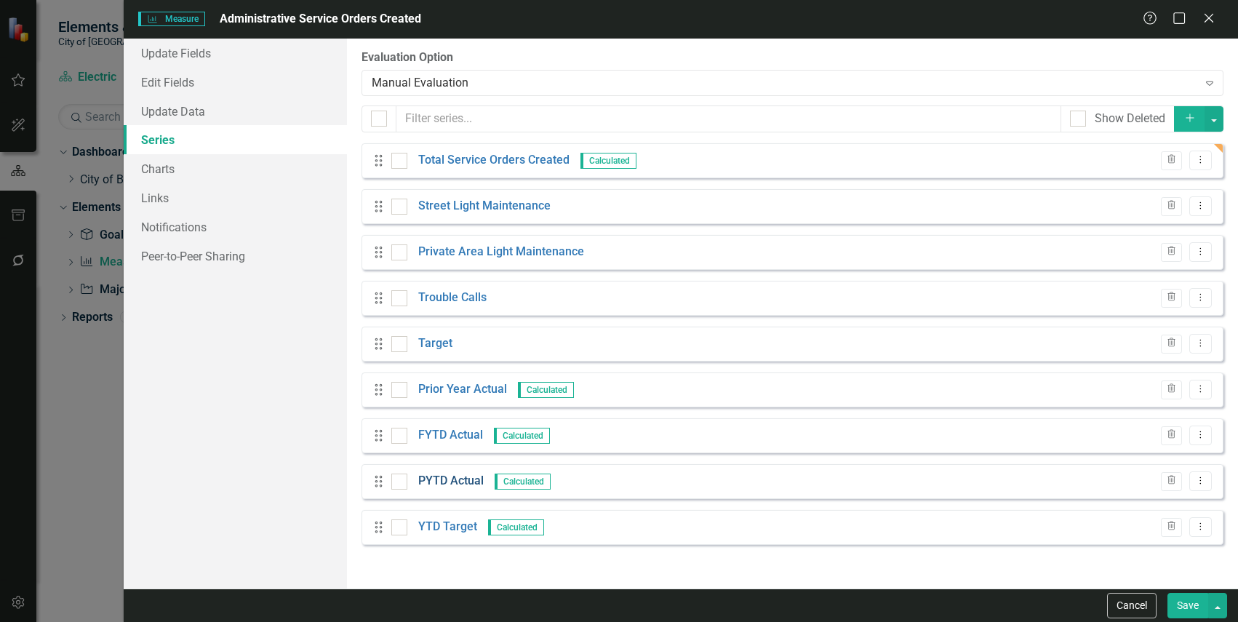
click at [455, 485] on link "PYTD Actual" at bounding box center [450, 481] width 65 height 17
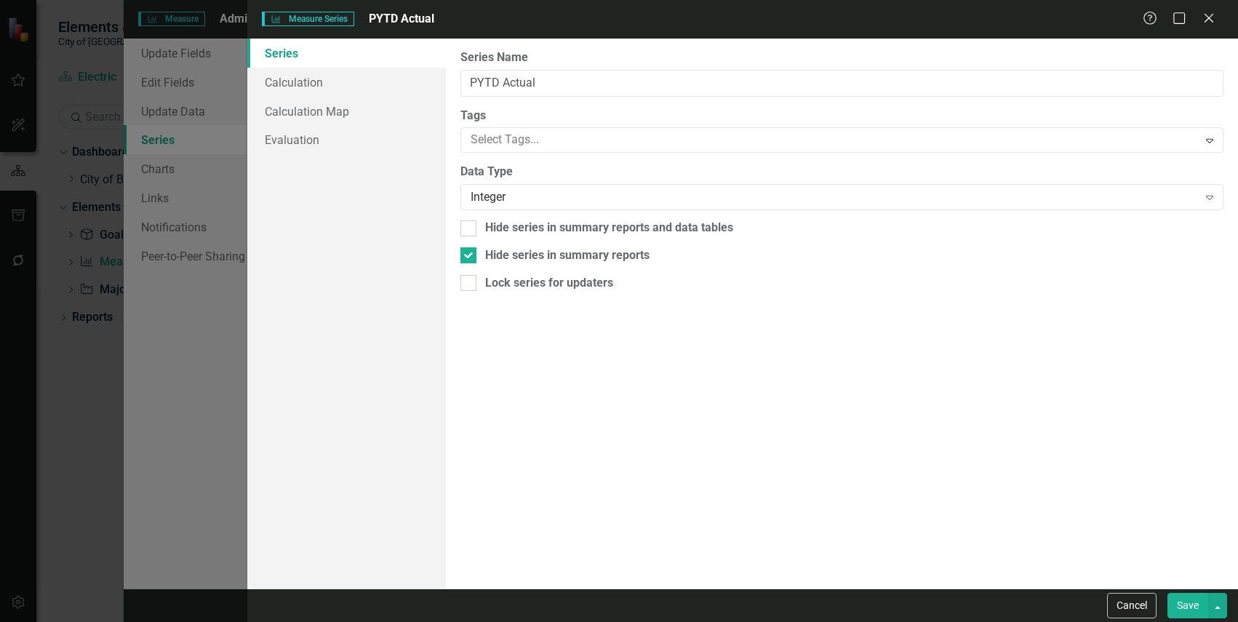
click at [564, 245] on div "From this page, you can edit the name, type, and visibility options of your ser…" at bounding box center [842, 314] width 792 height 550
click at [615, 258] on div "Hide series in summary reports" at bounding box center [567, 255] width 164 height 17
click at [470, 257] on input "Hide series in summary reports" at bounding box center [464, 251] width 9 height 9
checkbox input "false"
click at [1185, 600] on button "Save" at bounding box center [1188, 605] width 41 height 25
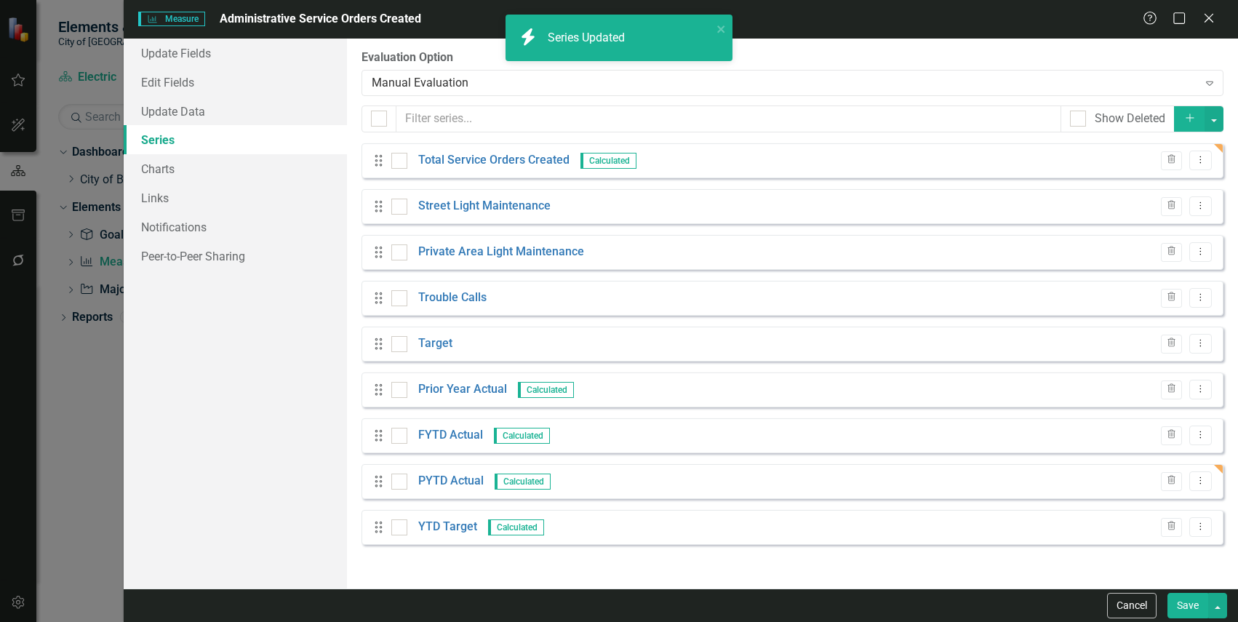
click at [1194, 599] on button "Save" at bounding box center [1188, 605] width 41 height 25
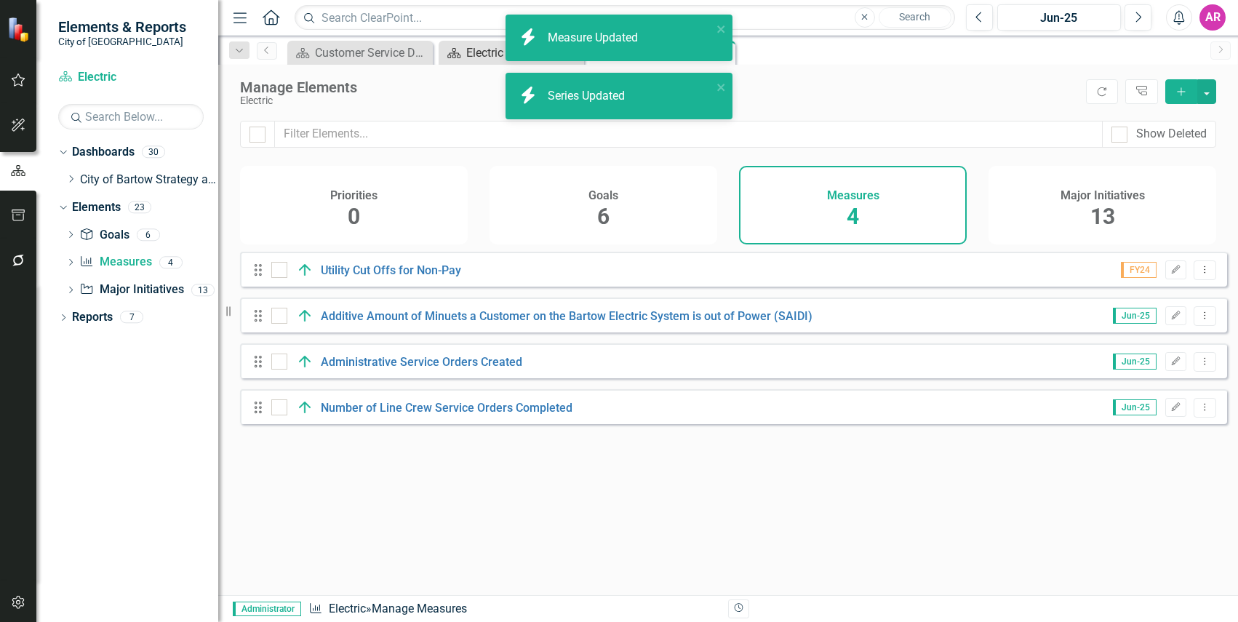
click at [458, 55] on icon at bounding box center [453, 53] width 13 height 10
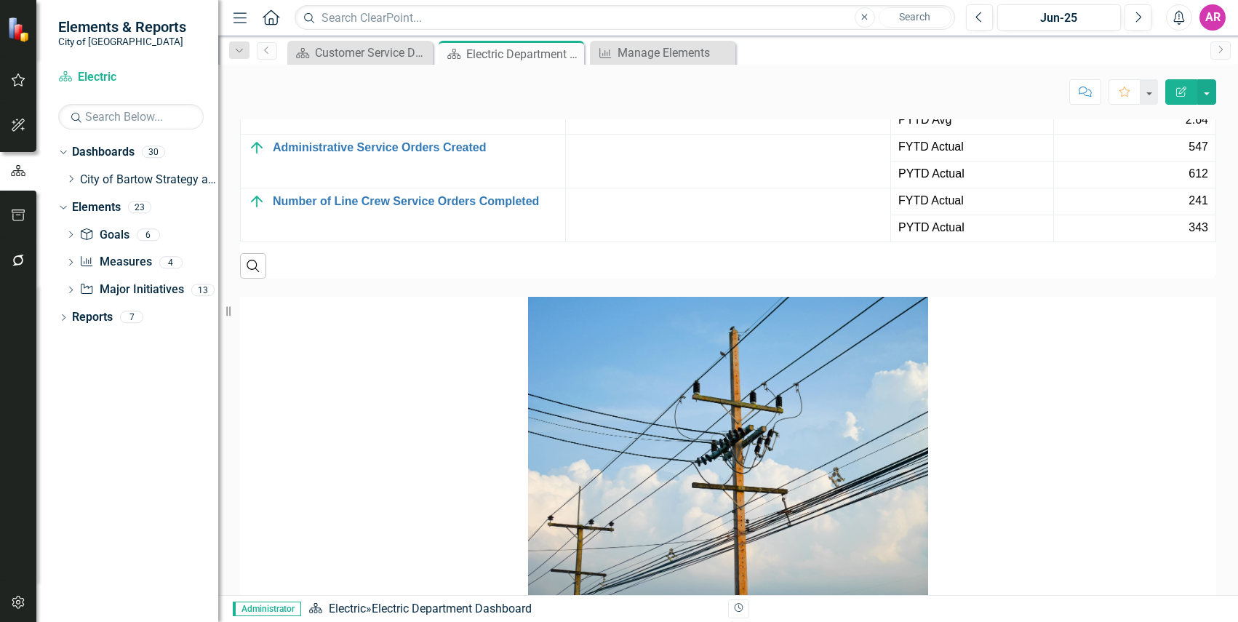
scroll to position [2328, 0]
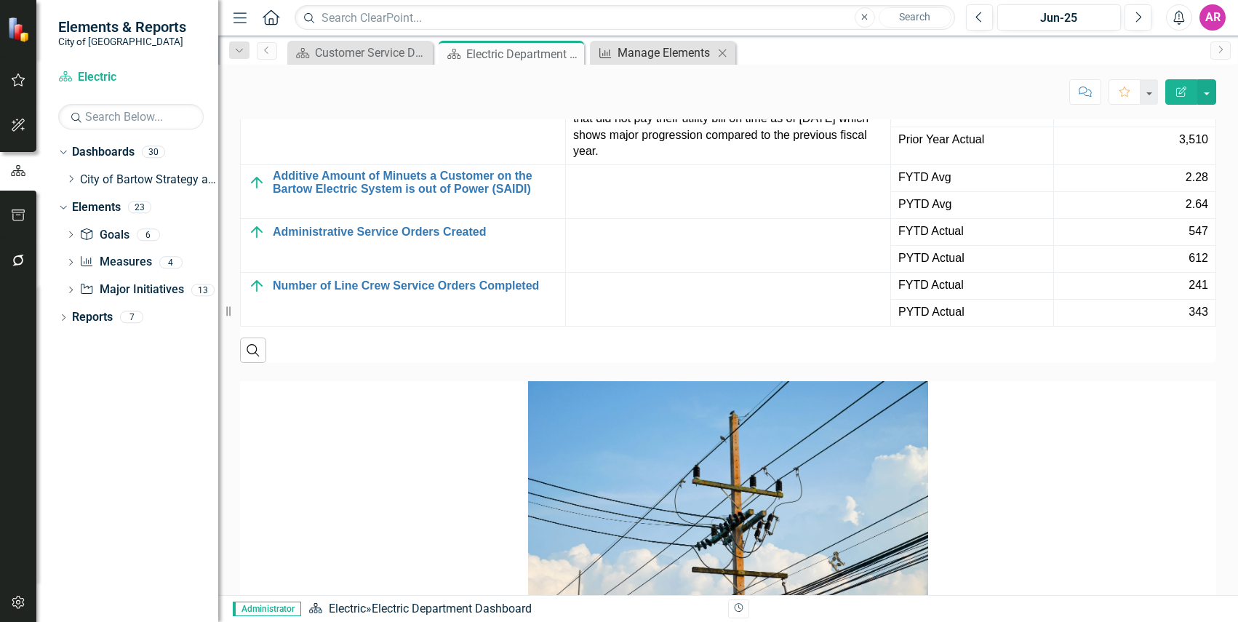
click at [633, 44] on div "Manage Elements" at bounding box center [666, 53] width 96 height 18
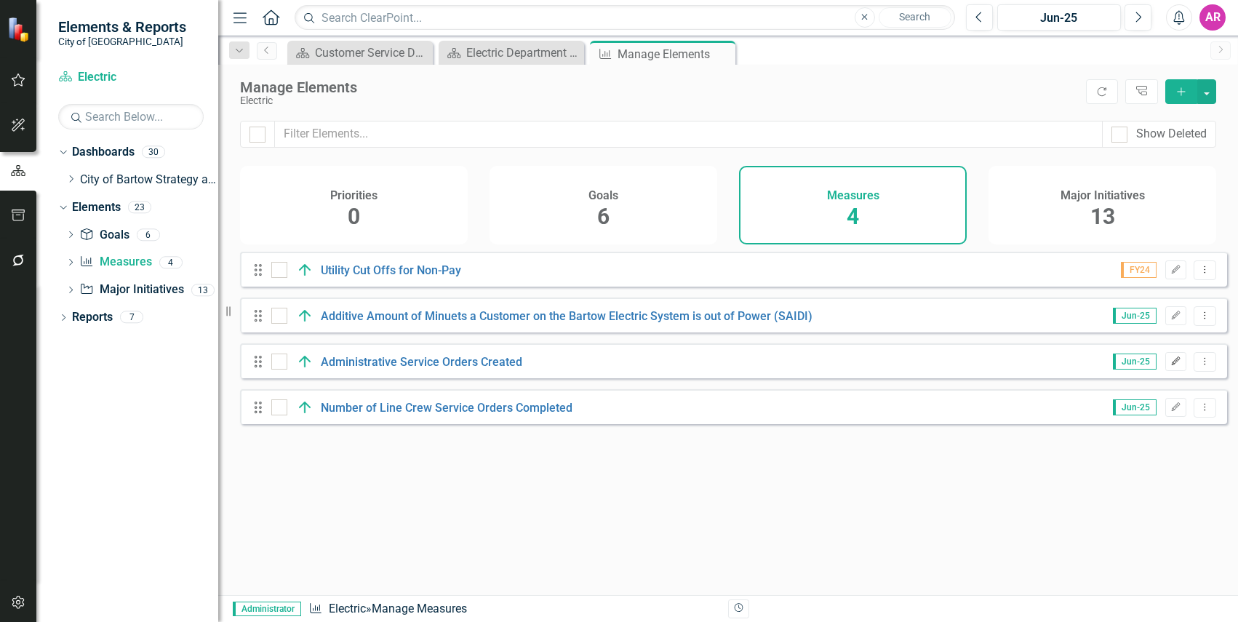
click at [1171, 367] on button "Edit" at bounding box center [1175, 361] width 21 height 19
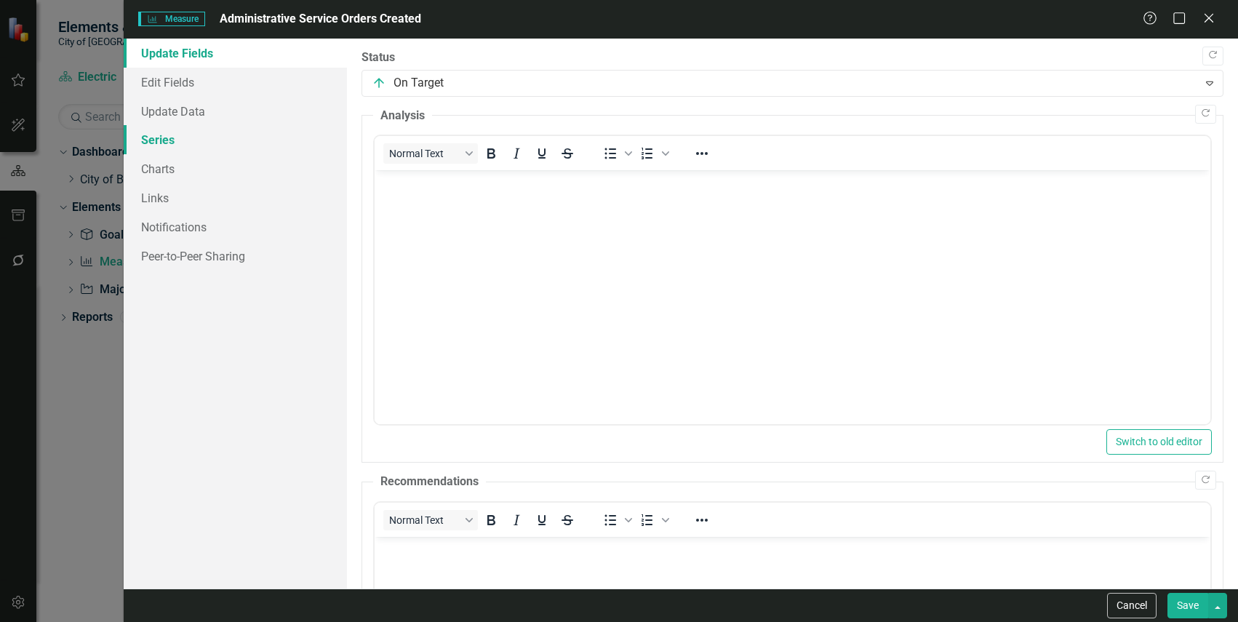
click at [221, 137] on link "Series" at bounding box center [235, 139] width 223 height 29
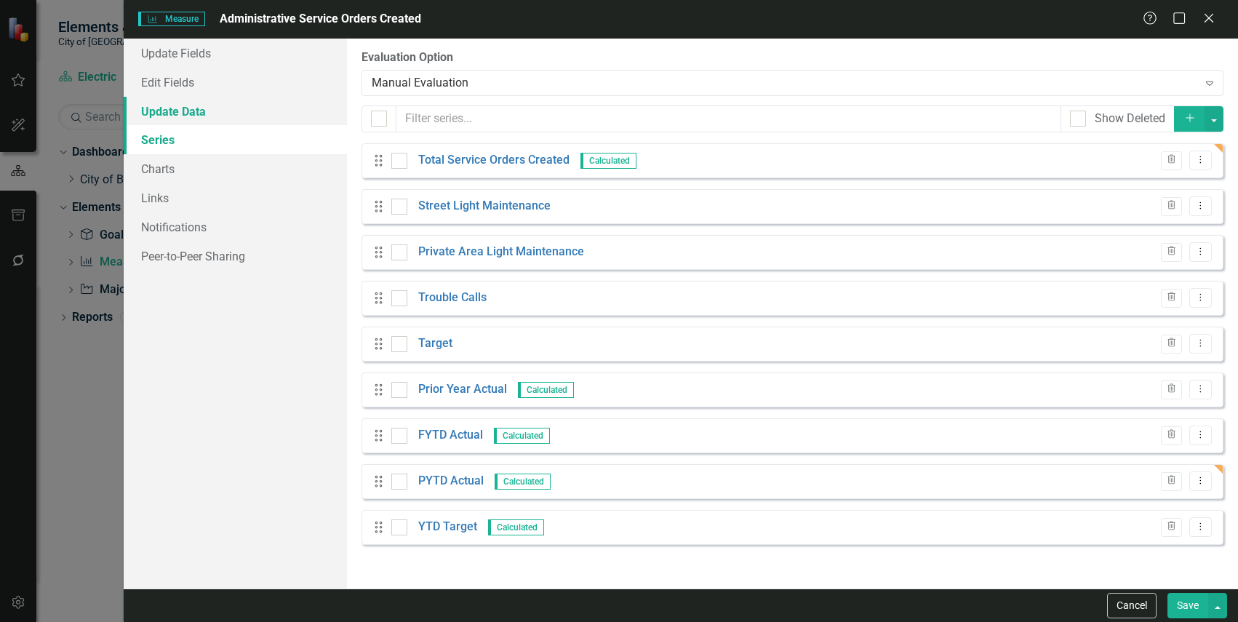
click at [232, 103] on link "Update Data" at bounding box center [235, 111] width 223 height 29
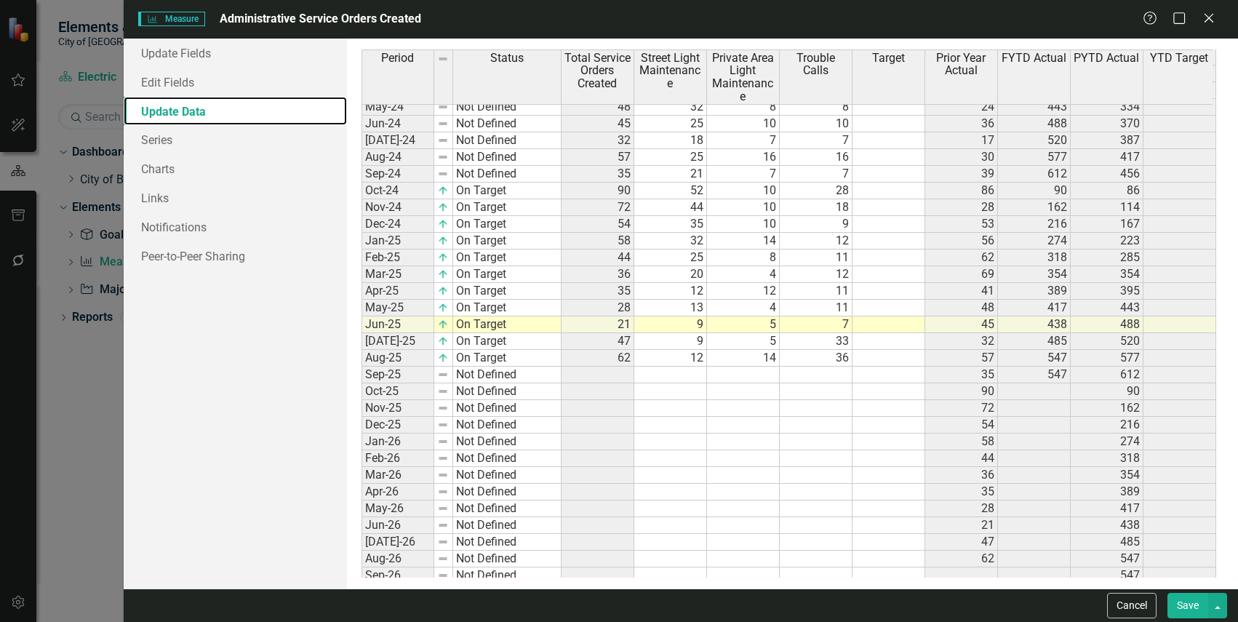
scroll to position [291, 0]
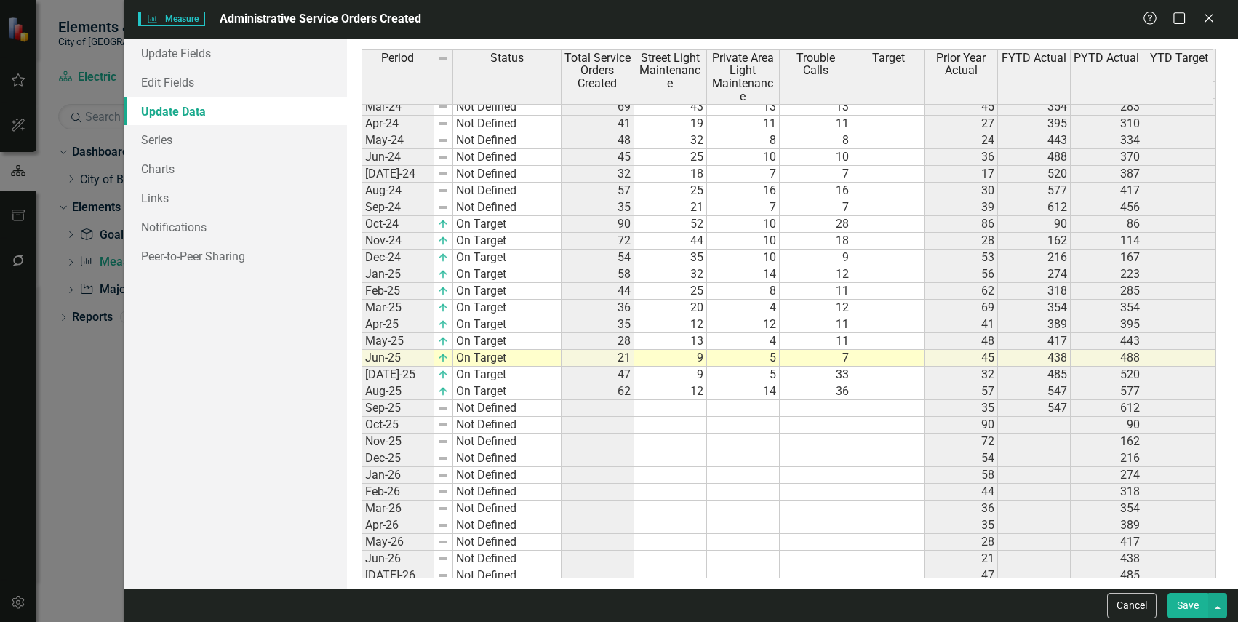
click at [618, 354] on tbody "Jun-23 Not Defined 36 13 11 12 370 [DATE]-23 Not Defined 17 8 2 7 387 Aug-23 No…" at bounding box center [789, 308] width 855 height 720
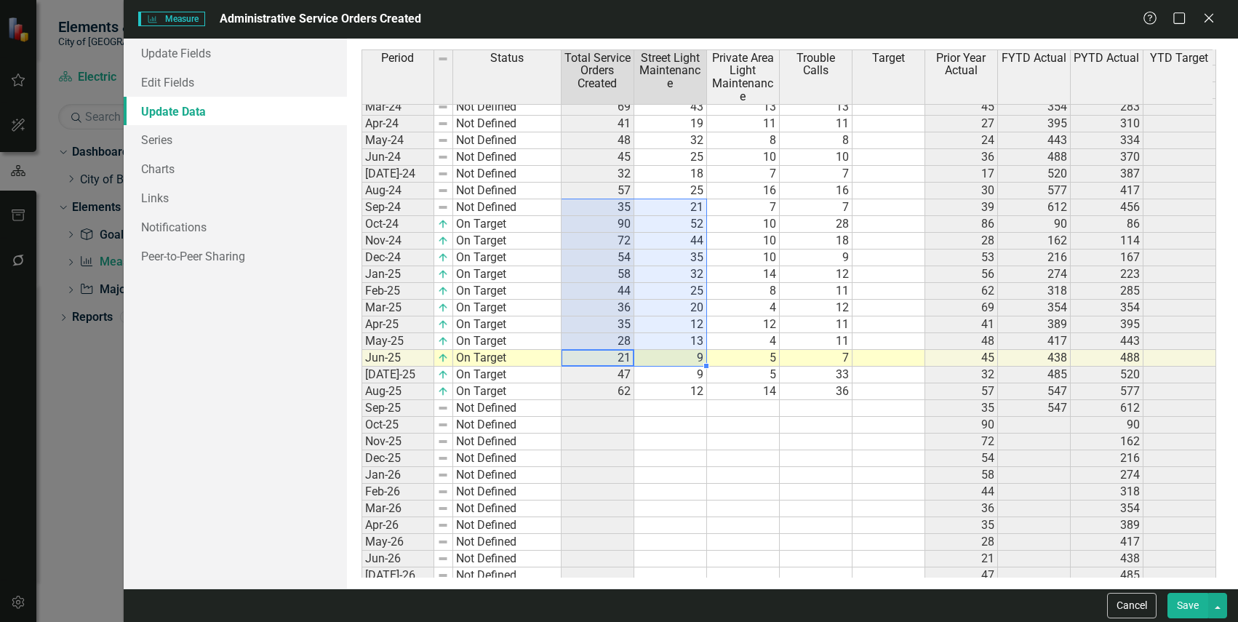
drag, startPoint x: 622, startPoint y: 356, endPoint x: 636, endPoint y: 199, distance: 158.5
click at [362, 199] on div "Period Status Total Service Orders Created Street Light Maintenance Private Are…" at bounding box center [362, 263] width 0 height 809
click at [685, 218] on td "52" at bounding box center [670, 224] width 73 height 17
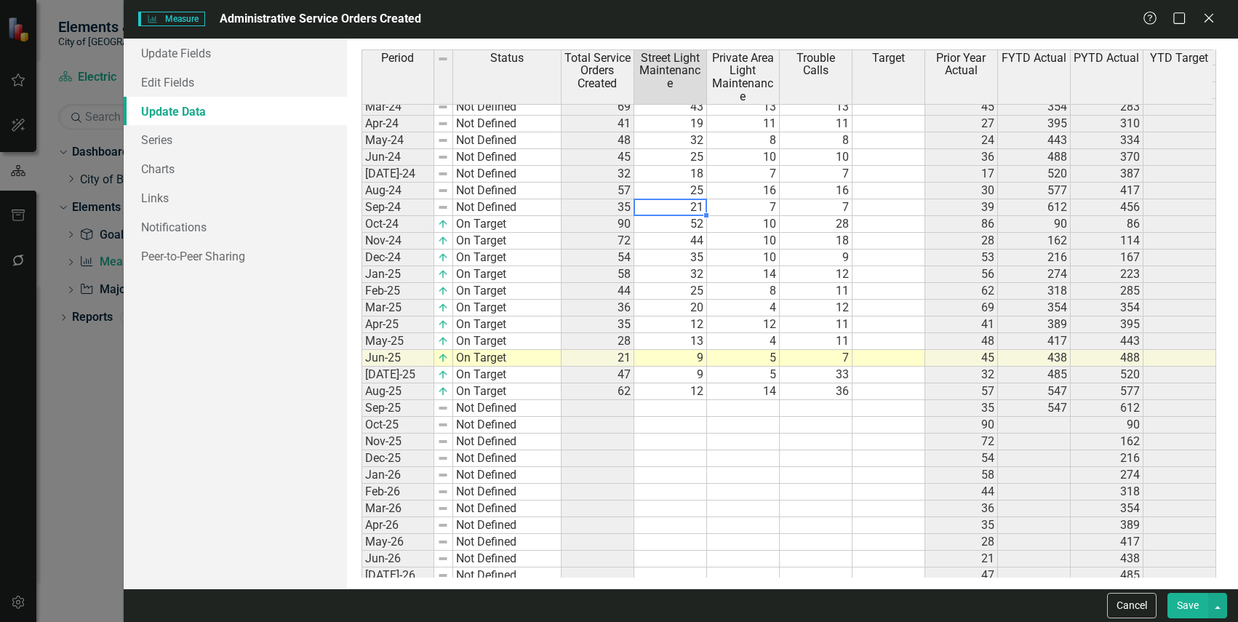
click at [672, 202] on td "21" at bounding box center [670, 207] width 73 height 17
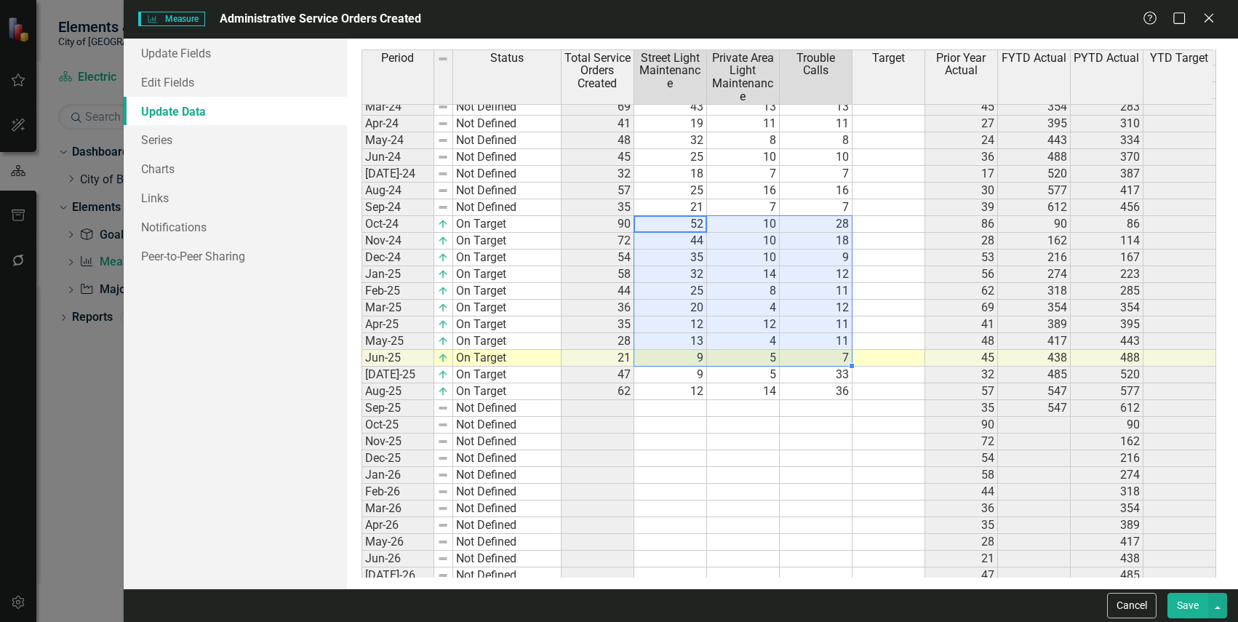
drag, startPoint x: 689, startPoint y: 229, endPoint x: 834, endPoint y: 354, distance: 191.3
click at [834, 354] on tbody "Apr-23 Not Defined 27 14 10 3 310 May-23 Not Defined 24 14 6 4 334 Jun-23 Not D…" at bounding box center [789, 291] width 855 height 754
click at [666, 225] on td "52" at bounding box center [670, 224] width 73 height 17
drag, startPoint x: 658, startPoint y: 221, endPoint x: 810, endPoint y: 388, distance: 226.6
click at [810, 388] on tbody "Apr-23 Not Defined 27 14 10 3 310 May-23 Not Defined 24 14 6 4 334 Jun-23 Not D…" at bounding box center [789, 291] width 855 height 754
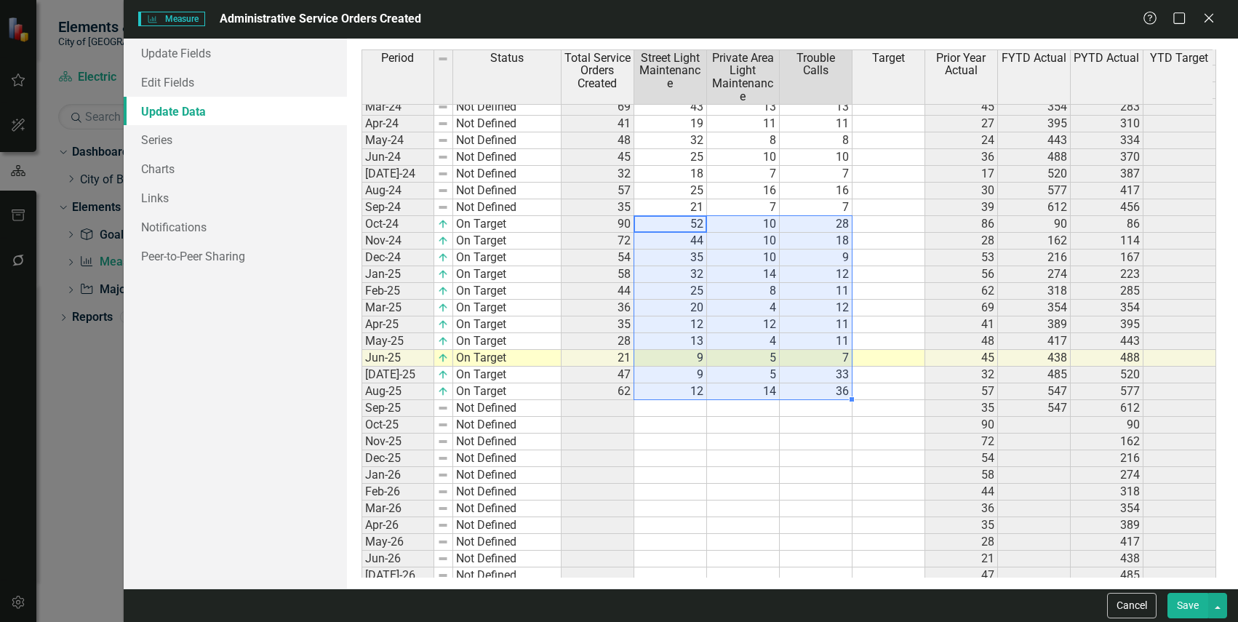
click at [680, 227] on td "52" at bounding box center [670, 224] width 73 height 17
drag, startPoint x: 670, startPoint y: 226, endPoint x: 826, endPoint y: 353, distance: 200.6
click at [826, 353] on tbody "Apr-23 Not Defined 27 14 10 3 310 May-23 Not Defined 24 14 6 4 334 Jun-23 Not D…" at bounding box center [789, 291] width 855 height 754
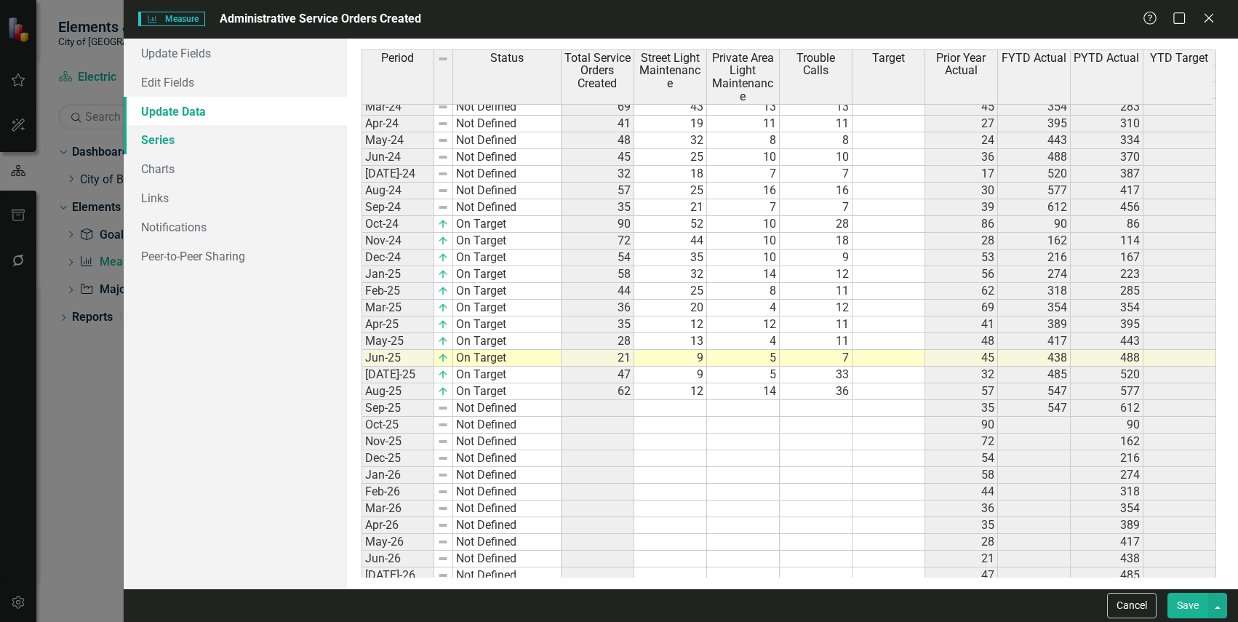
click at [208, 138] on link "Series" at bounding box center [235, 139] width 223 height 29
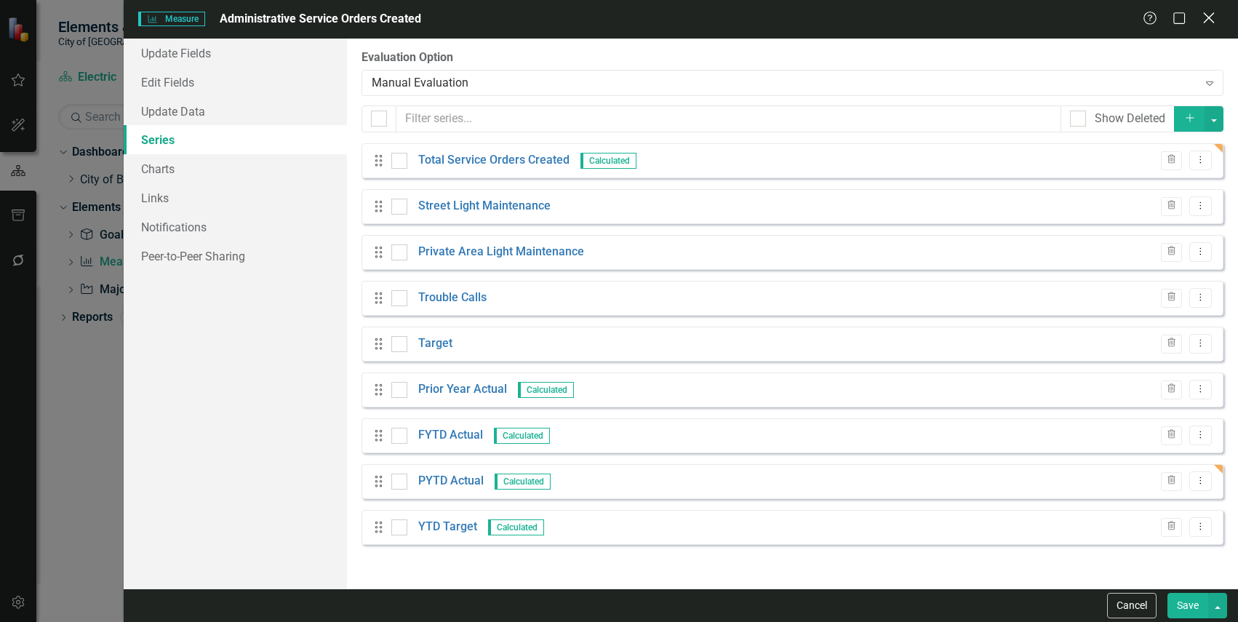
click at [1208, 23] on icon "Close" at bounding box center [1209, 18] width 18 height 14
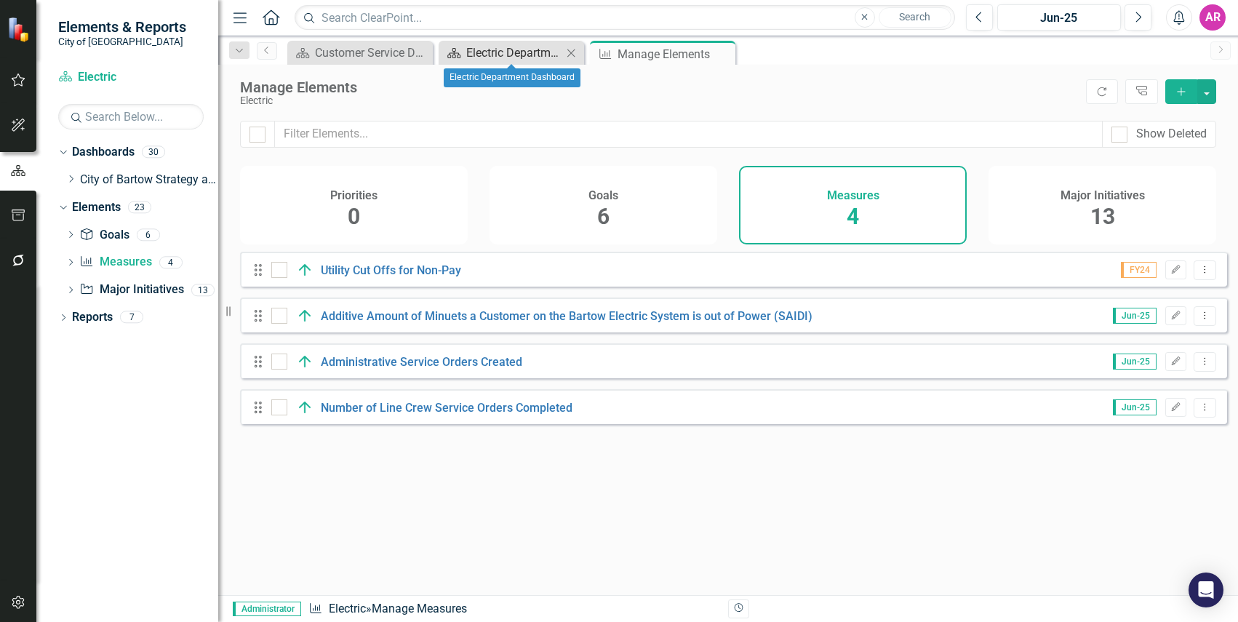
click at [517, 52] on div "Electric Department Dashboard" at bounding box center [514, 53] width 96 height 18
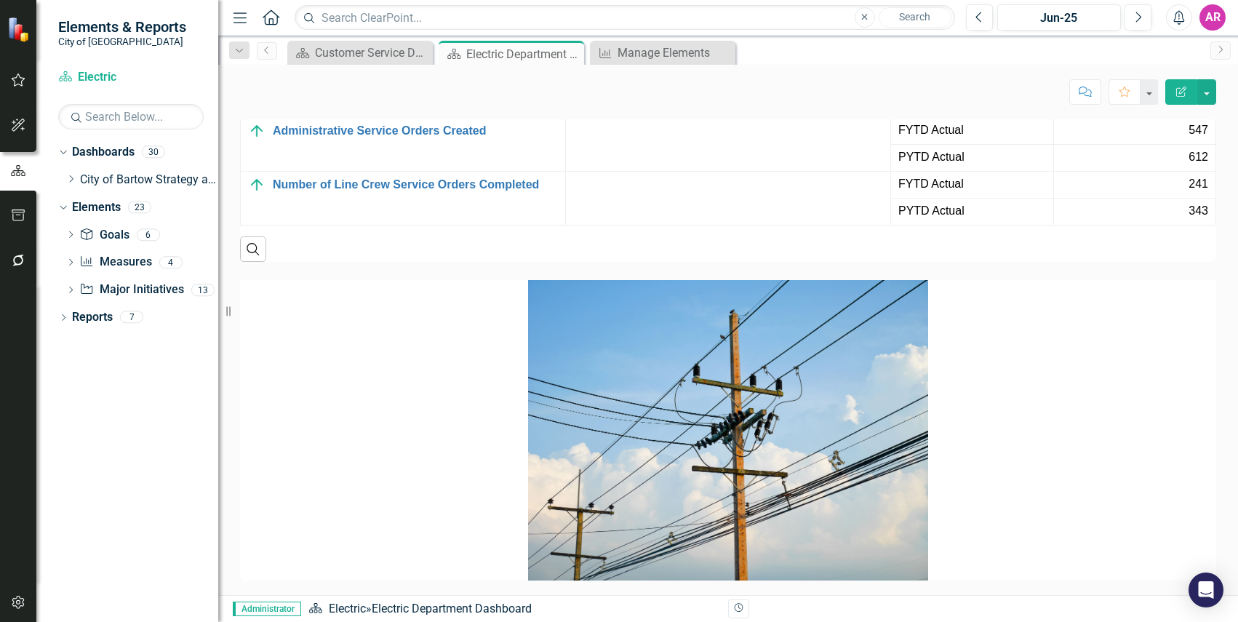
scroll to position [2417, 0]
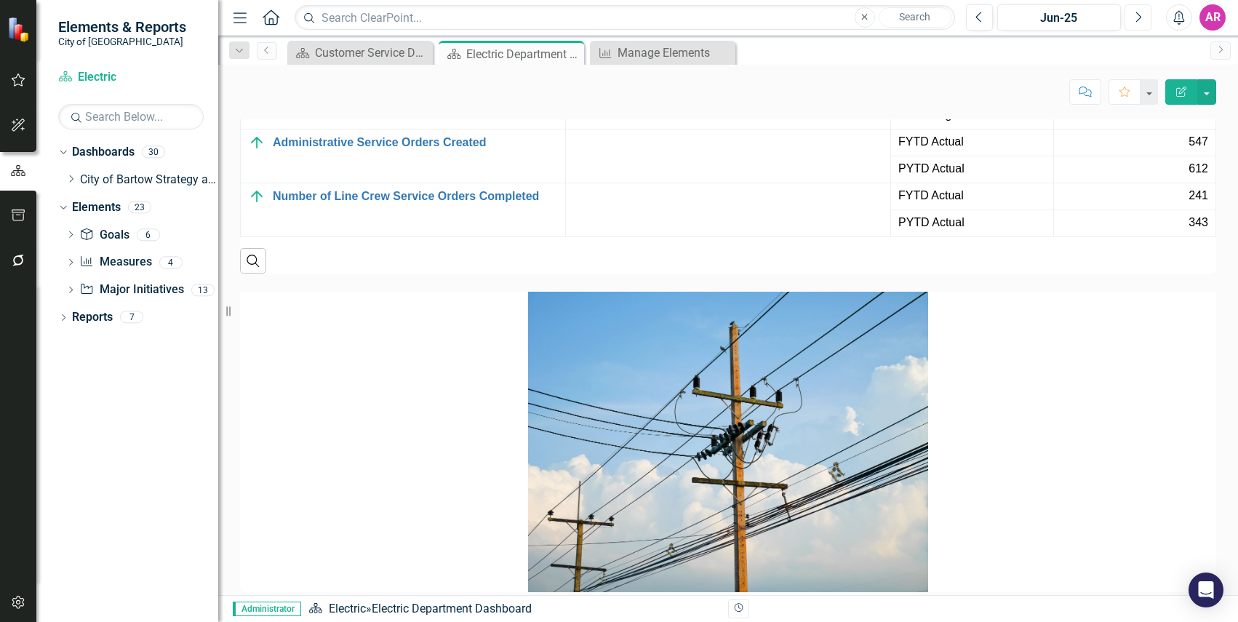
click at [1139, 25] on button "Next" at bounding box center [1138, 17] width 27 height 26
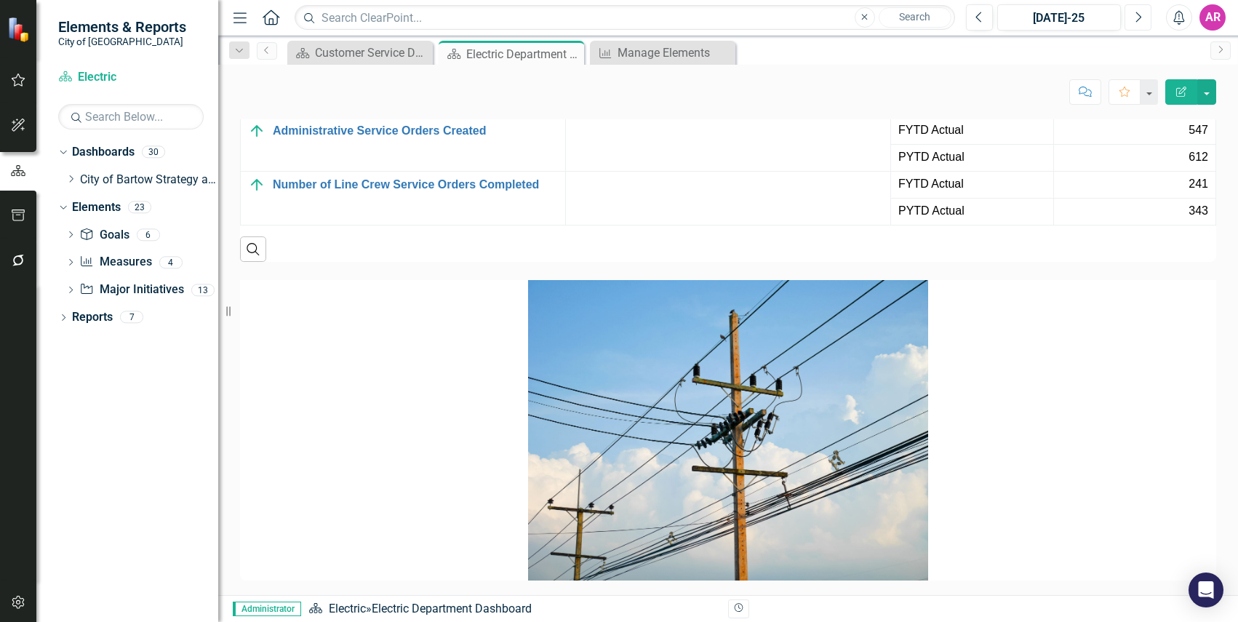
scroll to position [2400, 0]
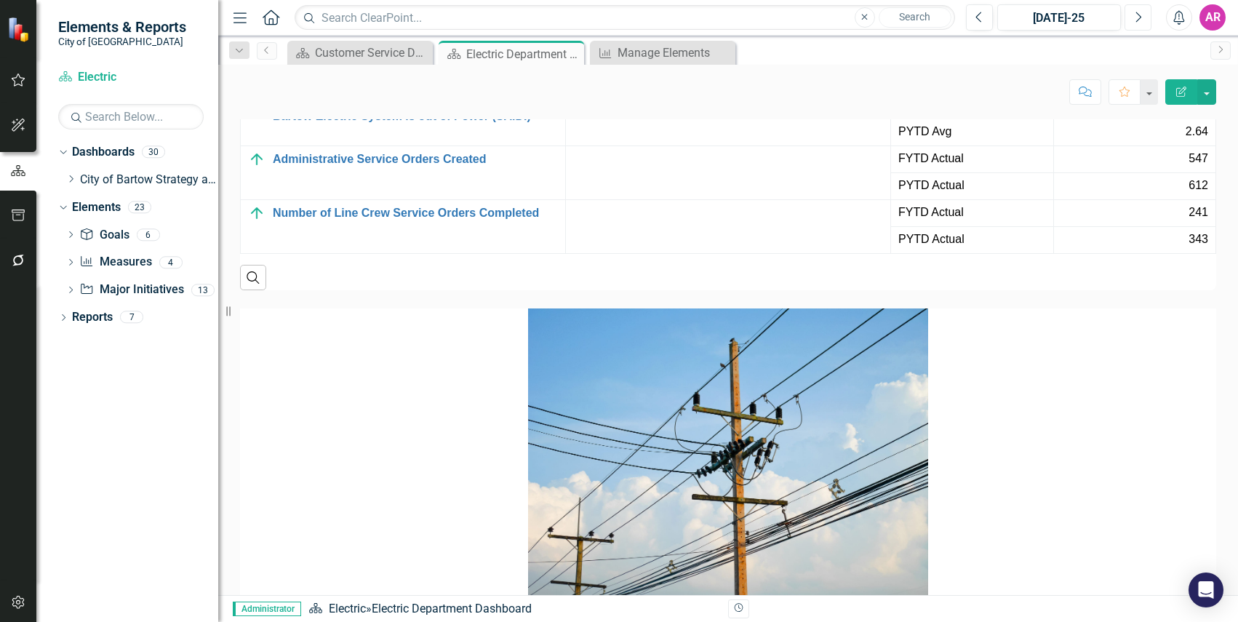
click at [1134, 15] on icon "Next" at bounding box center [1138, 17] width 8 height 13
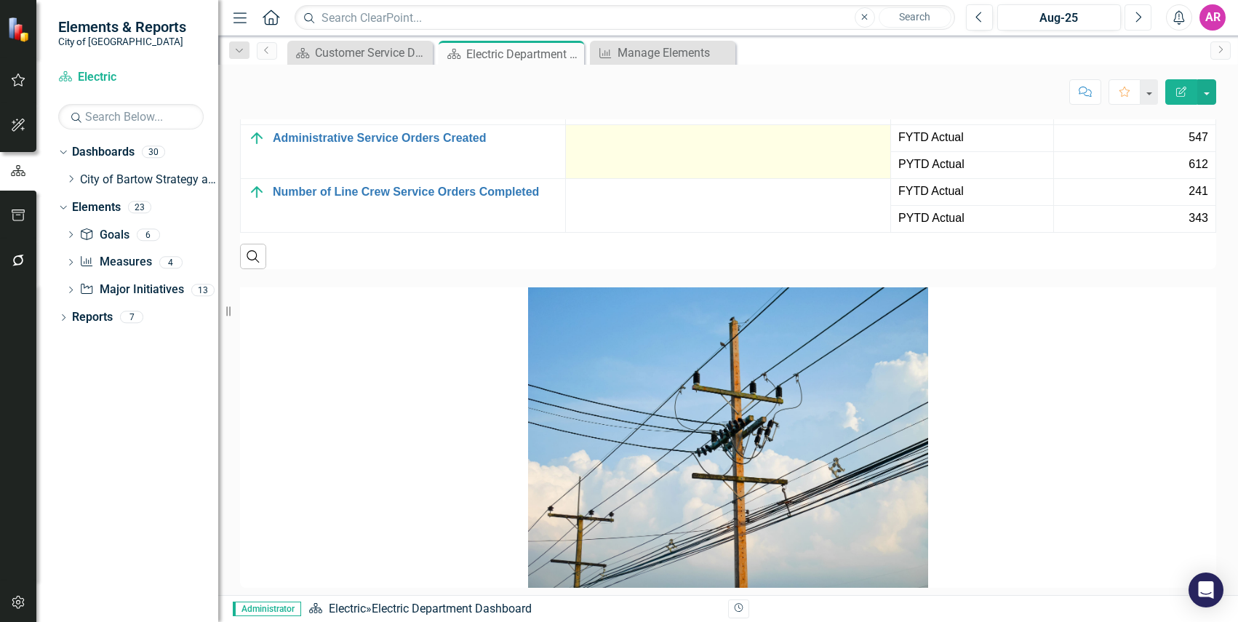
scroll to position [2400, 0]
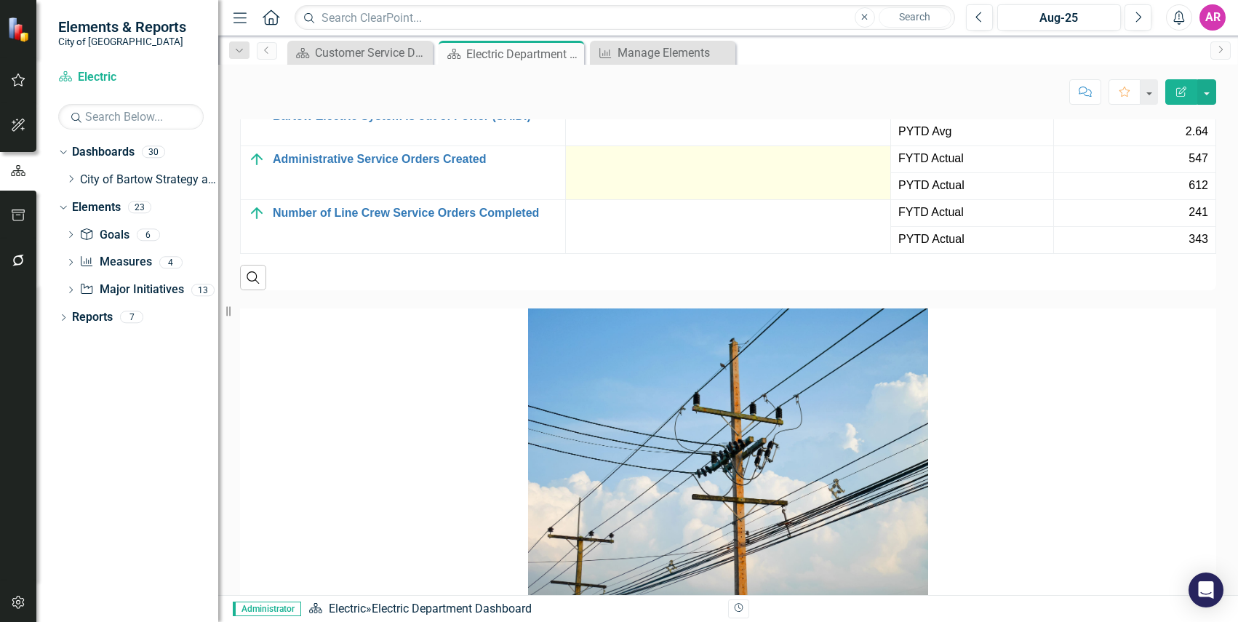
click at [698, 200] on td at bounding box center [728, 173] width 325 height 54
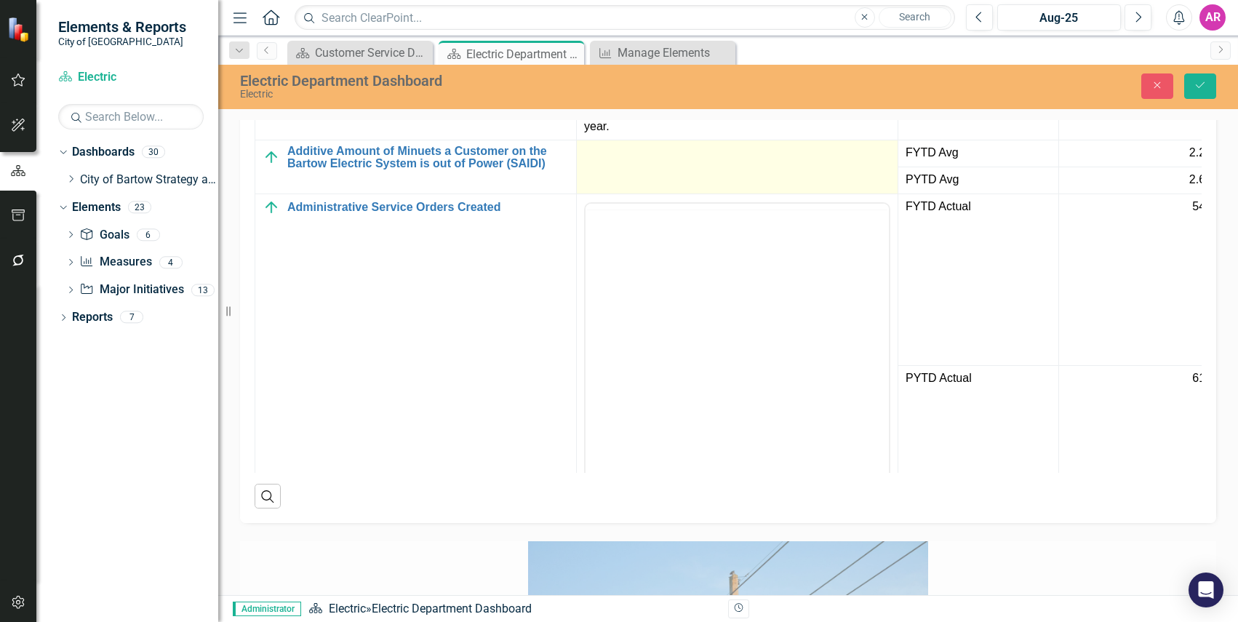
scroll to position [0, 0]
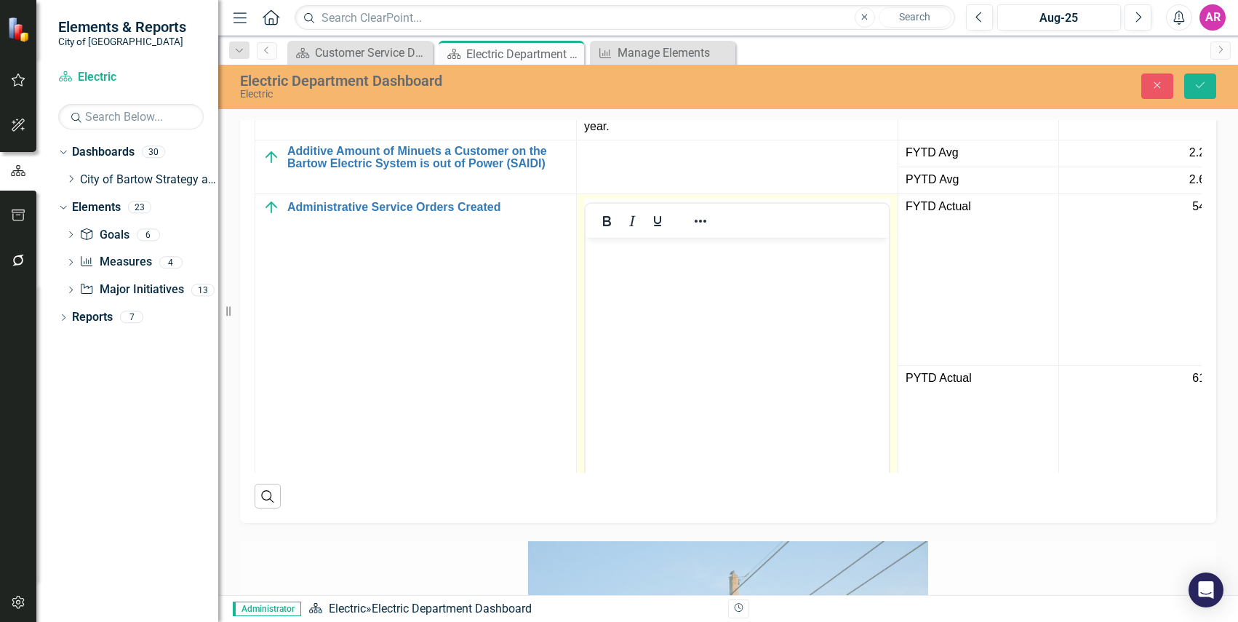
click at [719, 268] on body "Rich Text Area. Press ALT-0 for help." at bounding box center [737, 346] width 303 height 218
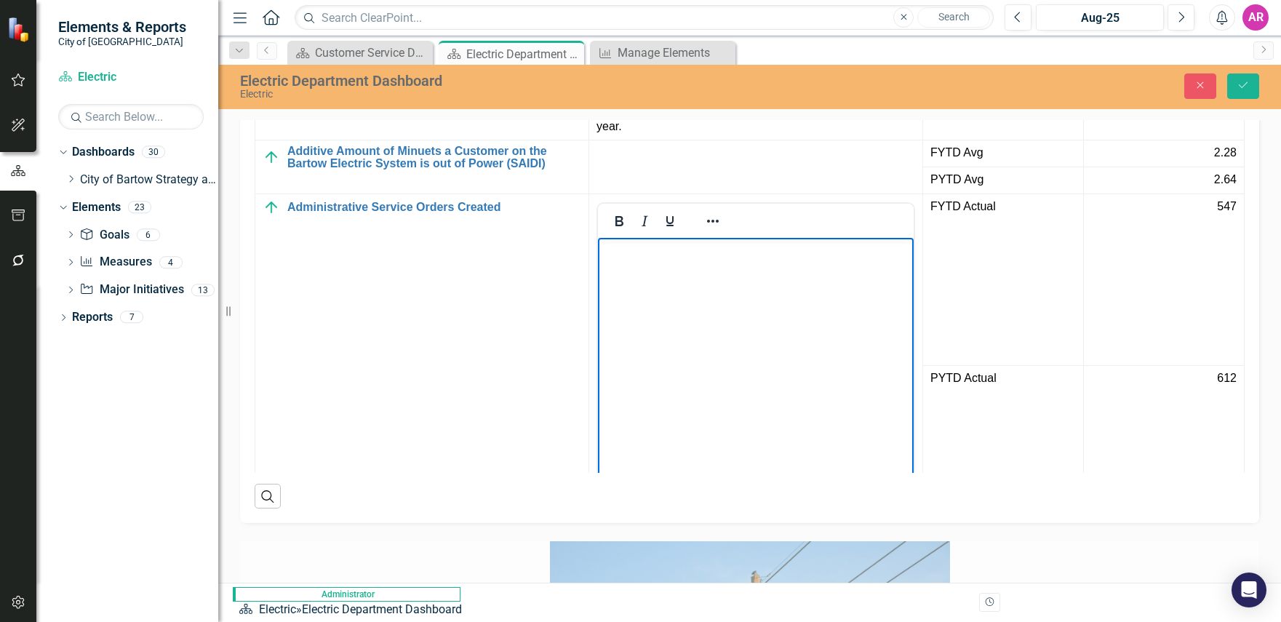
scroll to position [2411, 0]
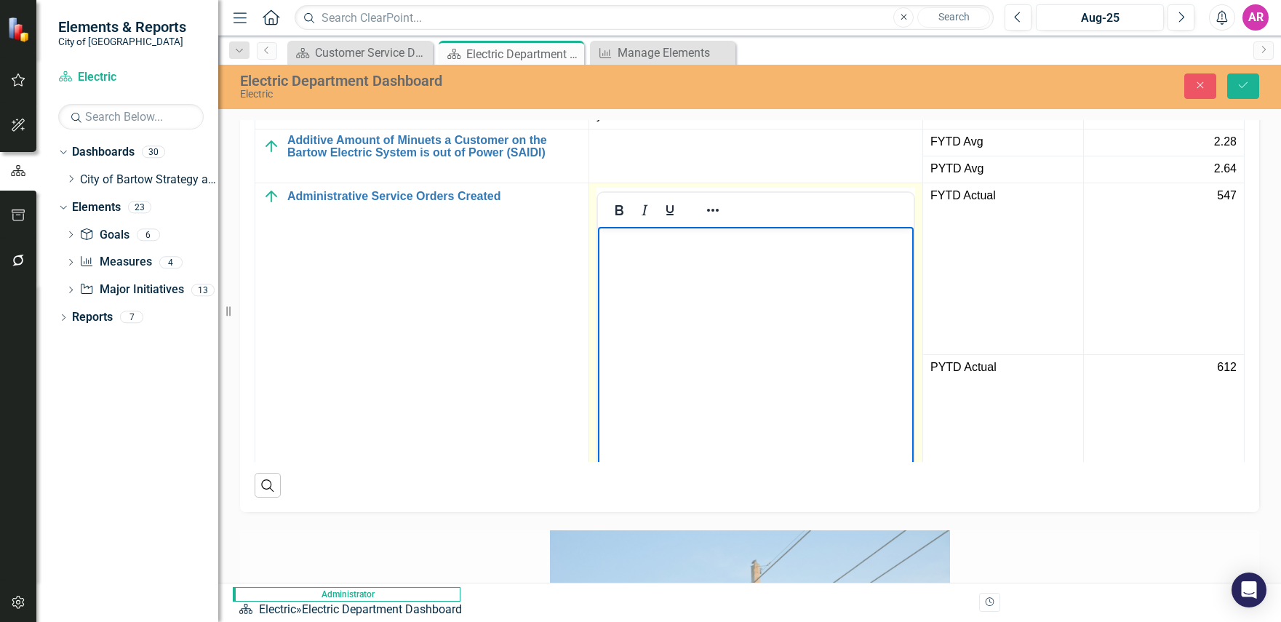
click at [738, 268] on body "Rich Text Area. Press ALT-0 for help." at bounding box center [756, 335] width 316 height 218
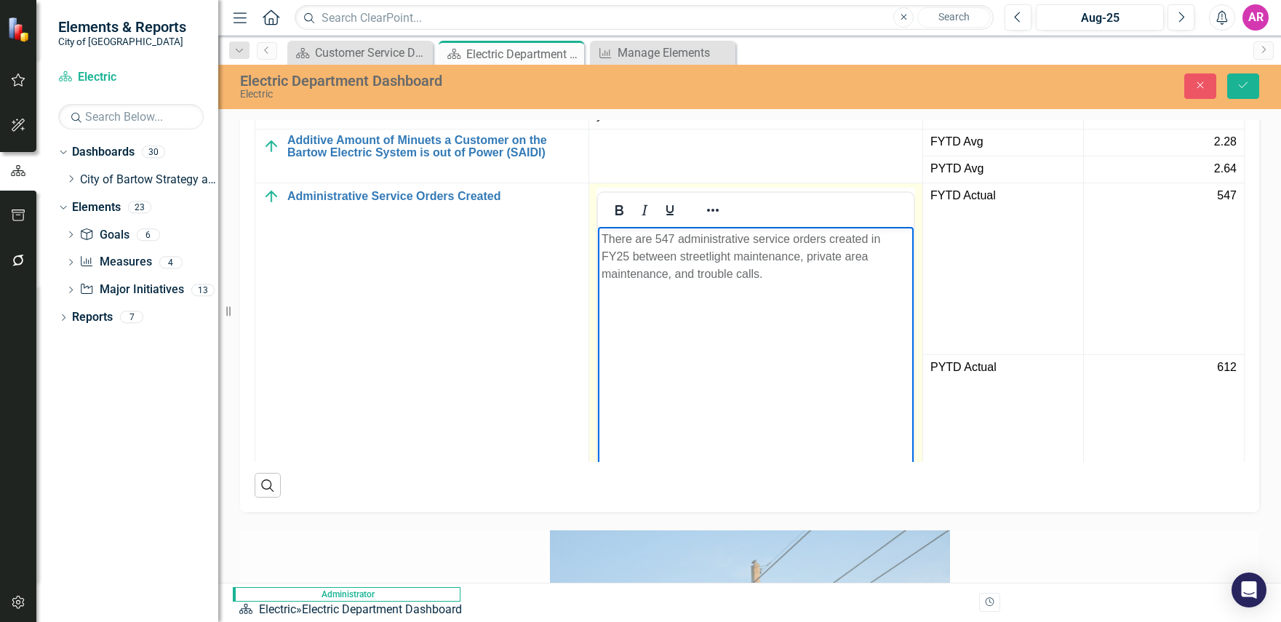
click at [771, 294] on body "There are 547 administrative service orders created in FY25 between streetlight…" at bounding box center [756, 335] width 316 height 218
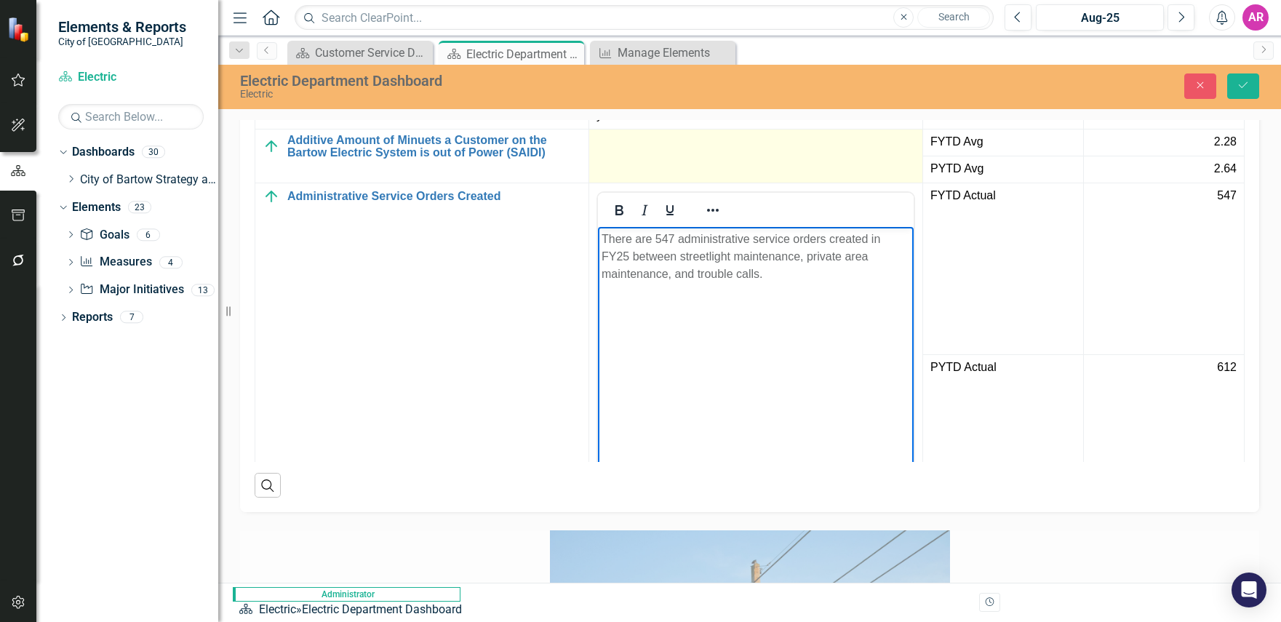
click at [692, 151] on div at bounding box center [755, 142] width 319 height 17
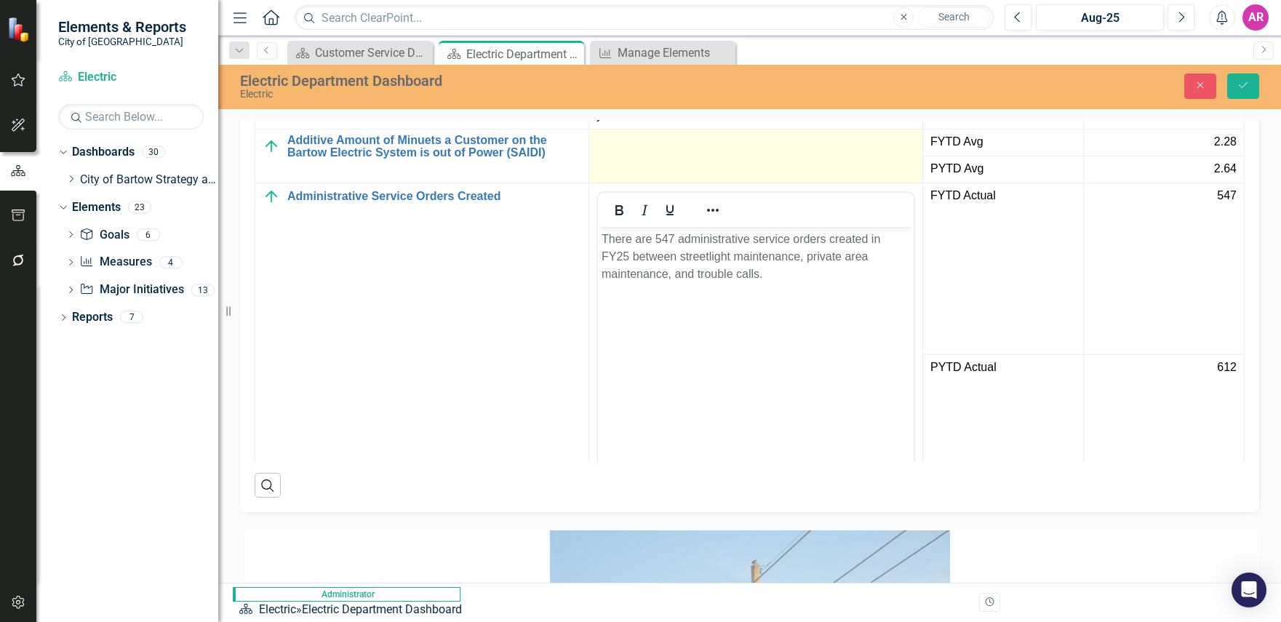
click at [692, 151] on div at bounding box center [755, 142] width 319 height 17
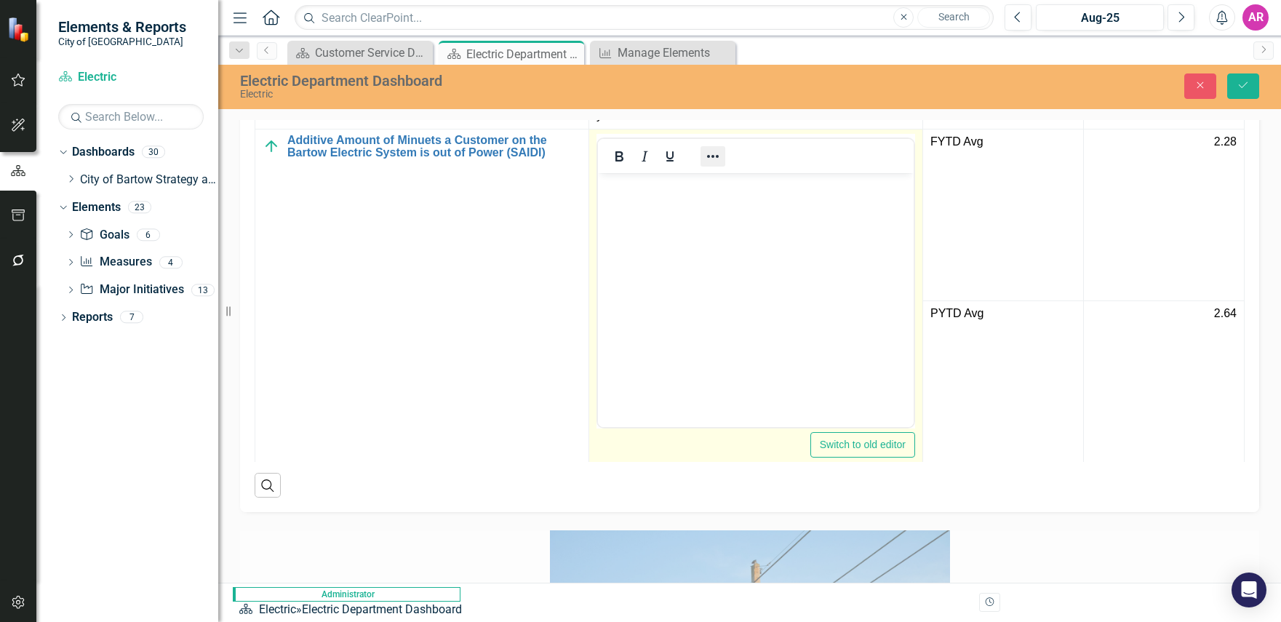
scroll to position [0, 0]
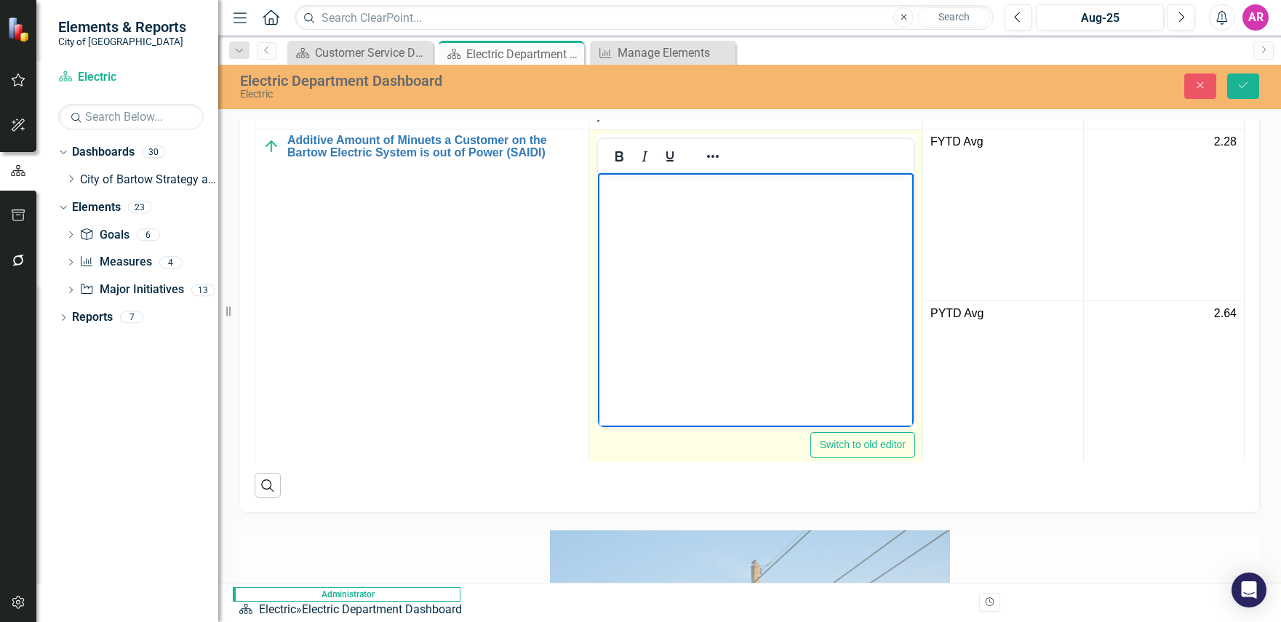
click at [743, 224] on body "Rich Text Area. Press ALT-0 for help." at bounding box center [756, 281] width 316 height 218
click at [777, 244] on body "Rich Text Area. Press ALT-0 for help." at bounding box center [756, 281] width 316 height 218
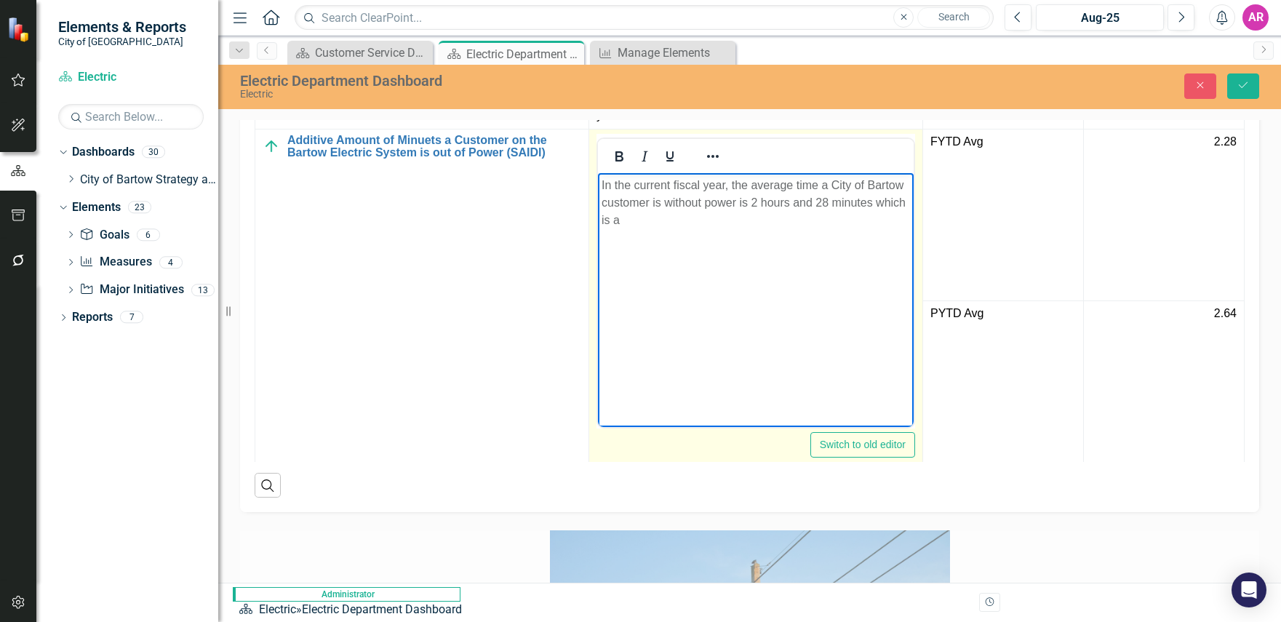
click at [674, 201] on p "In the current fiscal year, the average time a City of Bartow customer is witho…" at bounding box center [756, 202] width 308 height 52
click at [735, 218] on p "In the current fiscal year, the average time a City of Bartow customer is witho…" at bounding box center [756, 202] width 308 height 52
click at [866, 220] on p "In the current fiscal year, the average time a City of Bartow customer is witho…" at bounding box center [756, 202] width 308 height 52
click at [866, 228] on p "In the current fiscal year, the average time a City of Bartow customer is witho…" at bounding box center [756, 202] width 308 height 52
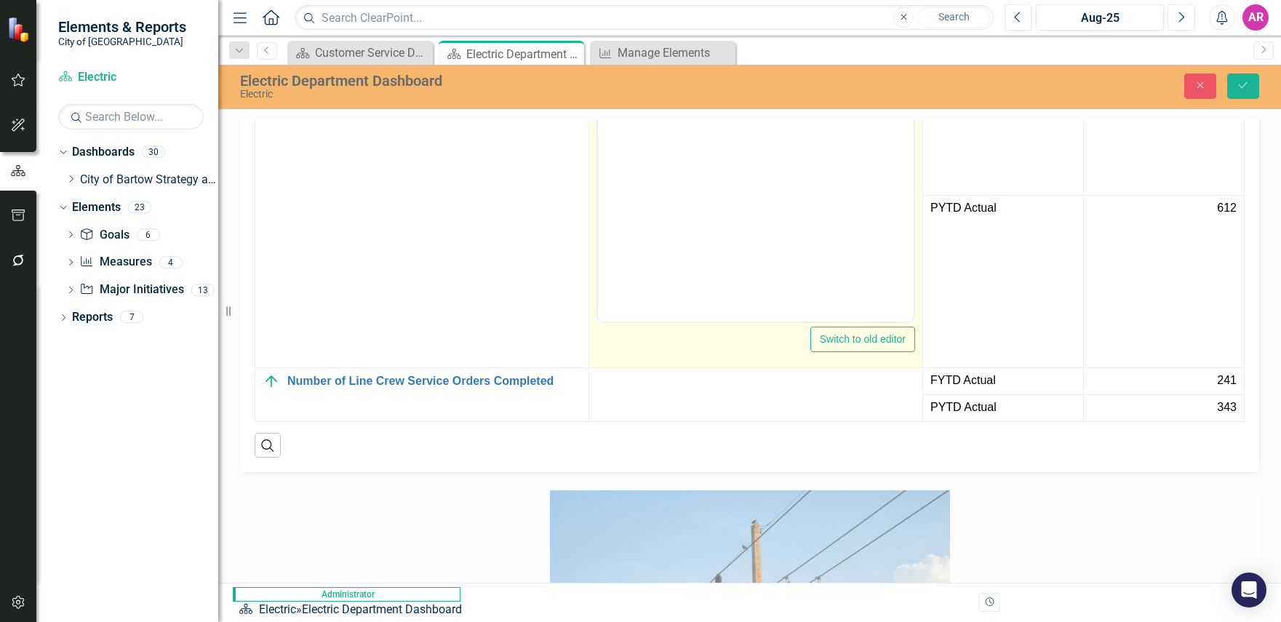
scroll to position [2630, 0]
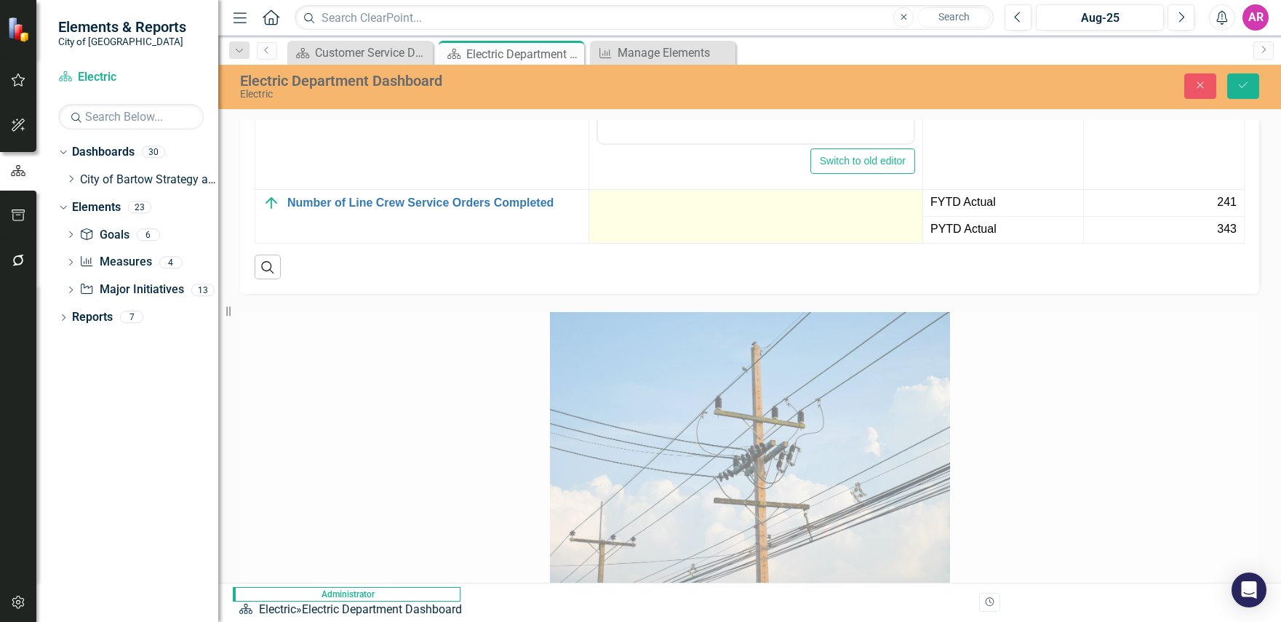
click at [722, 243] on td at bounding box center [756, 216] width 334 height 54
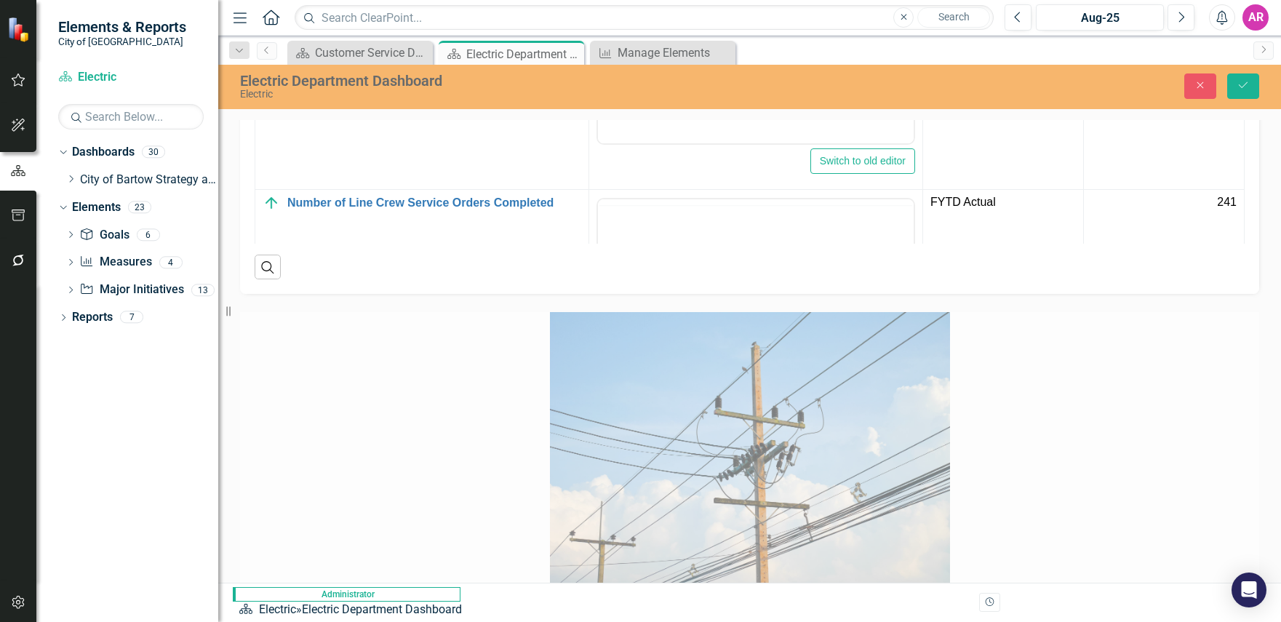
scroll to position [0, 0]
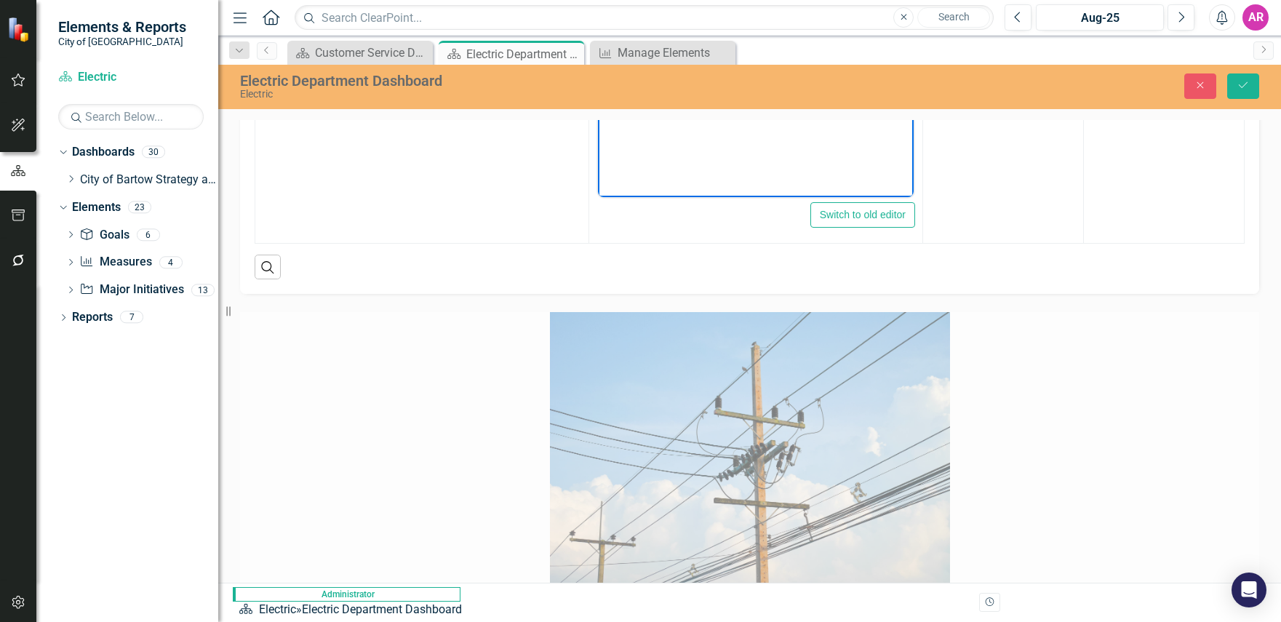
click at [771, 121] on body "Rich Text Area. Press ALT-0 for help." at bounding box center [756, 52] width 316 height 218
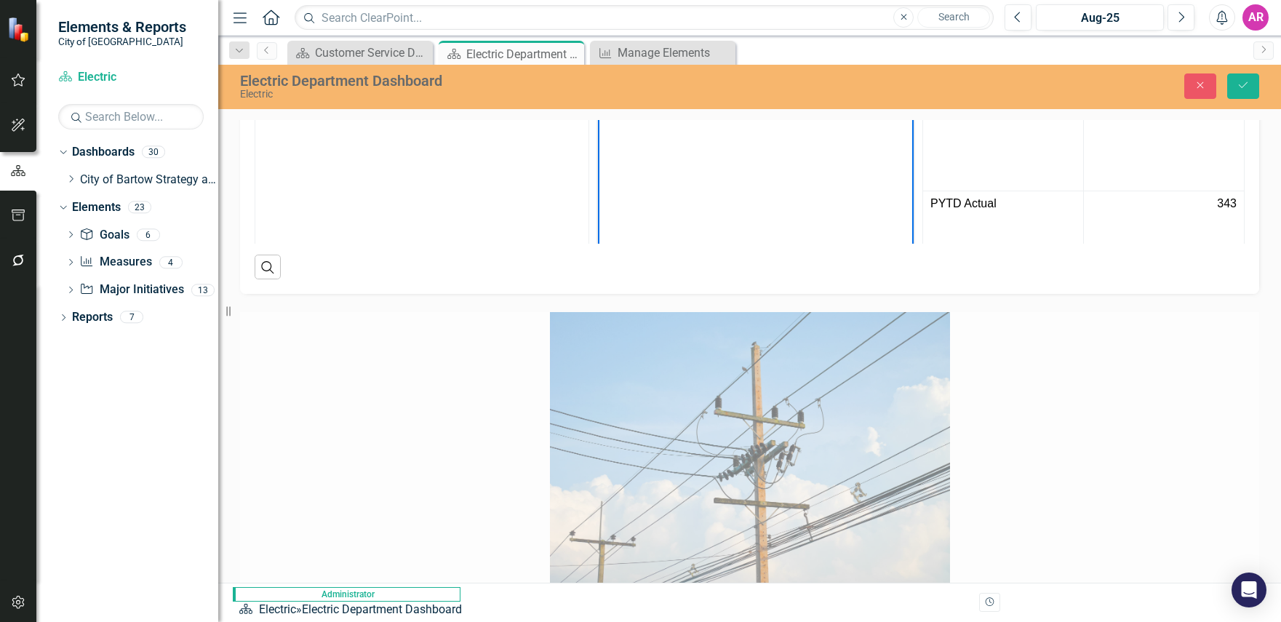
scroll to position [554, 0]
click at [878, 103] on p "The electric line crew completed 241 service orders" at bounding box center [756, 100] width 308 height 17
click at [1237, 84] on icon "Save" at bounding box center [1243, 85] width 13 height 10
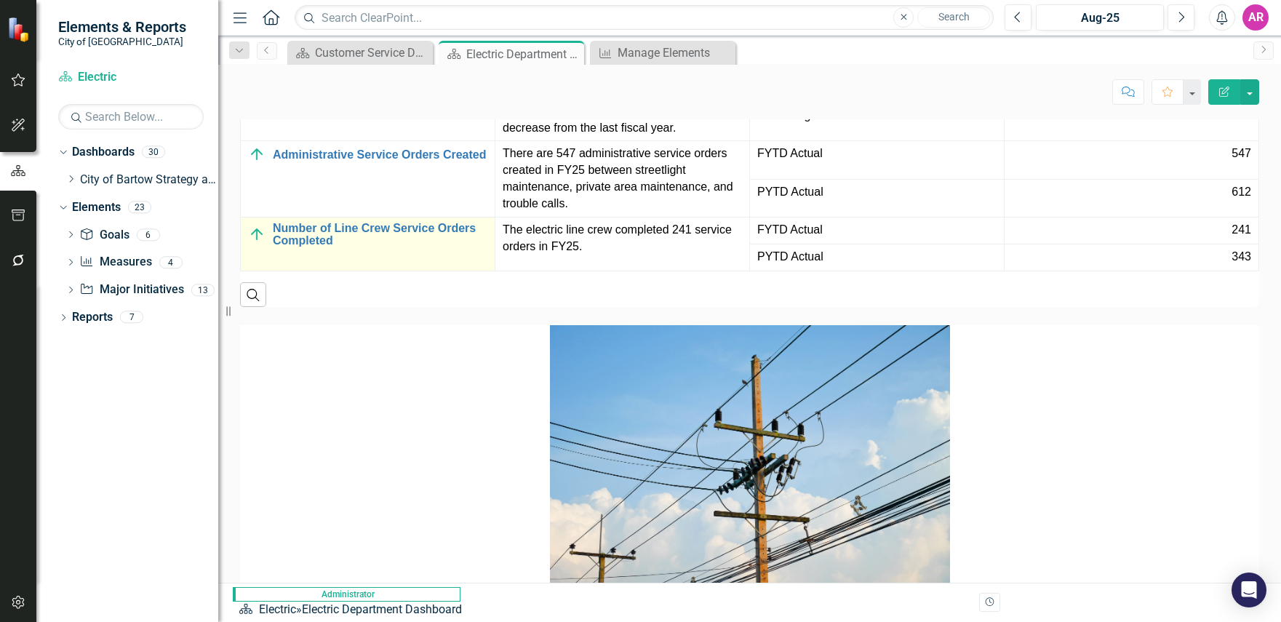
scroll to position [2400, 0]
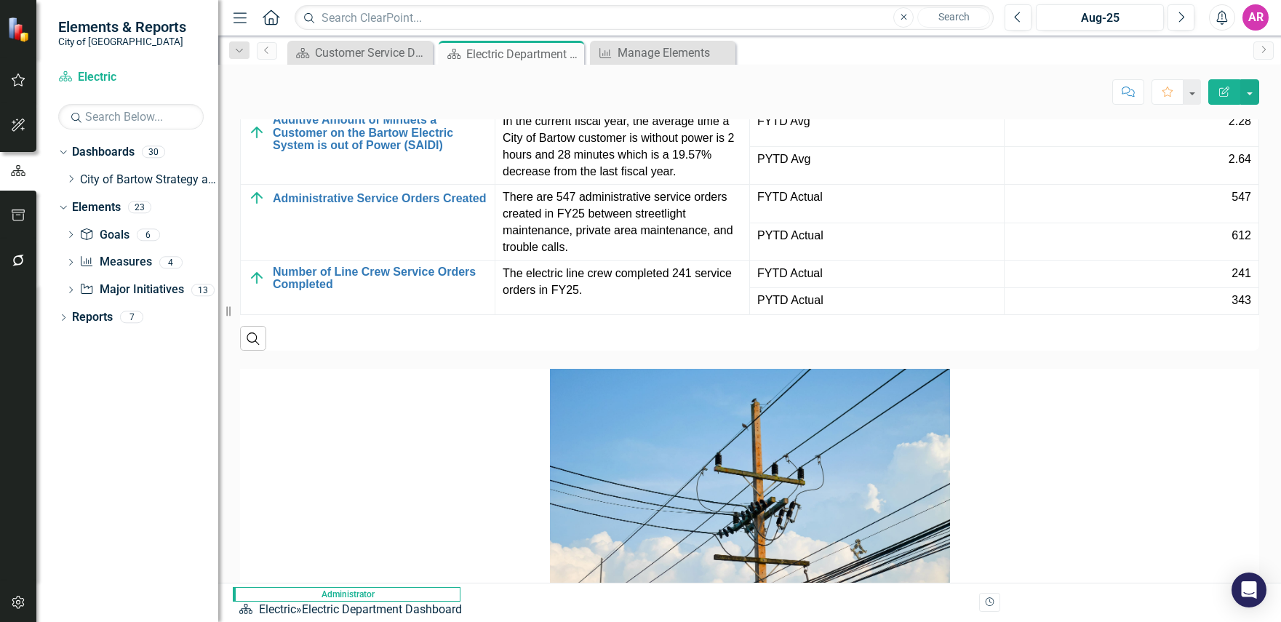
drag, startPoint x: 380, startPoint y: 522, endPoint x: 387, endPoint y: 527, distance: 8.9
click at [380, 522] on p at bounding box center [749, 519] width 1019 height 300
click at [113, 432] on div "Dropdown Dashboards 30 Dropdown City of Bartow Strategy and Performance Dashboa…" at bounding box center [127, 381] width 182 height 482
click at [882, 79] on div "Score: N/A Aug-25 Completed Comment Favorite Edit Report" at bounding box center [749, 87] width 1063 height 44
click at [1015, 12] on icon "Previous" at bounding box center [1018, 17] width 8 height 13
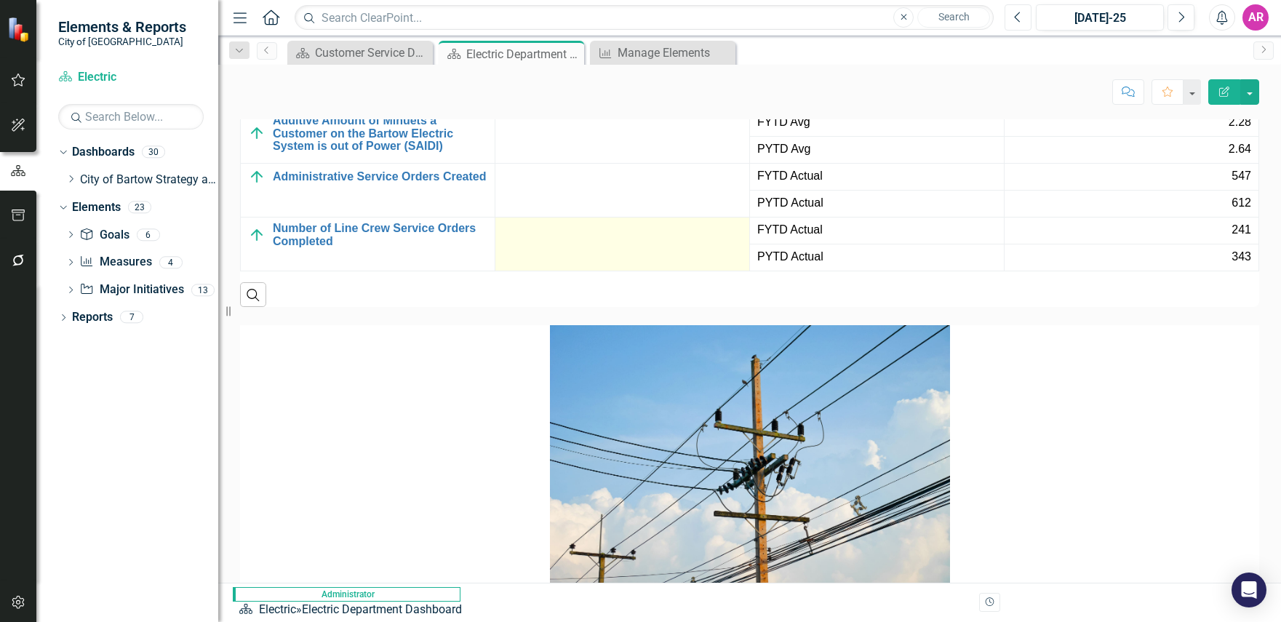
scroll to position [2400, 0]
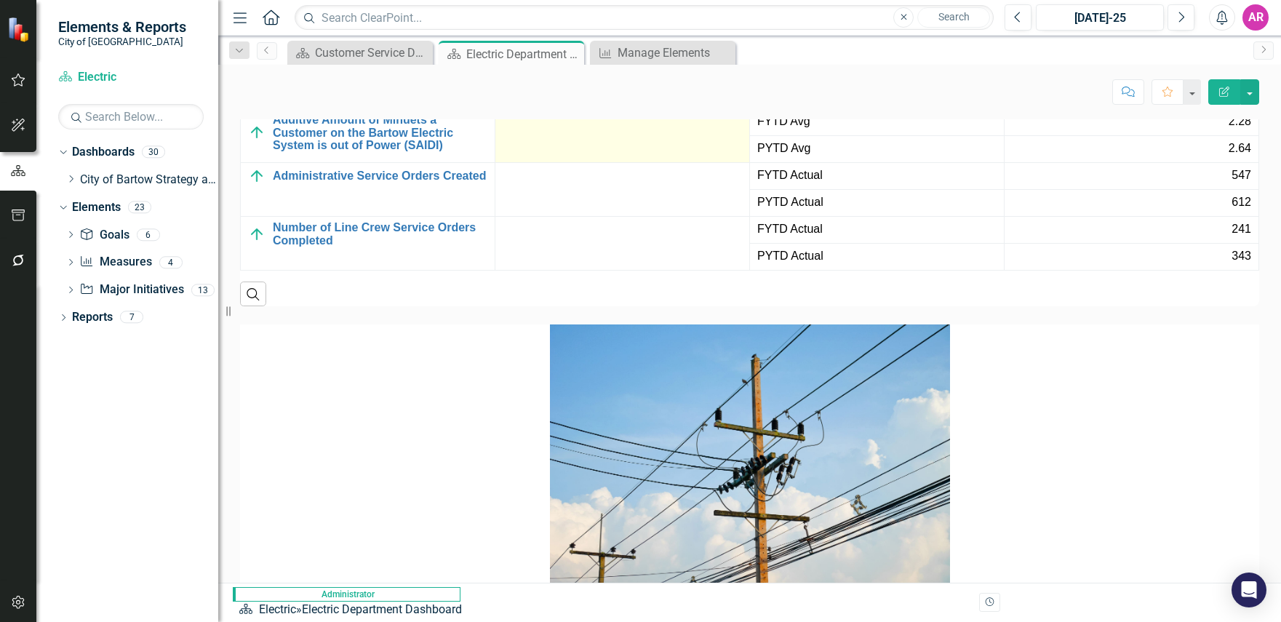
click at [736, 163] on td at bounding box center [622, 136] width 255 height 54
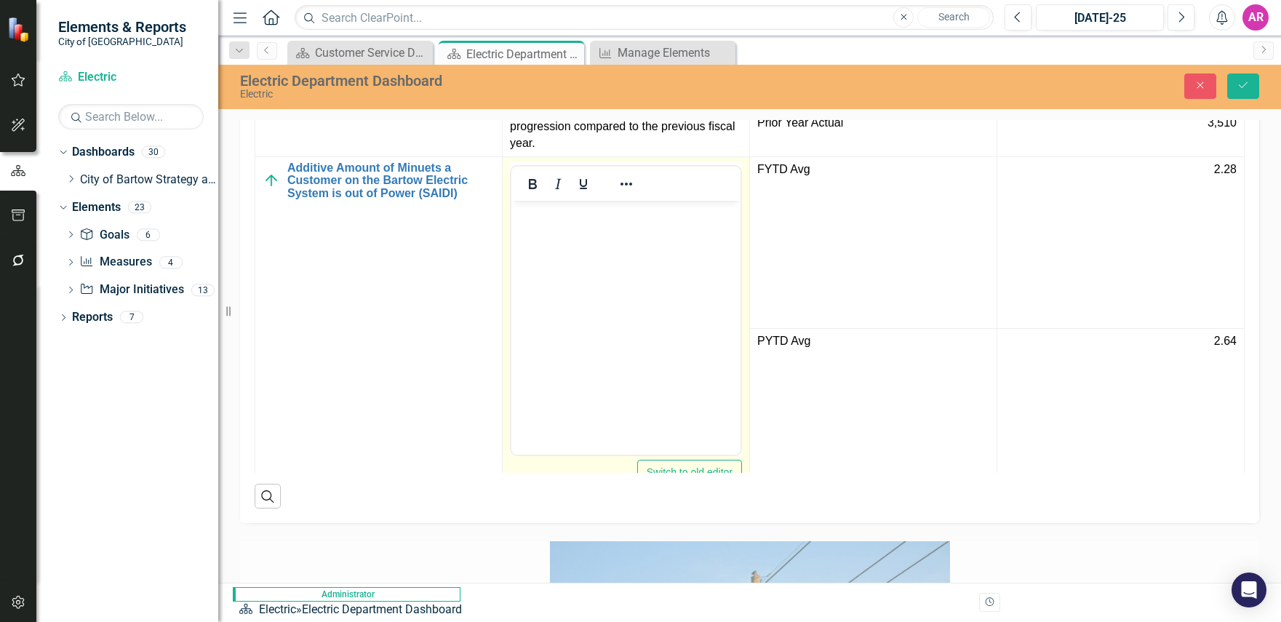
scroll to position [0, 0]
click at [628, 249] on body "Rich Text Area. Press ALT-0 for help." at bounding box center [625, 309] width 229 height 218
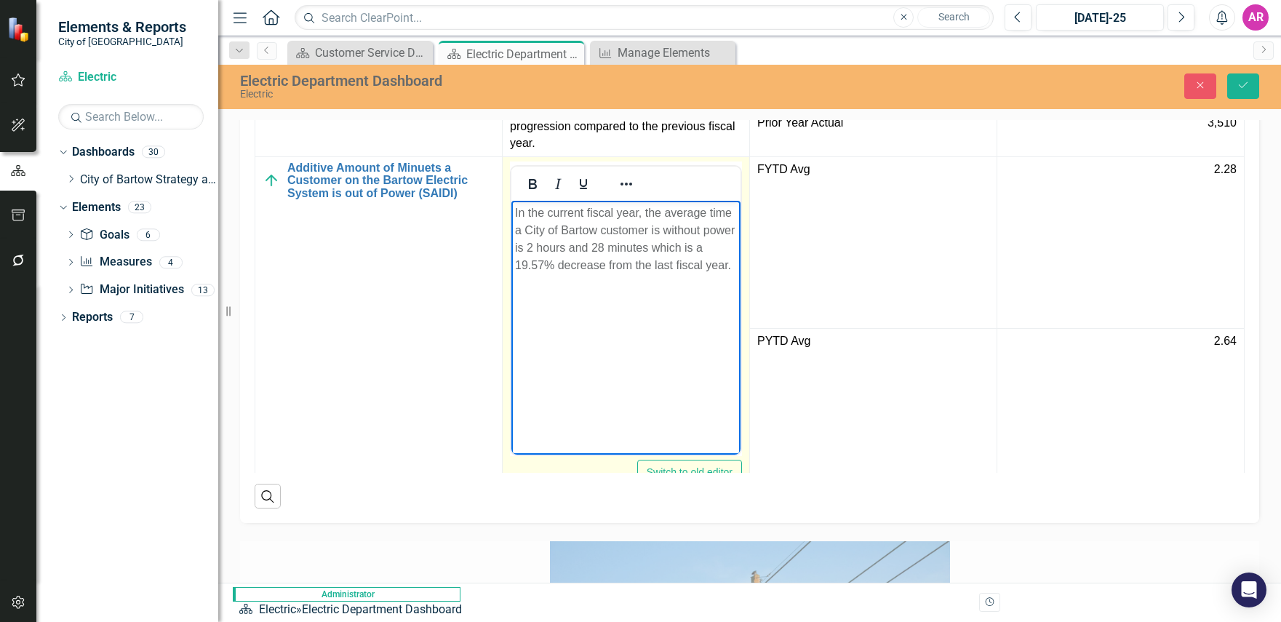
drag, startPoint x: 768, startPoint y: 255, endPoint x: 480, endPoint y: 209, distance: 291.6
click at [511, 209] on html "In the current fiscal year, the average time a City of Bartow customer is witho…" at bounding box center [625, 309] width 229 height 218
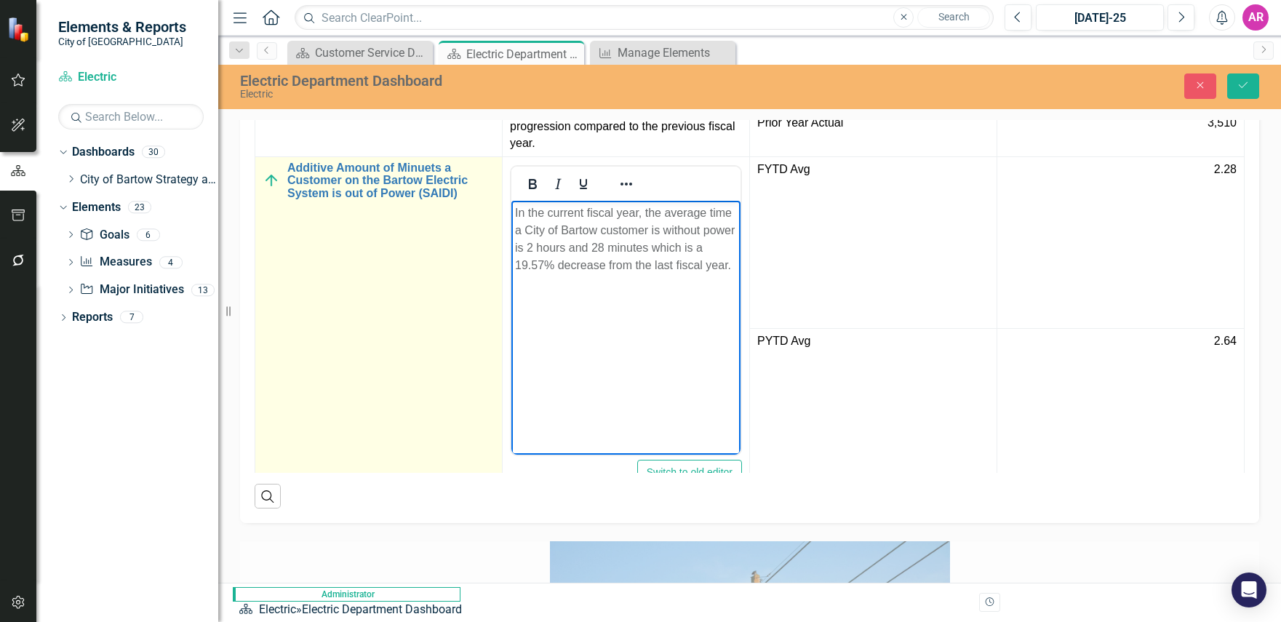
copy p "In the current fiscal year, the average time a City of Bartow customer is witho…"
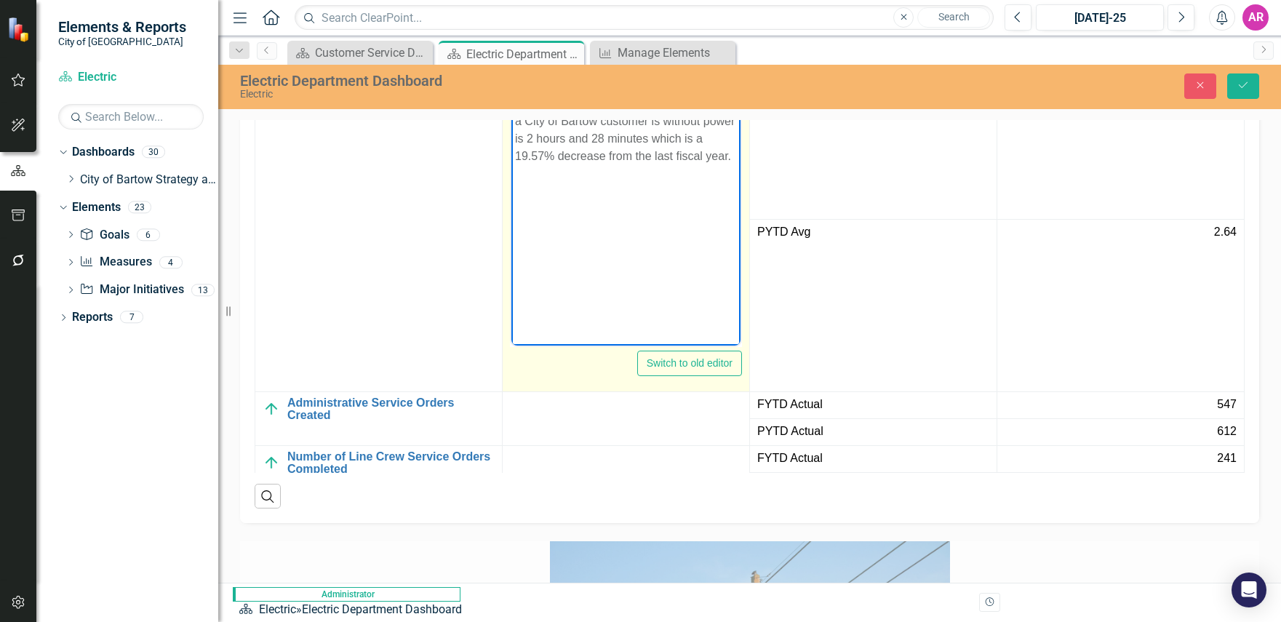
scroll to position [130, 0]
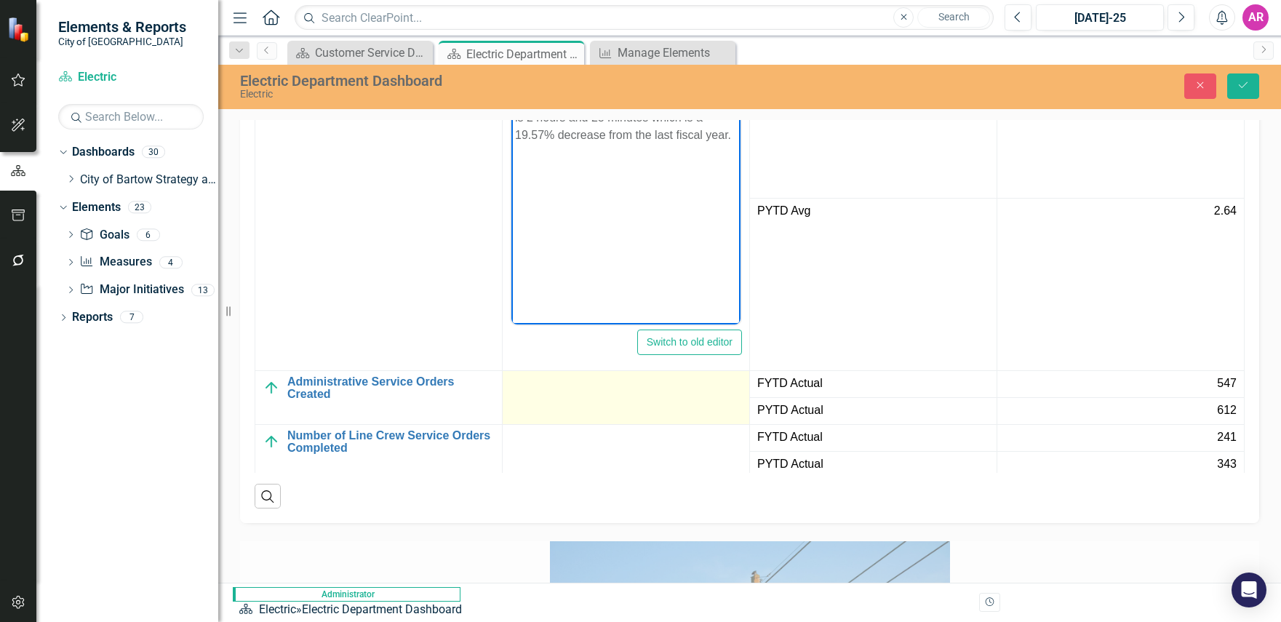
click at [750, 424] on td at bounding box center [626, 397] width 247 height 54
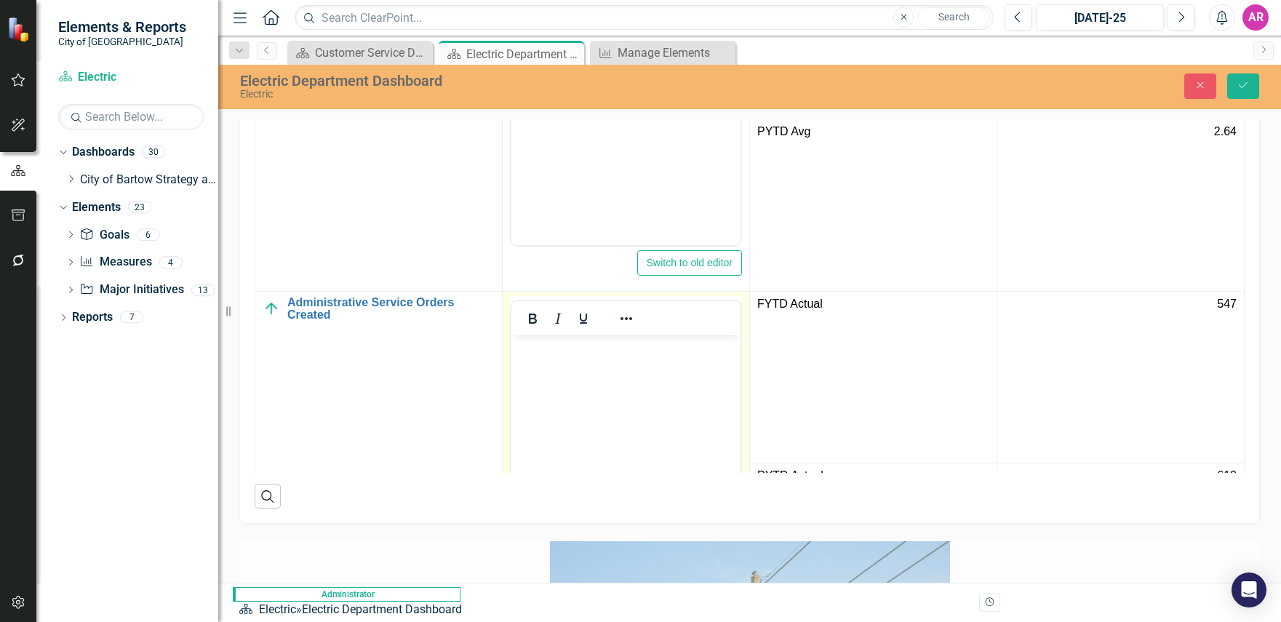
scroll to position [420, 0]
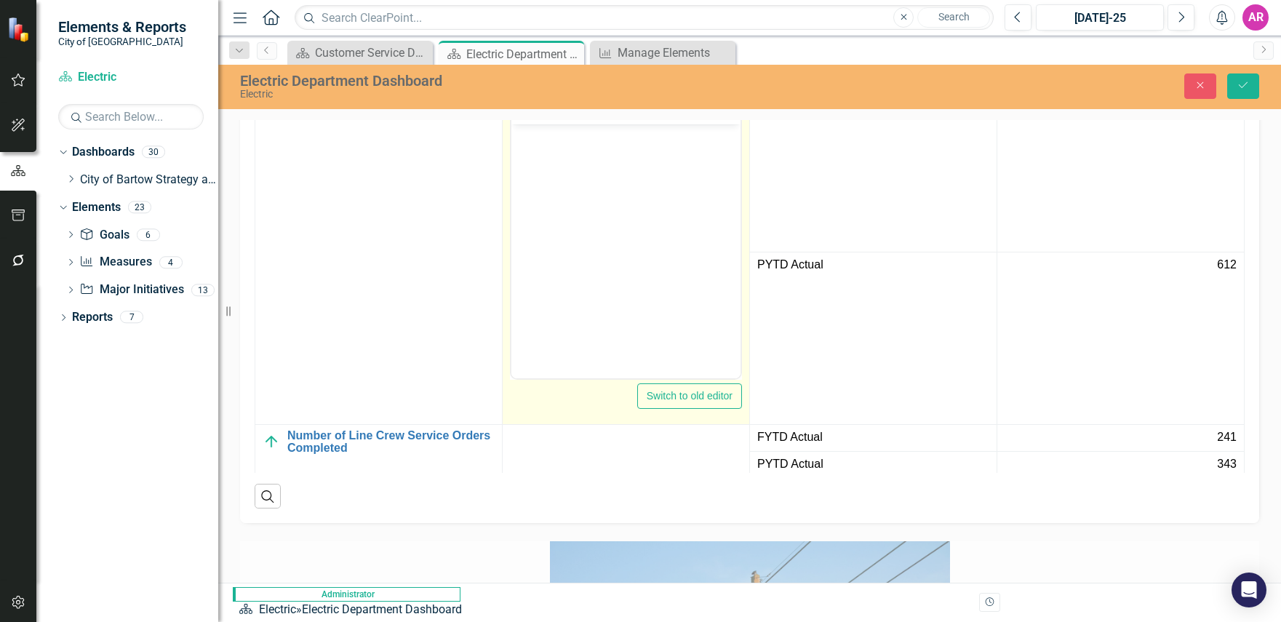
click at [628, 239] on body "Rich Text Area. Press ALT-0 for help." at bounding box center [625, 233] width 229 height 218
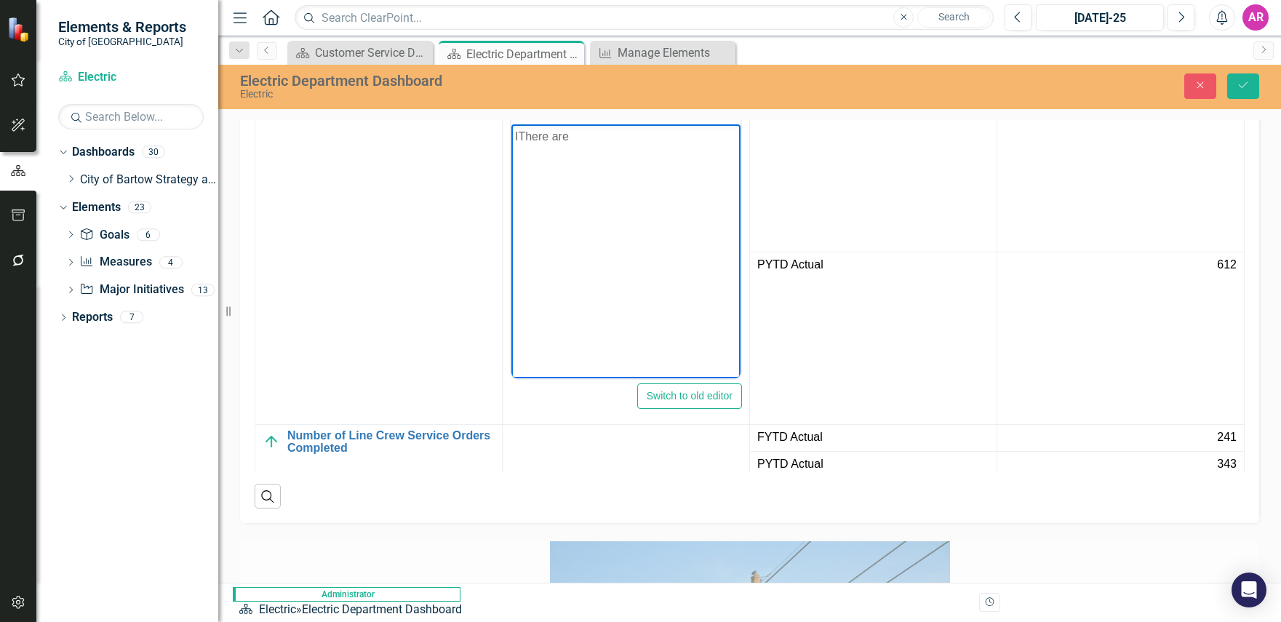
scroll to position [420, 36]
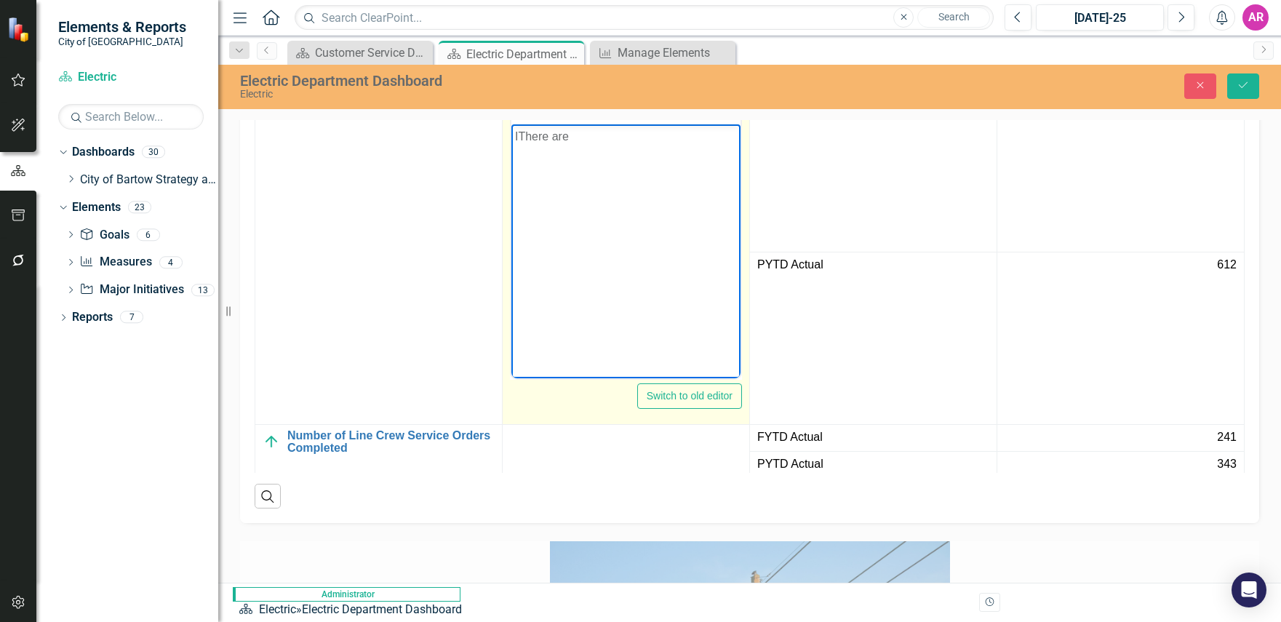
drag, startPoint x: 578, startPoint y: 140, endPoint x: 444, endPoint y: 131, distance: 133.5
click at [511, 131] on html "IThere are" at bounding box center [625, 233] width 229 height 218
click at [623, 169] on p "There are 547 administrative service orders create din FY25 between streetlight…" at bounding box center [626, 162] width 222 height 70
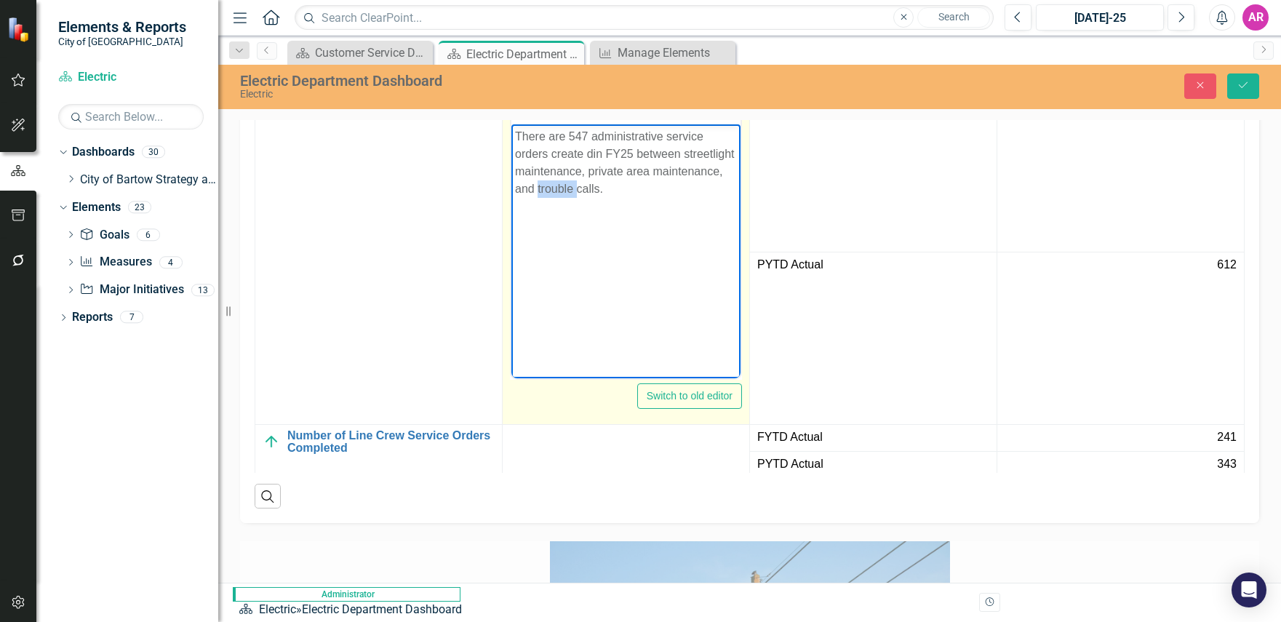
click at [623, 169] on p "There are 547 administrative service orders create din FY25 between streetlight…" at bounding box center [626, 162] width 222 height 70
copy p "There are 547 administrative service orders create din FY25 between streetlight…"
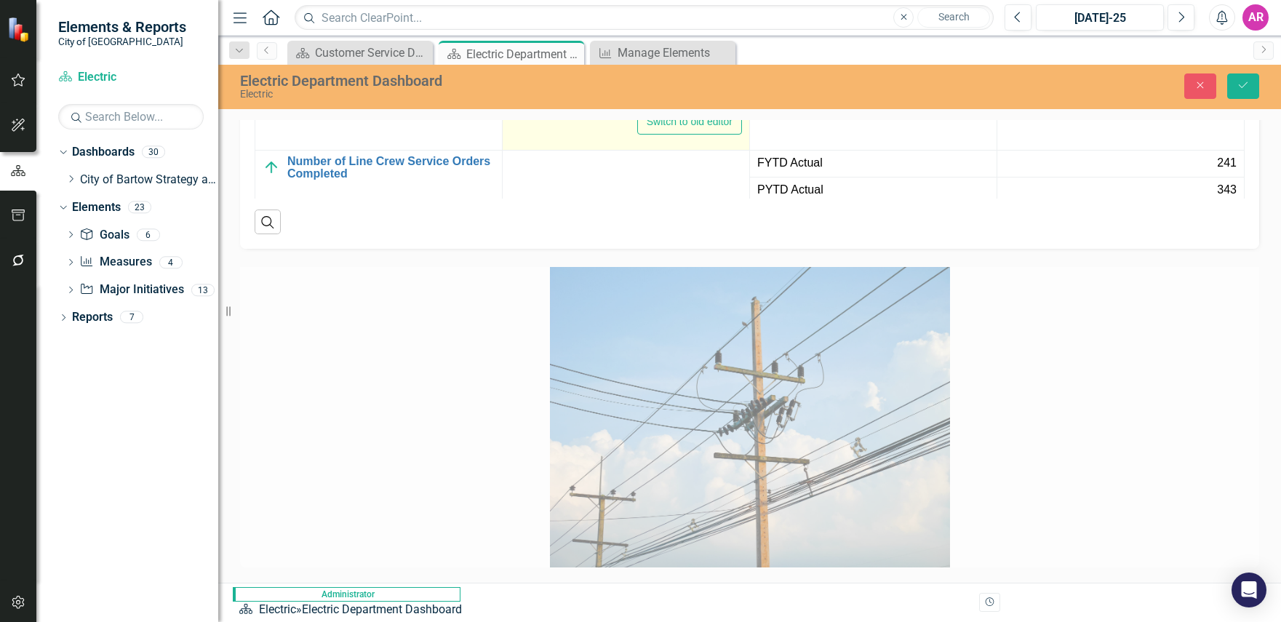
scroll to position [2588, 0]
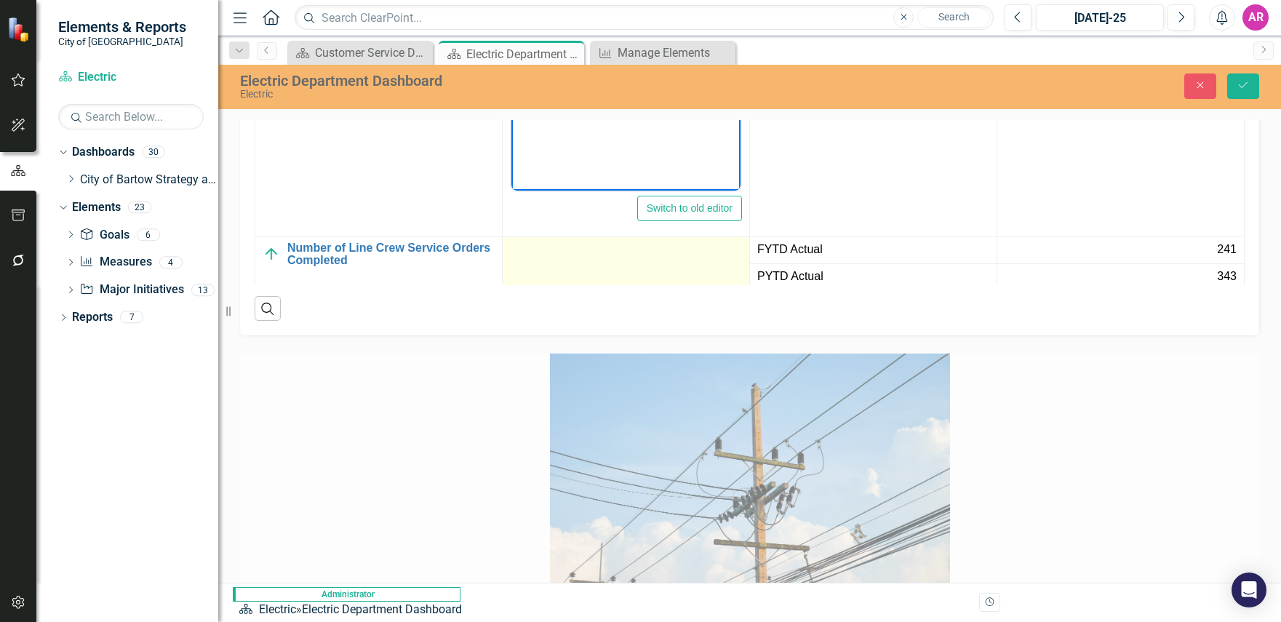
drag, startPoint x: 125, startPoint y: 252, endPoint x: 699, endPoint y: 382, distance: 588.4
click at [699, 259] on div at bounding box center [626, 250] width 232 height 17
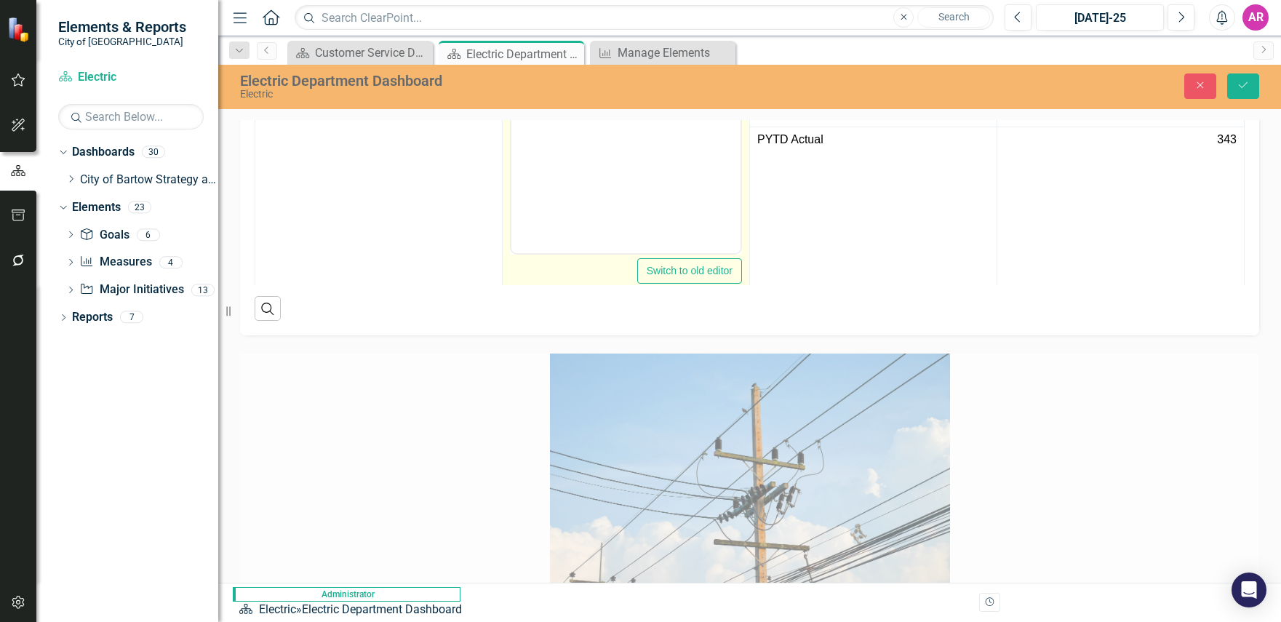
scroll to position [711, 36]
click at [627, 177] on body "Rich Text Area. Press ALT-0 for help." at bounding box center [625, 100] width 229 height 218
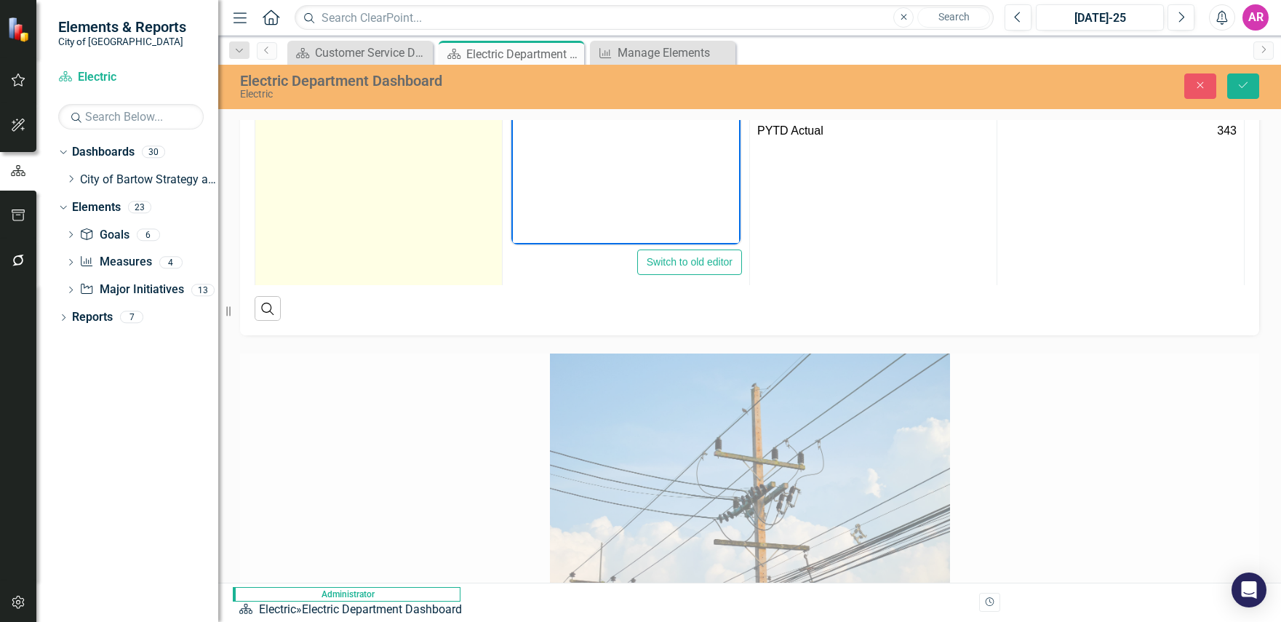
scroll to position [638, 36]
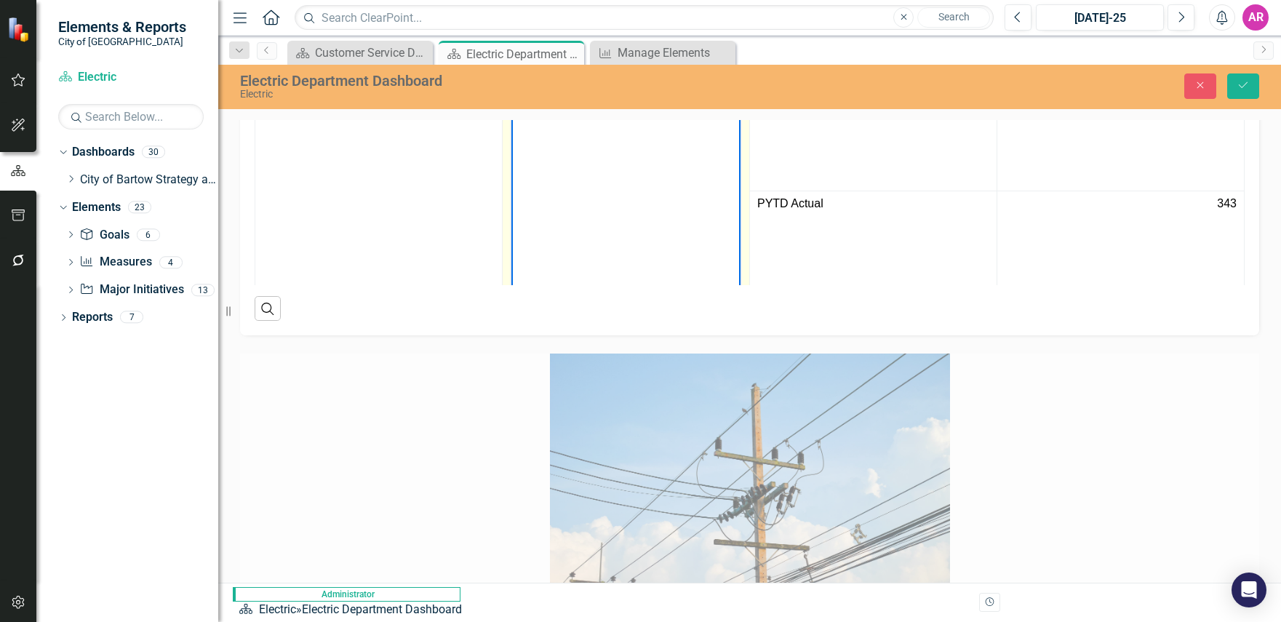
click at [703, 73] on p "The electric line crew complete" at bounding box center [626, 74] width 222 height 17
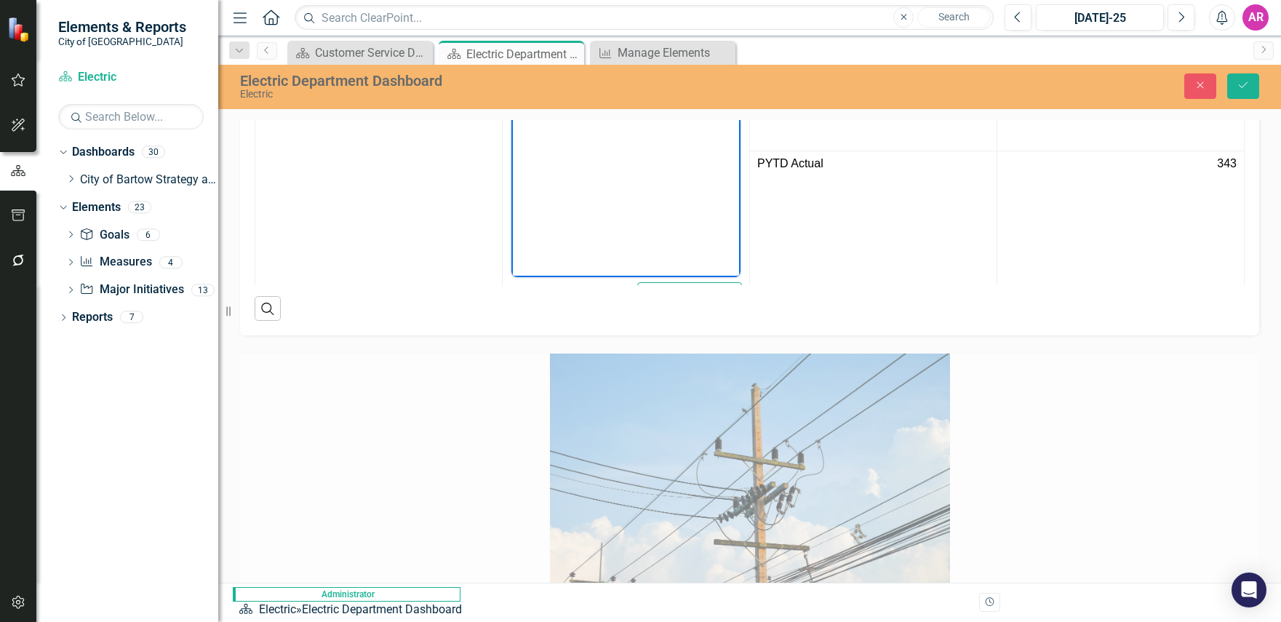
scroll to position [711, 36]
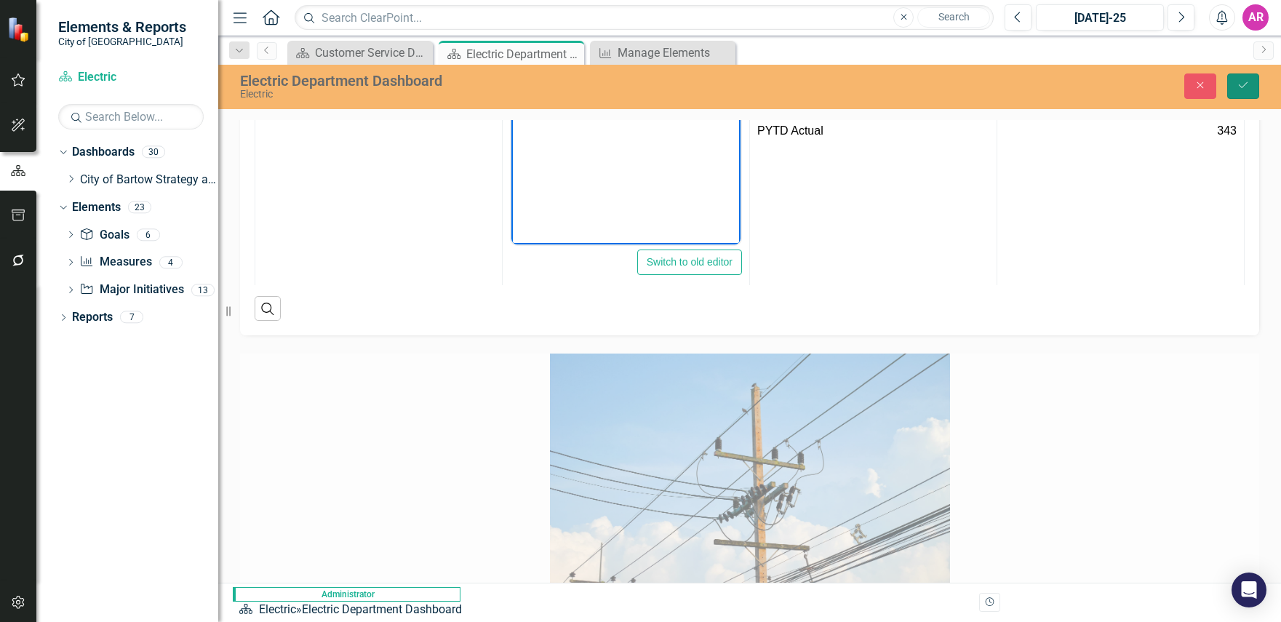
click at [1237, 87] on button "Save" at bounding box center [1243, 85] width 32 height 25
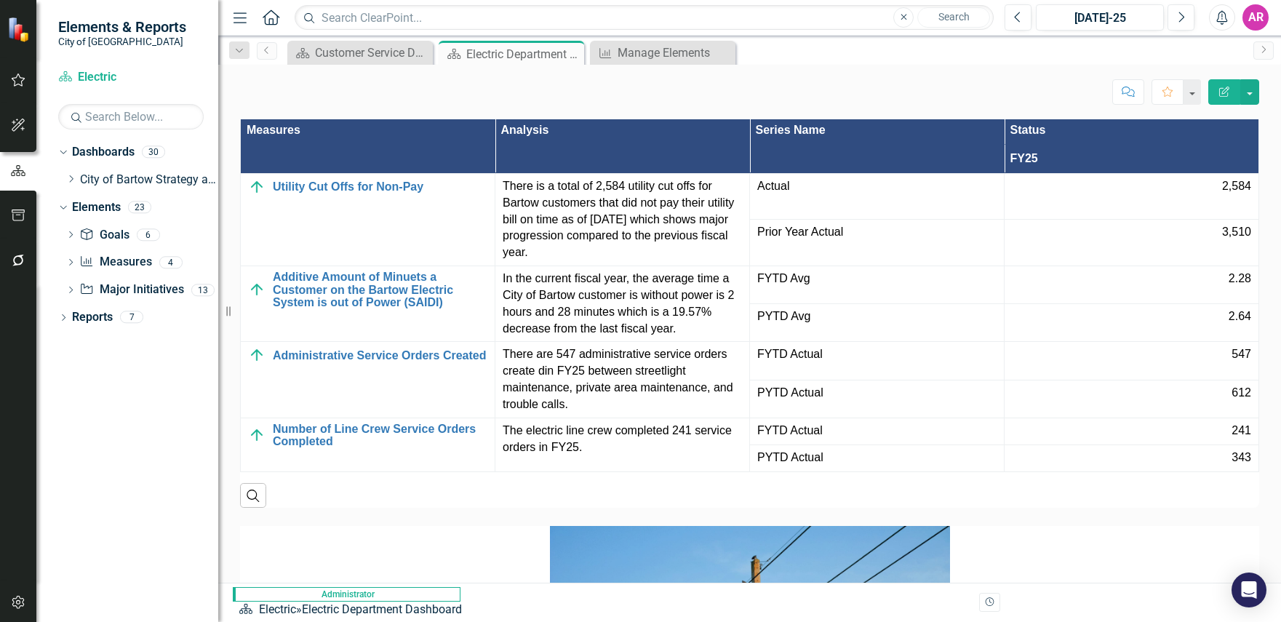
scroll to position [2328, 0]
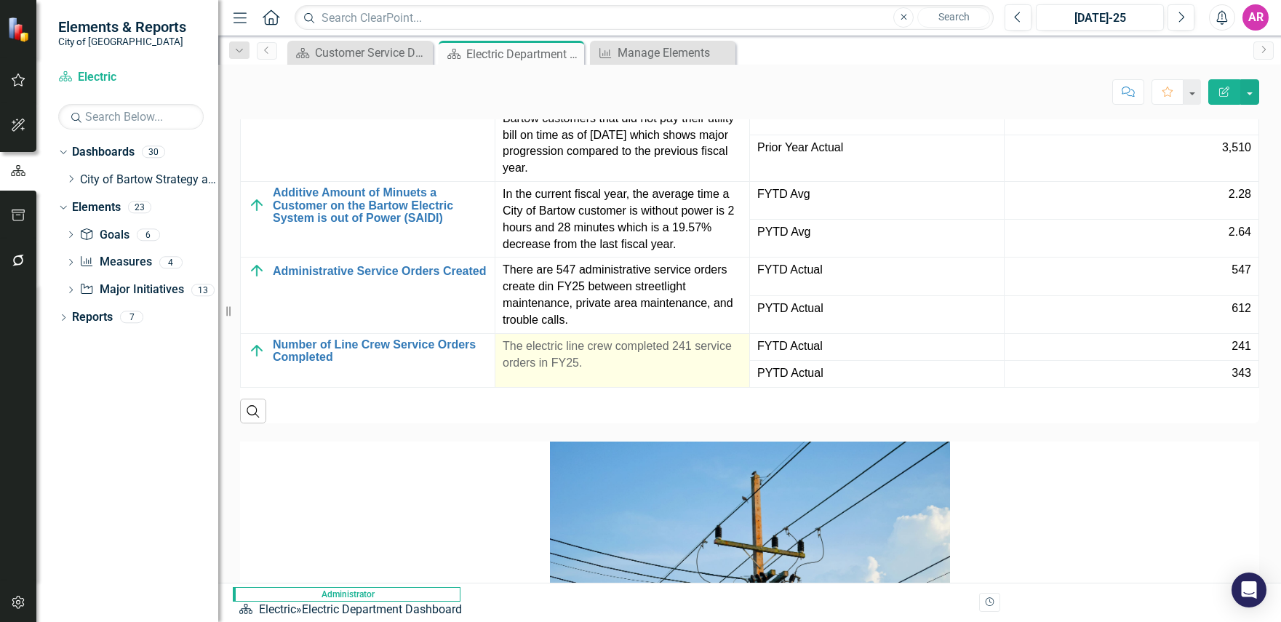
click at [750, 387] on td "The electric line crew completed 241 service orders in FY25." at bounding box center [622, 360] width 255 height 54
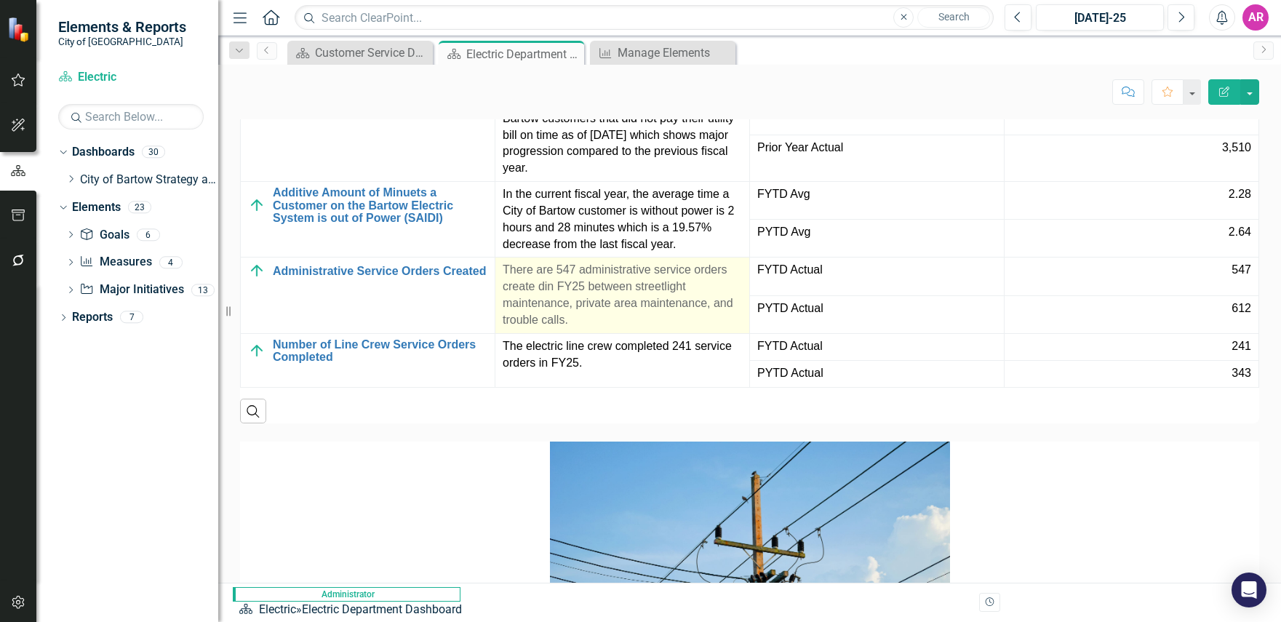
click at [742, 328] on p "There are 547 administrative service orders create din FY25 between streetlight…" at bounding box center [622, 295] width 239 height 66
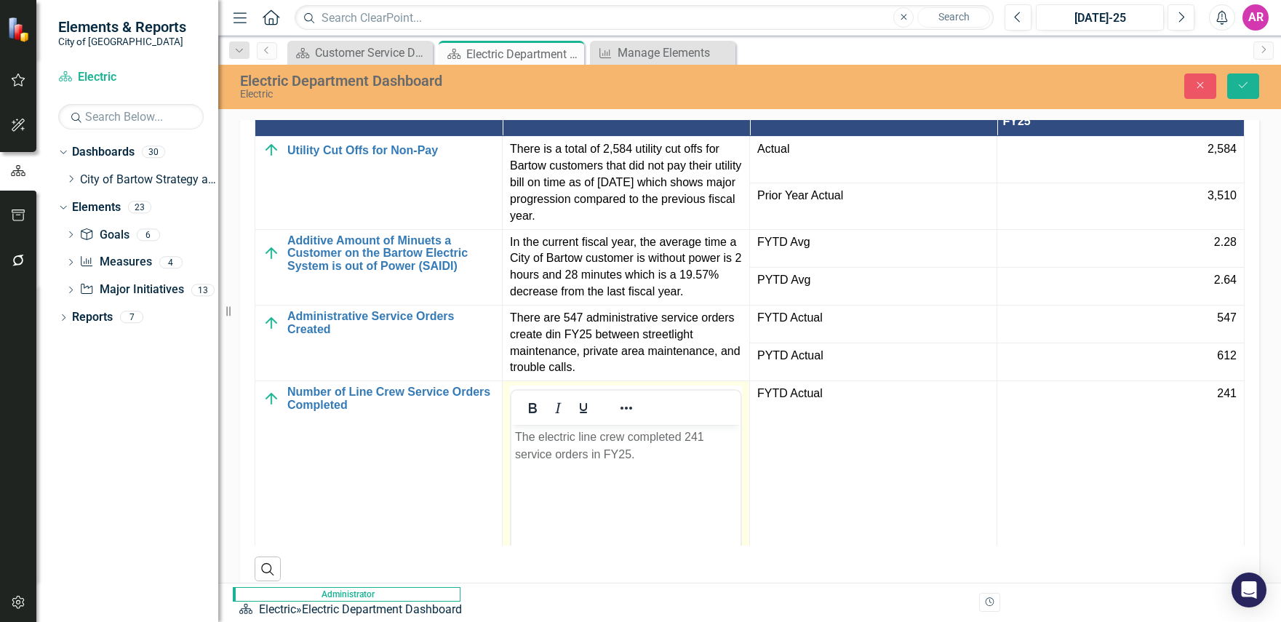
scroll to position [0, 0]
drag, startPoint x: 743, startPoint y: 468, endPoint x: 740, endPoint y: 461, distance: 7.5
click at [741, 465] on body "The electric line crew completed 241 service orders in FY25." at bounding box center [625, 534] width 229 height 218
click at [737, 461] on p "The electric line crew completed 241 service orders in FY25." at bounding box center [626, 445] width 222 height 35
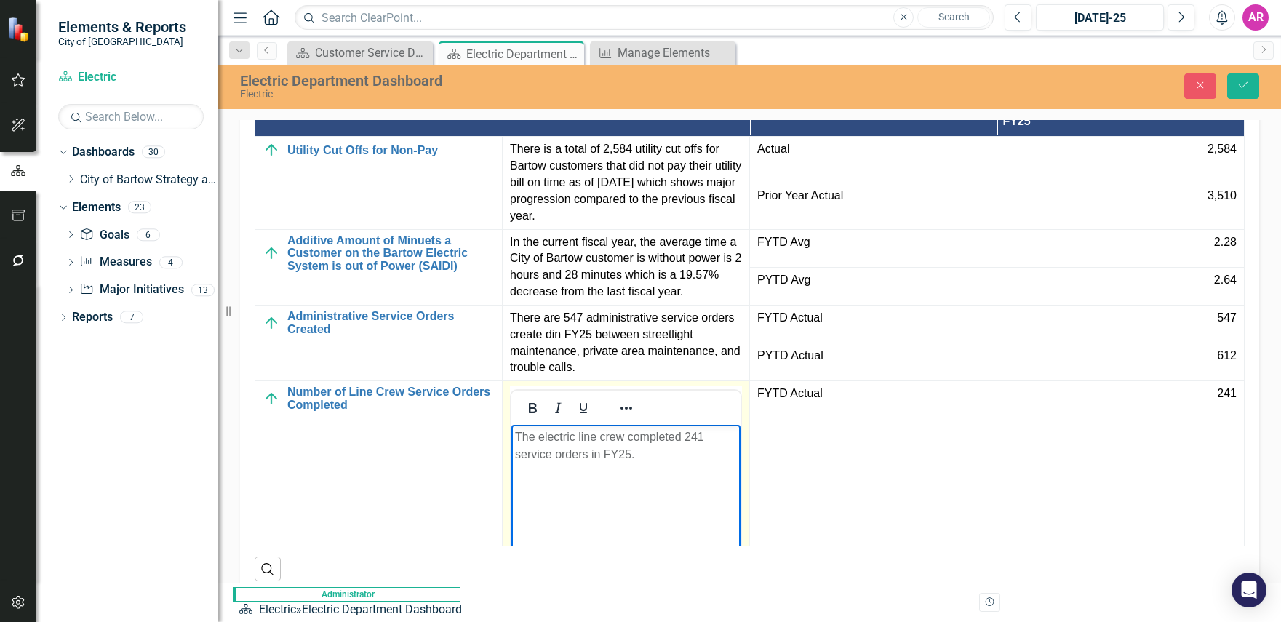
click at [737, 461] on p "The electric line crew completed 241 service orders in FY25." at bounding box center [626, 445] width 222 height 35
copy p "The electric line crew completed 241 service orders in FY25."
click at [1204, 67] on div "Electric Department Dashboard Electric Close Save" at bounding box center [749, 87] width 1063 height 44
click at [1200, 89] on icon "Close" at bounding box center [1200, 85] width 13 height 10
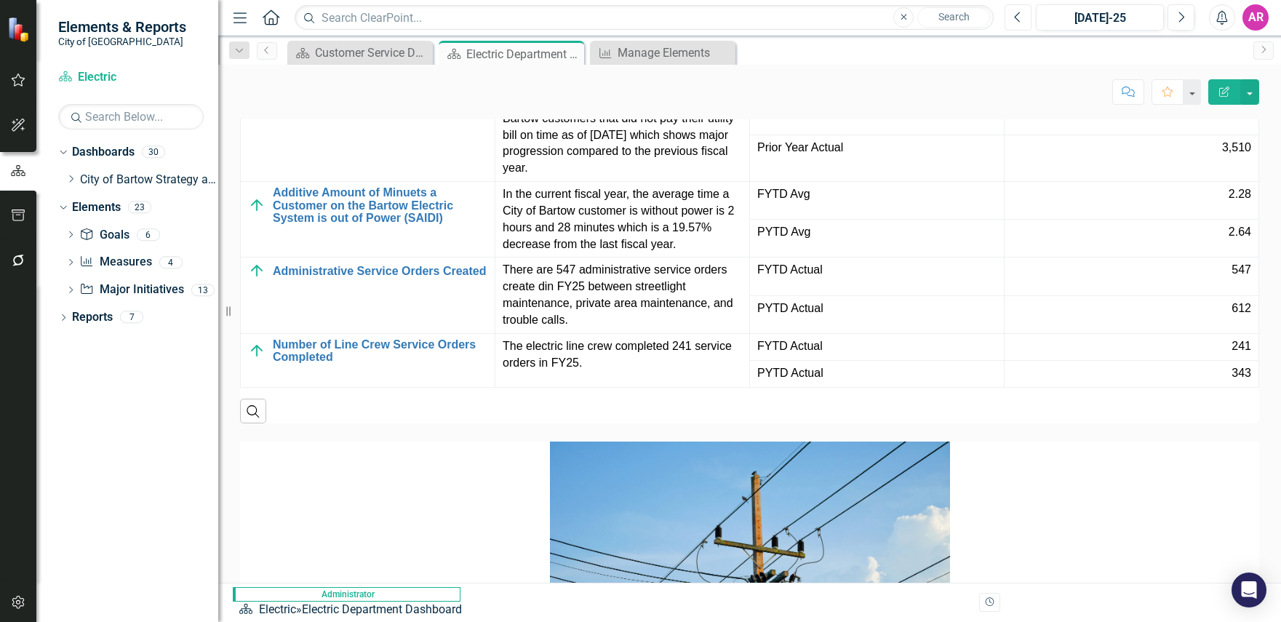
click at [1021, 15] on icon "Previous" at bounding box center [1018, 17] width 8 height 13
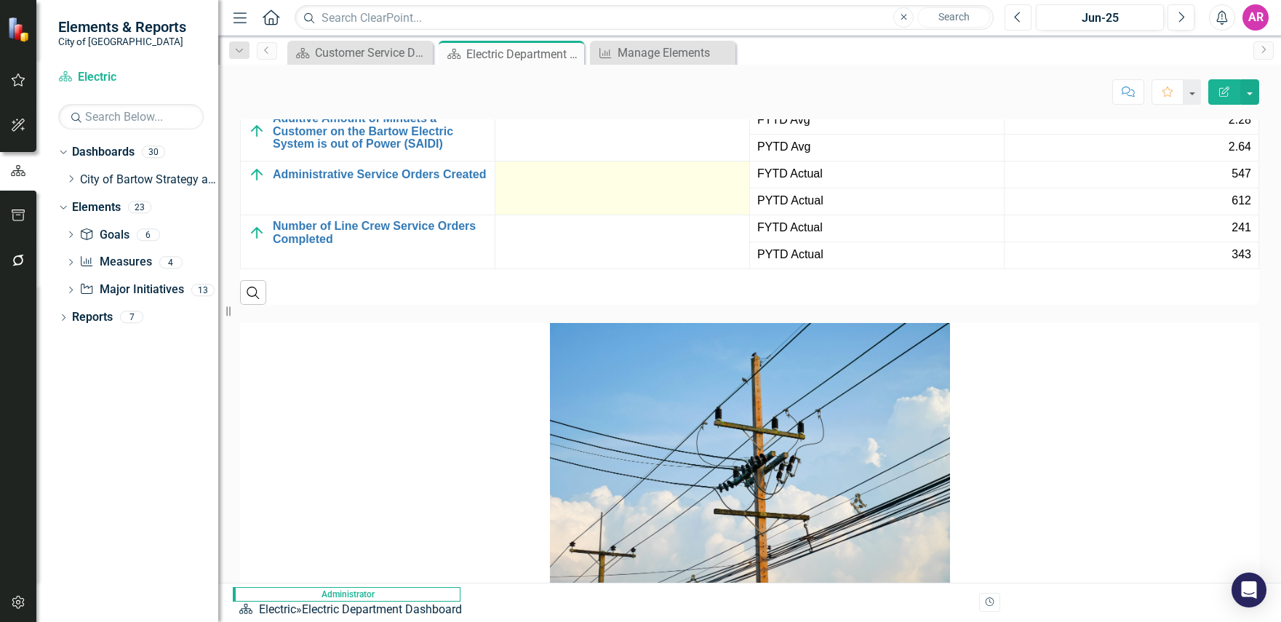
scroll to position [2473, 0]
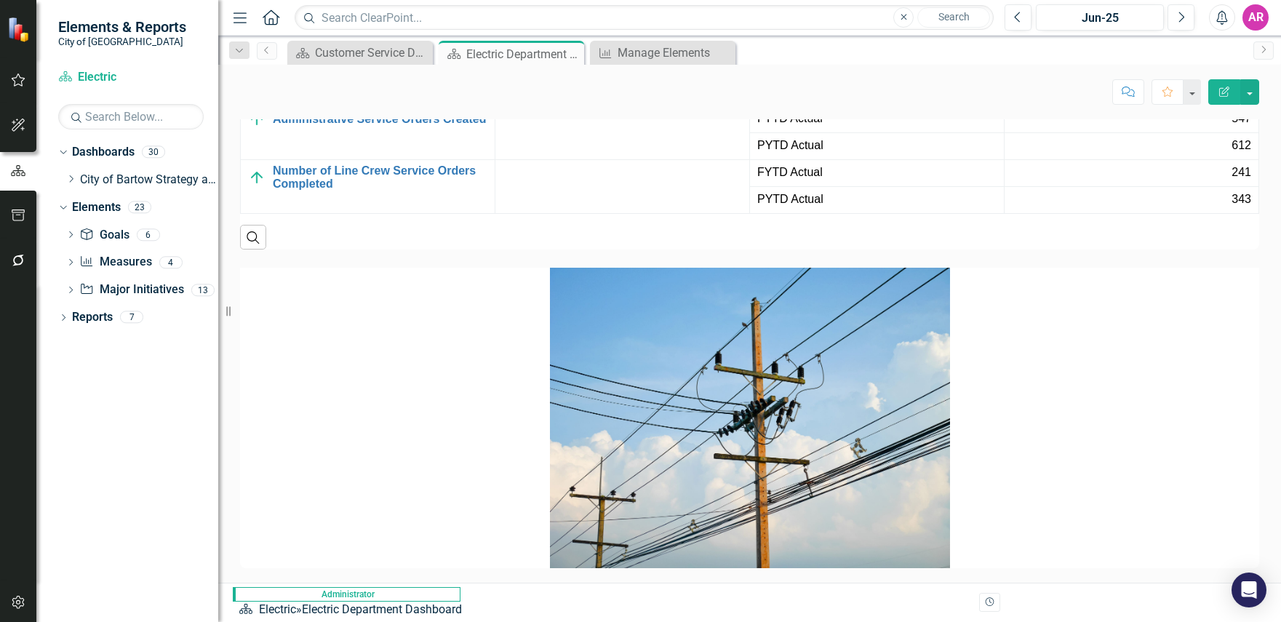
click at [735, 106] on td at bounding box center [622, 79] width 255 height 54
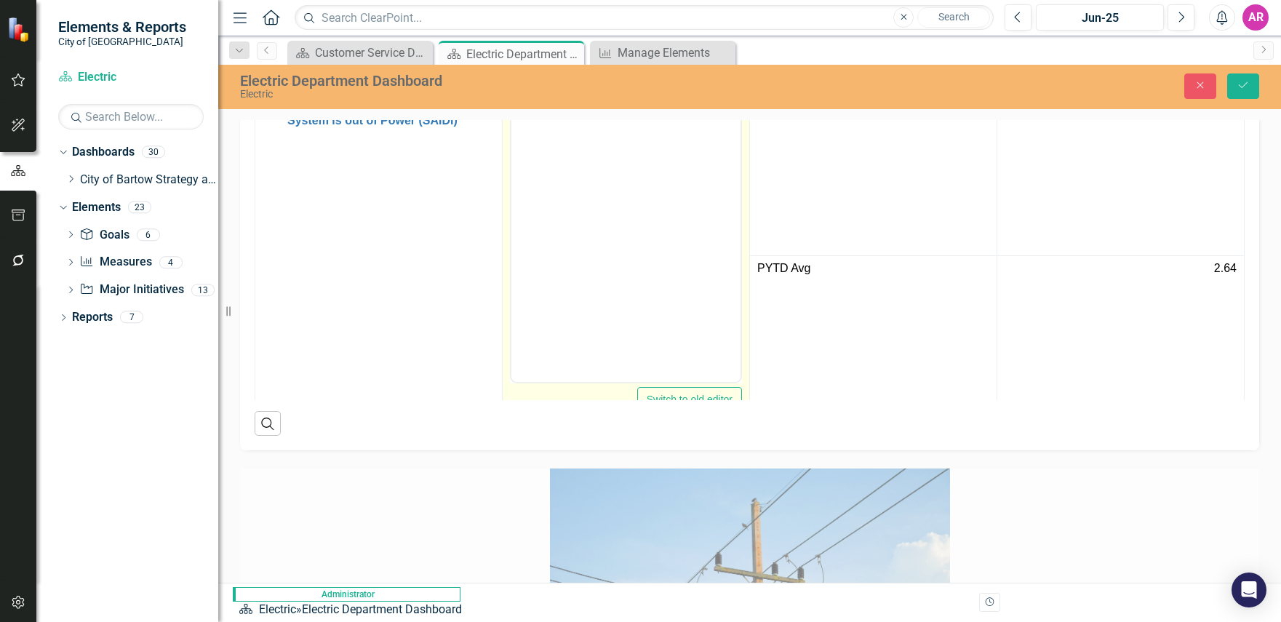
scroll to position [0, 0]
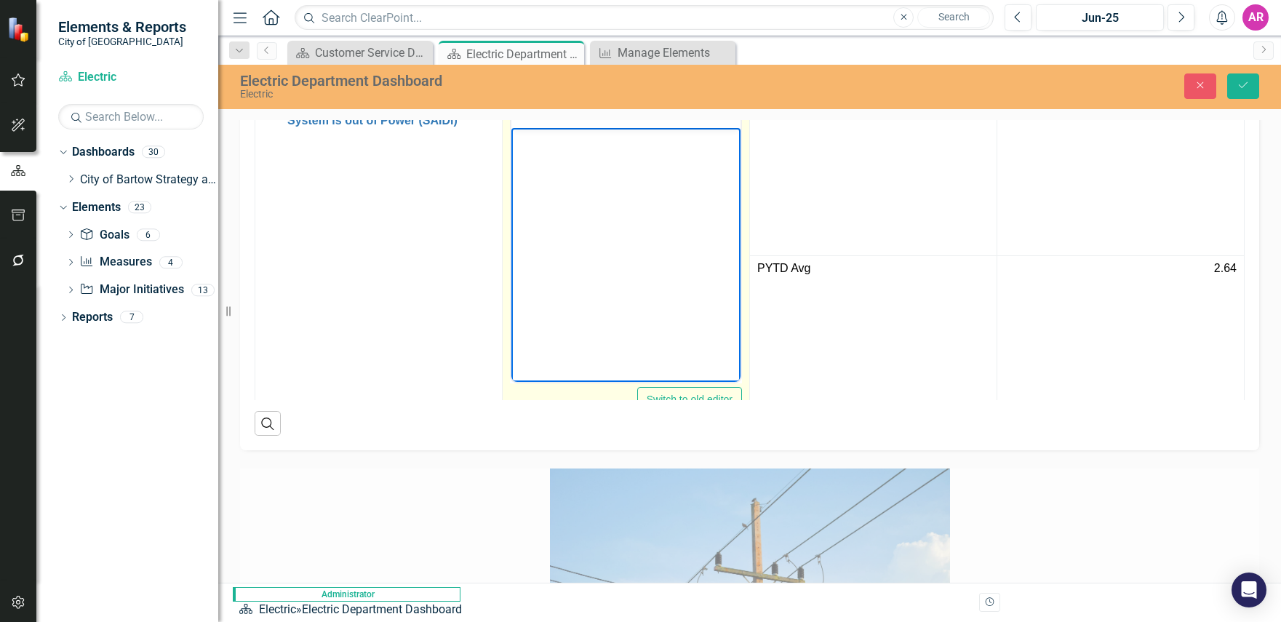
click at [652, 173] on body "Rich Text Area. Press ALT-0 for help." at bounding box center [625, 236] width 229 height 218
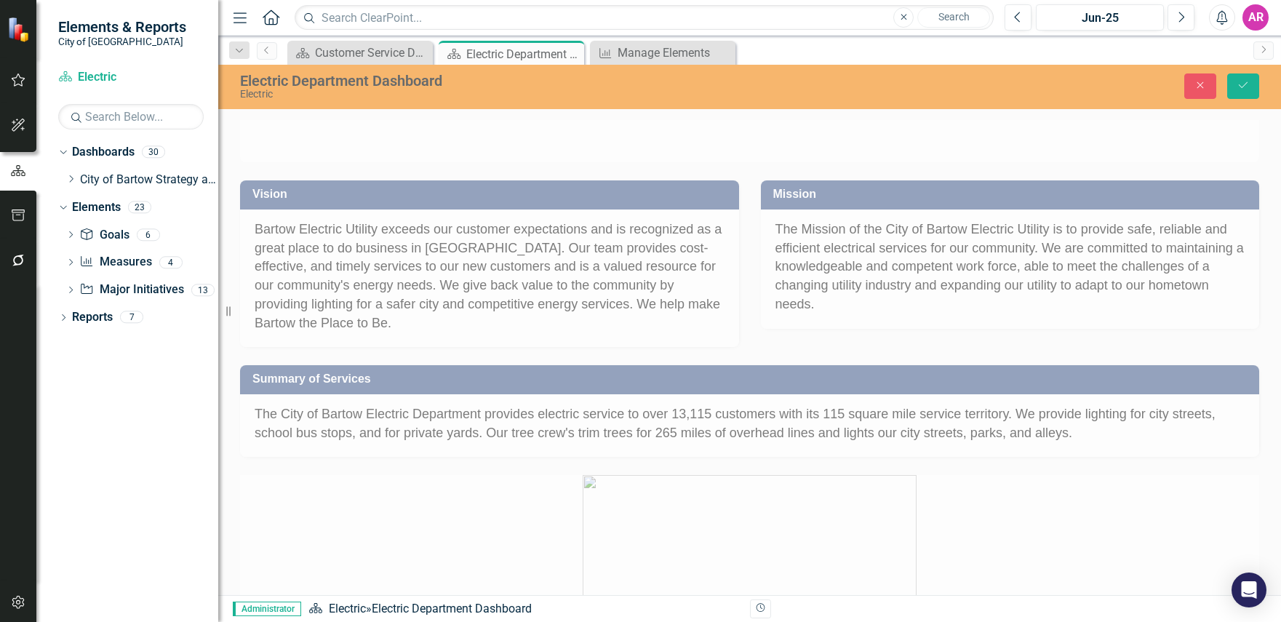
scroll to position [108, 0]
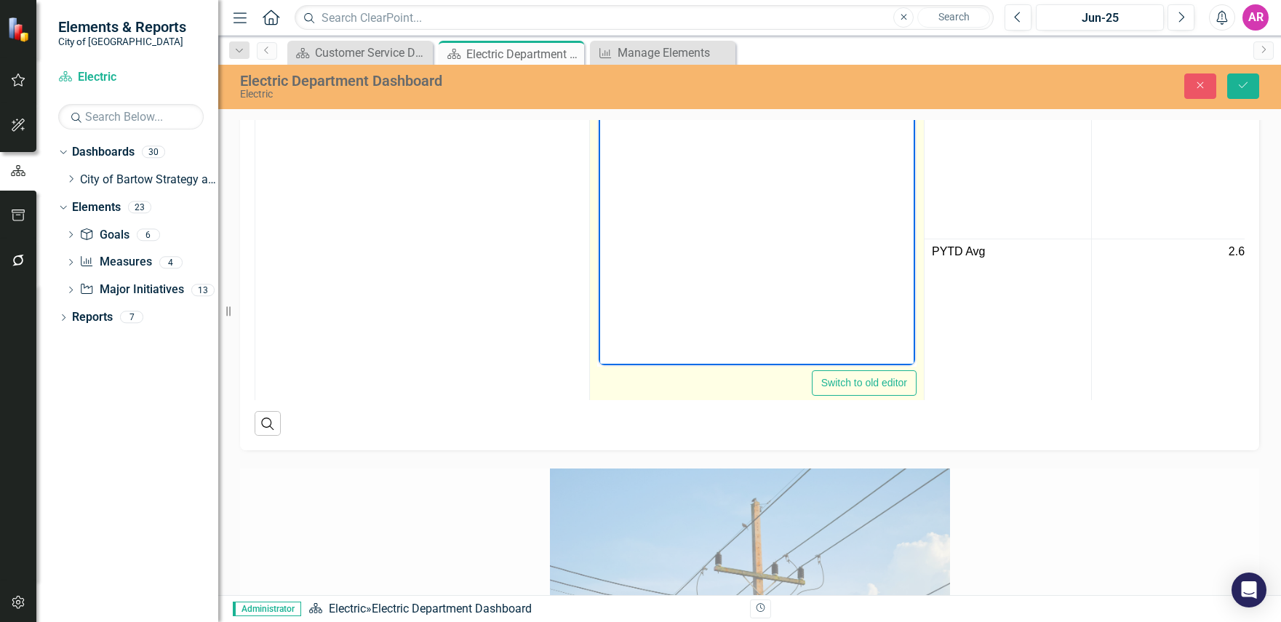
click at [721, 226] on body "Rich Text Area. Press ALT-0 for help." at bounding box center [757, 220] width 316 height 218
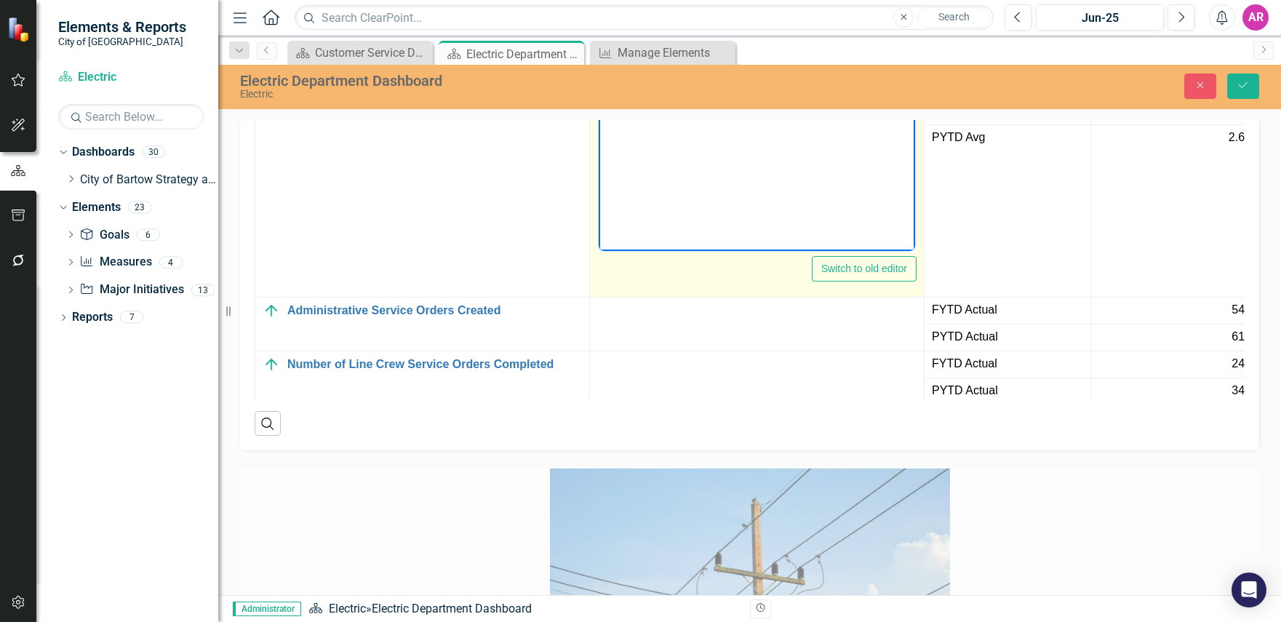
scroll to position [130, 0]
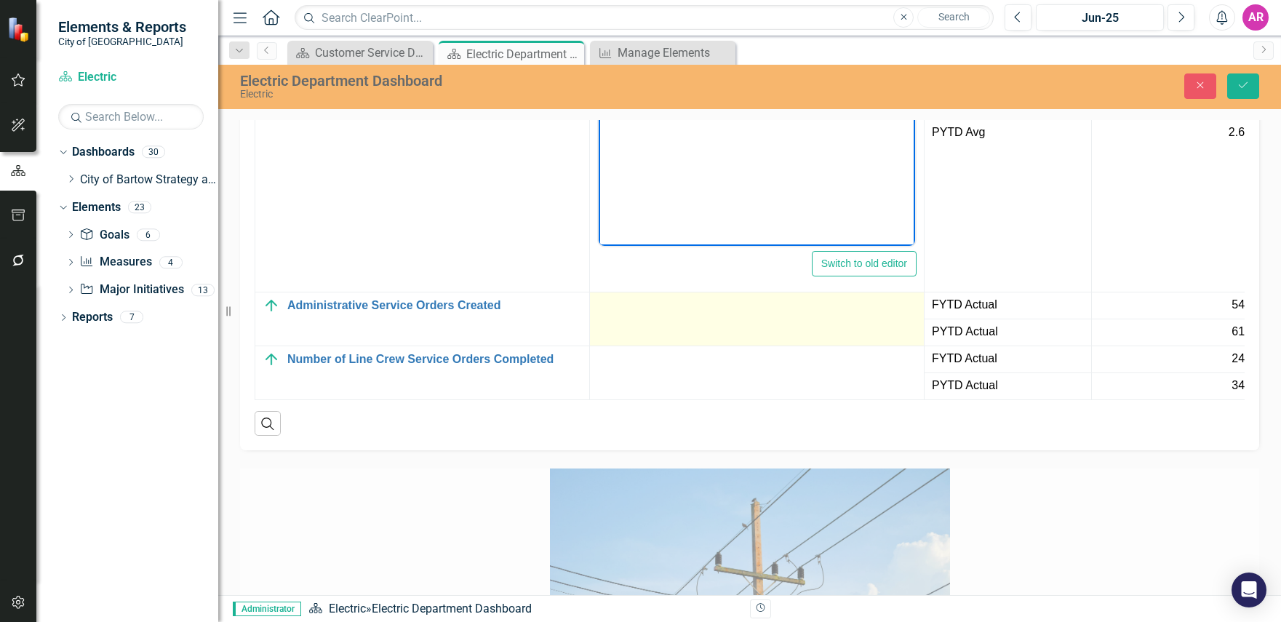
click at [716, 346] on td at bounding box center [757, 319] width 335 height 54
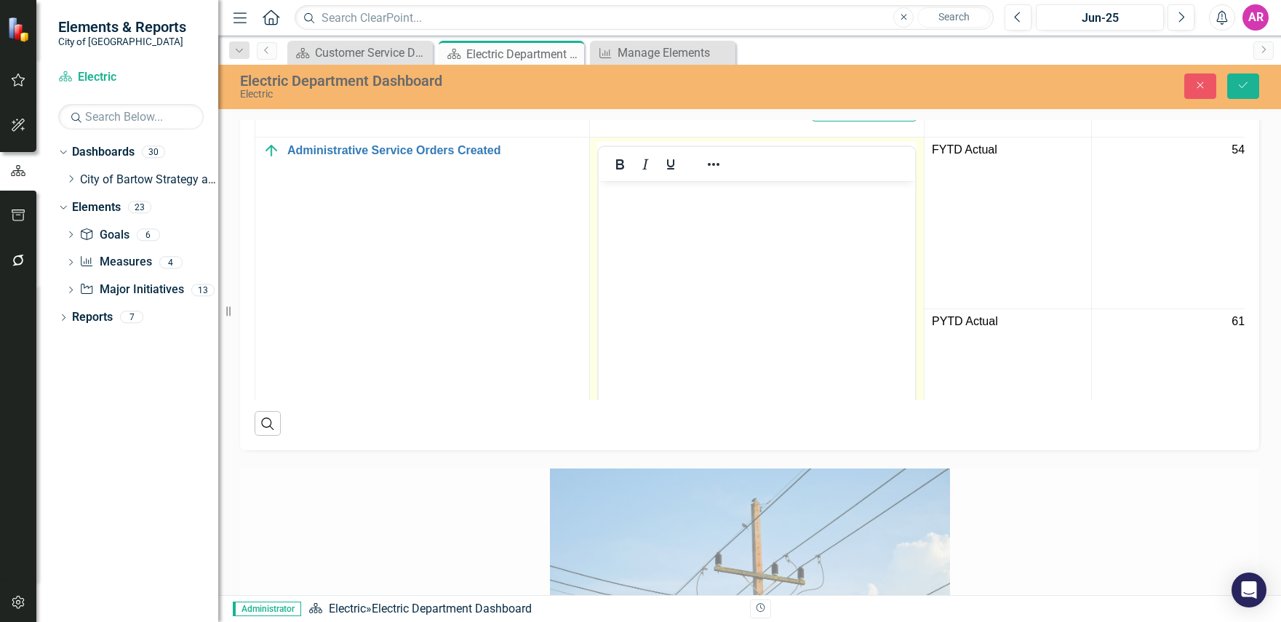
scroll to position [420, 0]
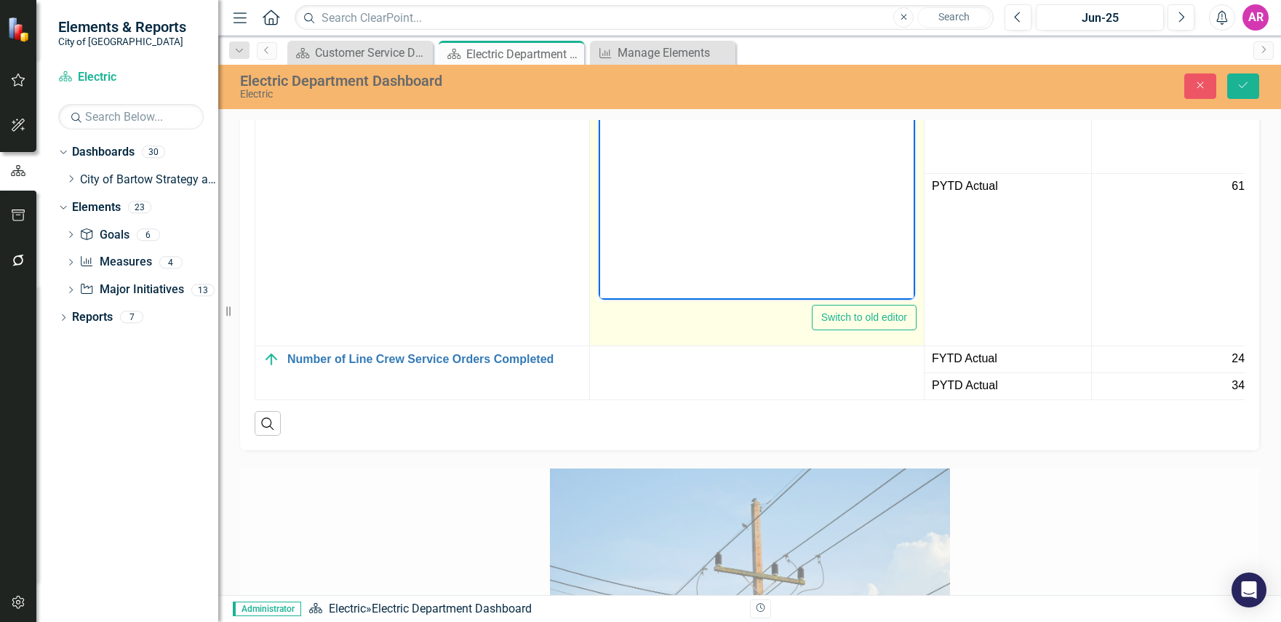
click at [750, 178] on body "Rich Text Area. Press ALT-0 for help." at bounding box center [757, 154] width 316 height 218
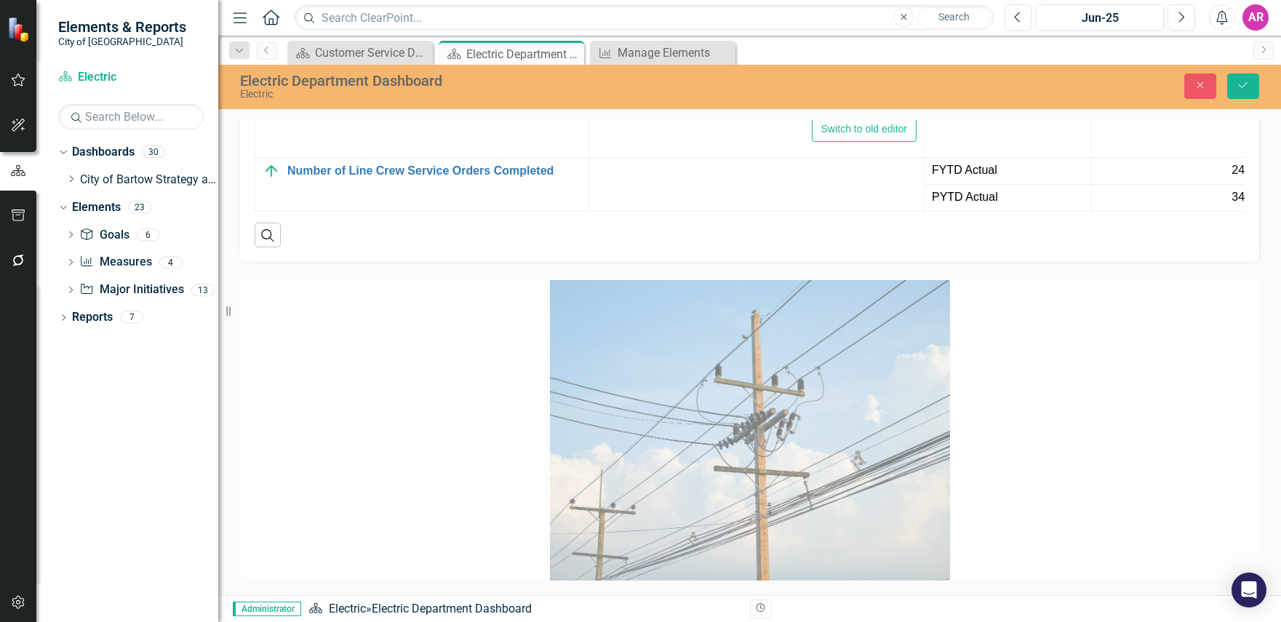
scroll to position [2691, 0]
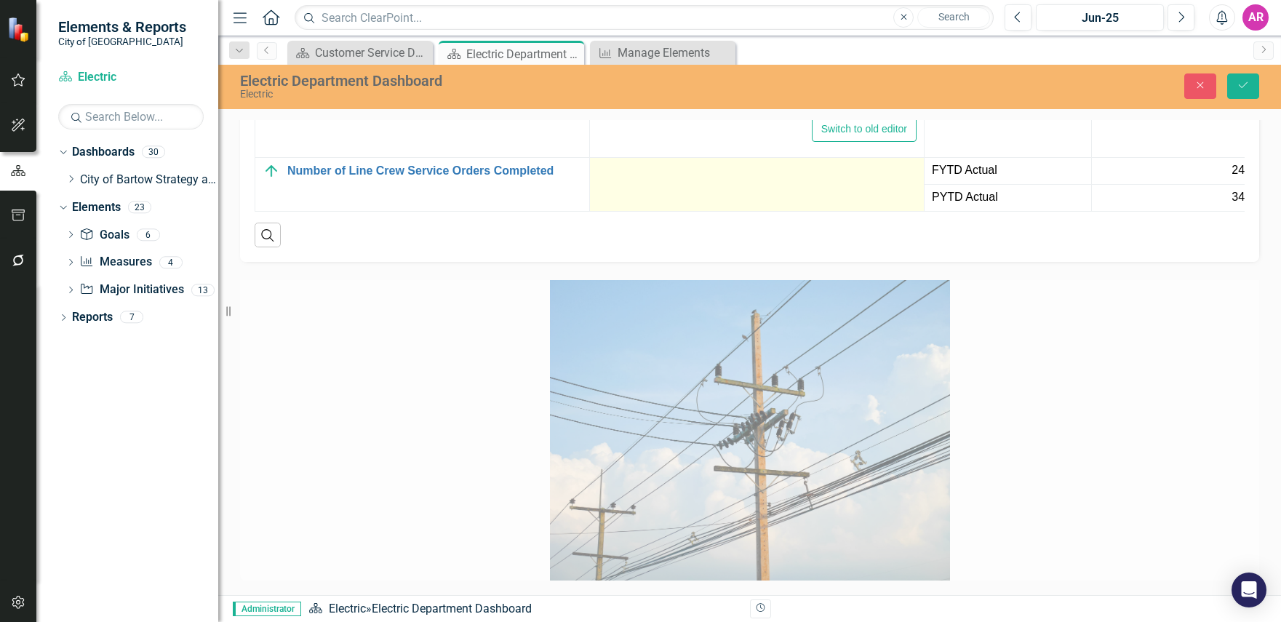
click at [695, 211] on td at bounding box center [757, 184] width 335 height 54
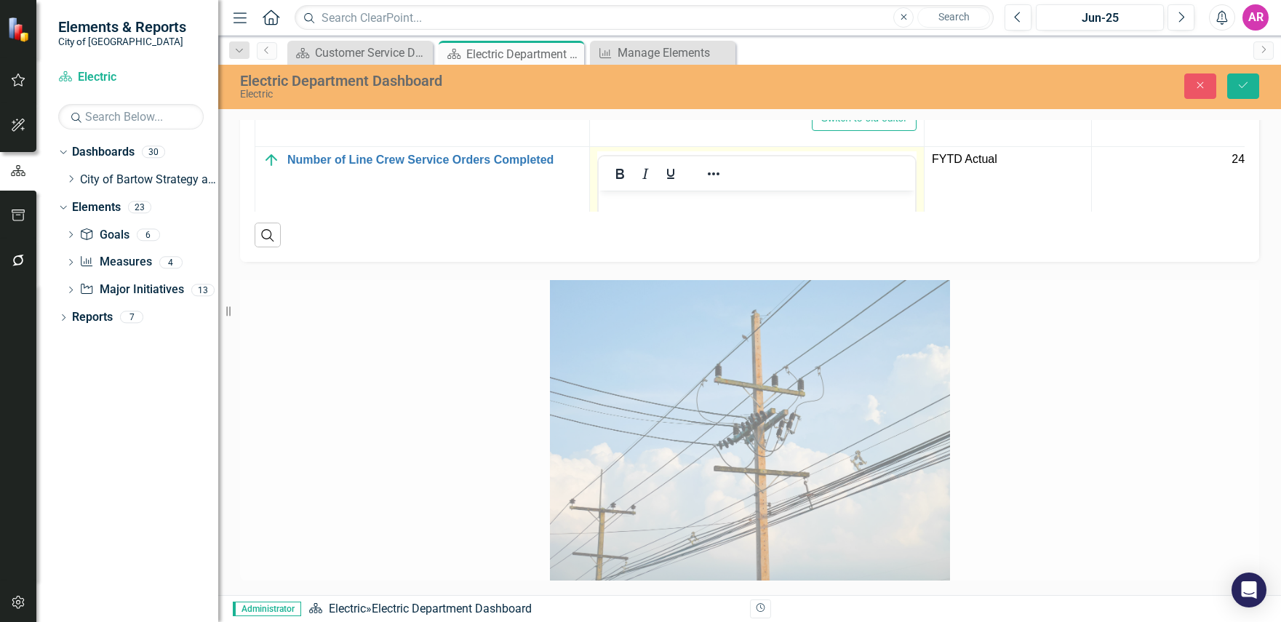
scroll to position [566, 0]
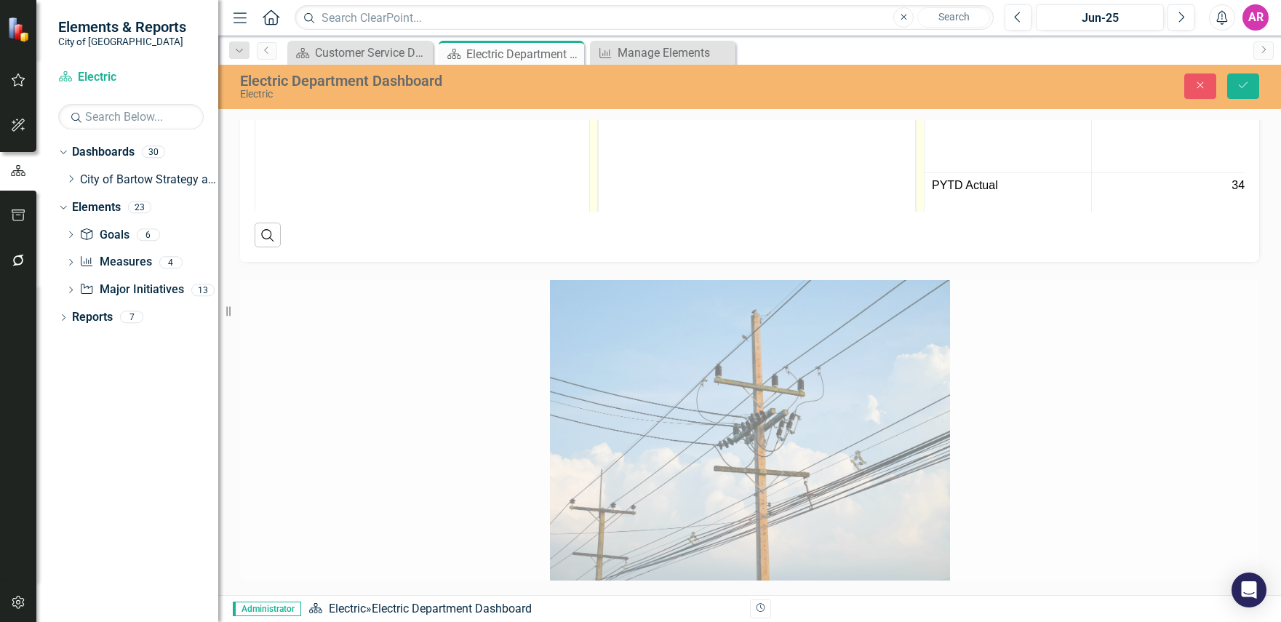
click at [687, 137] on body "Rich Text Area. Press ALT-0 for help." at bounding box center [757, 153] width 316 height 218
click at [706, 113] on body "Rich Text Area. Press ALT-0 for help." at bounding box center [757, 153] width 316 height 218
click at [1248, 89] on icon "Save" at bounding box center [1243, 85] width 13 height 10
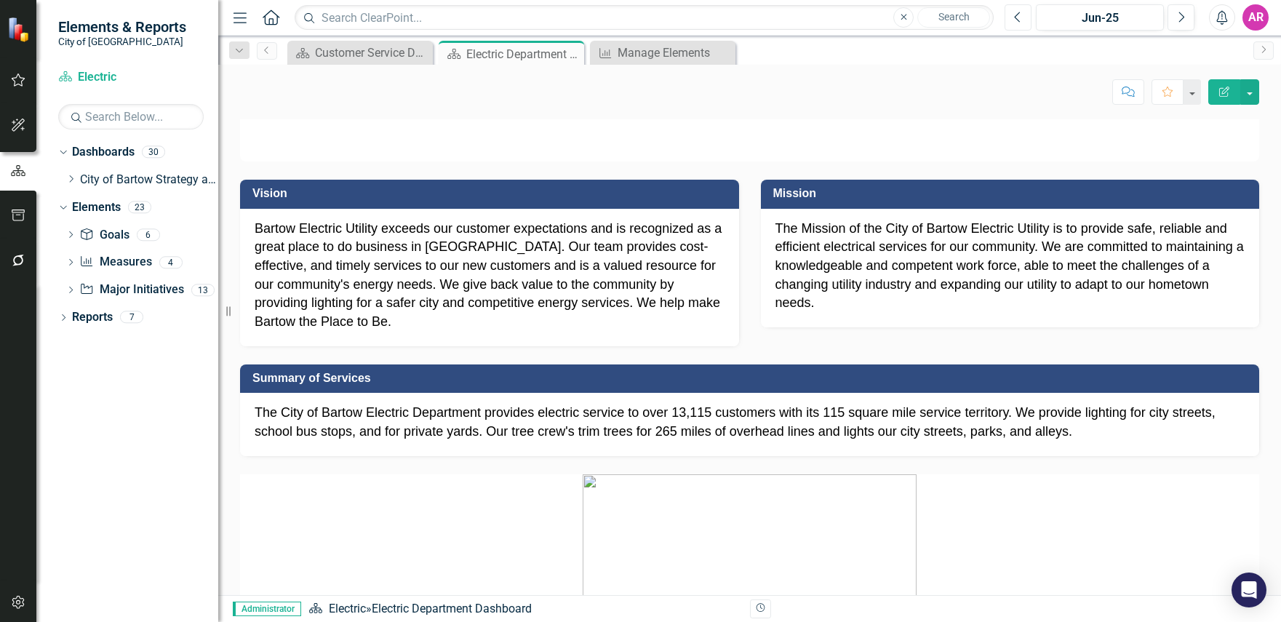
click at [1013, 16] on button "Previous" at bounding box center [1018, 17] width 27 height 26
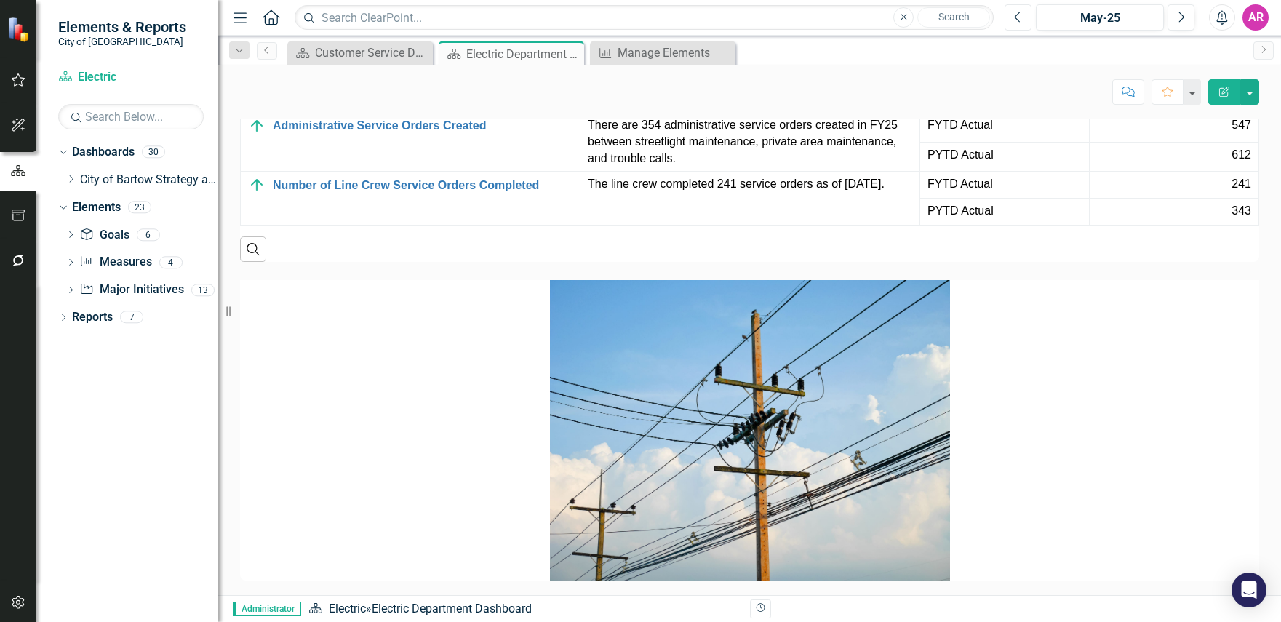
scroll to position [2473, 0]
click at [1188, 17] on button "Next" at bounding box center [1181, 17] width 27 height 26
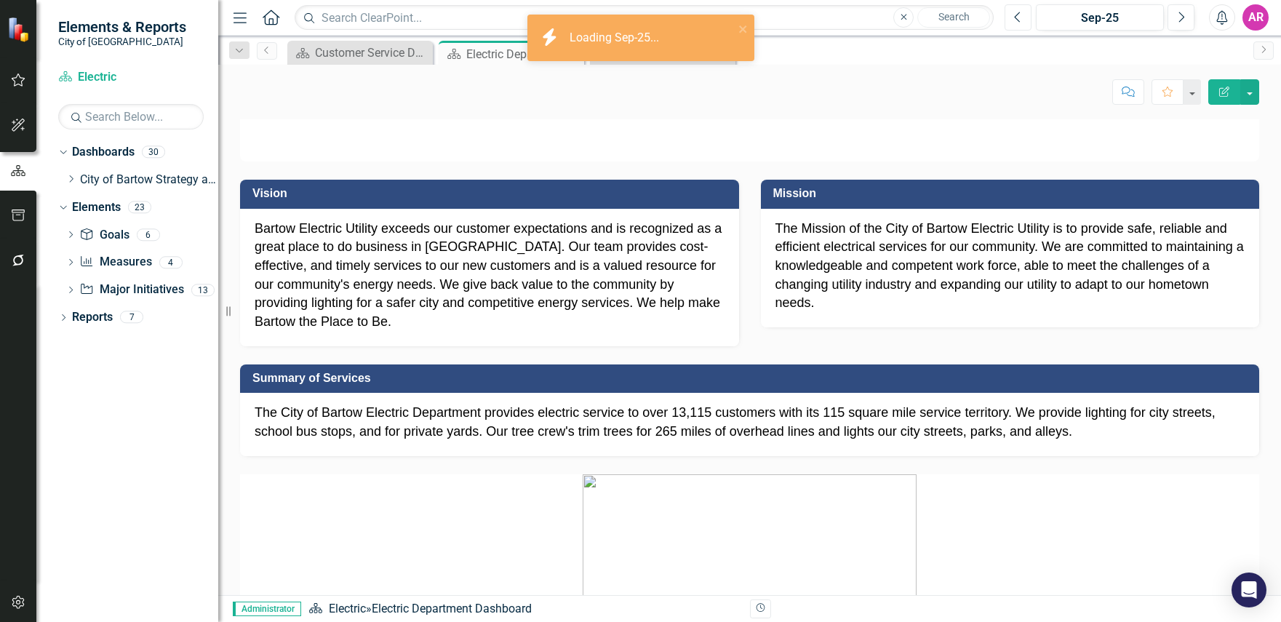
click at [1023, 19] on button "Previous" at bounding box center [1018, 17] width 27 height 26
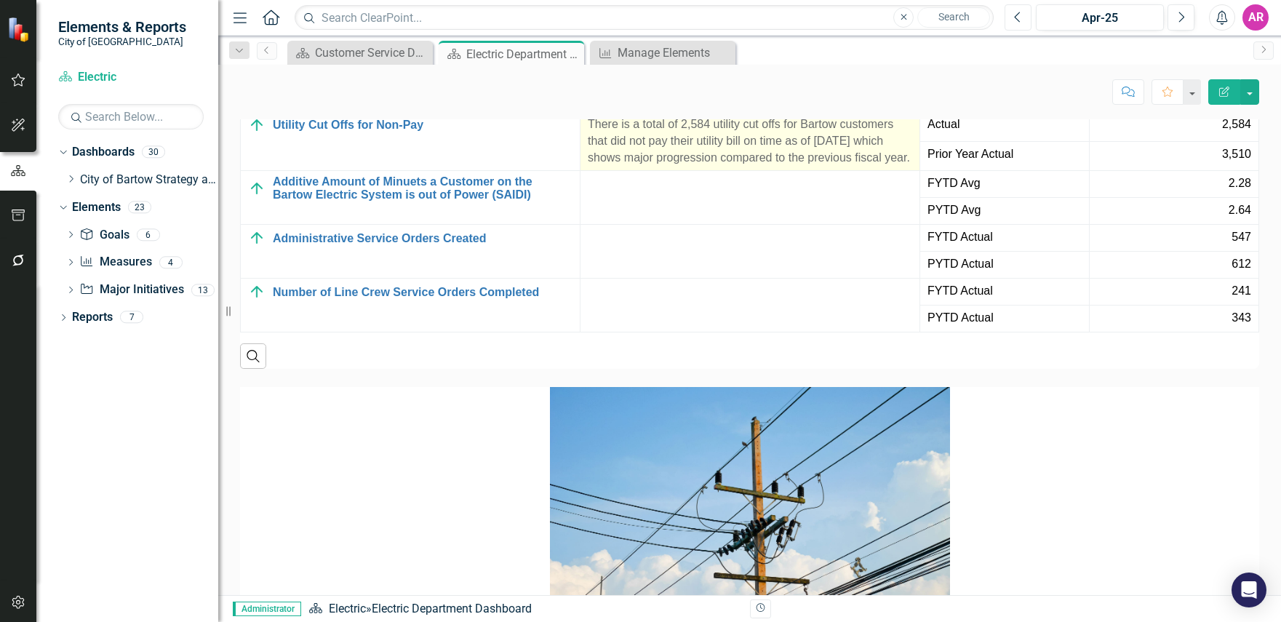
scroll to position [2328, 0]
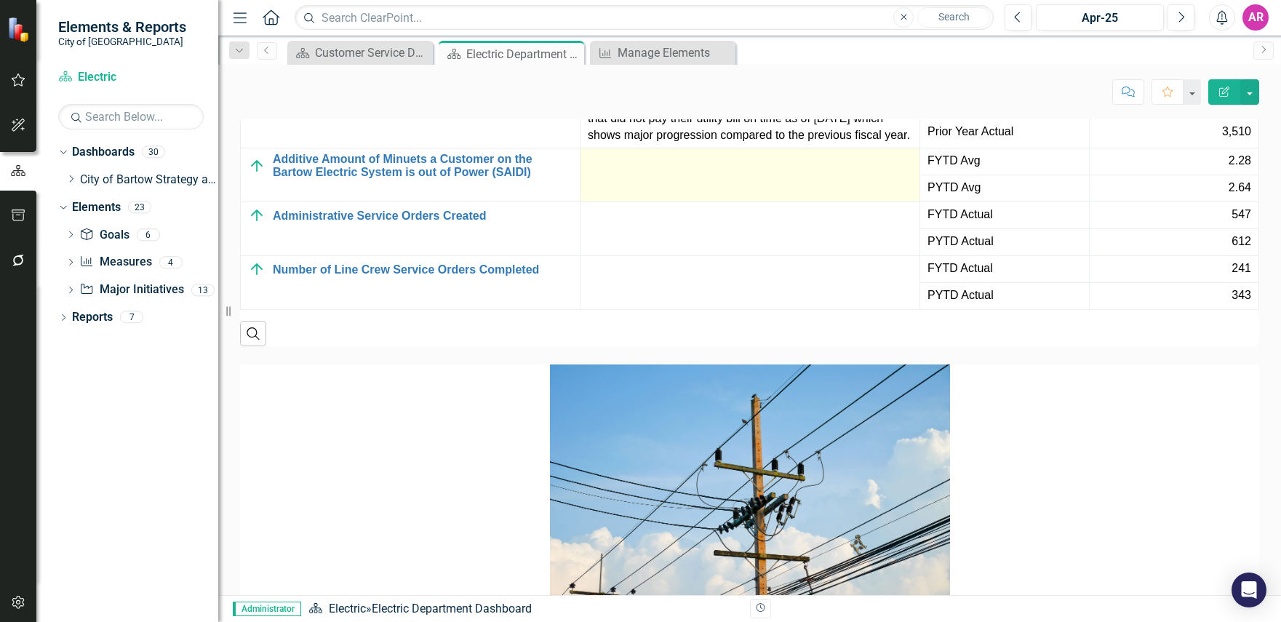
click at [745, 202] on td at bounding box center [750, 175] width 340 height 54
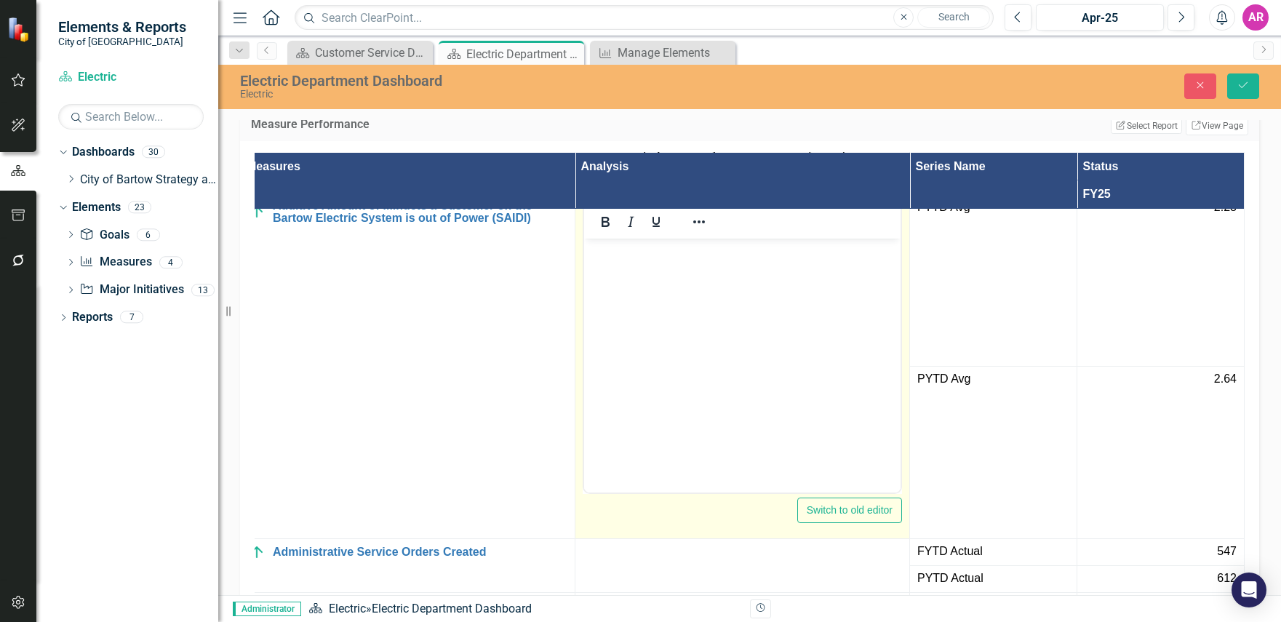
scroll to position [57, 36]
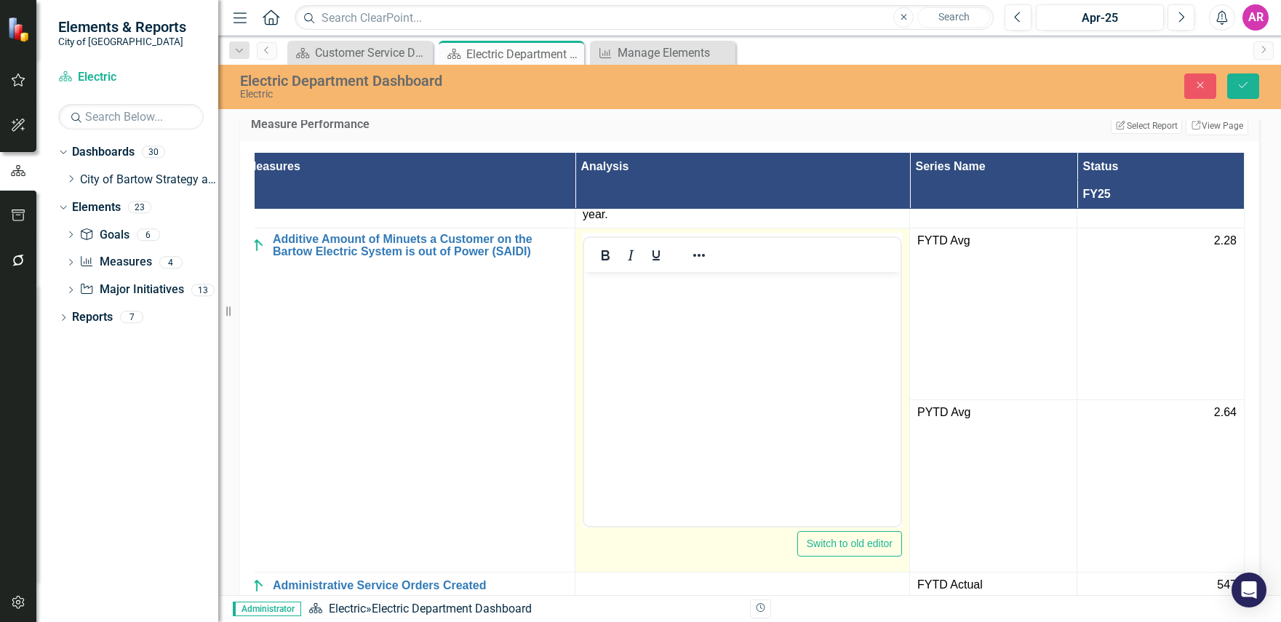
drag, startPoint x: 796, startPoint y: 353, endPoint x: 787, endPoint y: 350, distance: 9.2
click at [796, 353] on body "Rich Text Area. Press ALT-0 for help." at bounding box center [742, 380] width 316 height 218
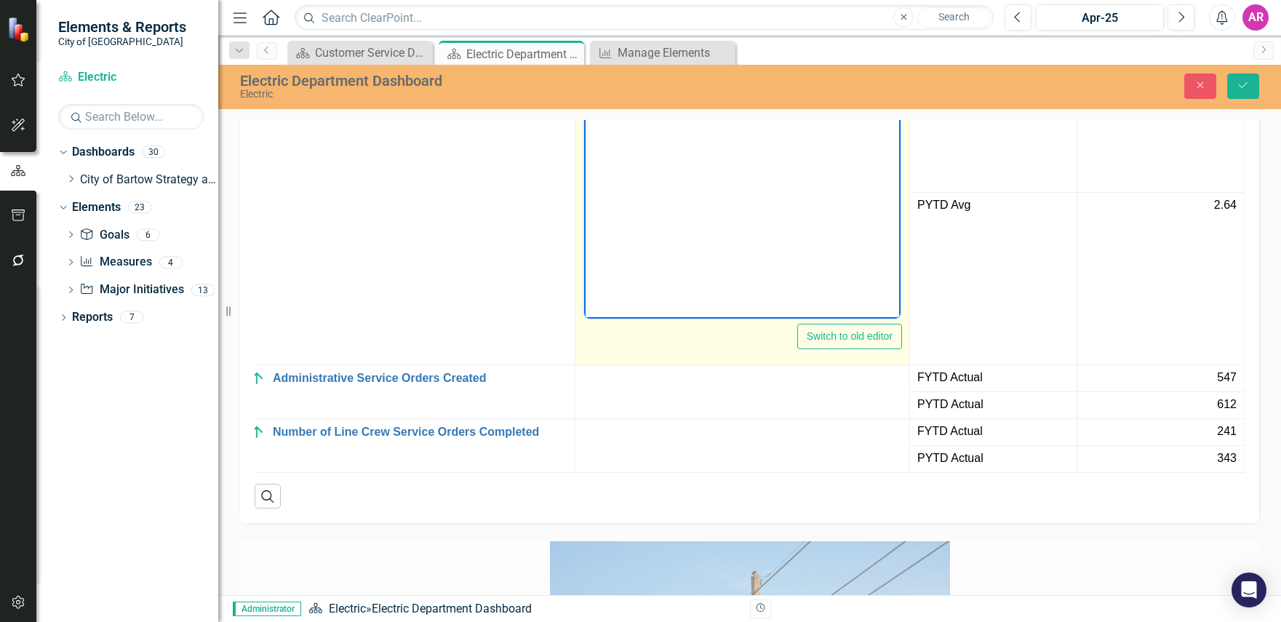
scroll to position [2473, 0]
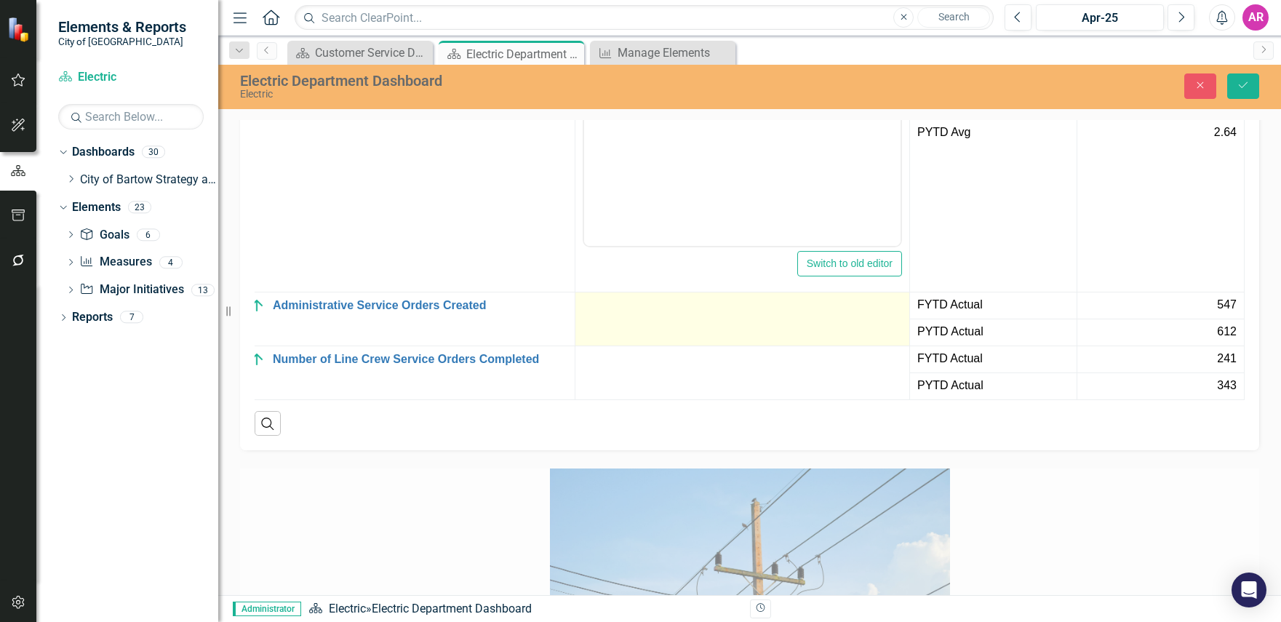
click at [716, 346] on td at bounding box center [742, 319] width 335 height 54
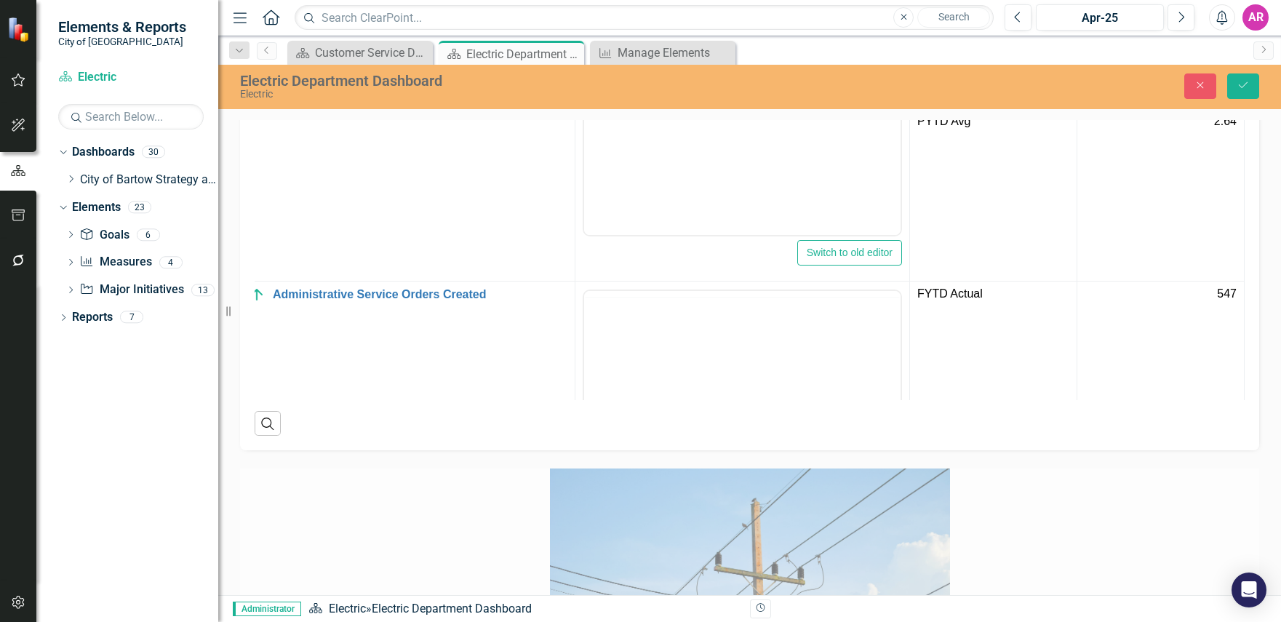
scroll to position [0, 0]
click at [735, 359] on body "Rich Text Area. Press ALT-0 for help." at bounding box center [742, 433] width 316 height 218
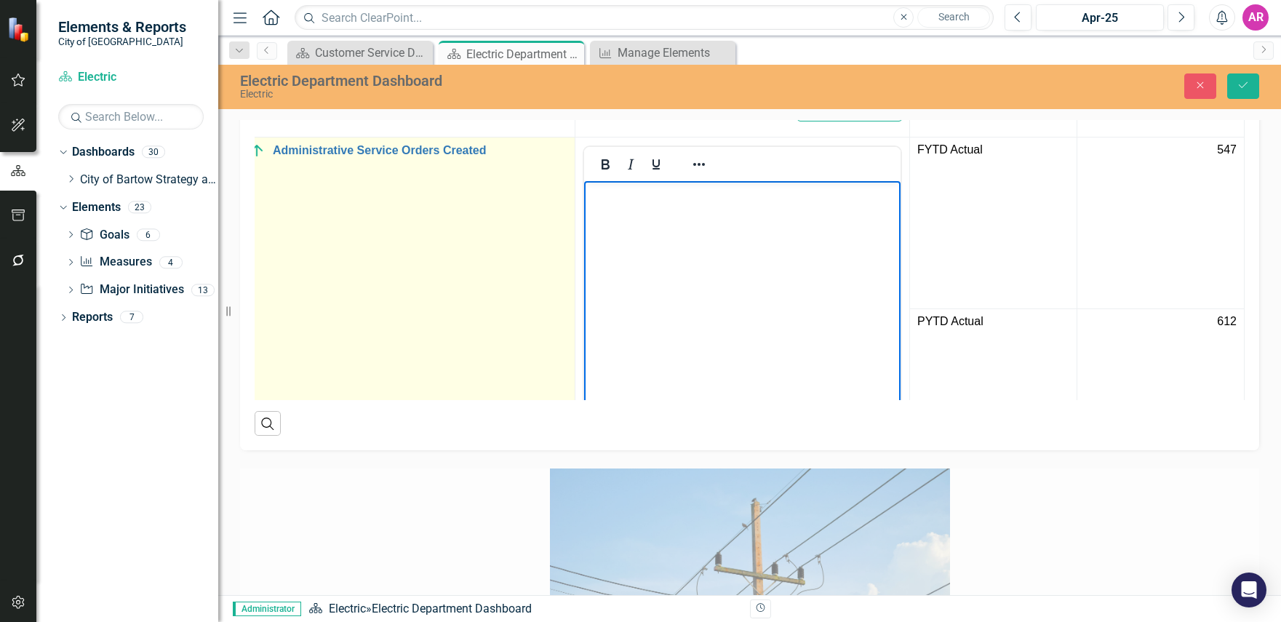
scroll to position [276, 36]
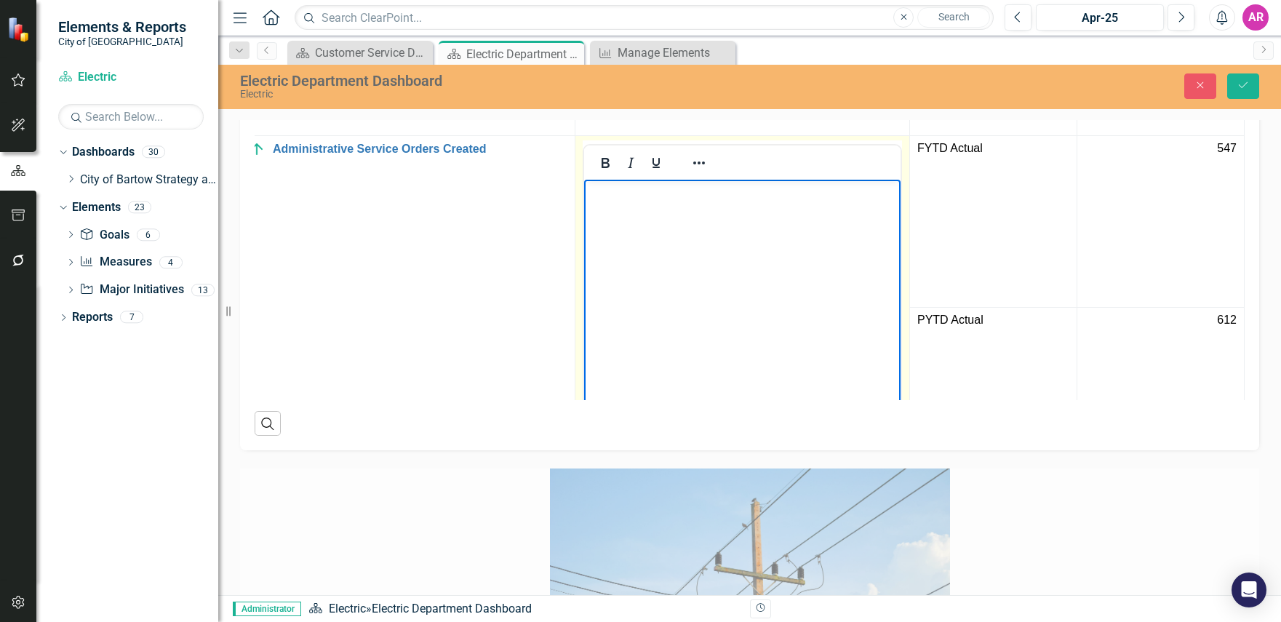
drag, startPoint x: 765, startPoint y: 251, endPoint x: 736, endPoint y: 250, distance: 28.4
click at [765, 250] on body "Rich Text Area. Press ALT-0 for help." at bounding box center [742, 288] width 316 height 218
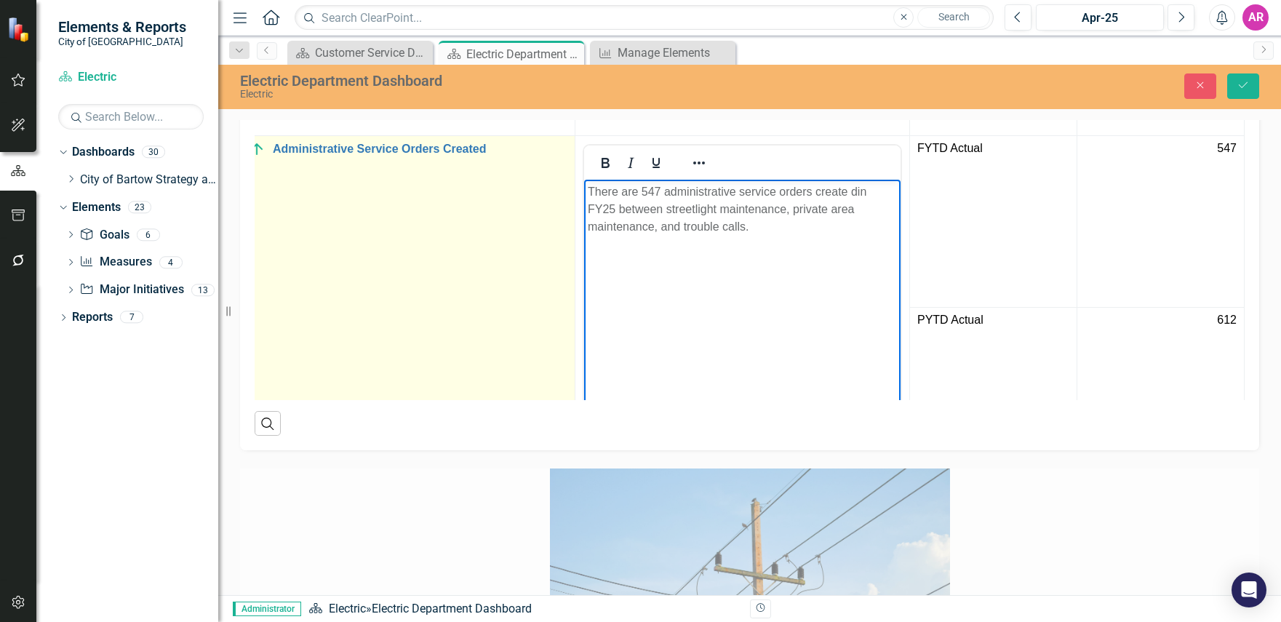
scroll to position [420, 36]
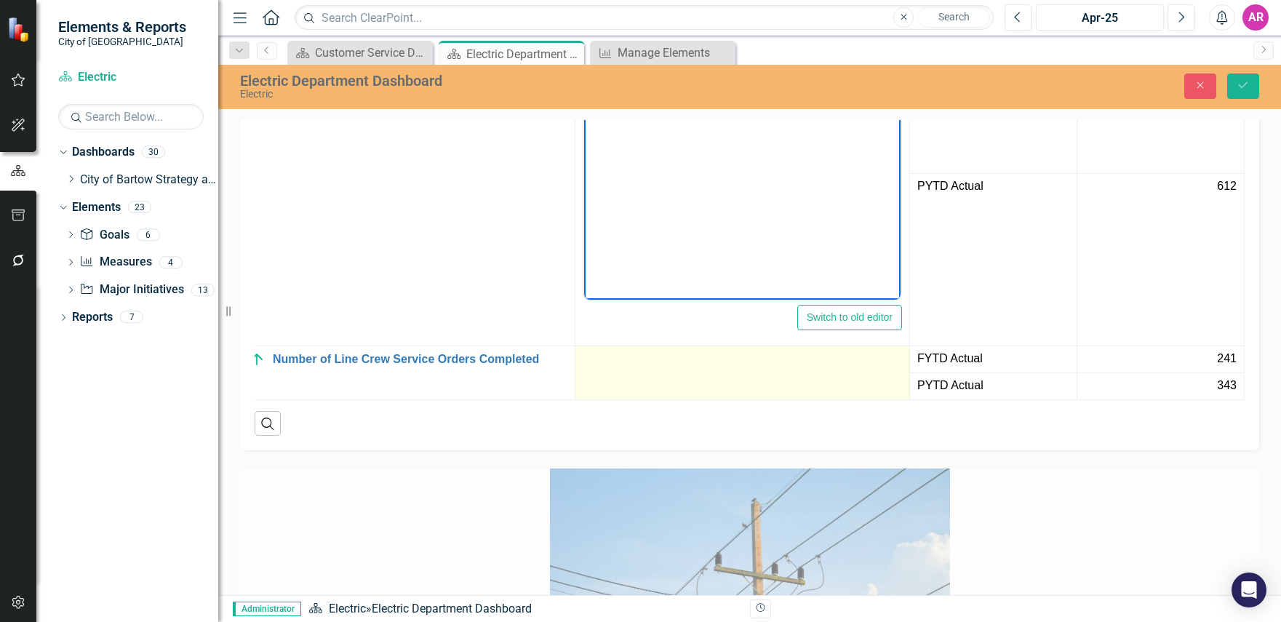
click at [687, 399] on td at bounding box center [742, 373] width 335 height 54
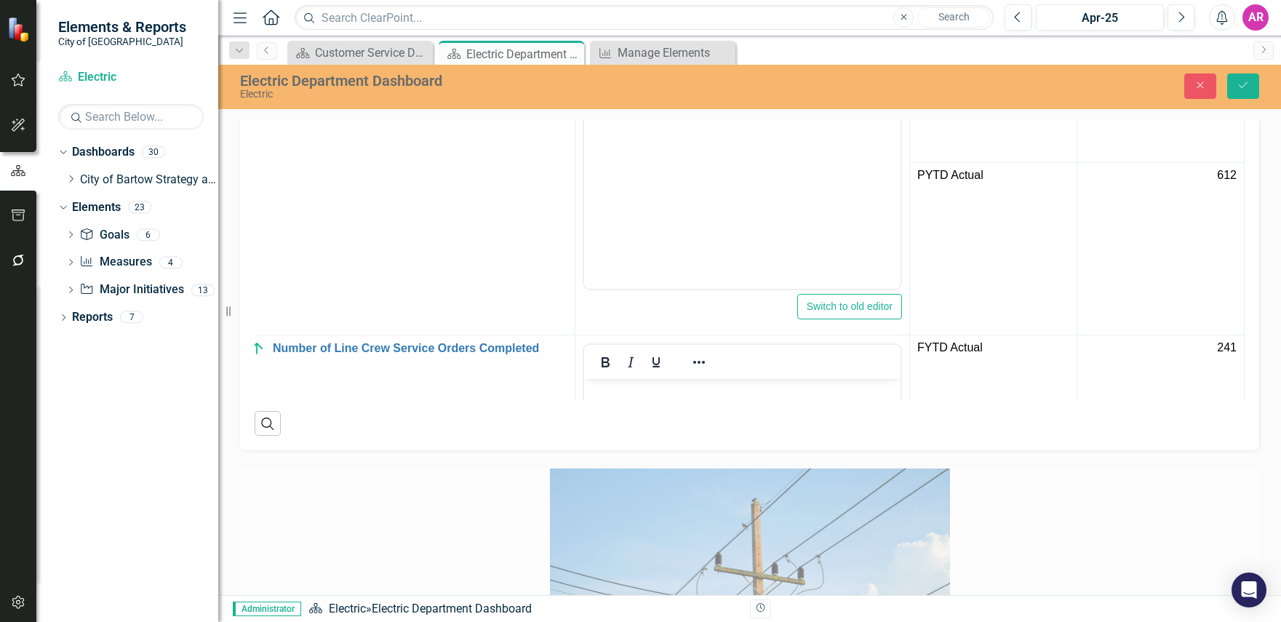
scroll to position [0, 0]
click at [750, 383] on p "Rich Text Area. Press ALT-0 for help." at bounding box center [742, 390] width 309 height 17
click at [1244, 87] on icon "Save" at bounding box center [1243, 85] width 13 height 10
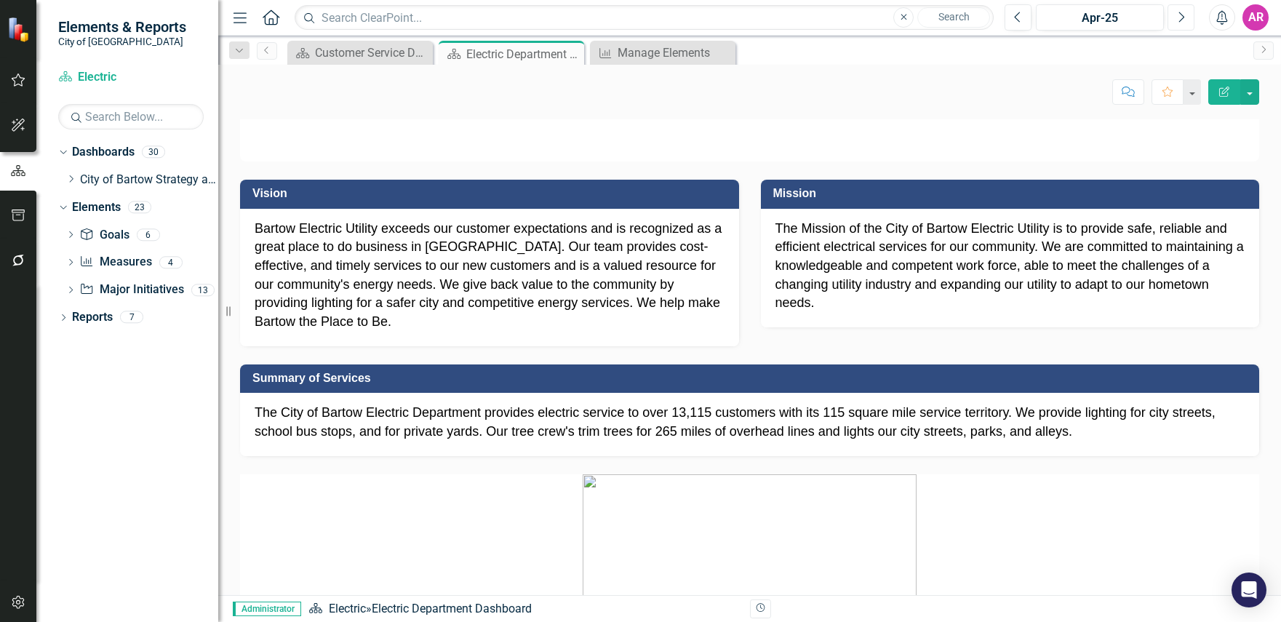
click at [1184, 21] on icon "Next" at bounding box center [1181, 17] width 8 height 13
click at [1181, 22] on icon "Next" at bounding box center [1181, 17] width 8 height 13
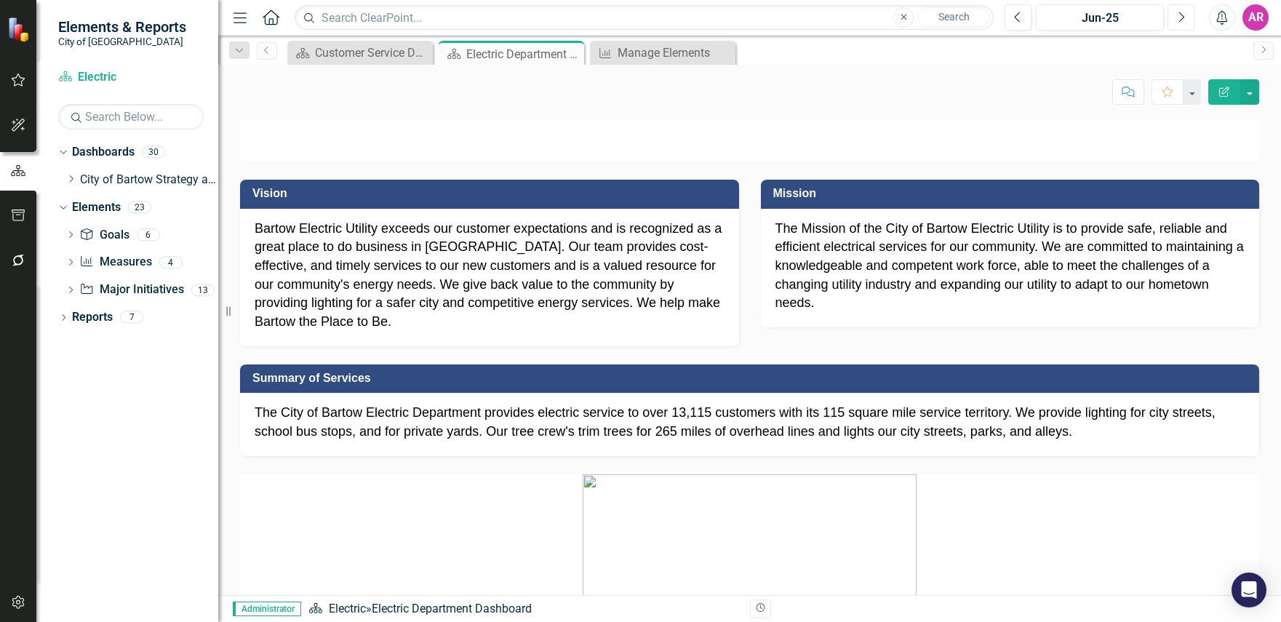
click at [1181, 22] on icon "Next" at bounding box center [1181, 17] width 8 height 13
click at [1025, 25] on button "Previous" at bounding box center [1018, 17] width 27 height 26
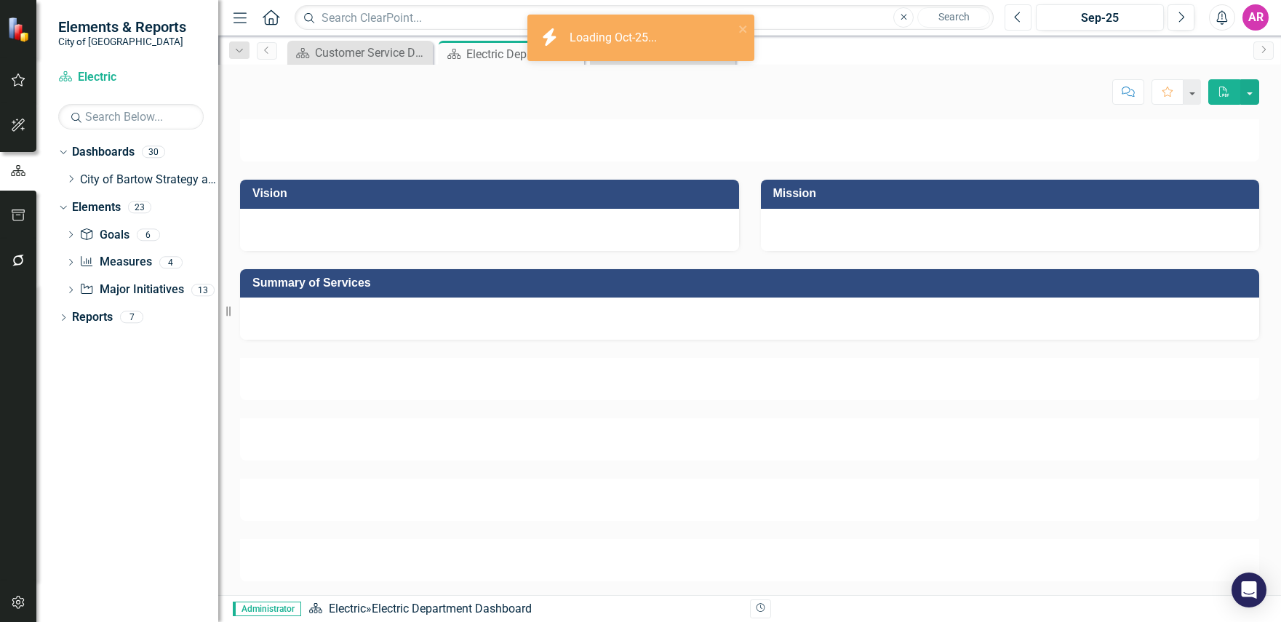
click at [1025, 25] on button "Previous" at bounding box center [1018, 17] width 27 height 26
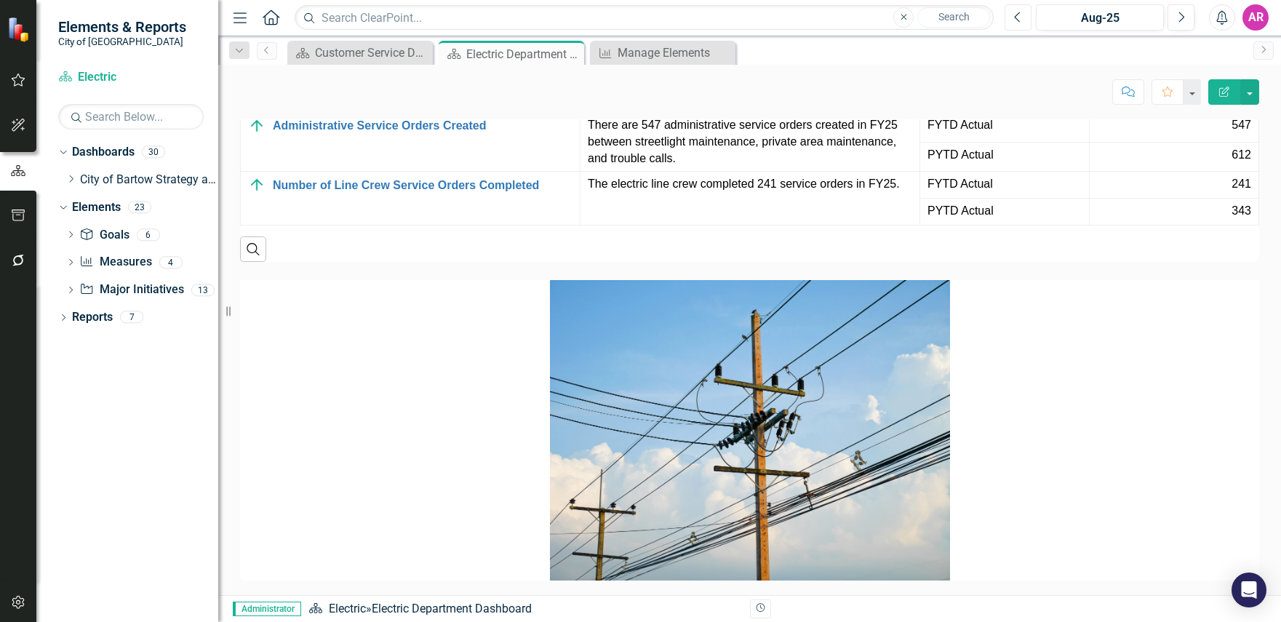
scroll to position [2585, 0]
click at [71, 179] on icon "Dropdown" at bounding box center [70, 179] width 11 height 9
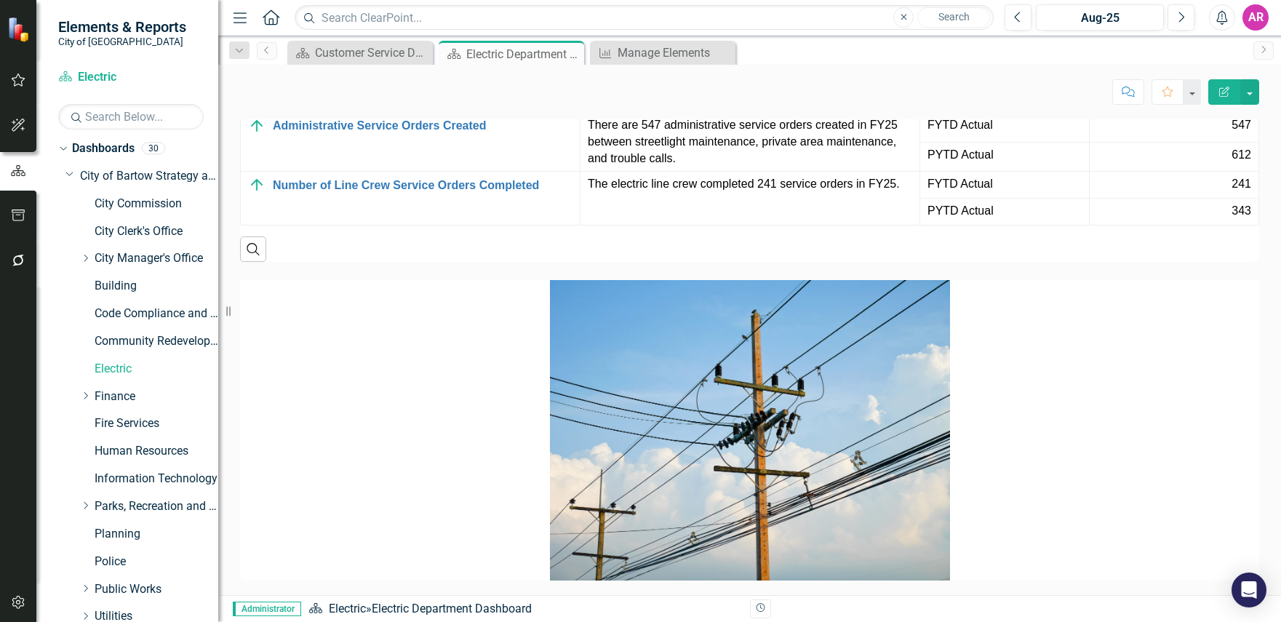
scroll to position [0, 0]
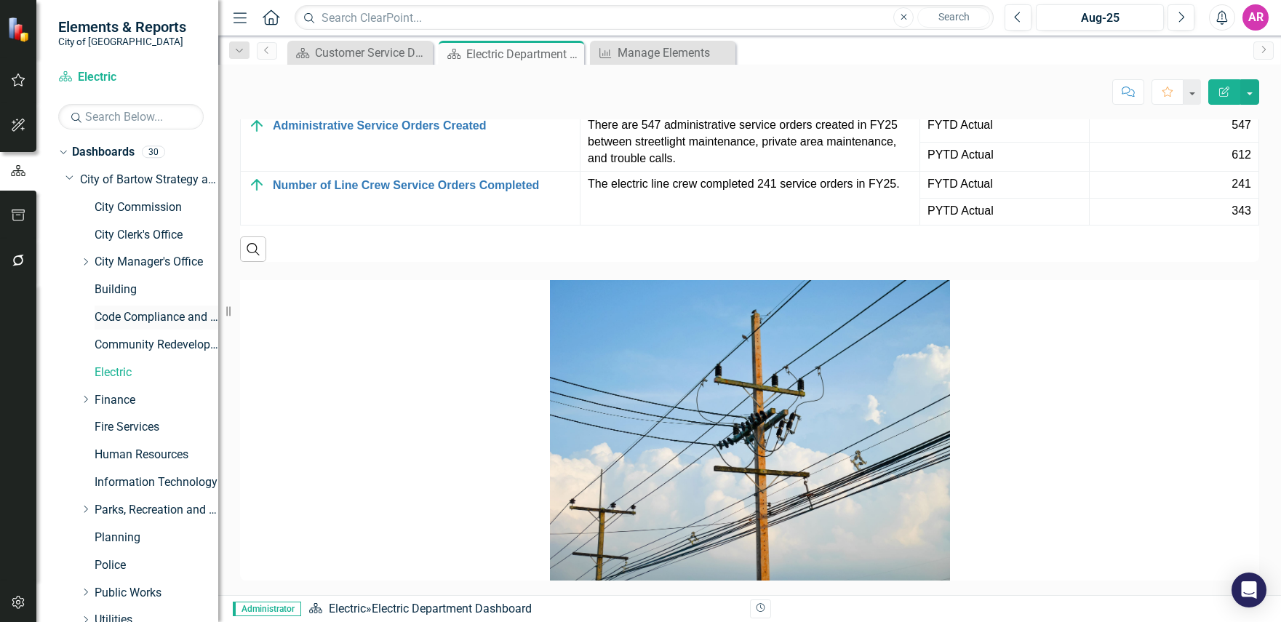
click at [161, 319] on link "Code Compliance and Neighborhood Services" at bounding box center [157, 317] width 124 height 17
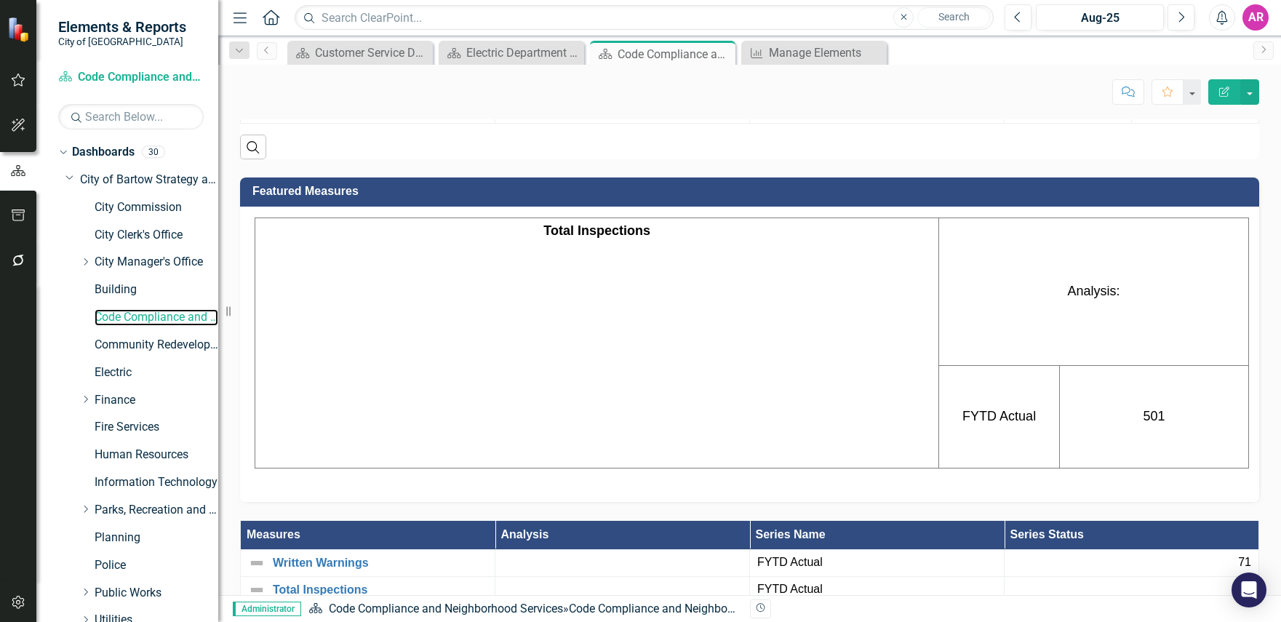
scroll to position [1576, 0]
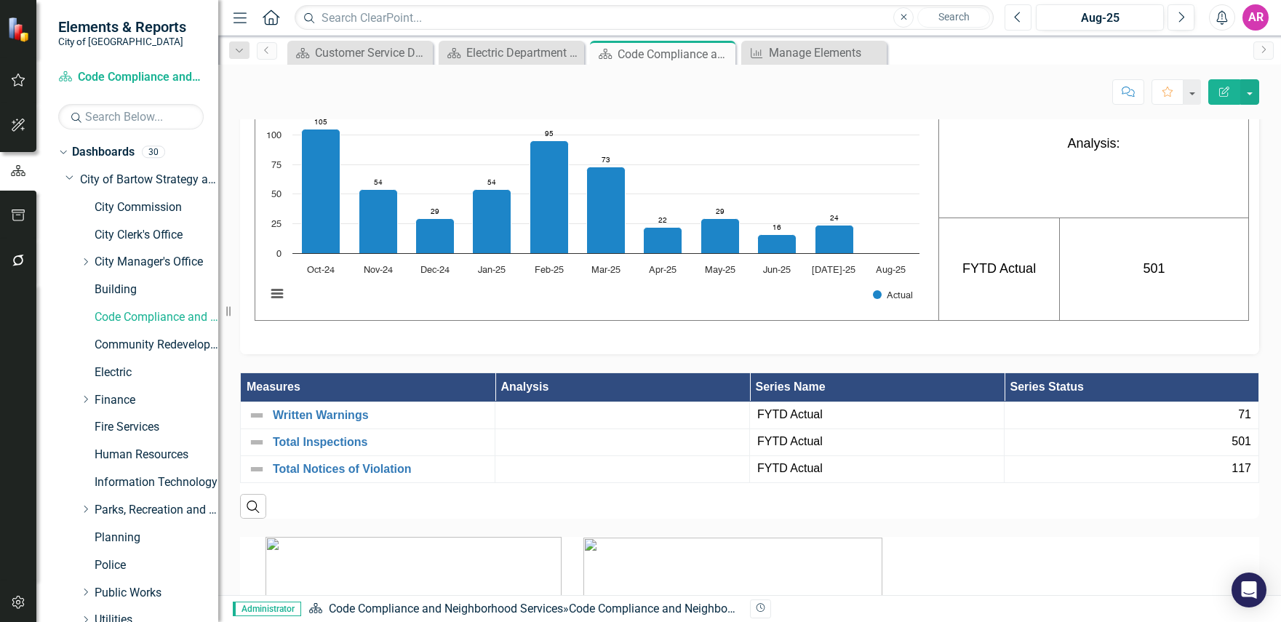
click at [1011, 17] on button "Previous" at bounding box center [1018, 17] width 27 height 26
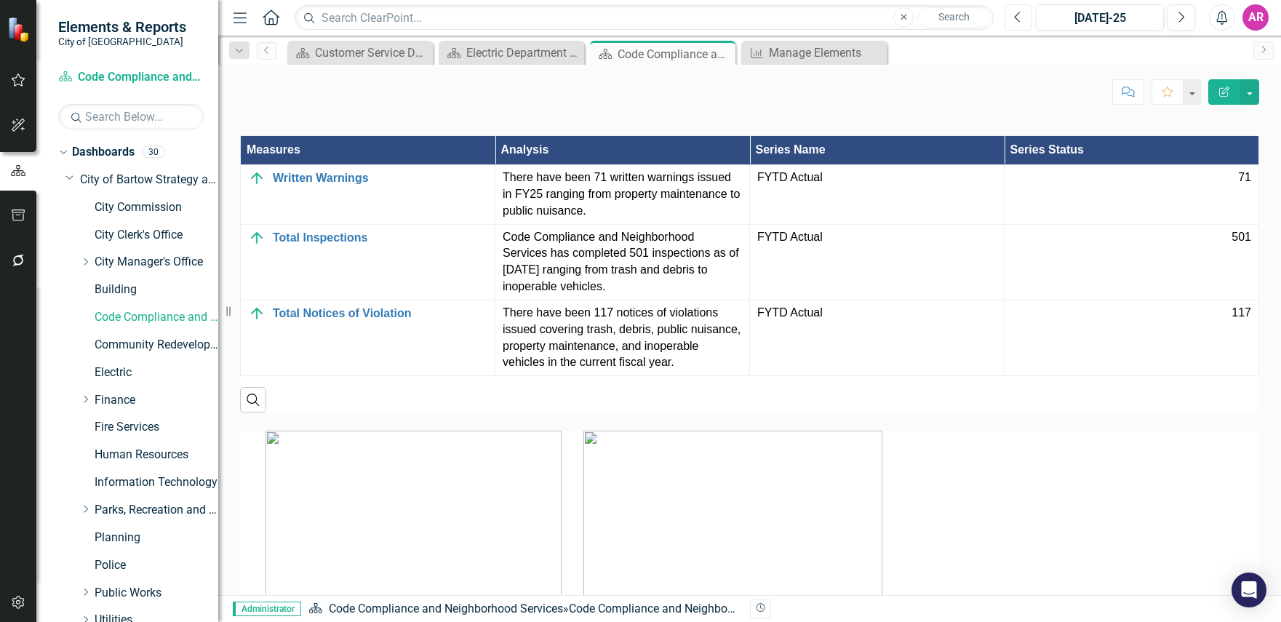
scroll to position [1891, 0]
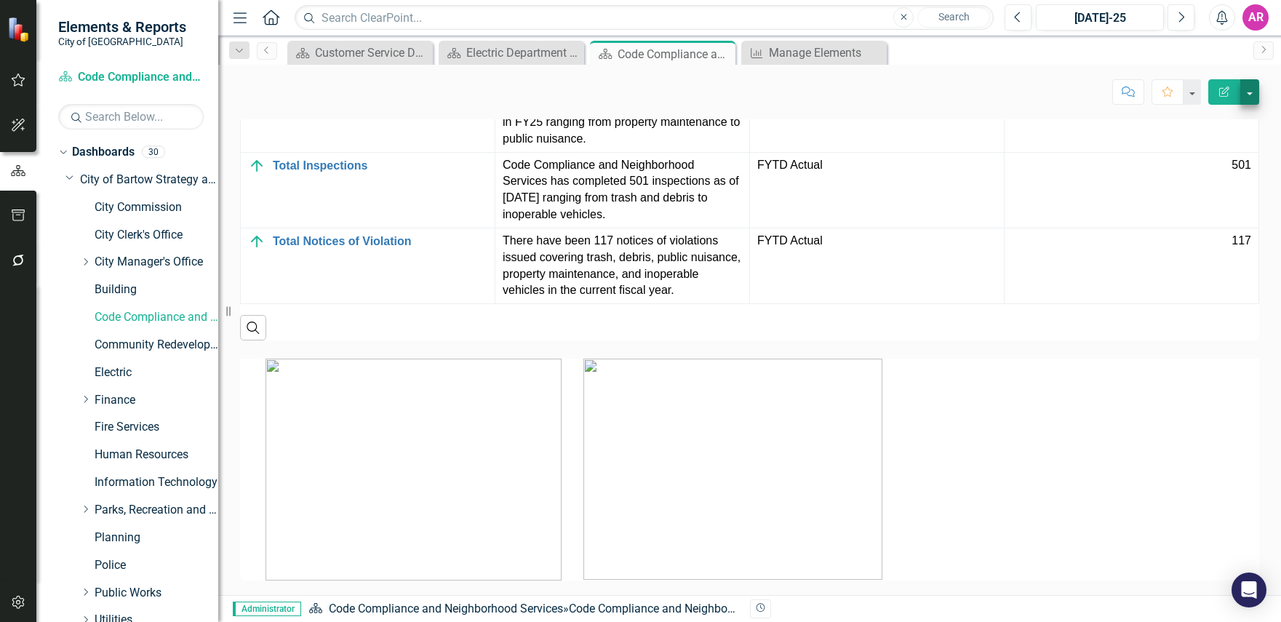
drag, startPoint x: 1268, startPoint y: 113, endPoint x: 1246, endPoint y: 87, distance: 34.1
click at [1268, 113] on div "Score: N/A Jul-25 Completed Comment Favorite Edit Report Vision A thriving Bart…" at bounding box center [749, 330] width 1063 height 530
click at [1186, 18] on button "Next" at bounding box center [1181, 17] width 27 height 26
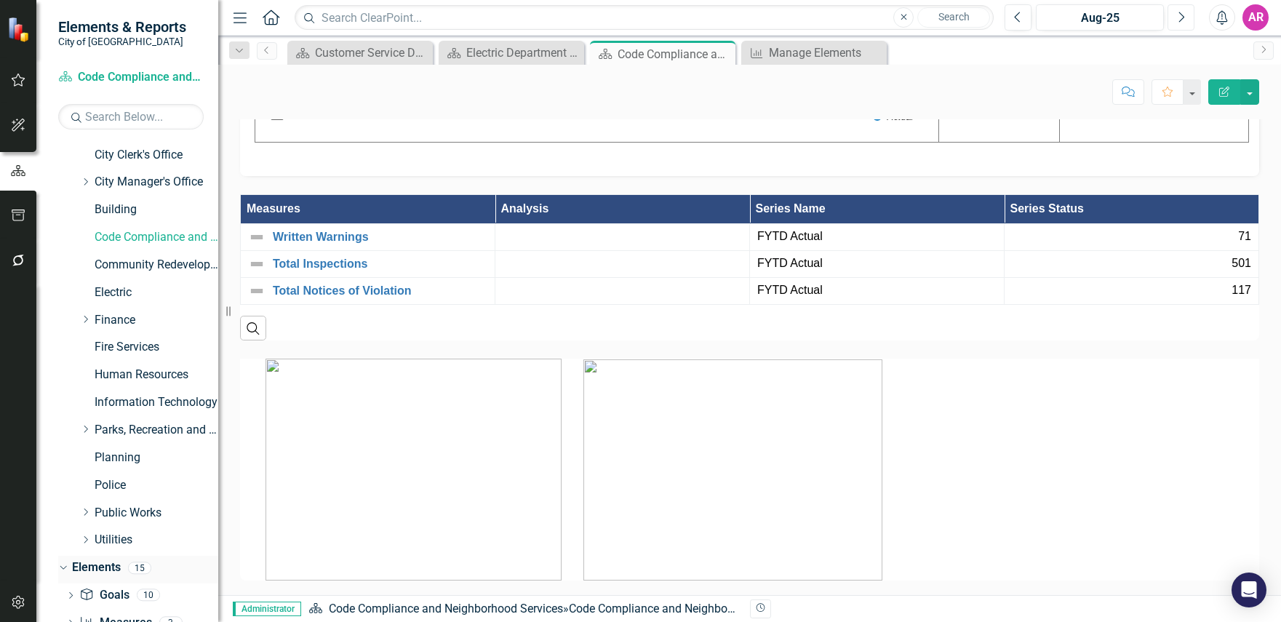
scroll to position [151, 0]
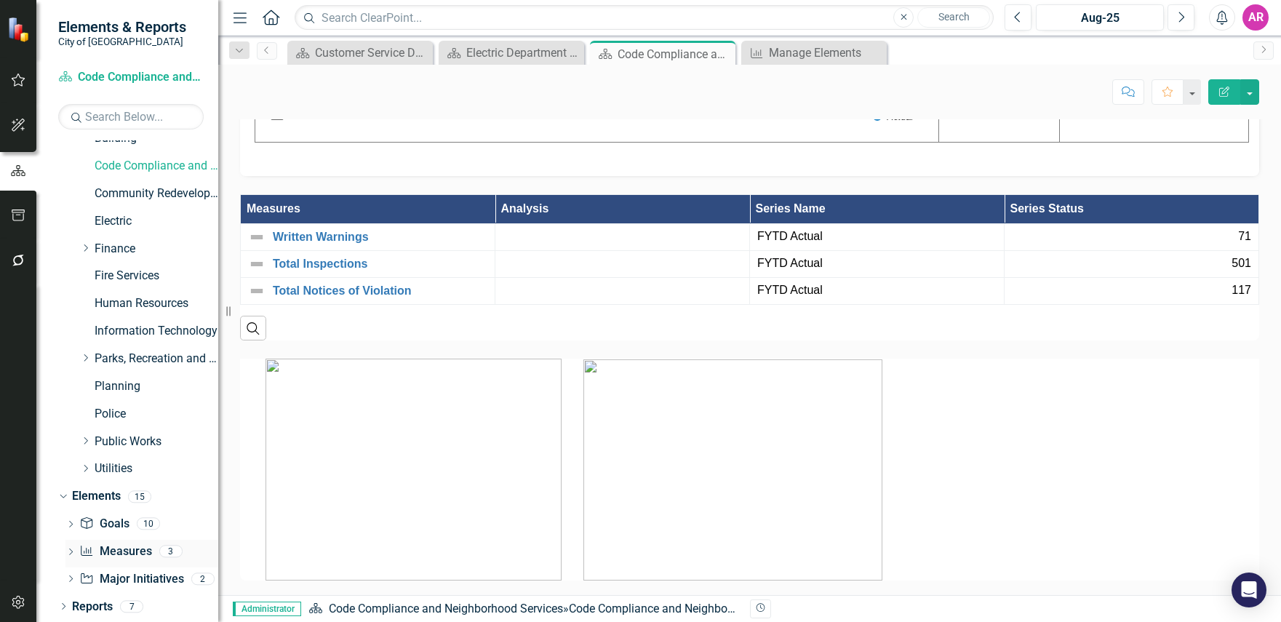
click at [135, 546] on link "Measure Measures" at bounding box center [115, 551] width 72 height 17
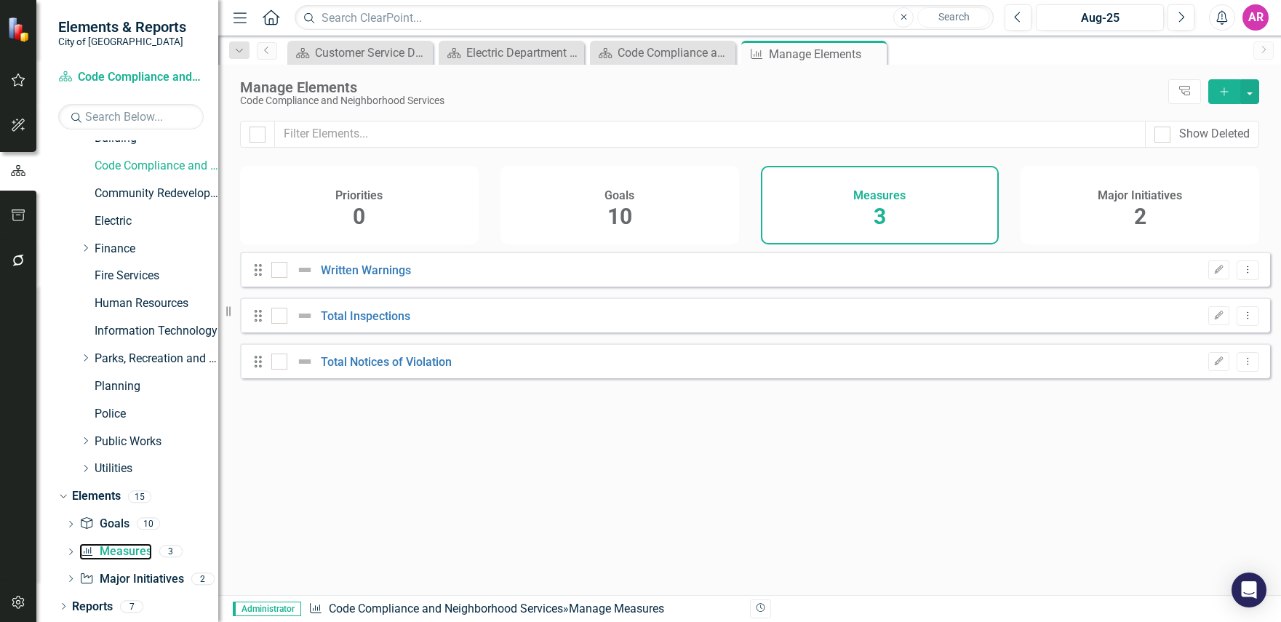
checkbox input "false"
click at [1208, 278] on button "Edit" at bounding box center [1218, 269] width 21 height 19
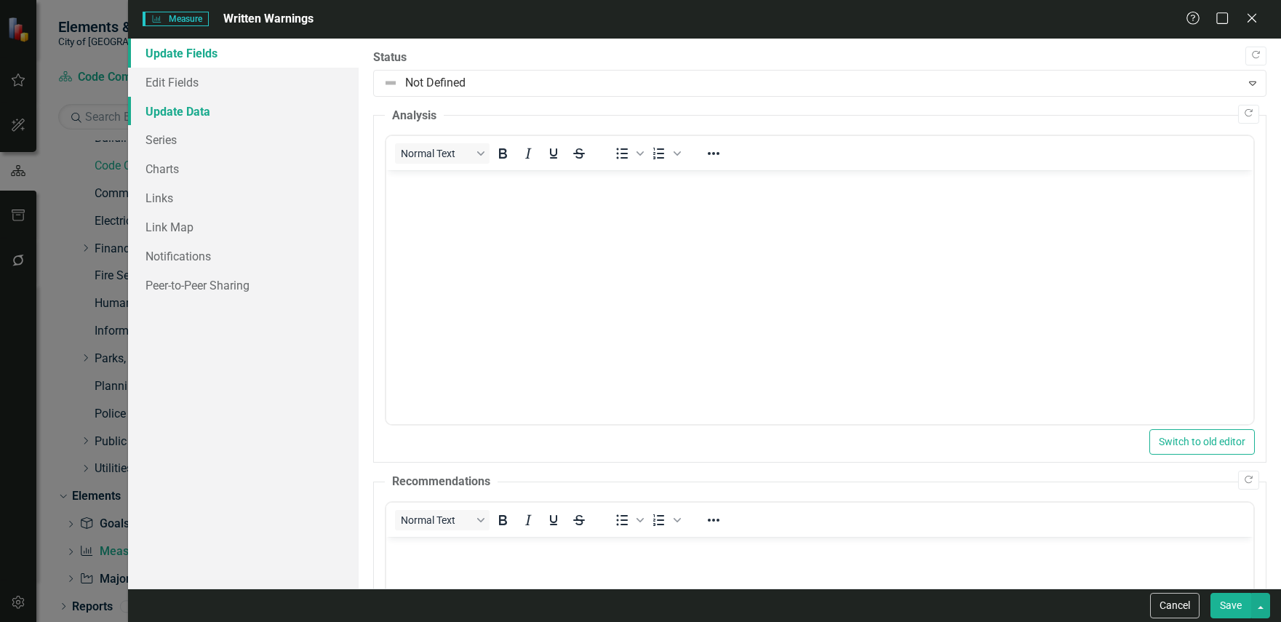
click at [207, 113] on link "Update Data" at bounding box center [243, 111] width 231 height 29
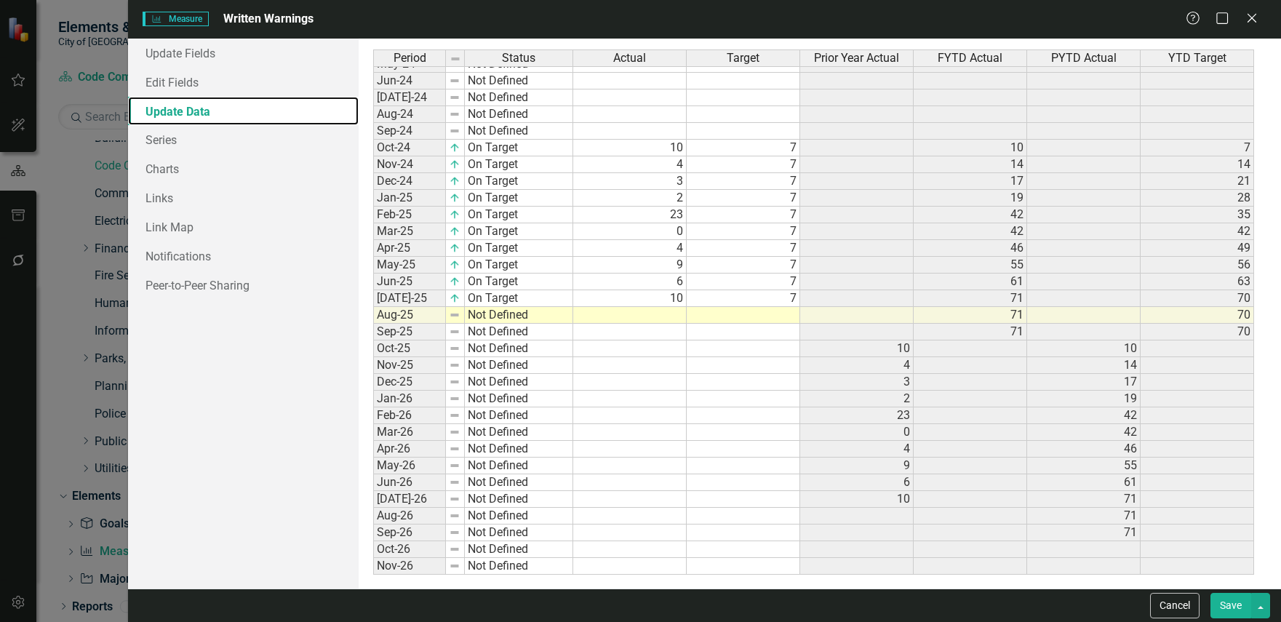
scroll to position [344, 0]
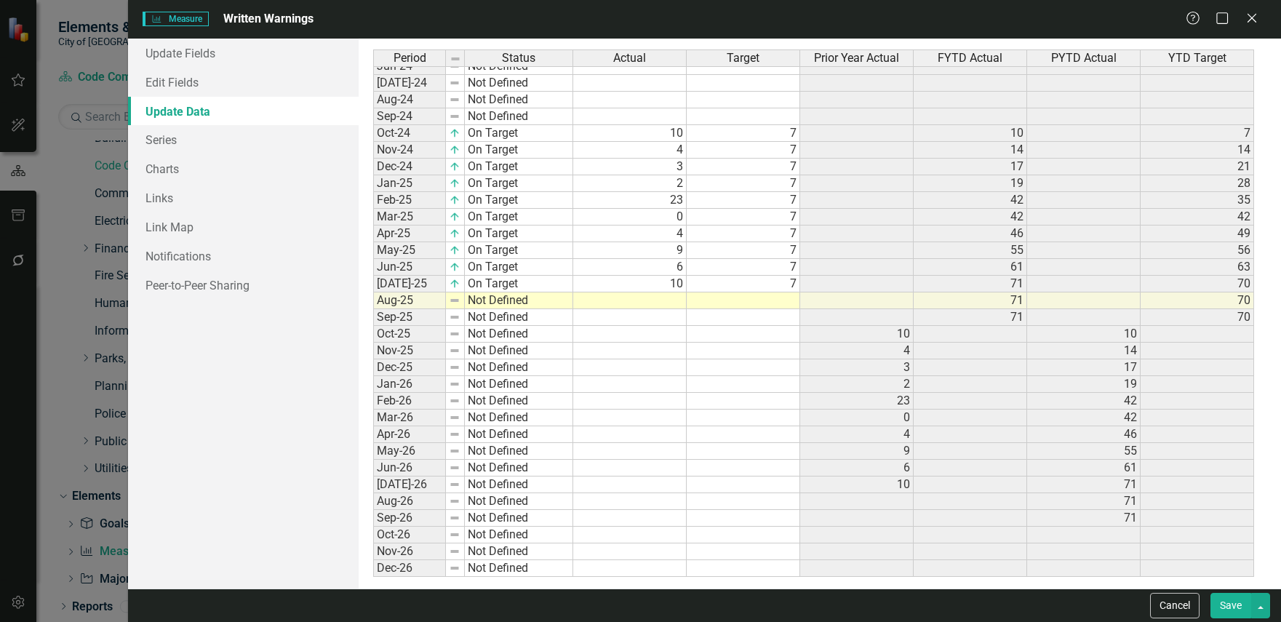
click at [667, 284] on td "10" at bounding box center [629, 284] width 113 height 17
click at [672, 294] on td at bounding box center [629, 300] width 113 height 17
type textarea "16"
click at [783, 298] on td at bounding box center [743, 300] width 113 height 17
type textarea "7"
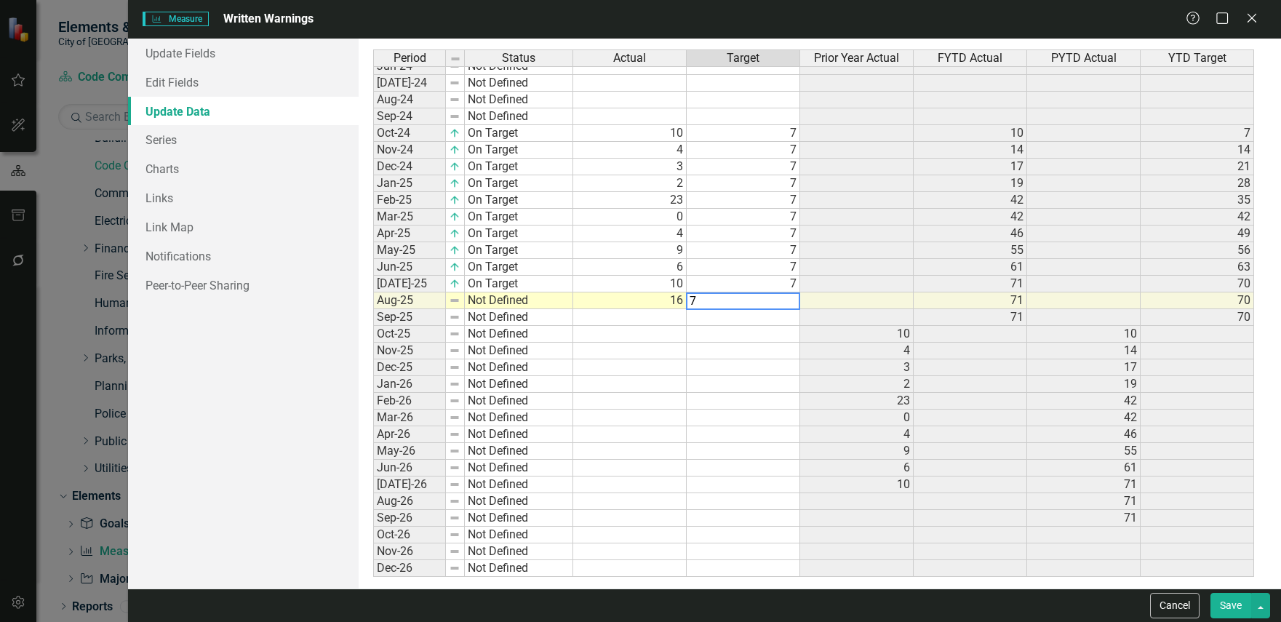
click at [807, 332] on td "10" at bounding box center [856, 334] width 113 height 17
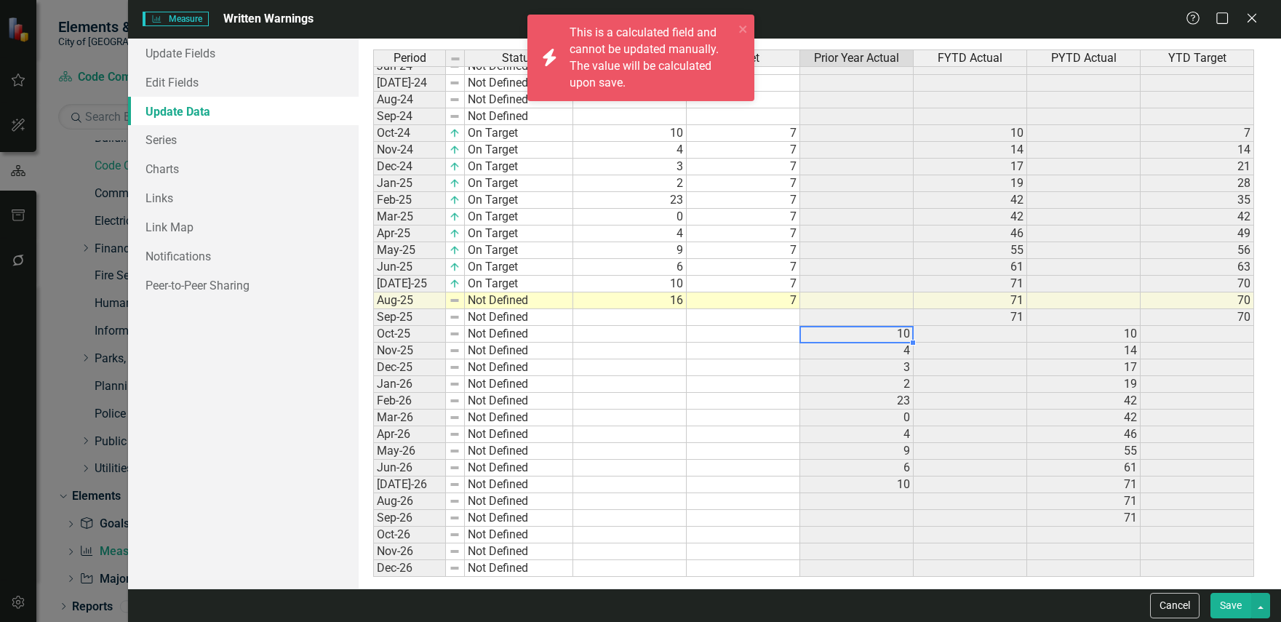
click at [541, 300] on td "Not Defined" at bounding box center [519, 300] width 108 height 17
type textarea "On Target"
click at [547, 316] on div "Period Status Actual Target Prior Year Actual FYTD Actual PYTD Actual YTD Targe…" at bounding box center [819, 313] width 893 height 528
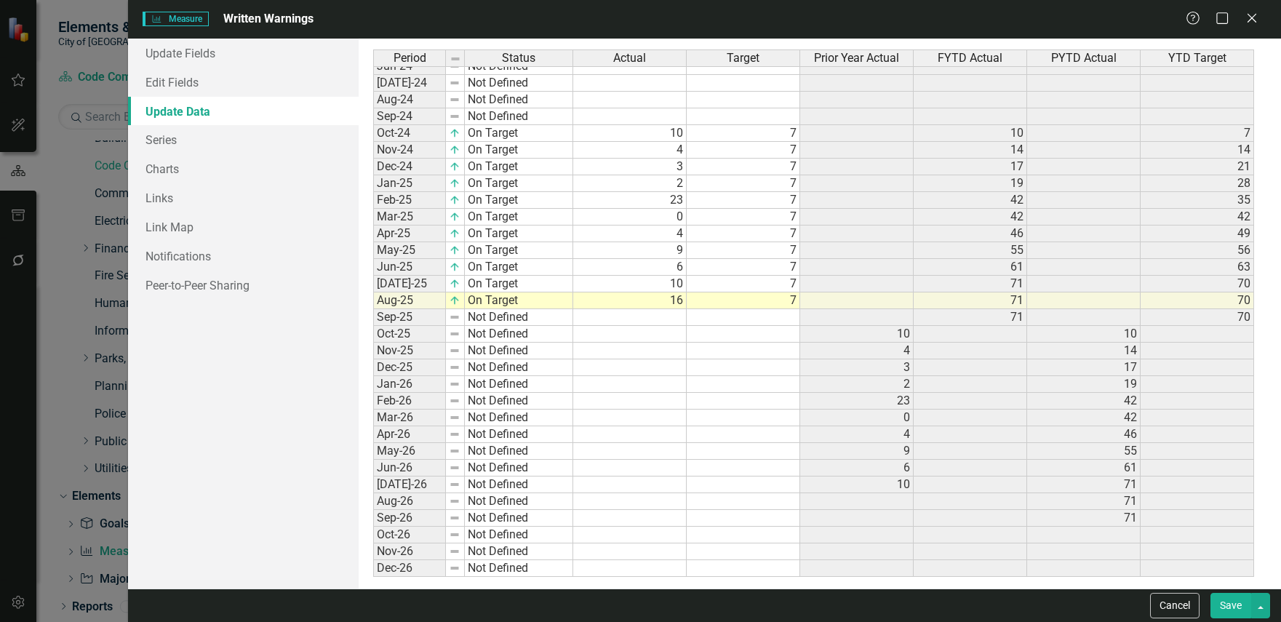
click at [1222, 605] on button "Save" at bounding box center [1230, 605] width 41 height 25
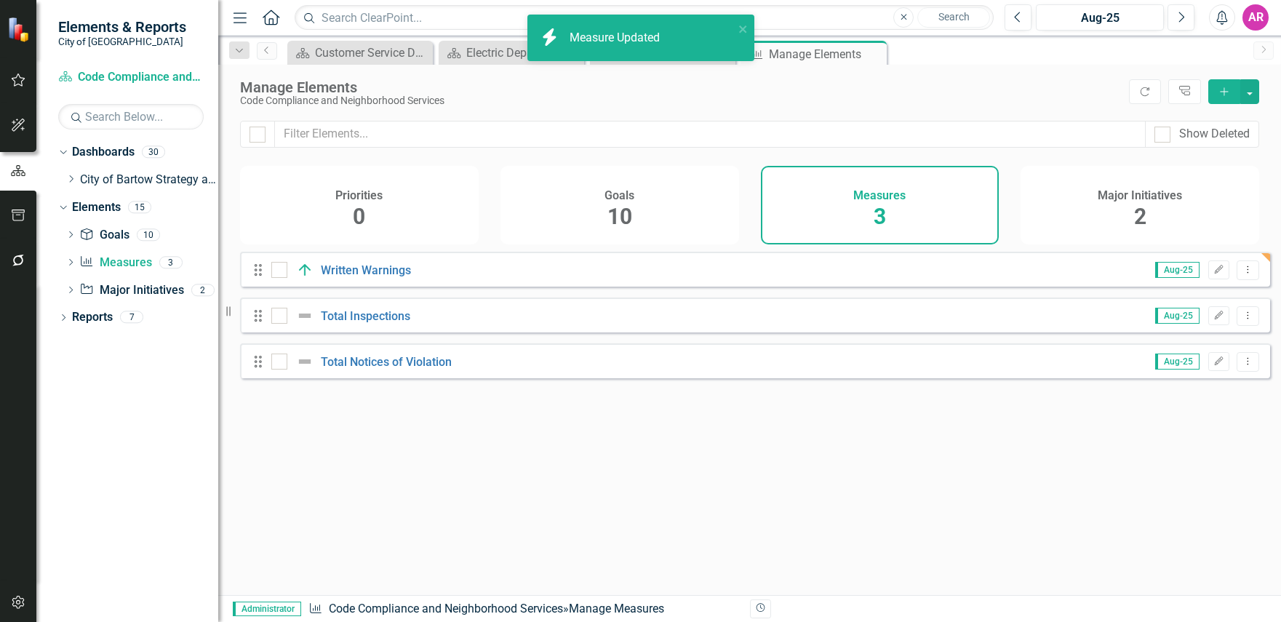
scroll to position [0, 0]
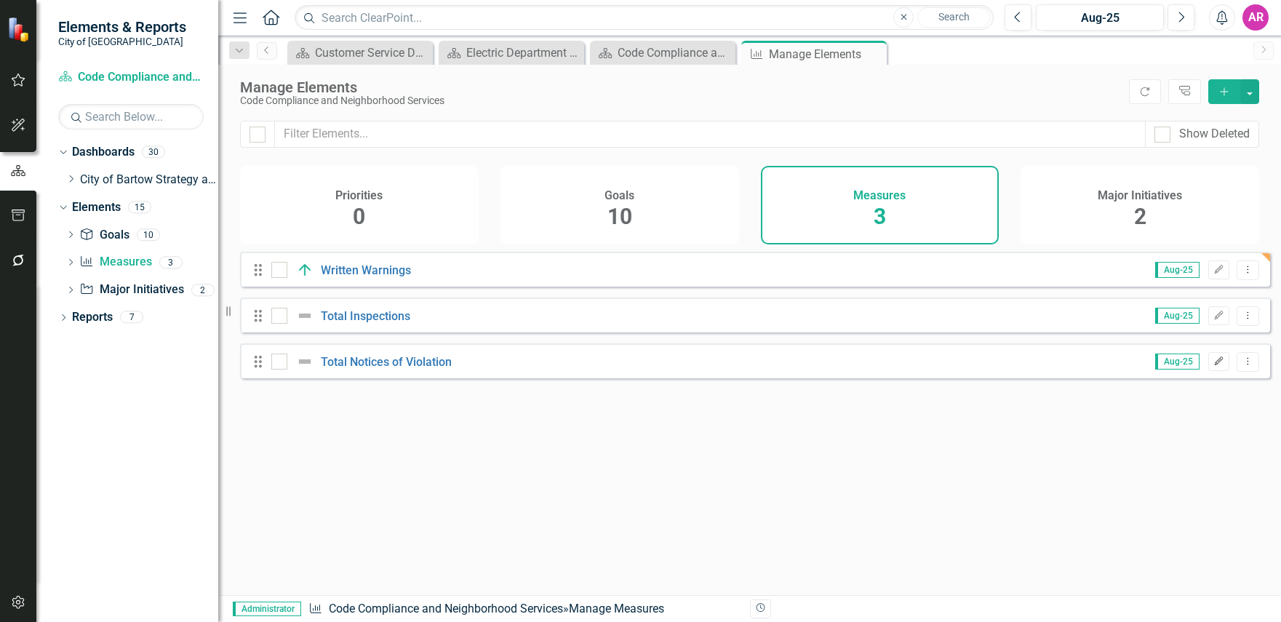
click at [1215, 365] on icon "button" at bounding box center [1219, 360] width 9 height 9
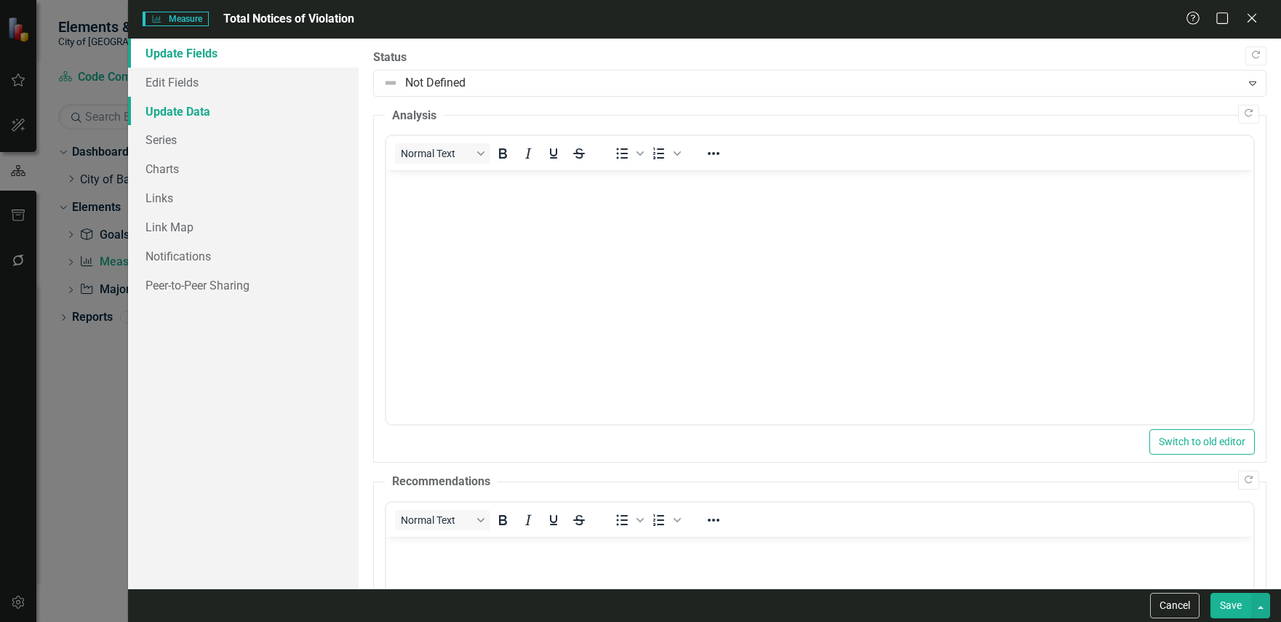
click at [269, 123] on link "Update Data" at bounding box center [243, 111] width 231 height 29
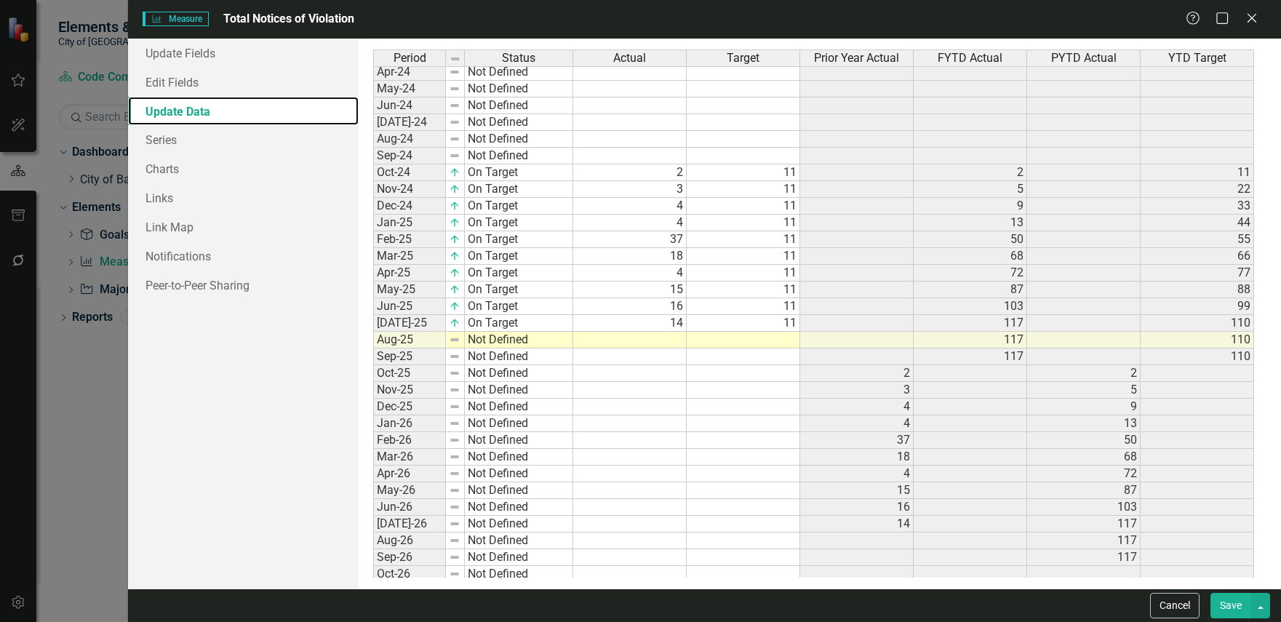
scroll to position [271, 0]
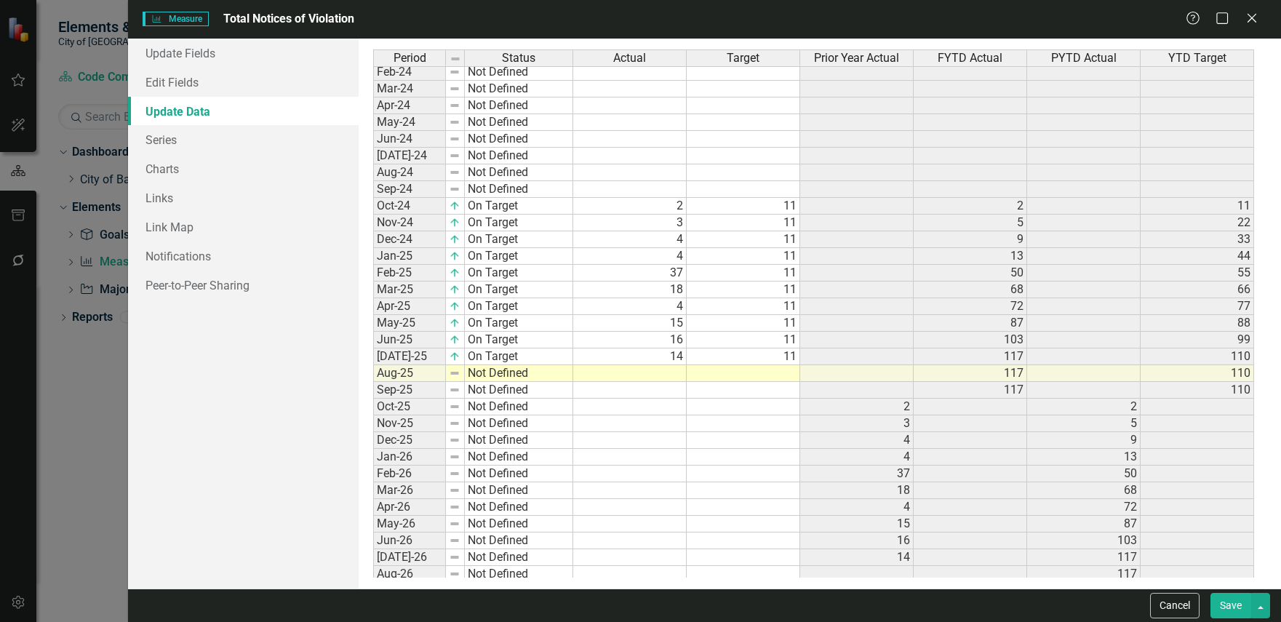
click at [556, 376] on td "Not Defined" at bounding box center [519, 373] width 108 height 17
type textarea "On Target"
click at [553, 391] on div "Period Status Actual Target Prior Year Actual FYTD Actual PYTD Actual YTD Targe…" at bounding box center [819, 313] width 893 height 528
click at [671, 374] on td at bounding box center [629, 373] width 113 height 17
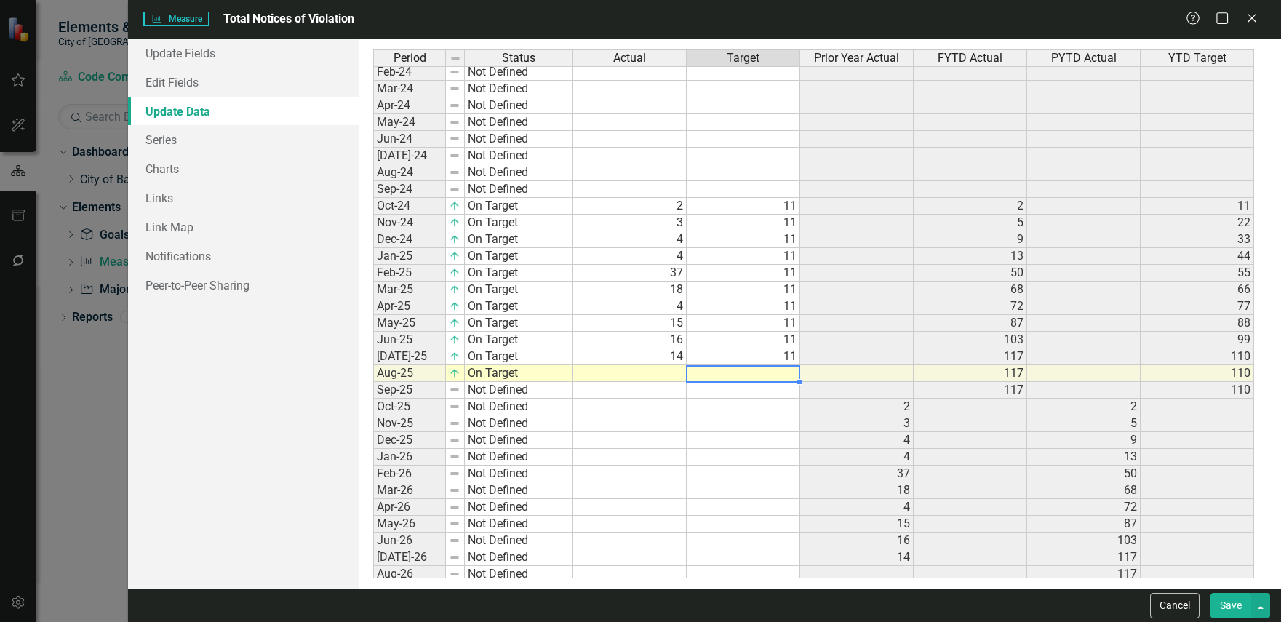
click at [727, 374] on td at bounding box center [743, 373] width 113 height 17
type textarea "11"
click at [677, 375] on td at bounding box center [629, 373] width 113 height 17
click at [676, 375] on td at bounding box center [629, 373] width 113 height 17
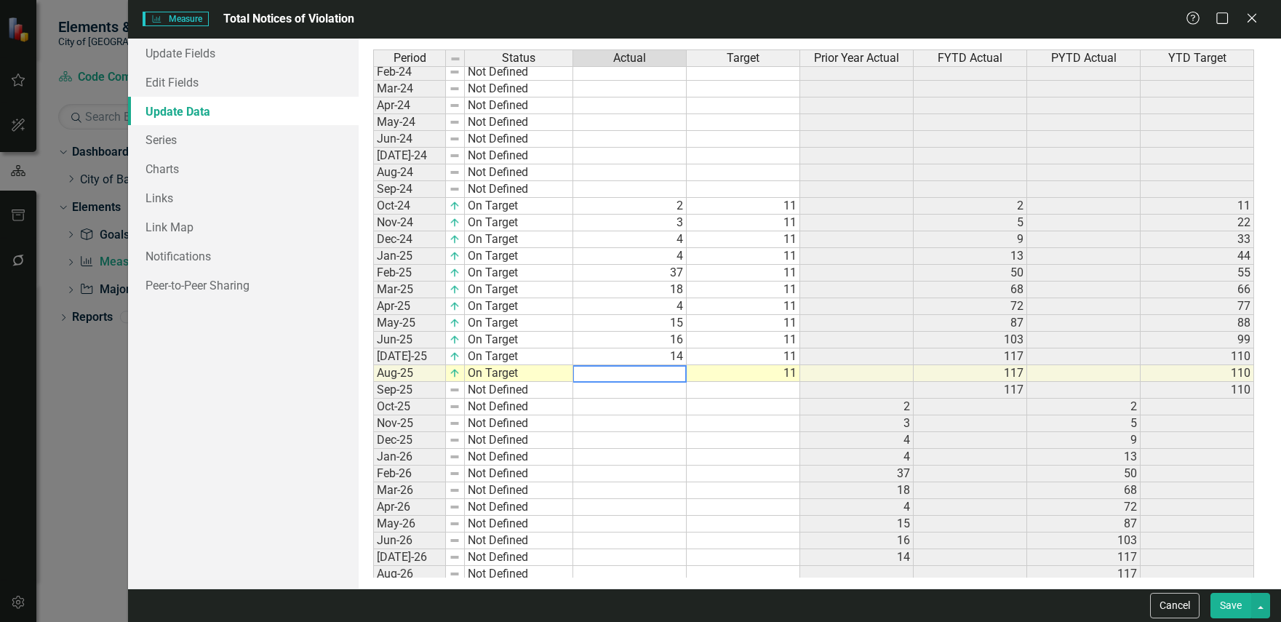
click at [676, 371] on textarea at bounding box center [629, 373] width 114 height 17
type textarea "37"
click at [709, 434] on td at bounding box center [743, 440] width 113 height 17
drag, startPoint x: 1242, startPoint y: 607, endPoint x: 1234, endPoint y: 601, distance: 9.3
click at [1242, 605] on button "Save" at bounding box center [1230, 605] width 41 height 25
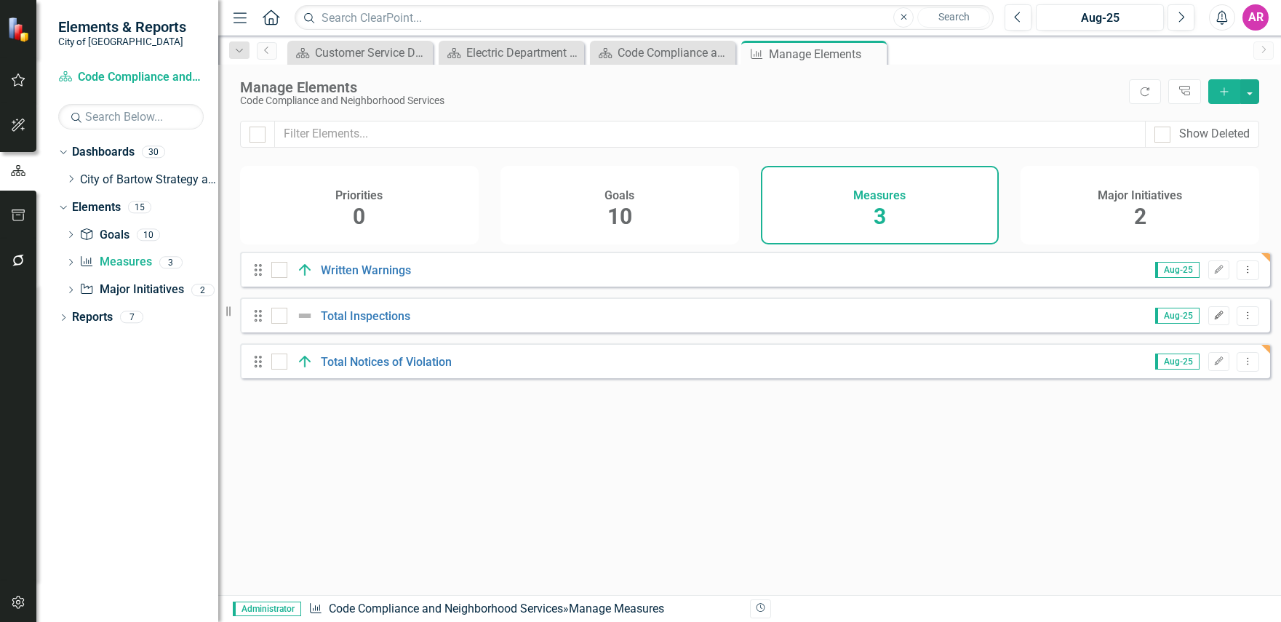
click at [1213, 320] on icon "Edit" at bounding box center [1218, 315] width 11 height 9
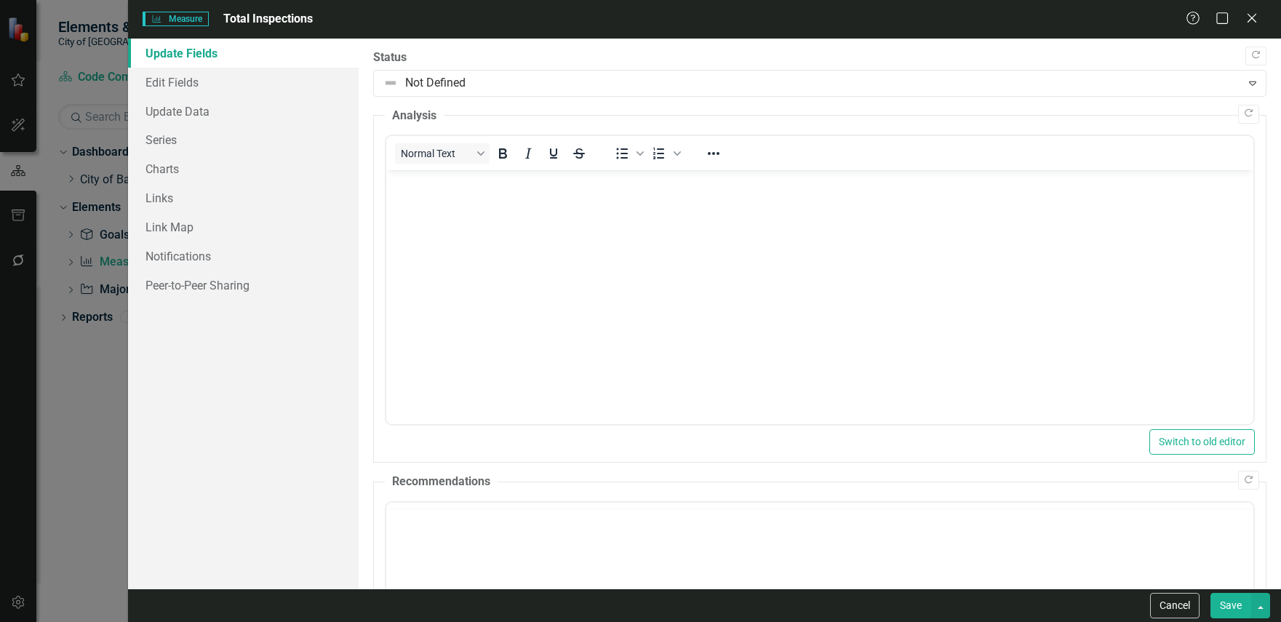
scroll to position [0, 0]
click at [198, 138] on link "Series" at bounding box center [243, 139] width 231 height 29
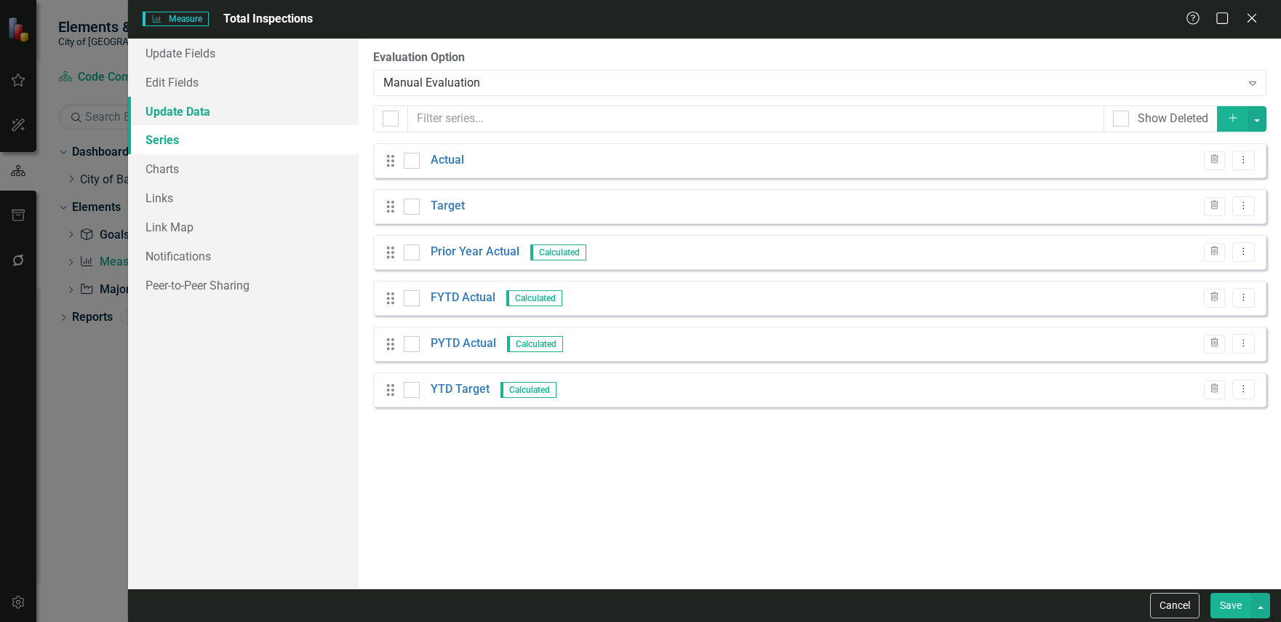
click at [222, 116] on link "Update Data" at bounding box center [243, 111] width 231 height 29
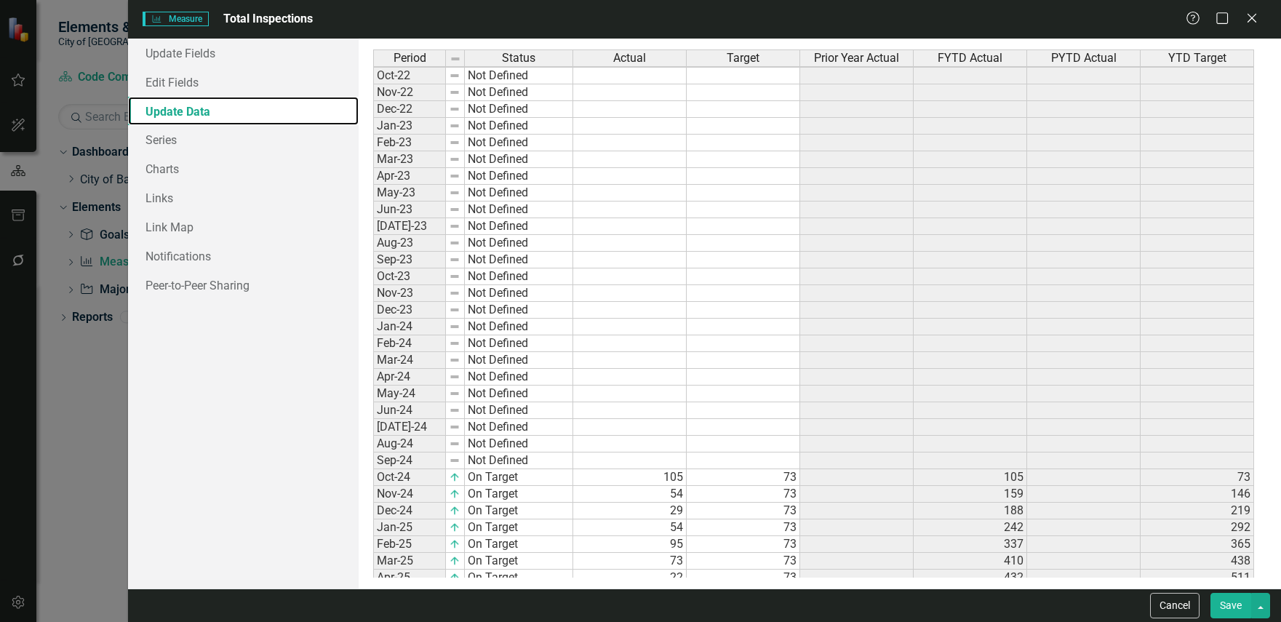
scroll to position [344, 0]
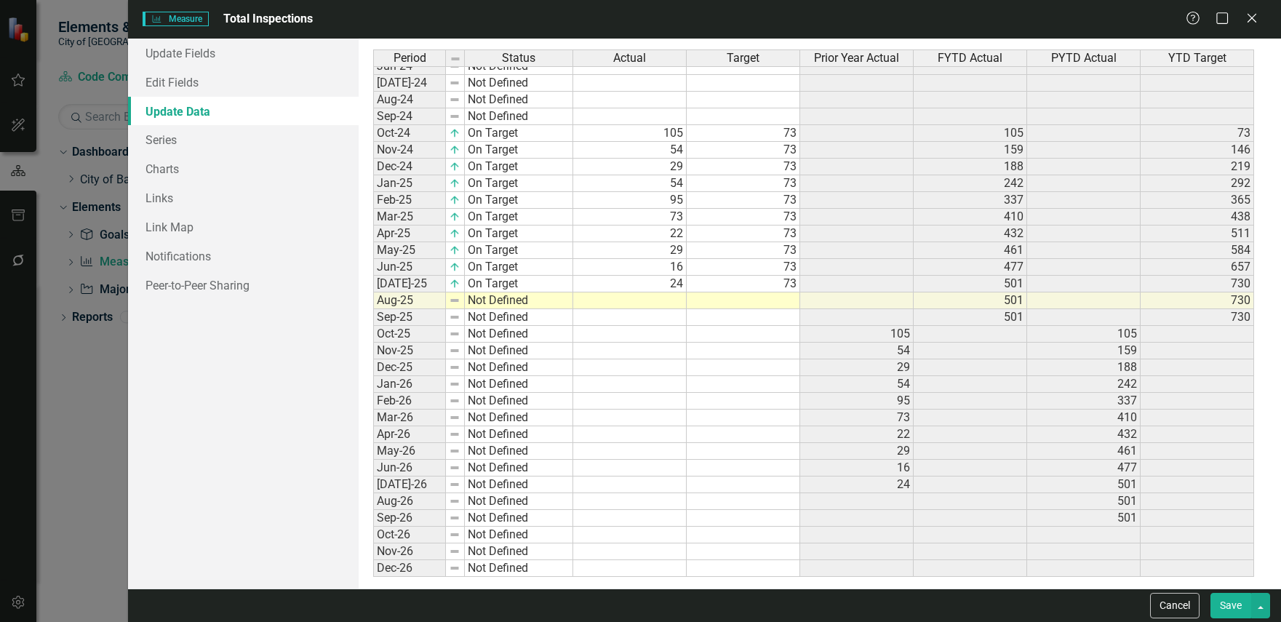
click at [545, 298] on tbody "Oct-22 Not Defined Nov-22 Not Defined Dec-22 Not Defined Jan-23 Not Defined Feb…" at bounding box center [473, 150] width 200 height 854
click at [545, 298] on td "Not Defined" at bounding box center [519, 300] width 108 height 17
click at [538, 300] on td "Not Defined" at bounding box center [519, 300] width 108 height 17
type textarea "On Target"
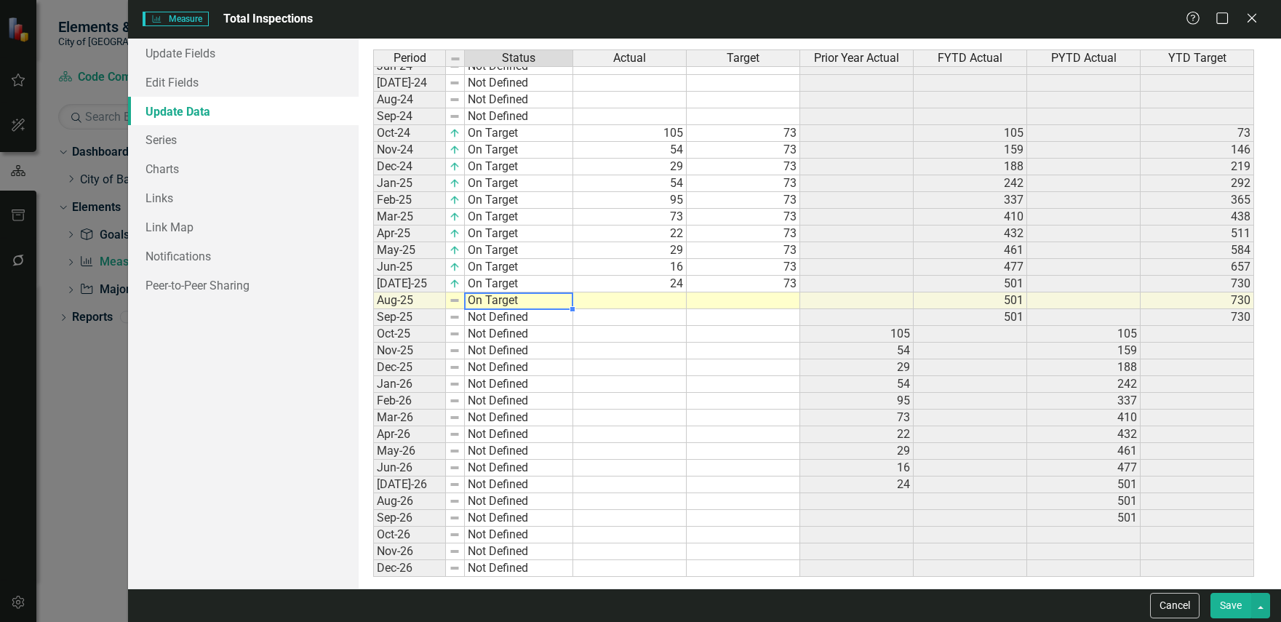
click at [532, 314] on div "Period Status Actual Target Prior Year Actual FYTD Actual PYTD Actual YTD Targe…" at bounding box center [819, 313] width 893 height 528
click at [668, 304] on td at bounding box center [629, 300] width 113 height 17
click at [727, 300] on td at bounding box center [743, 300] width 113 height 17
type textarea "73"
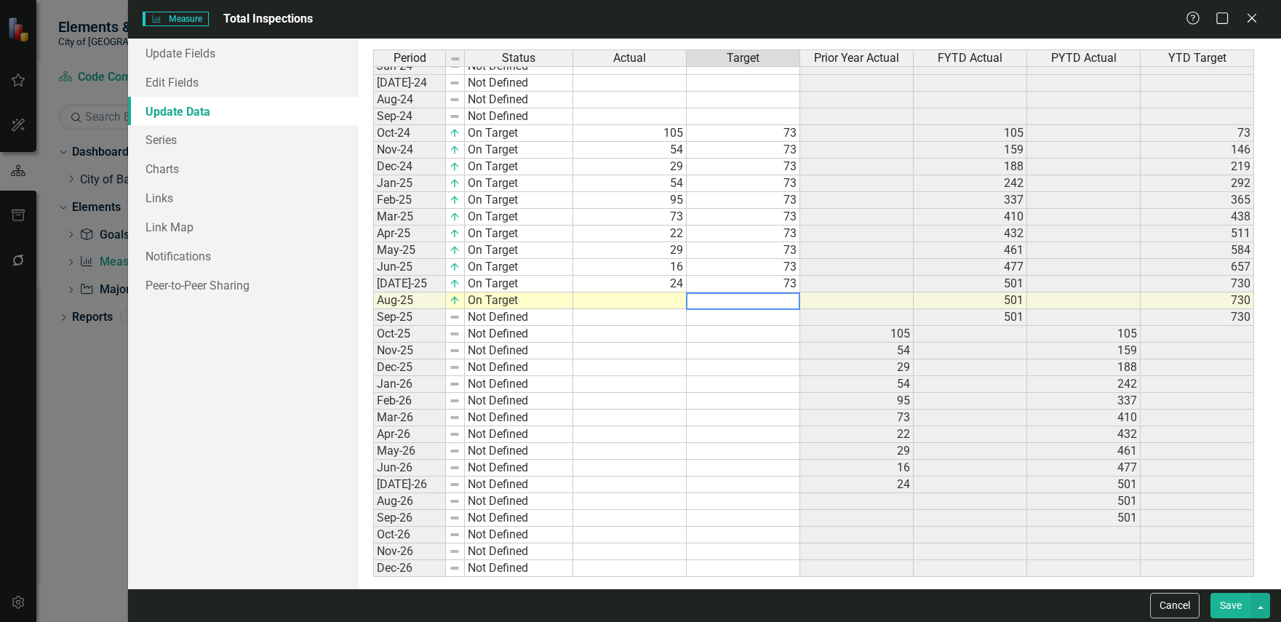
click at [666, 300] on td at bounding box center [629, 300] width 113 height 17
click at [675, 304] on td at bounding box center [629, 300] width 113 height 17
type textarea "26"
click at [373, 460] on div "Period Status Actual Target Prior Year Actual FYTD Actual PYTD Actual YTD Targe…" at bounding box center [373, 208] width 0 height 738
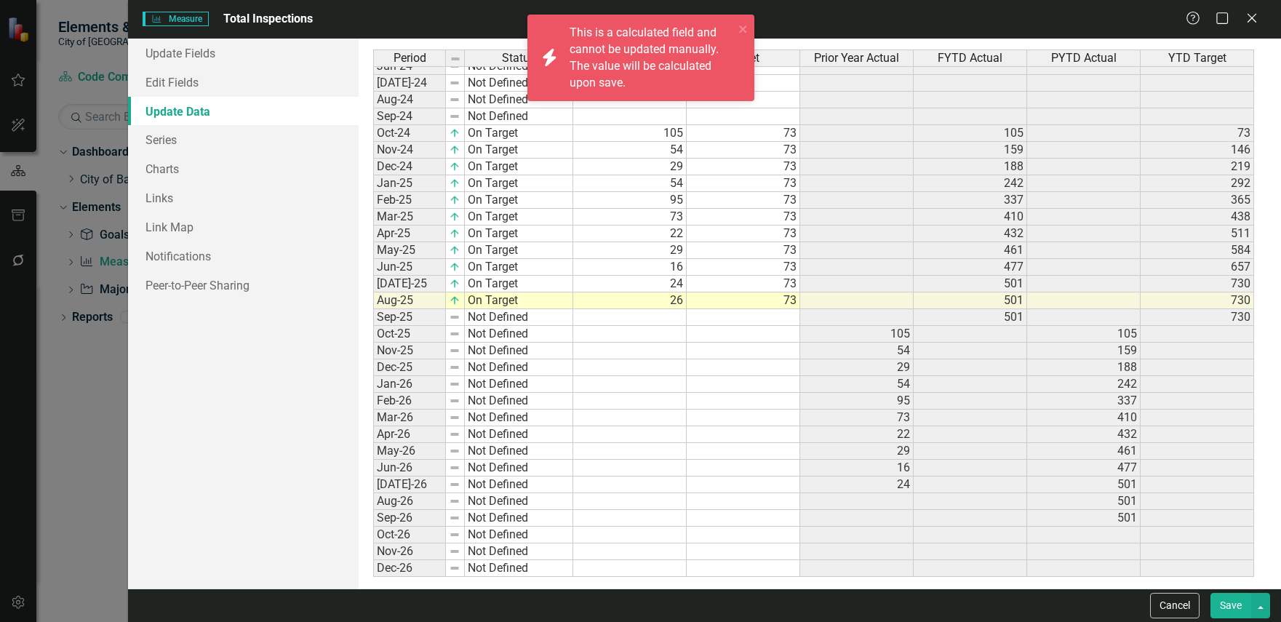
click at [1234, 602] on button "Save" at bounding box center [1230, 605] width 41 height 25
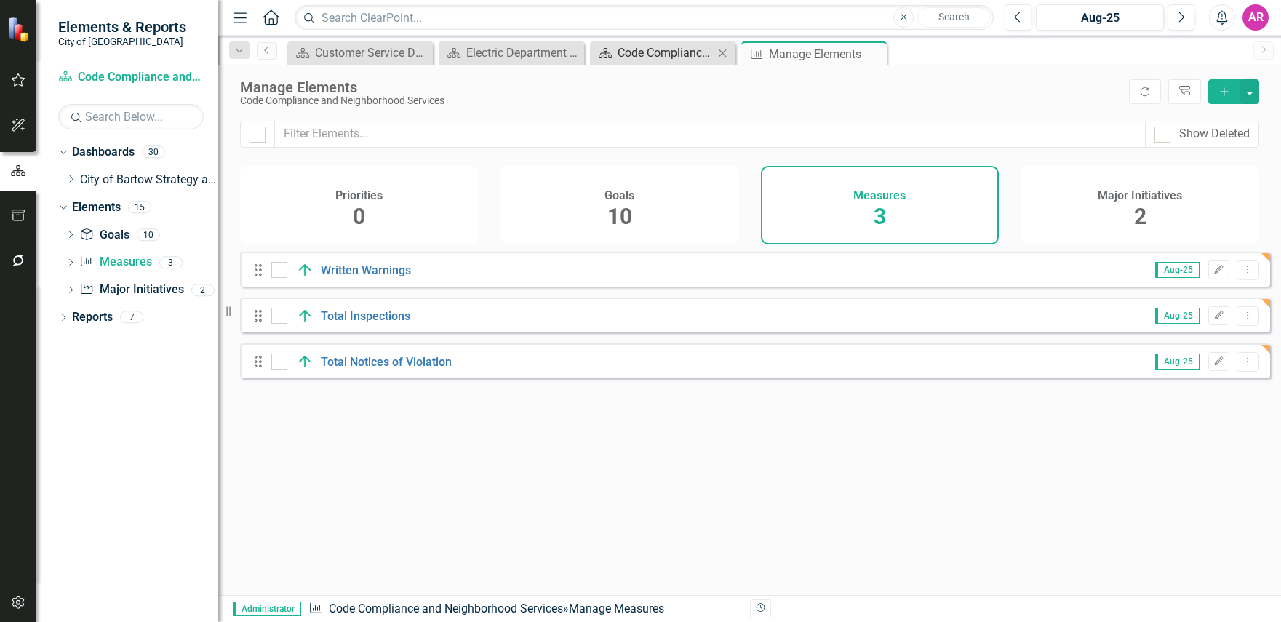
click at [652, 60] on div "icon.bolt Measure Updated Elements & Reports City of Bartow Dashboard Code Comp…" at bounding box center [640, 311] width 1281 height 622
click at [651, 56] on div "Code Compliance and Neighborhood Services Dashboard" at bounding box center [666, 53] width 96 height 18
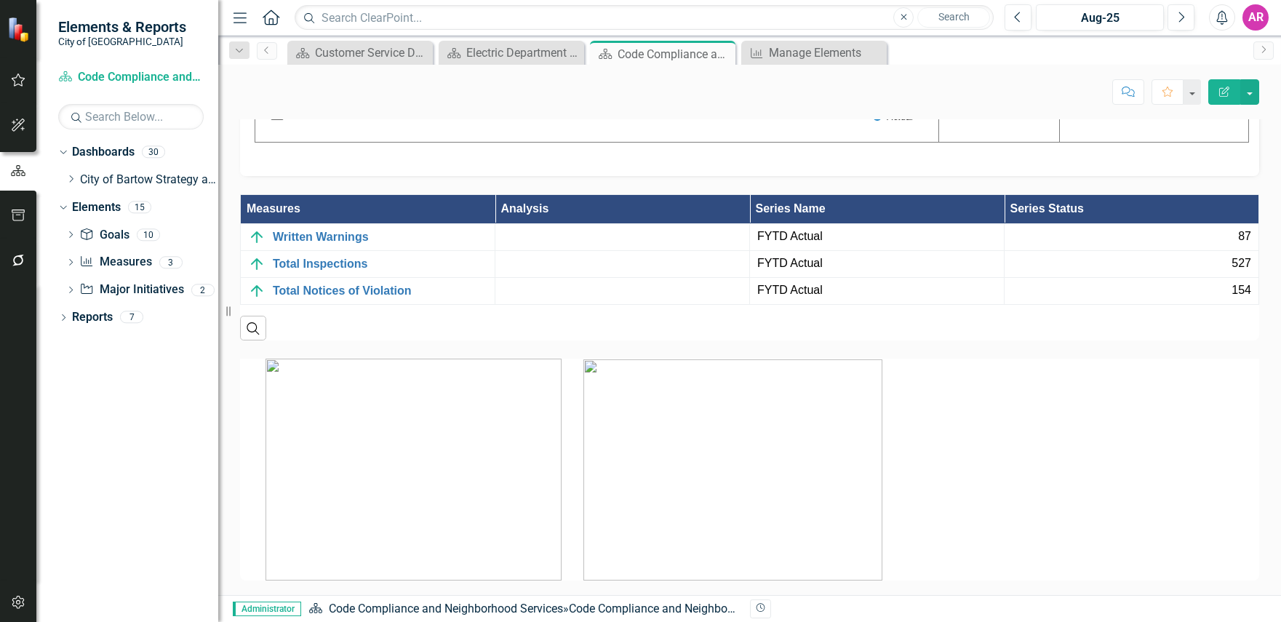
scroll to position [1891, 0]
click at [590, 246] on div at bounding box center [622, 236] width 239 height 17
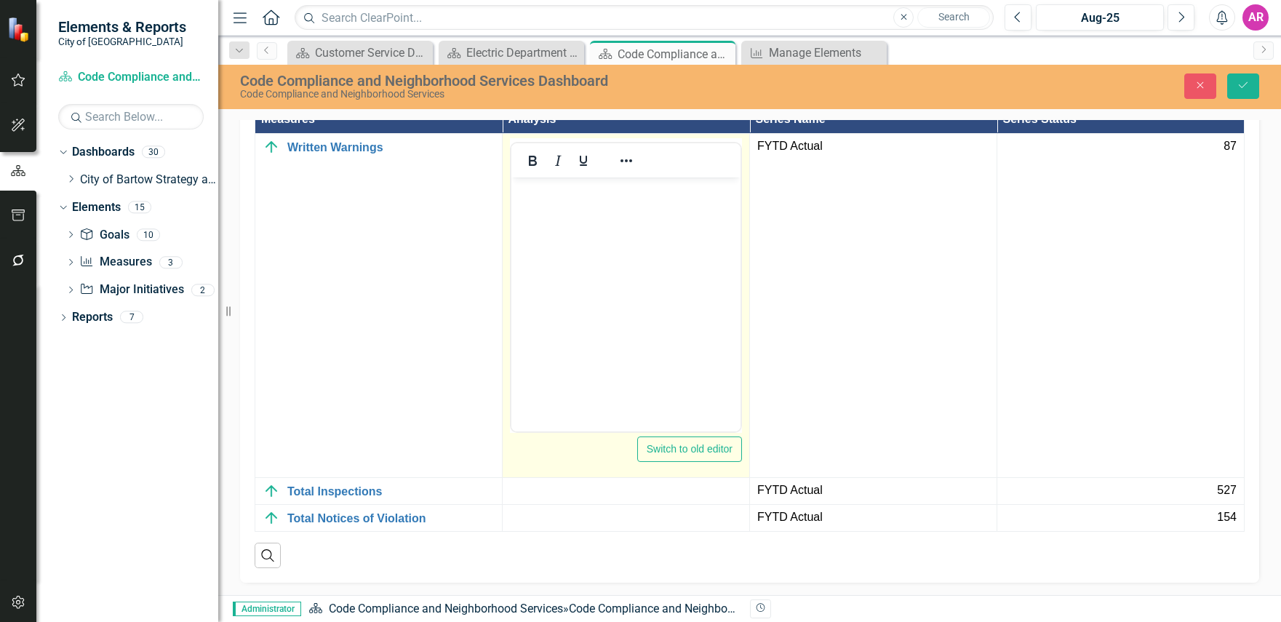
scroll to position [0, 0]
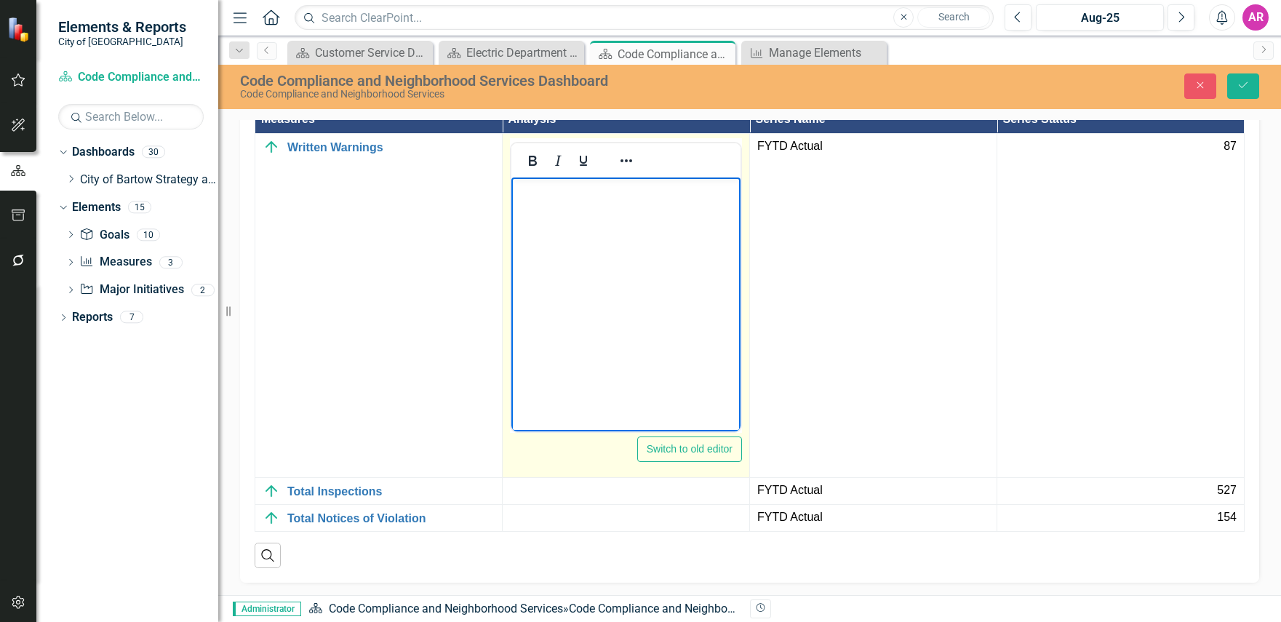
click at [699, 207] on body "Rich Text Area. Press ALT-0 for help." at bounding box center [625, 286] width 229 height 218
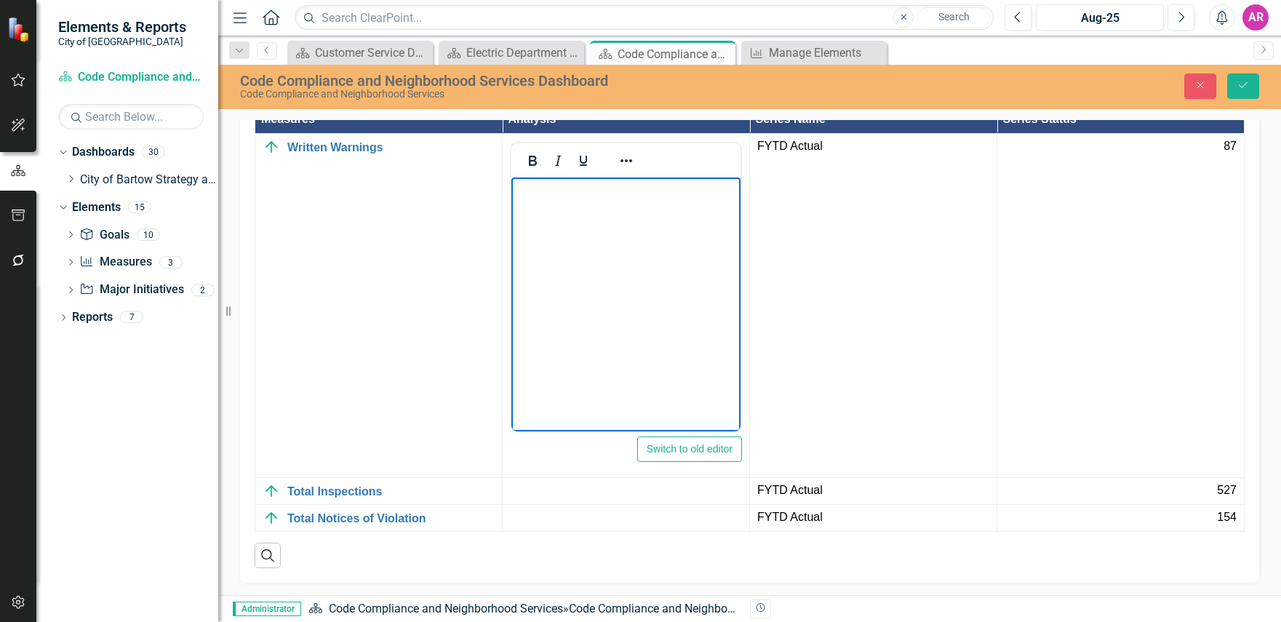
scroll to position [0, 29]
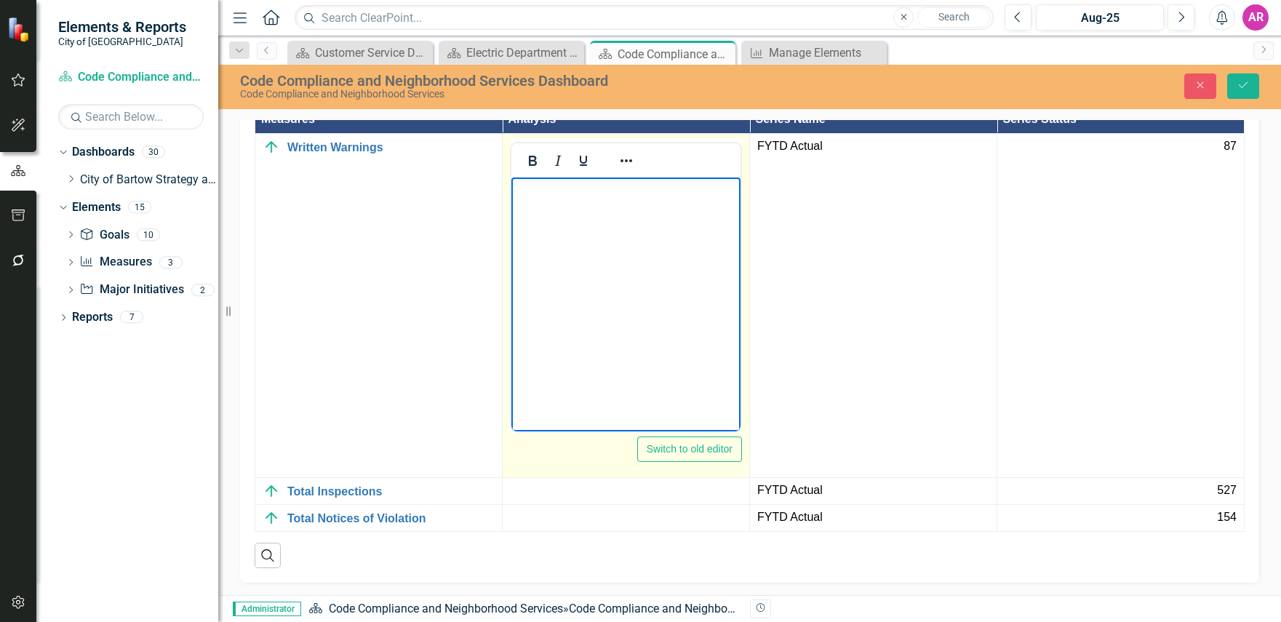
click at [652, 234] on body "Rich Text Area. Press ALT-0 for help." at bounding box center [625, 286] width 229 height 218
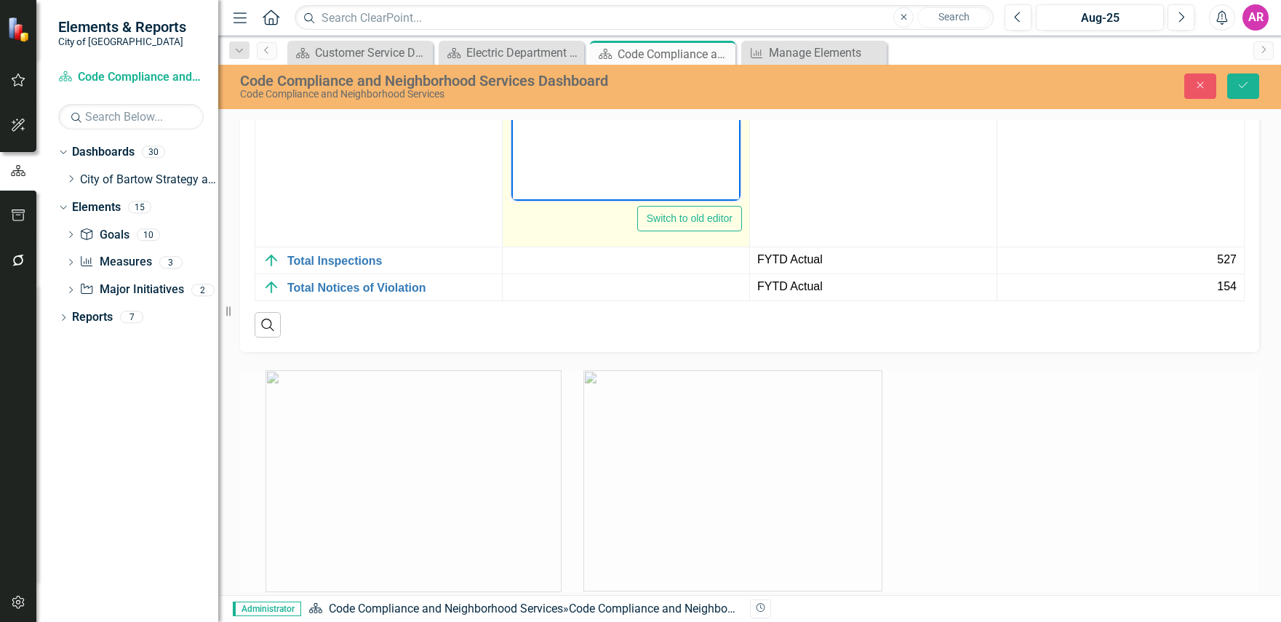
scroll to position [2182, 0]
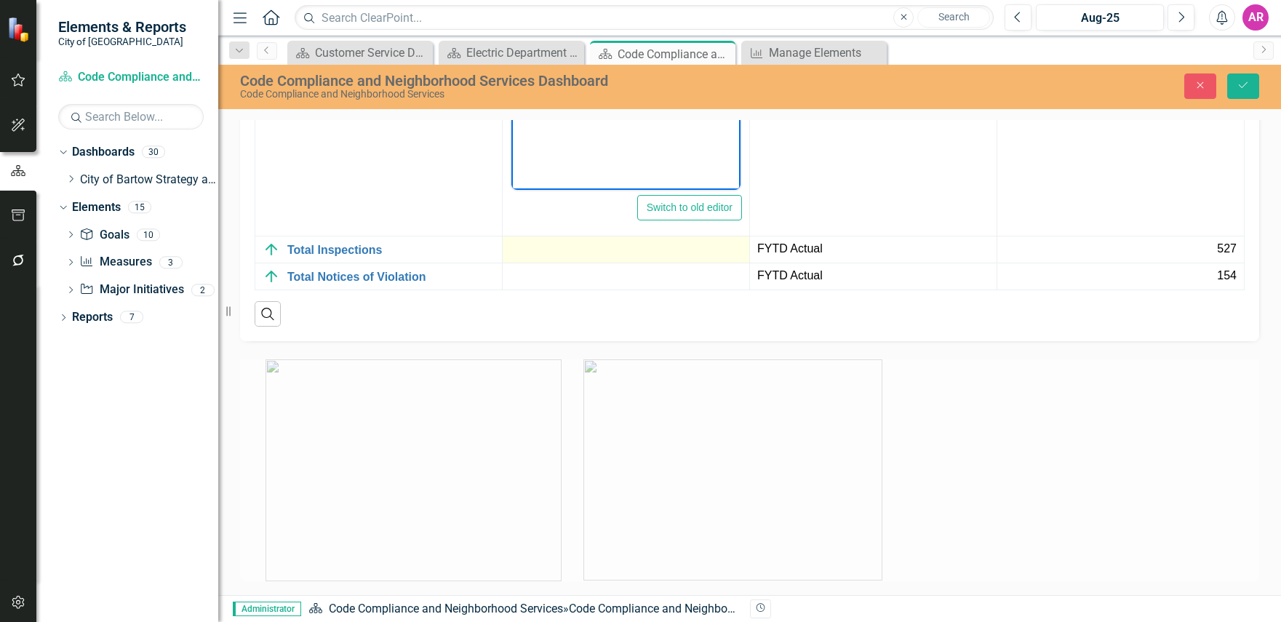
click at [642, 258] on div at bounding box center [626, 249] width 232 height 17
click at [639, 258] on div at bounding box center [626, 249] width 232 height 17
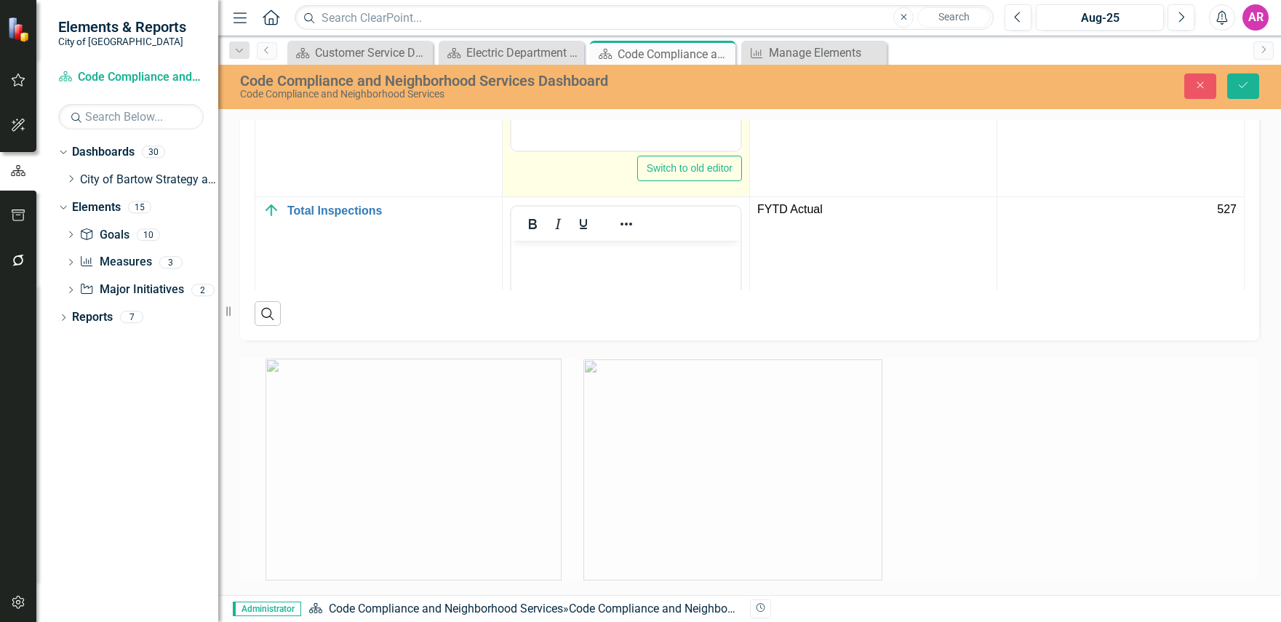
scroll to position [0, 0]
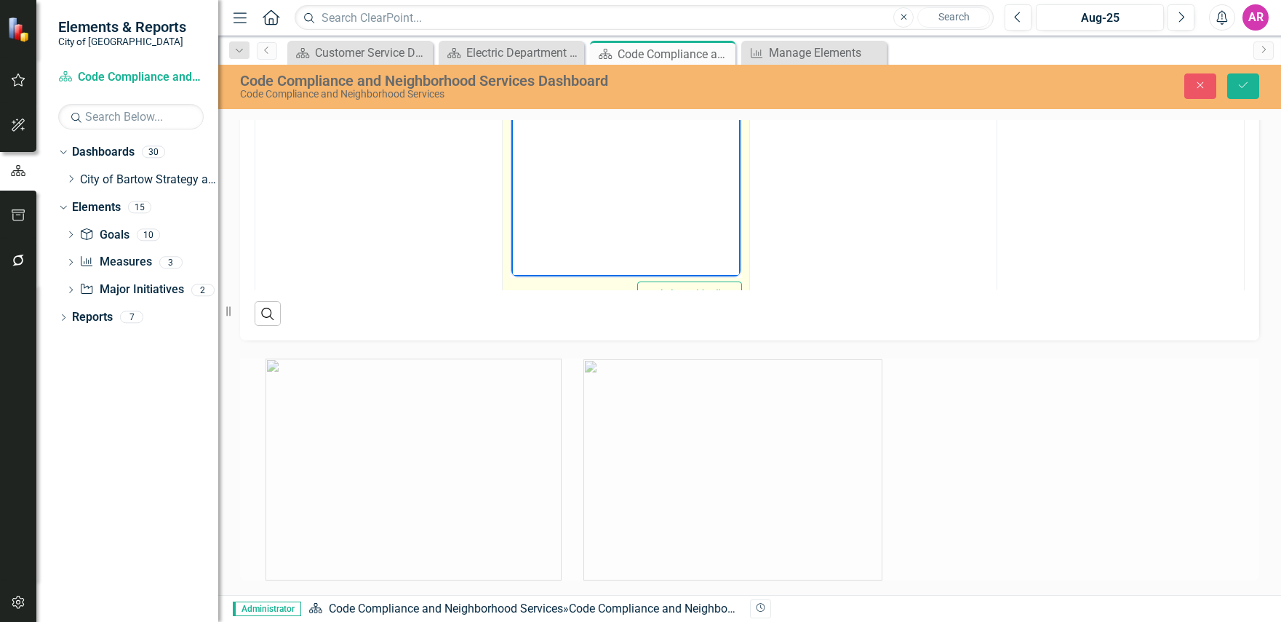
click at [714, 134] on body "Rich Text Area. Press ALT-0 for help." at bounding box center [625, 132] width 229 height 218
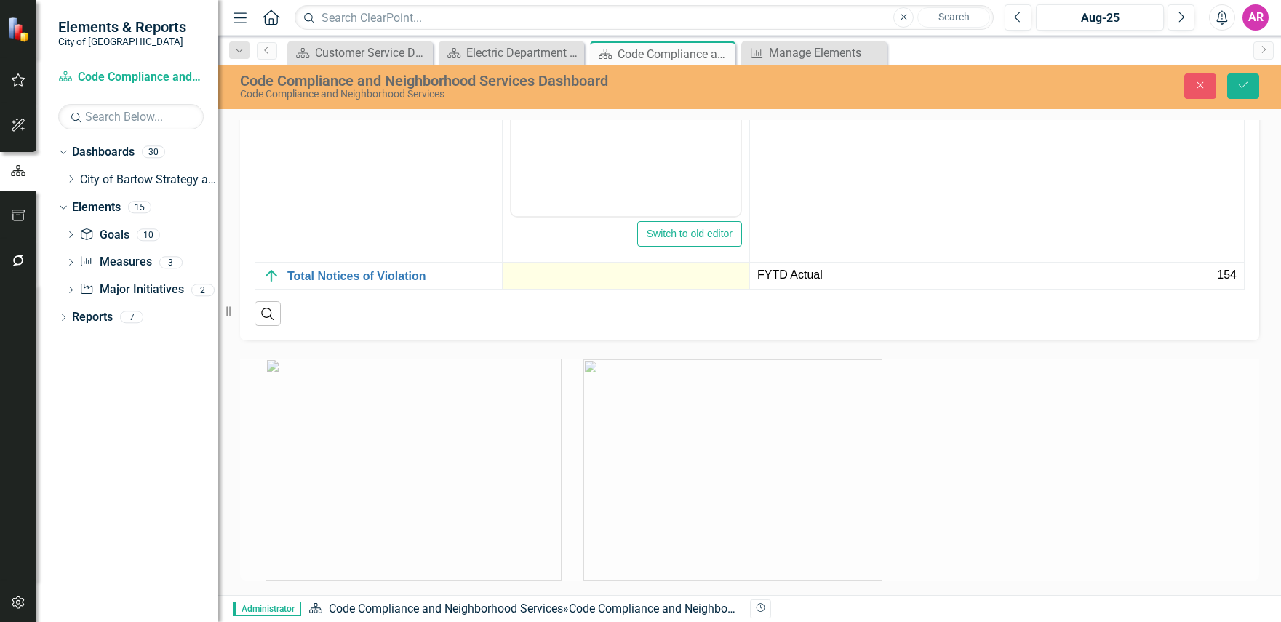
click at [647, 284] on div at bounding box center [626, 275] width 232 height 17
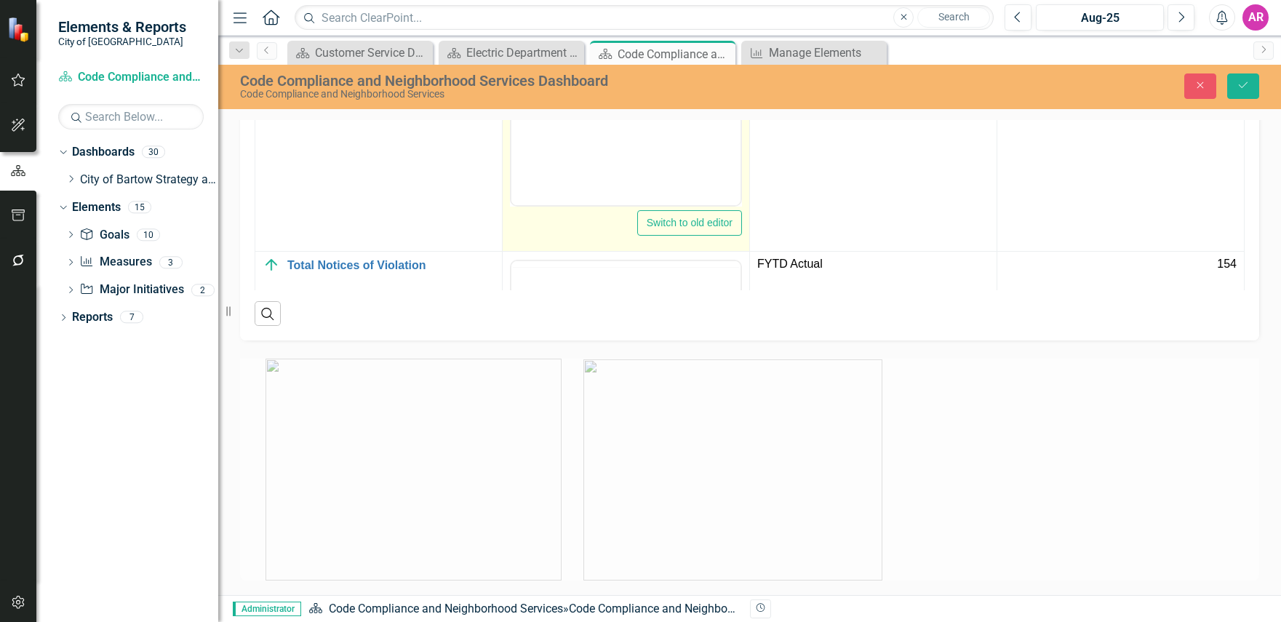
scroll to position [0, 0]
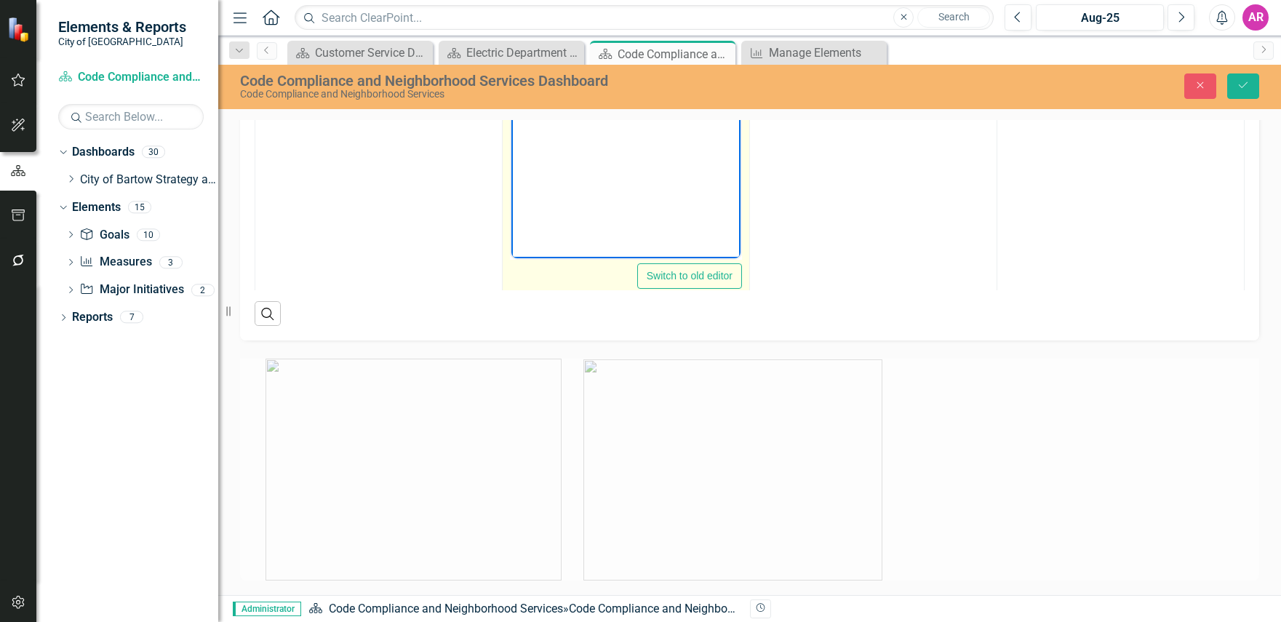
click at [733, 145] on body "Rich Text Area. Press ALT-0 for help." at bounding box center [625, 113] width 229 height 218
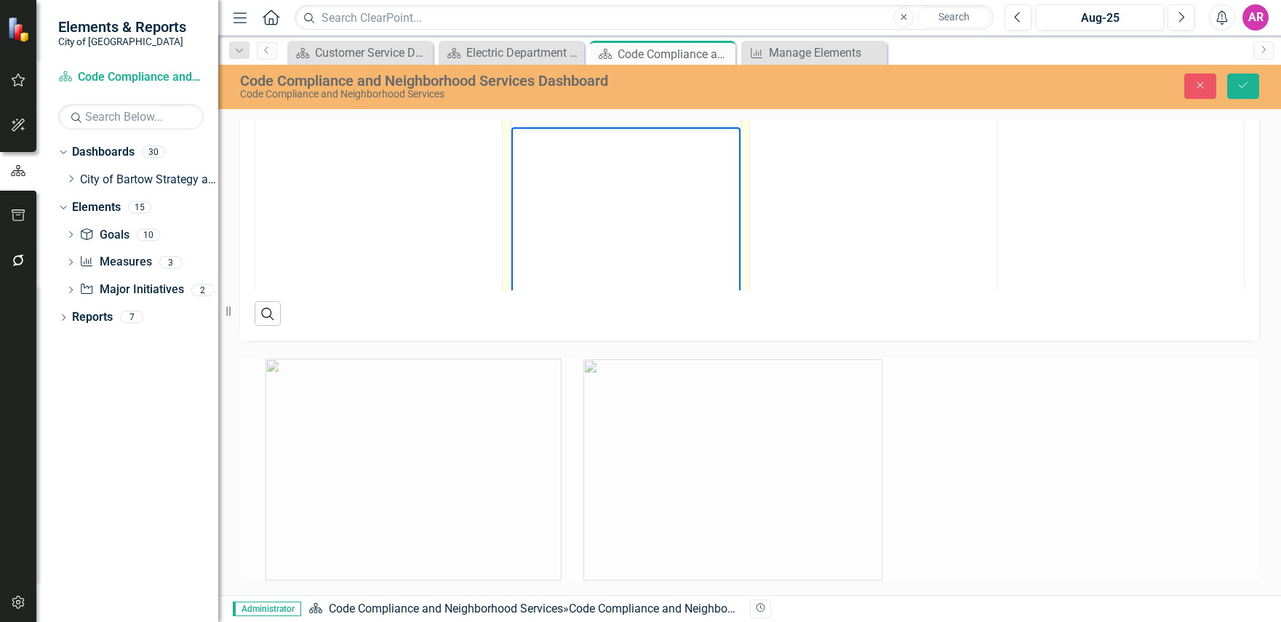
scroll to position [435, 40]
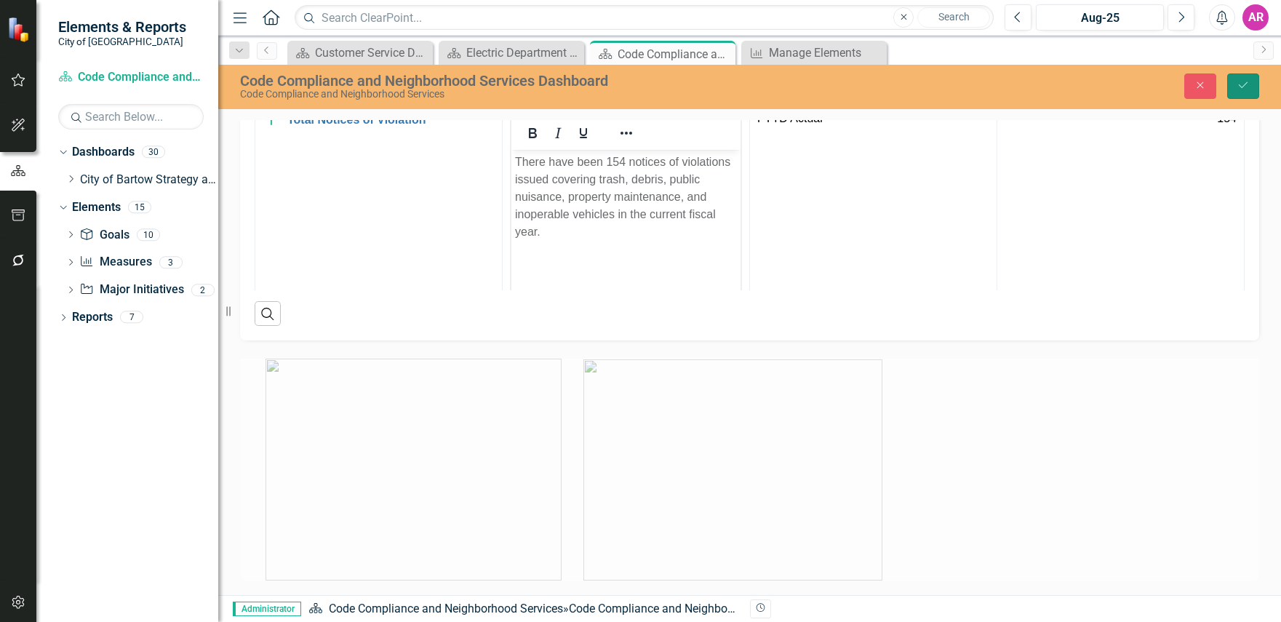
click at [1246, 89] on icon "Save" at bounding box center [1243, 85] width 13 height 10
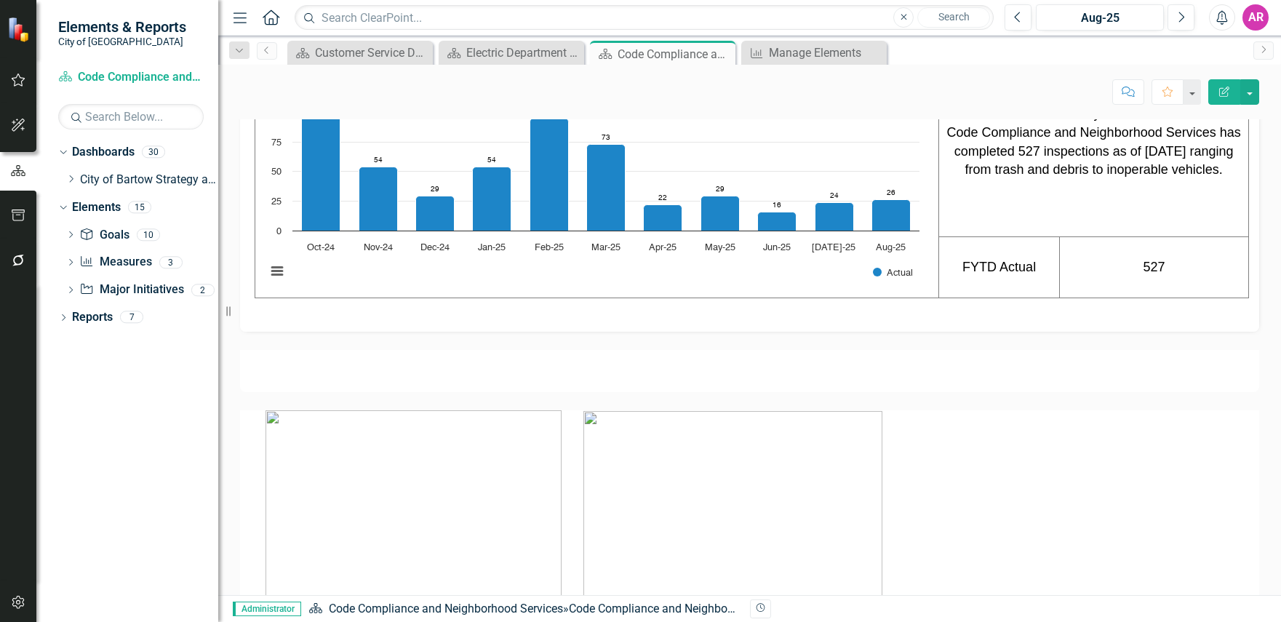
scroll to position [1600, 0]
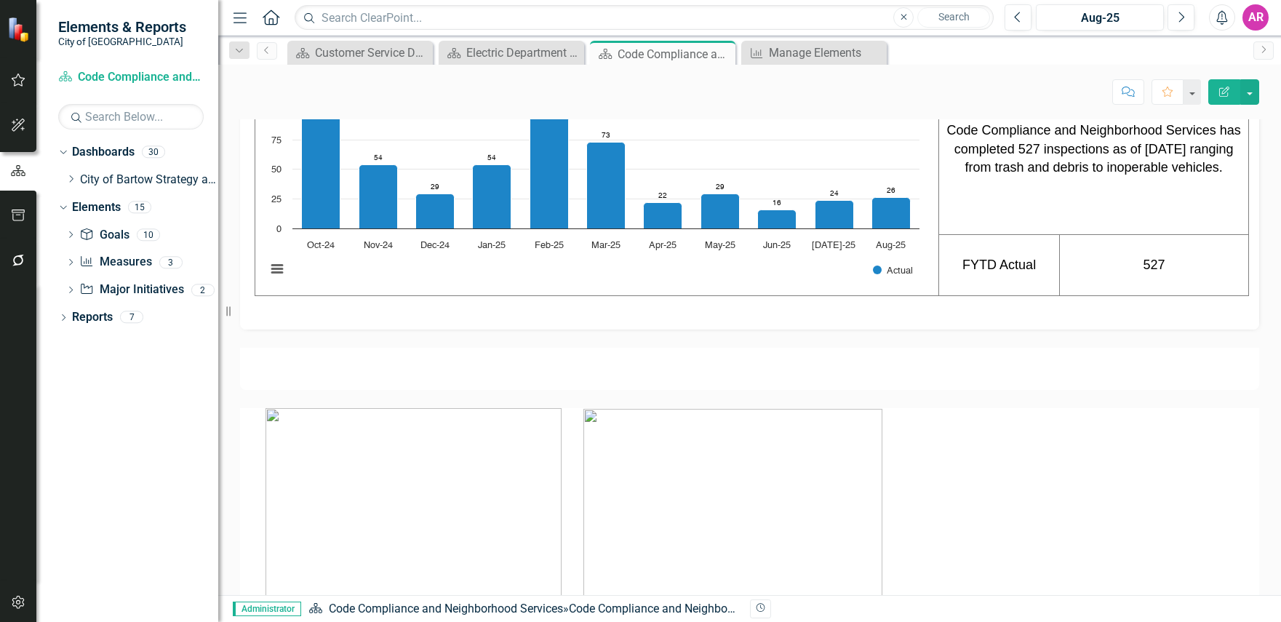
click at [1039, 580] on p at bounding box center [749, 519] width 1019 height 222
click at [162, 484] on div "Dropdown Dashboards 30 Dropdown City of Bartow Strategy and Performance Dashboa…" at bounding box center [127, 381] width 182 height 482
